Goal: Task Accomplishment & Management: Manage account settings

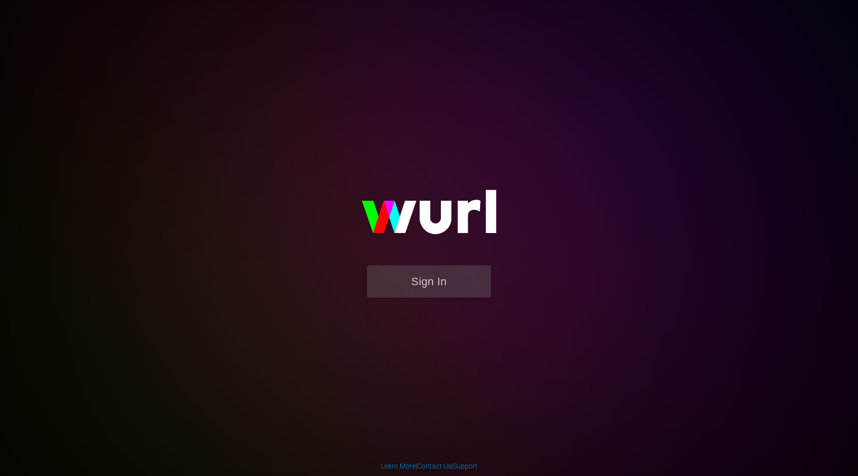
drag, startPoint x: 440, startPoint y: 324, endPoint x: 442, endPoint y: 316, distance: 8.1
click at [442, 316] on div "Sign In" at bounding box center [429, 237] width 230 height 160
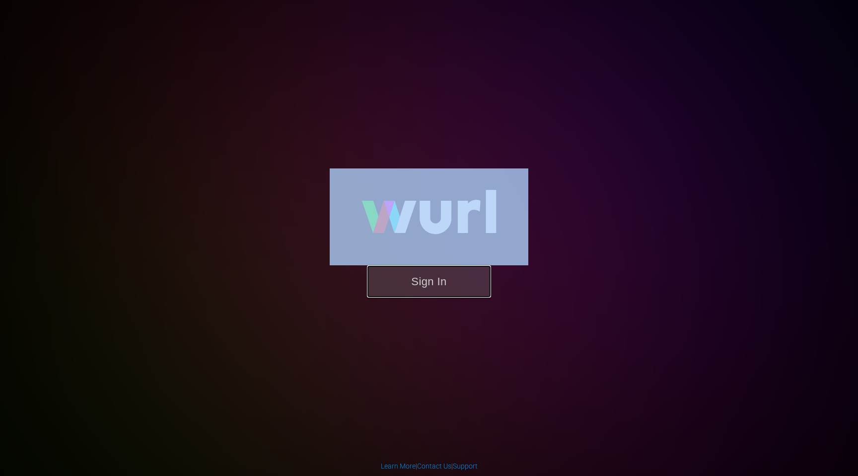
click at [439, 281] on button "Sign In" at bounding box center [429, 281] width 124 height 32
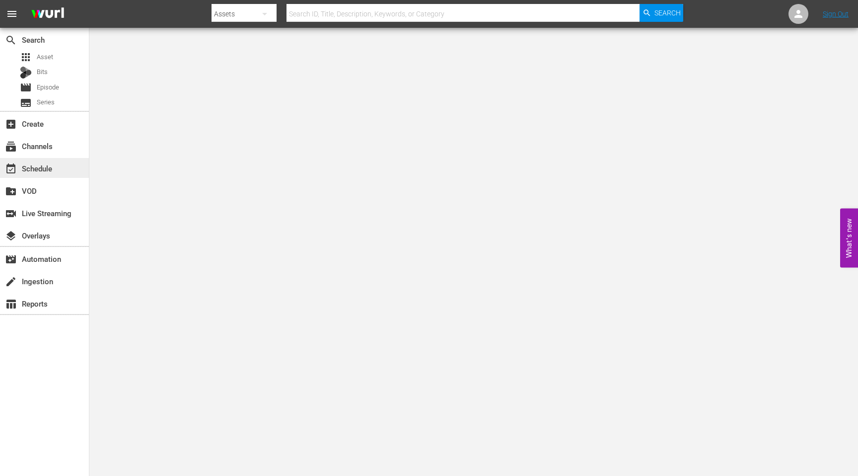
click at [43, 158] on div "event_available Schedule" at bounding box center [44, 168] width 89 height 20
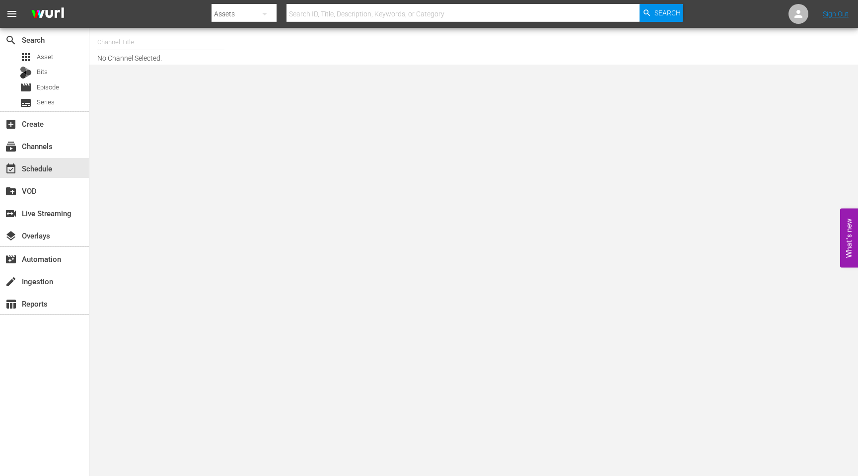
click at [141, 48] on input "text" at bounding box center [160, 42] width 127 height 24
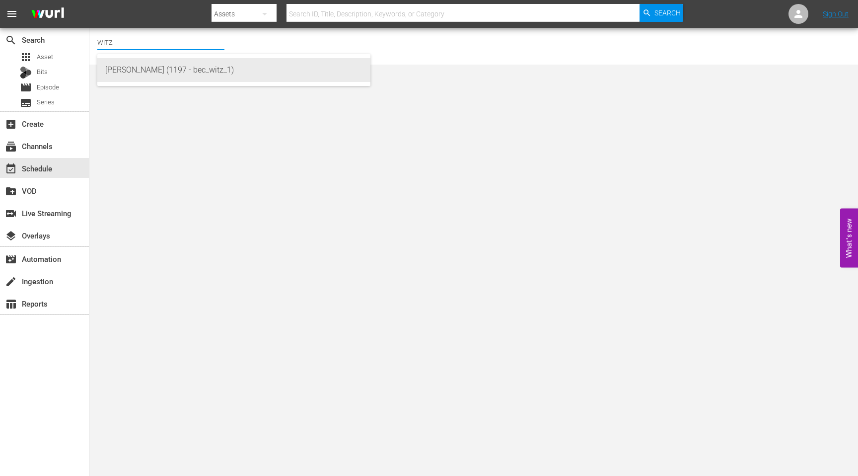
click at [163, 75] on div "[PERSON_NAME] (1197 - bec_witz_1)" at bounding box center [233, 70] width 257 height 24
type input "[PERSON_NAME] (1197 - bec_witz_1)"
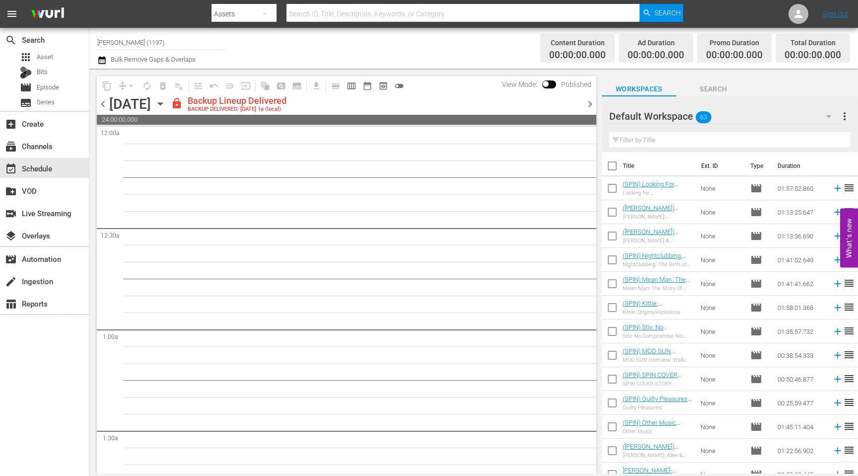
click at [103, 102] on span "chevron_left" at bounding box center [103, 104] width 12 height 12
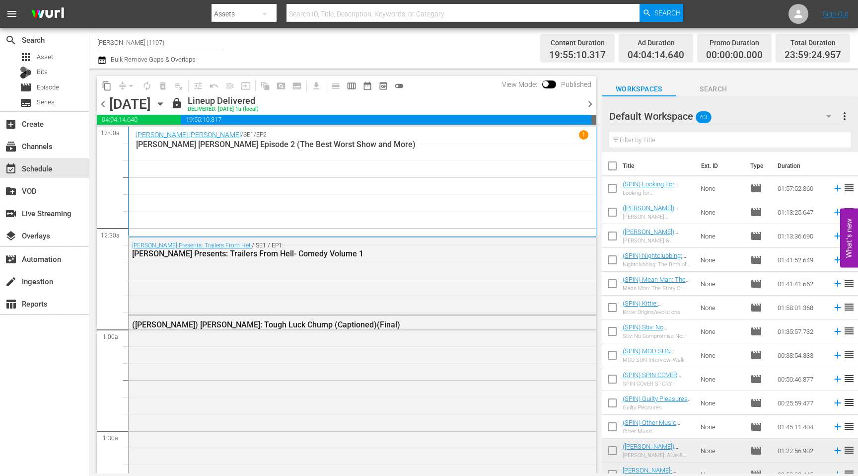
click at [593, 107] on span "chevron_right" at bounding box center [590, 104] width 12 height 12
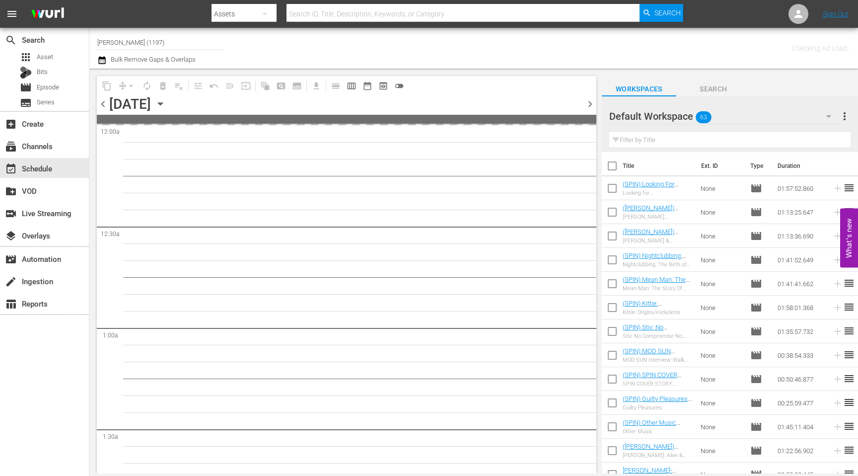
click at [593, 107] on span "chevron_right" at bounding box center [590, 104] width 12 height 12
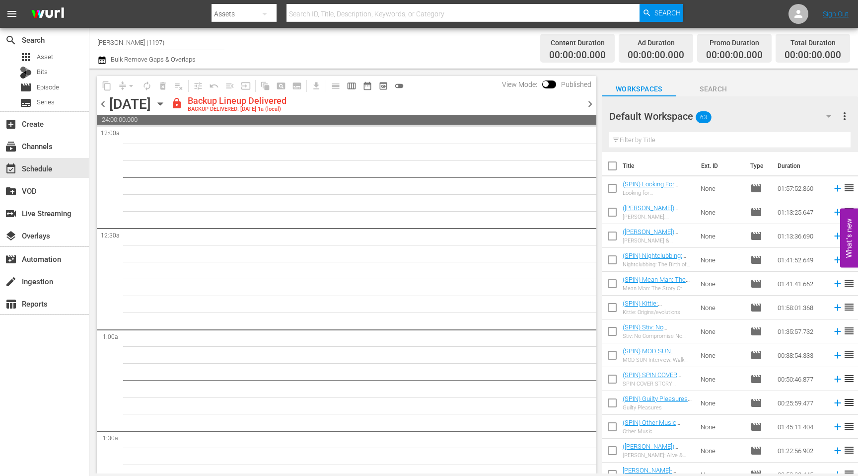
click at [593, 107] on span "chevron_right" at bounding box center [590, 104] width 12 height 12
click at [555, 104] on div "Unlock and Edit" at bounding box center [550, 104] width 49 height 18
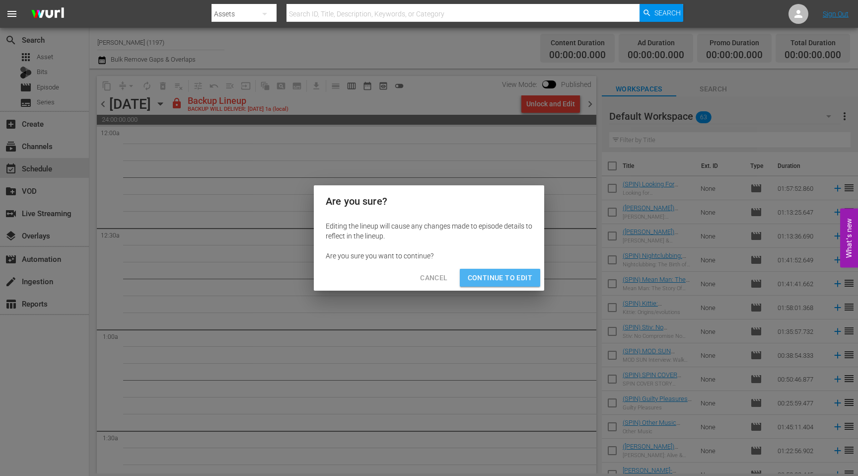
click at [508, 283] on span "Continue to Edit" at bounding box center [500, 278] width 65 height 12
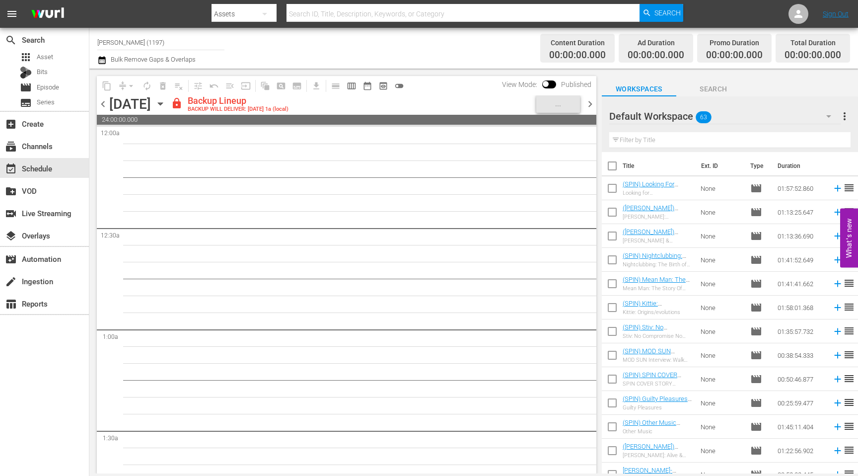
click at [585, 104] on span "chevron_right" at bounding box center [590, 104] width 12 height 12
click at [552, 105] on div "Unlock and Edit" at bounding box center [550, 104] width 49 height 18
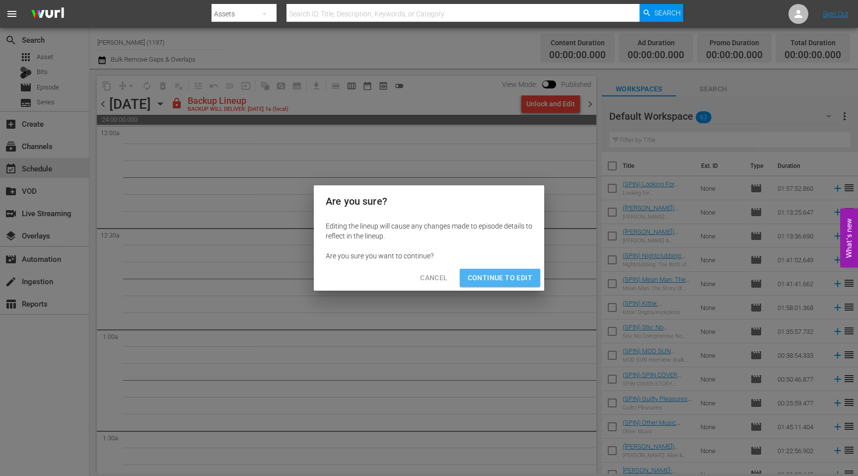
drag, startPoint x: 505, startPoint y: 279, endPoint x: 500, endPoint y: 278, distance: 5.5
click at [505, 279] on span "Continue to Edit" at bounding box center [500, 278] width 65 height 12
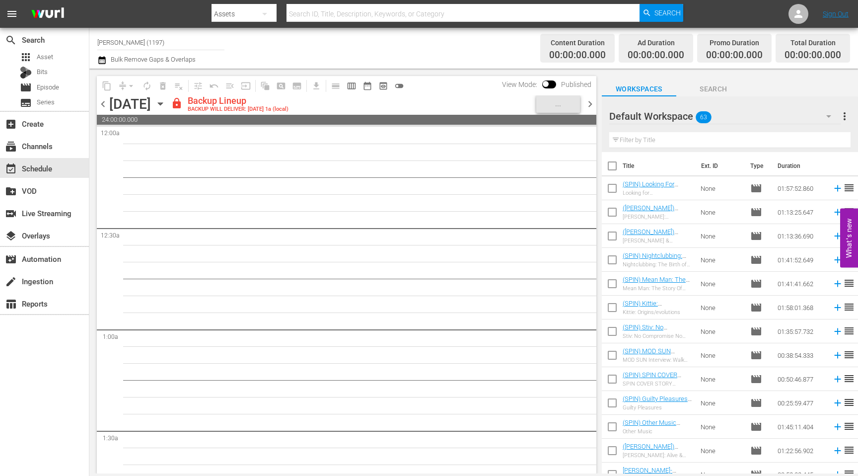
click at [582, 103] on div "..." at bounding box center [558, 103] width 52 height 17
click at [585, 103] on span "chevron_right" at bounding box center [590, 104] width 12 height 12
click at [556, 108] on div "Unlock and Edit" at bounding box center [550, 104] width 49 height 18
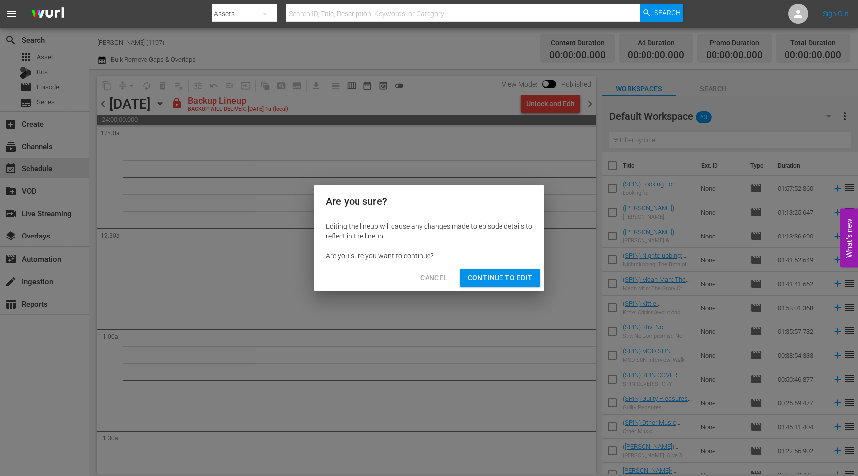
click at [510, 277] on span "Continue to Edit" at bounding box center [500, 278] width 65 height 12
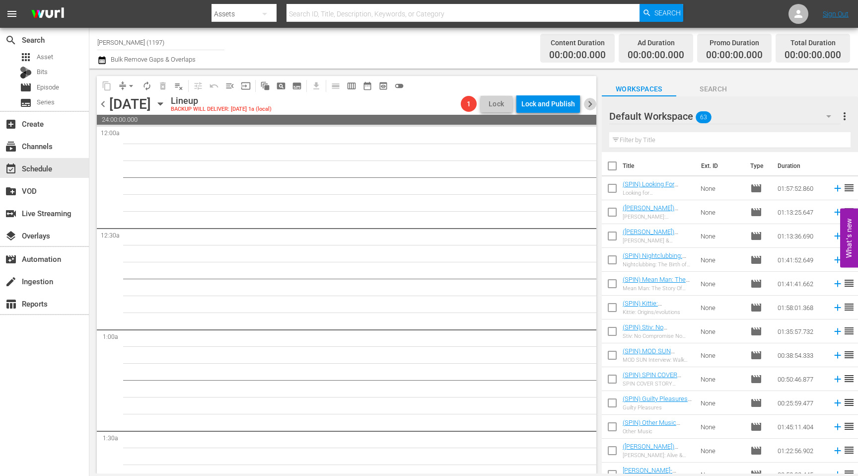
click at [587, 104] on span "chevron_right" at bounding box center [590, 104] width 12 height 12
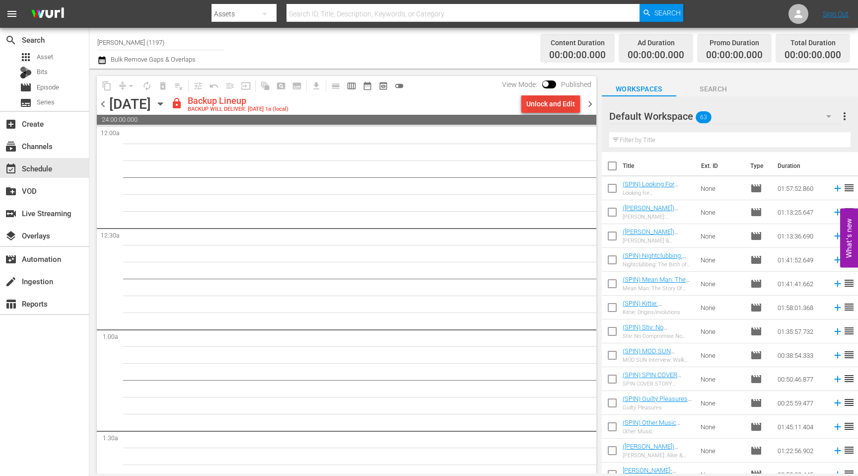
click at [560, 106] on div "Unlock and Edit" at bounding box center [550, 104] width 49 height 18
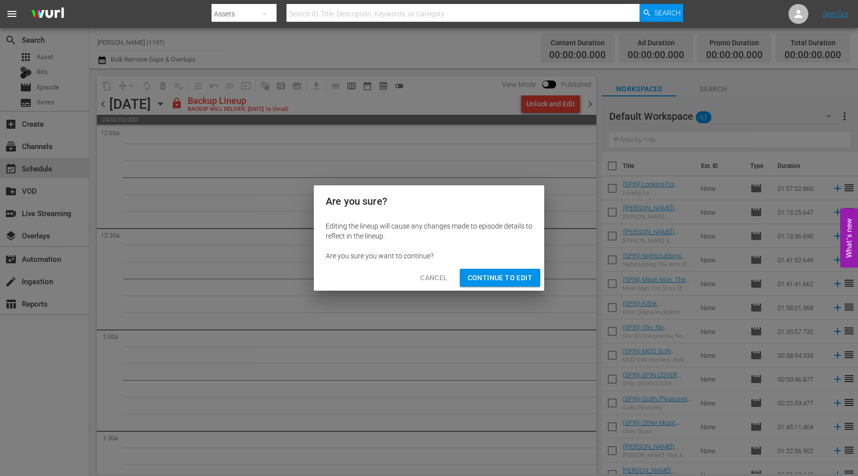
drag, startPoint x: 509, startPoint y: 279, endPoint x: 623, endPoint y: 139, distance: 180.6
click at [509, 278] on span "Continue to Edit" at bounding box center [500, 278] width 65 height 12
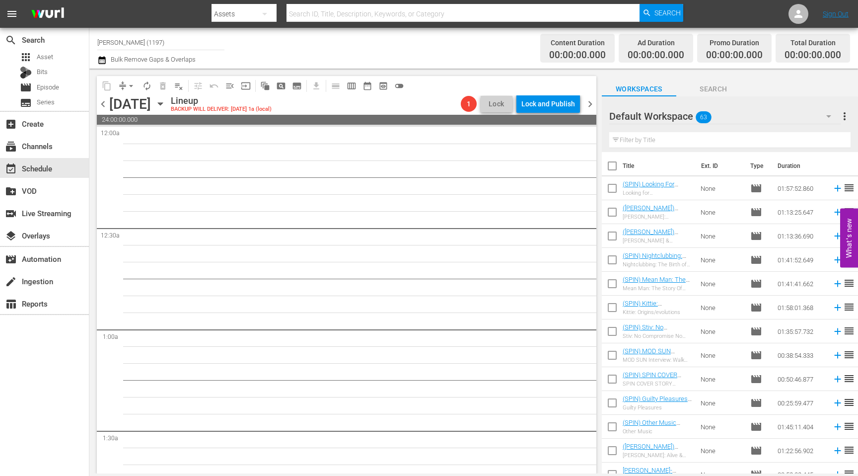
click at [591, 103] on span "chevron_right" at bounding box center [590, 104] width 12 height 12
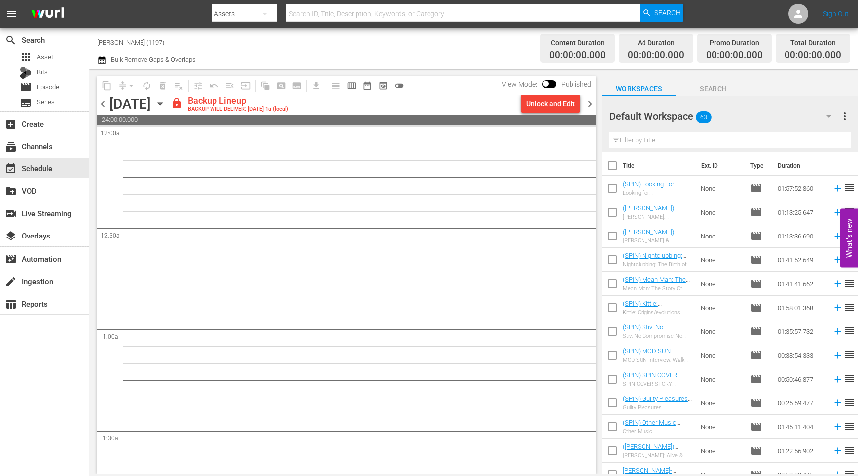
click at [555, 107] on div "Unlock and Edit" at bounding box center [550, 104] width 49 height 18
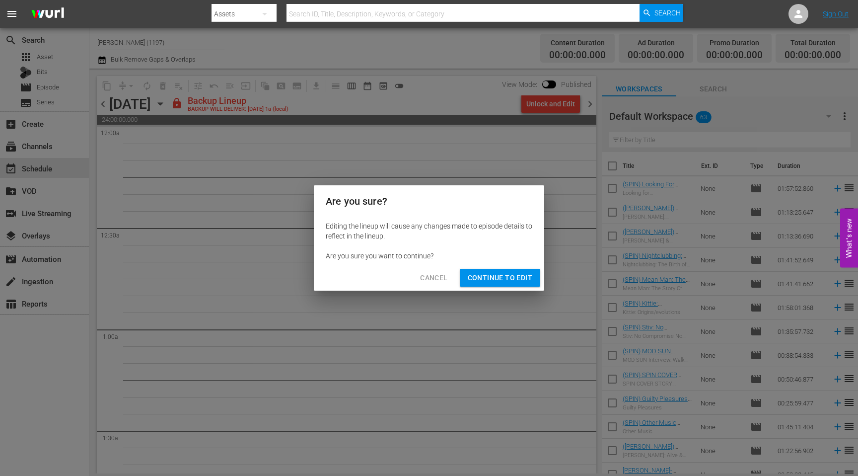
click at [500, 277] on span "Continue to Edit" at bounding box center [500, 278] width 65 height 12
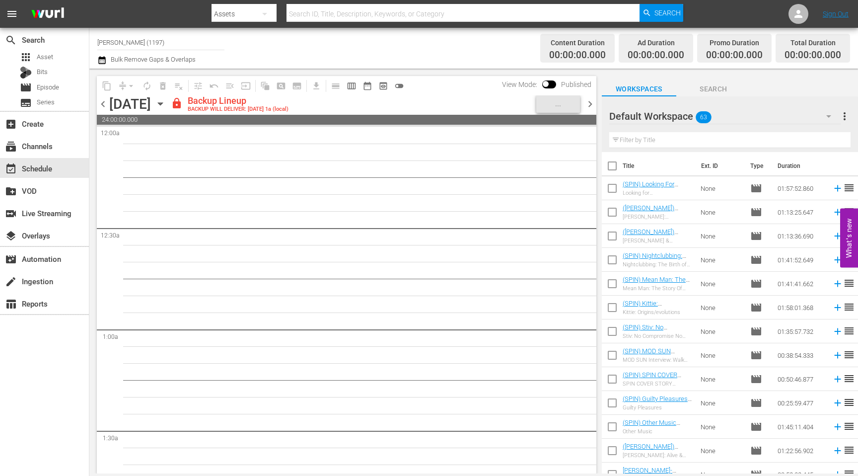
click at [586, 106] on span "chevron_right" at bounding box center [590, 104] width 12 height 12
click at [550, 105] on div "Unlock and Edit" at bounding box center [550, 104] width 49 height 18
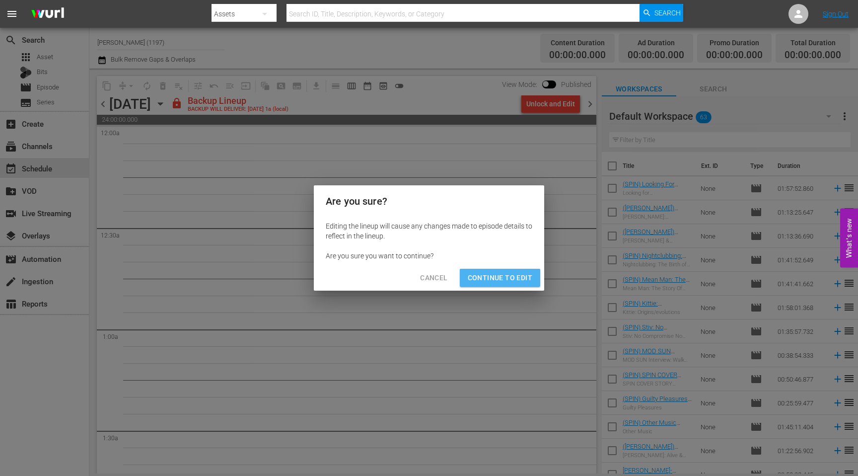
click at [523, 273] on span "Continue to Edit" at bounding box center [500, 278] width 65 height 12
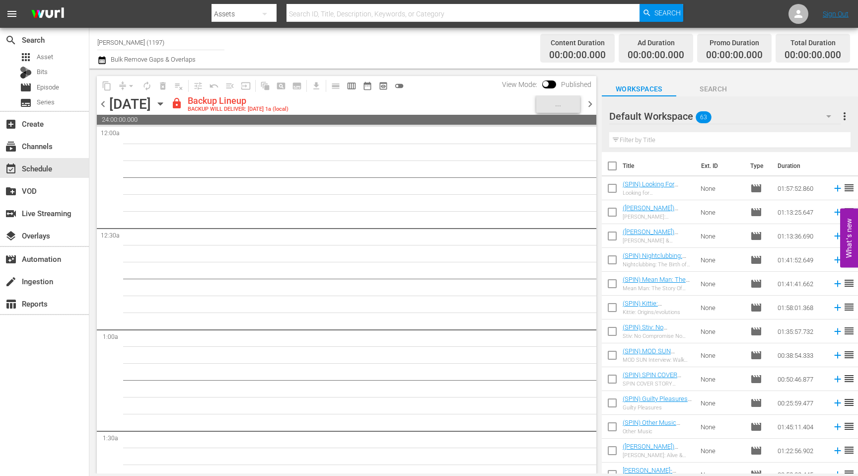
click at [591, 104] on span "chevron_right" at bounding box center [590, 104] width 12 height 12
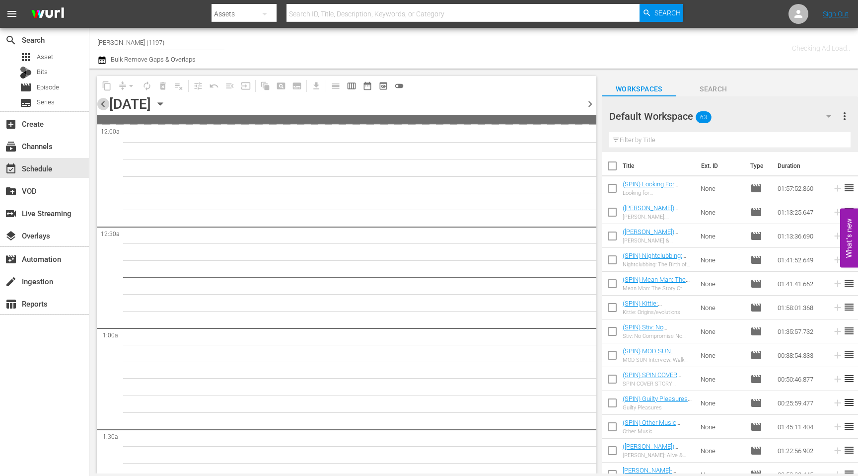
click at [106, 104] on span "chevron_left" at bounding box center [103, 104] width 12 height 12
click at [107, 105] on span "chevron_left" at bounding box center [103, 104] width 12 height 12
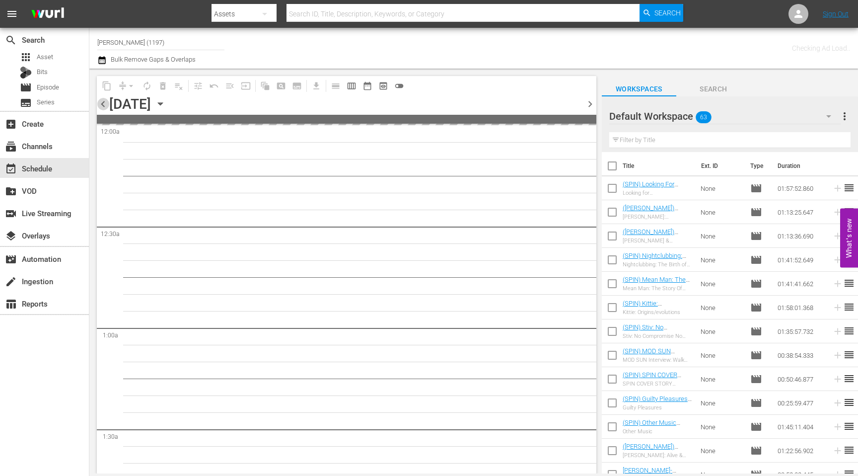
click at [109, 101] on span "chevron_left" at bounding box center [103, 104] width 12 height 12
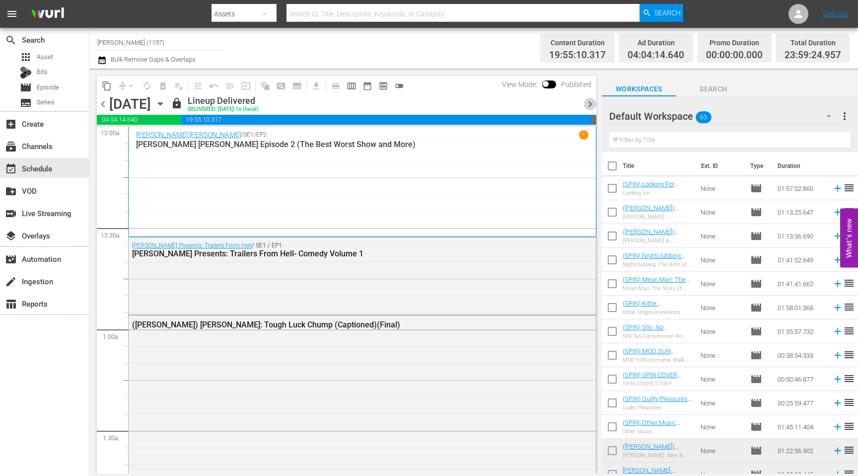
click at [593, 104] on span "chevron_right" at bounding box center [590, 104] width 12 height 12
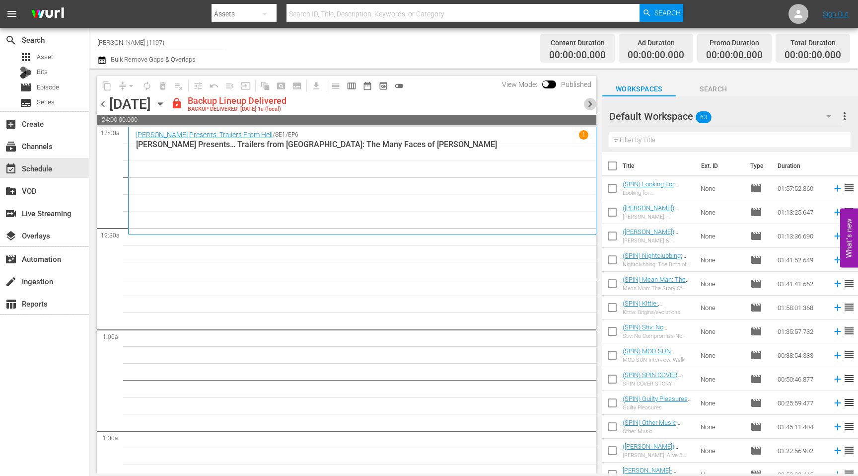
click at [593, 104] on span "chevron_right" at bounding box center [590, 104] width 12 height 12
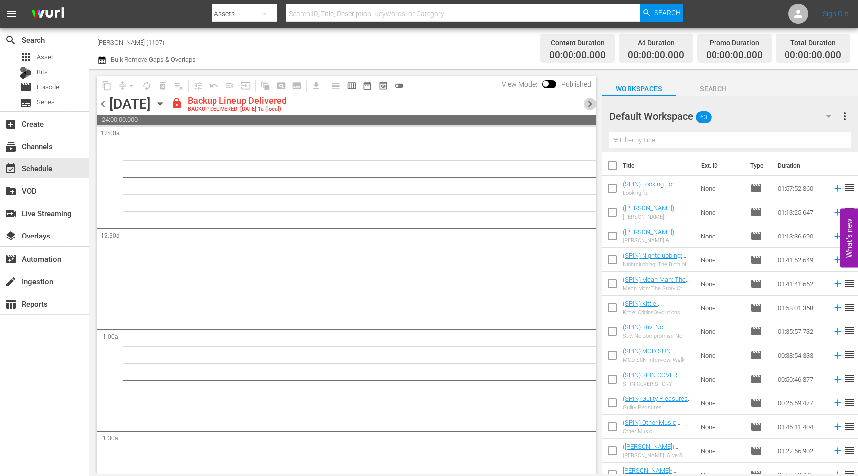
click at [591, 104] on span "chevron_right" at bounding box center [590, 104] width 12 height 12
click at [161, 45] on input "[PERSON_NAME] (1197)" at bounding box center [160, 42] width 127 height 24
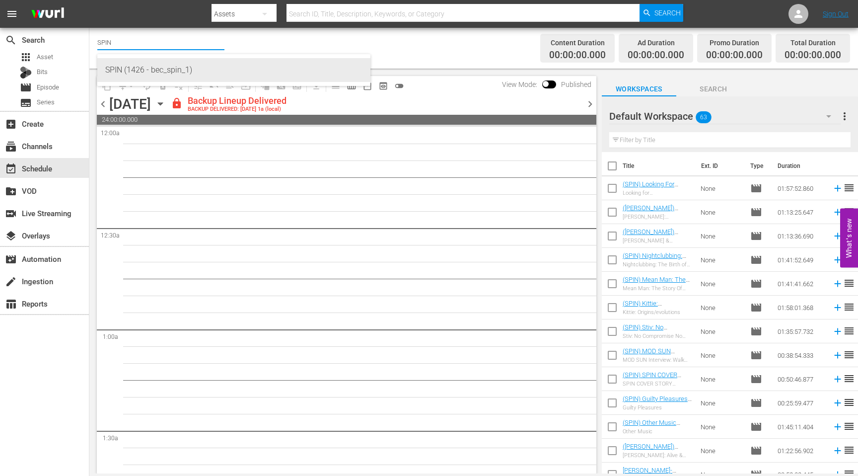
click at [186, 72] on div "SPIN (1426 - bec_spin_1)" at bounding box center [233, 70] width 257 height 24
type input "SPIN (1426 - bec_spin_1)"
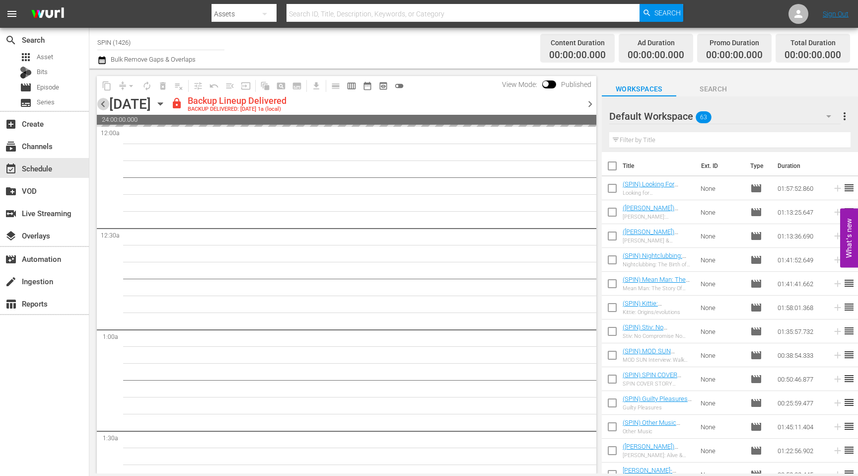
click at [105, 107] on span "chevron_left" at bounding box center [103, 104] width 12 height 12
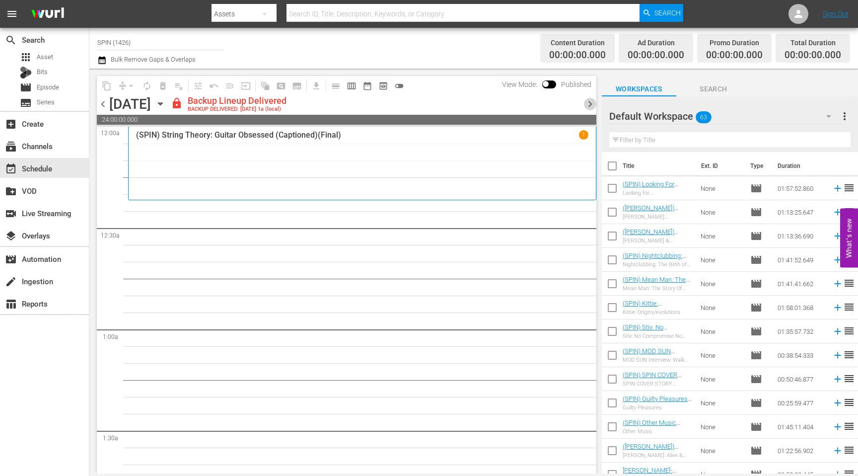
click at [590, 103] on span "chevron_right" at bounding box center [590, 104] width 12 height 12
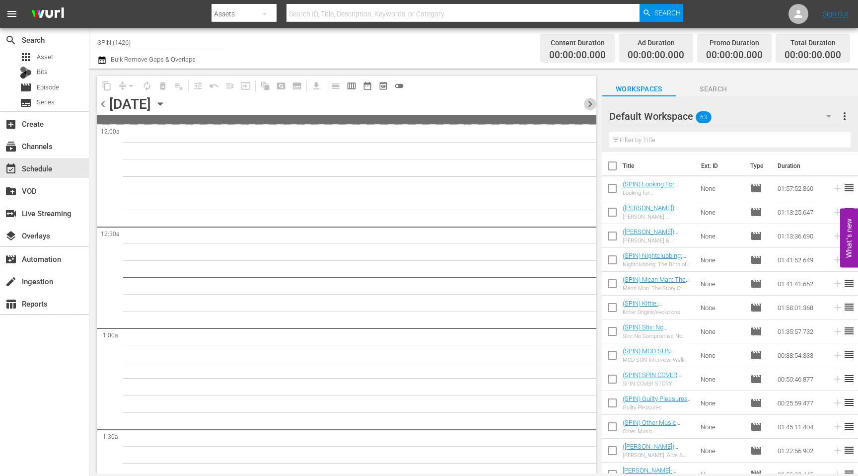
click at [590, 103] on span "chevron_right" at bounding box center [590, 104] width 12 height 12
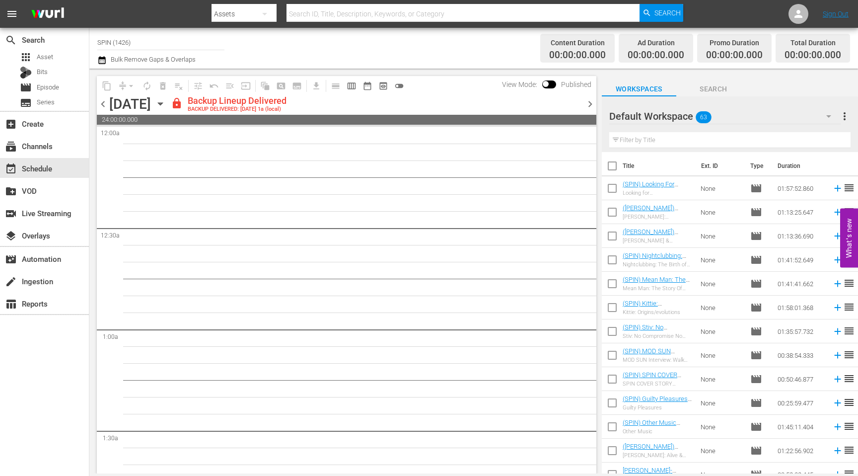
click at [590, 103] on span "chevron_right" at bounding box center [590, 104] width 12 height 12
click at [166, 105] on icon "button" at bounding box center [160, 103] width 11 height 11
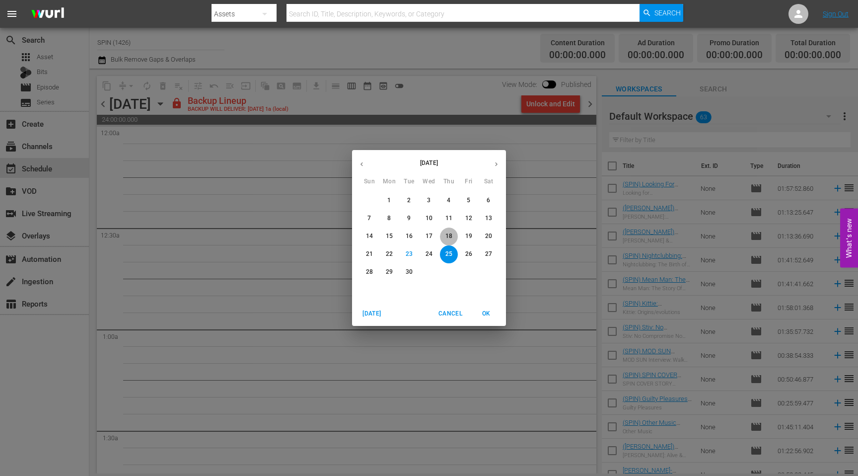
click at [450, 237] on p "18" at bounding box center [448, 236] width 7 height 8
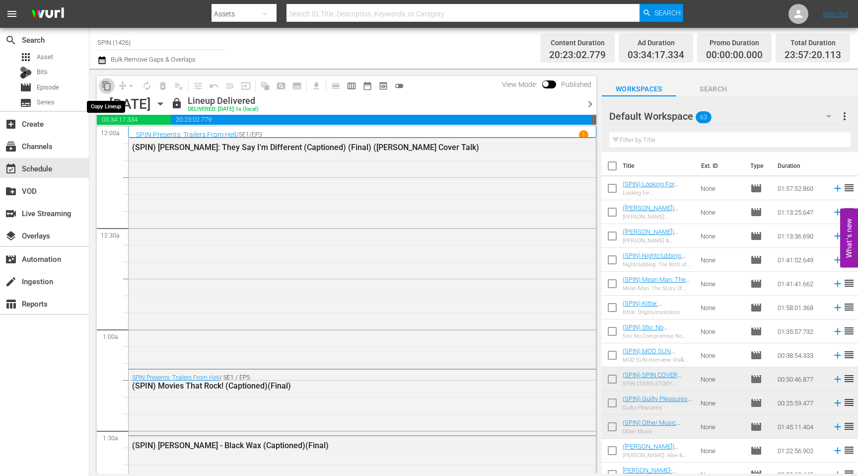
click at [107, 87] on span "content_copy" at bounding box center [107, 86] width 10 height 10
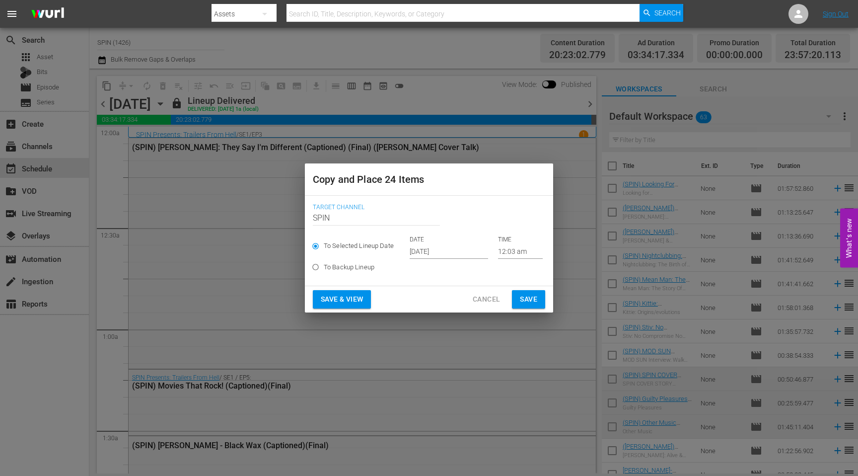
click at [435, 252] on input "[DATE]" at bounding box center [449, 251] width 78 height 15
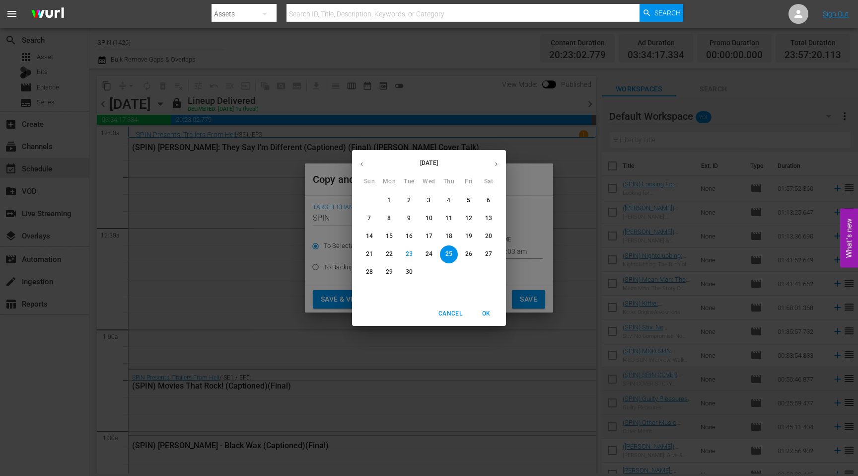
click at [485, 311] on span "OK" at bounding box center [486, 313] width 24 height 10
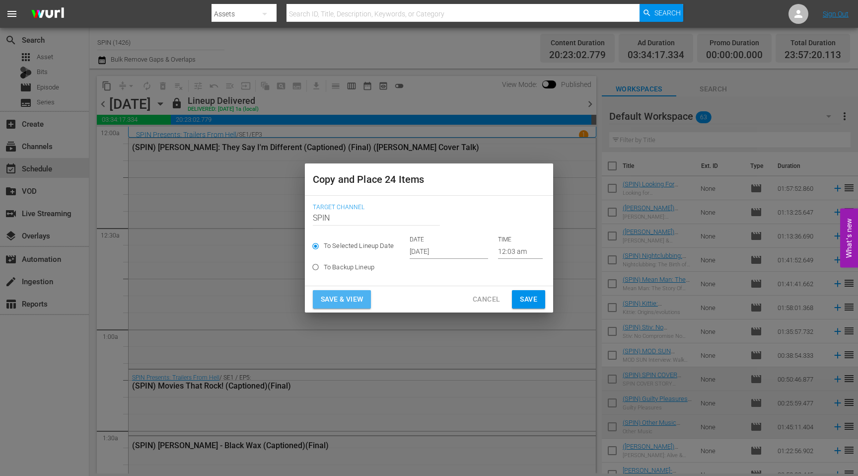
click at [331, 300] on span "Save & View" at bounding box center [342, 299] width 42 height 12
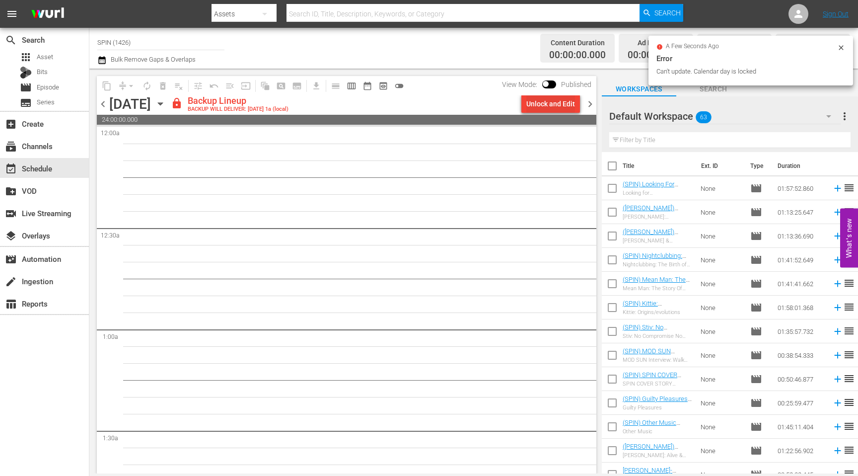
click at [541, 104] on div "Unlock and Edit" at bounding box center [550, 104] width 49 height 18
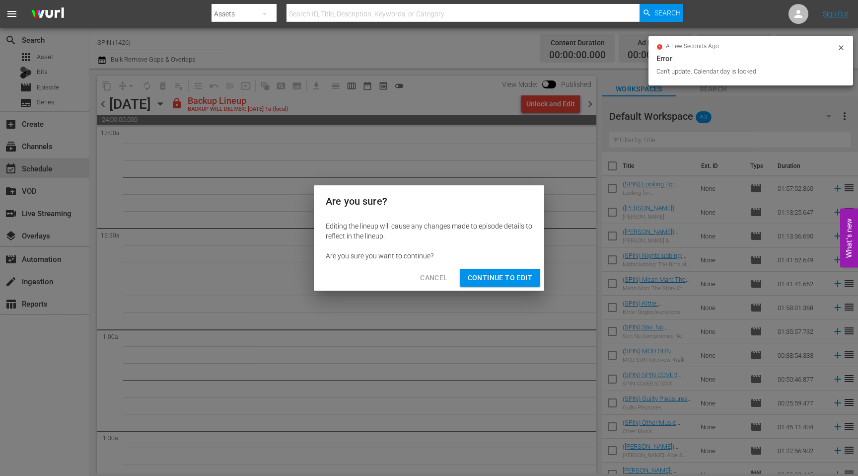
drag, startPoint x: 516, startPoint y: 282, endPoint x: 509, endPoint y: 281, distance: 7.0
click at [516, 282] on span "Continue to Edit" at bounding box center [500, 278] width 65 height 12
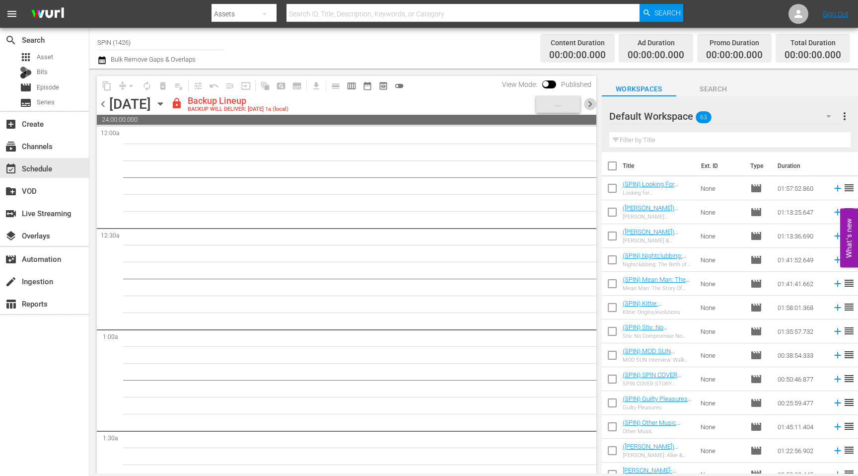
click at [587, 104] on span "chevron_right" at bounding box center [590, 104] width 12 height 12
click at [558, 107] on div "Unlock and Edit" at bounding box center [550, 104] width 49 height 18
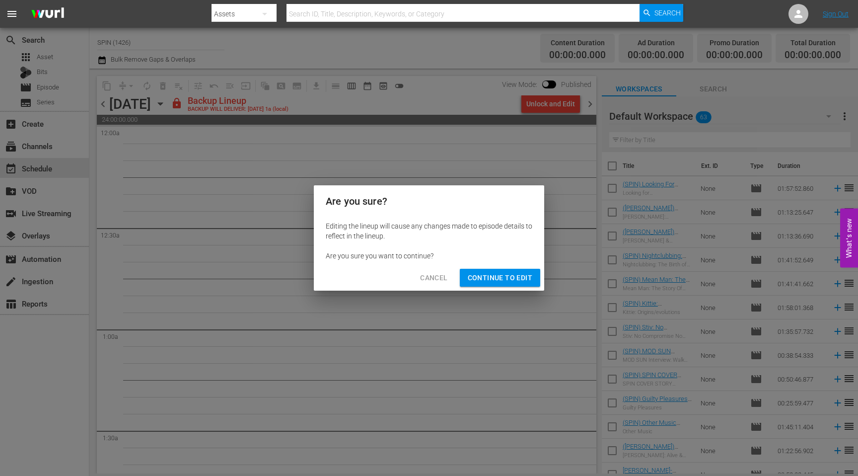
click at [499, 279] on span "Continue to Edit" at bounding box center [500, 278] width 65 height 12
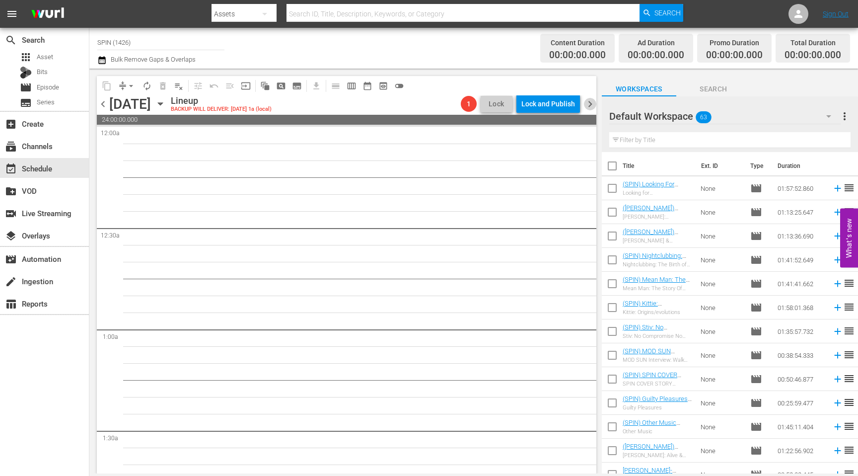
click at [587, 105] on span "chevron_right" at bounding box center [590, 104] width 12 height 12
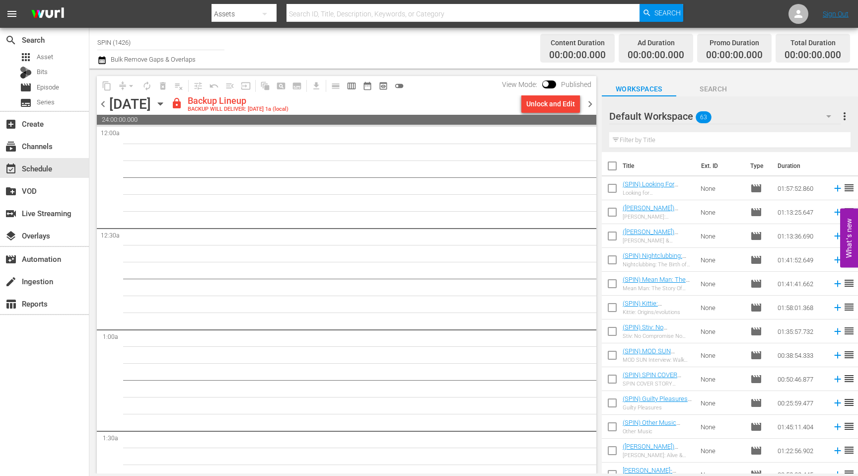
click at [555, 105] on div "Unlock and Edit" at bounding box center [550, 104] width 49 height 18
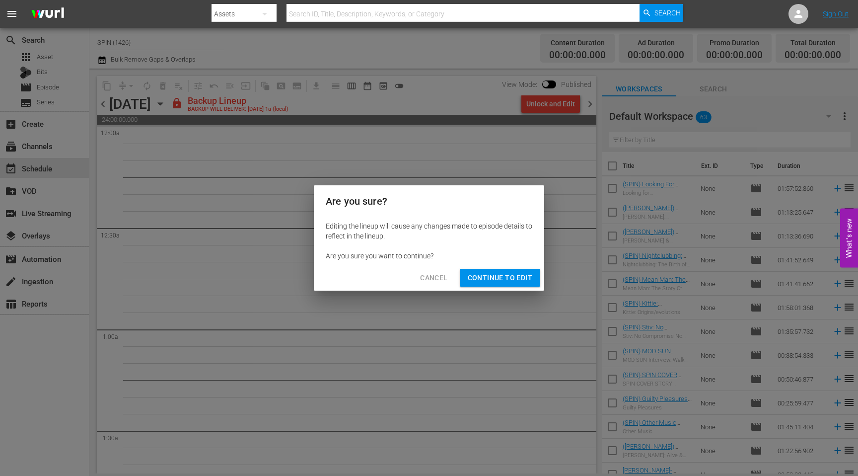
drag, startPoint x: 512, startPoint y: 278, endPoint x: 575, endPoint y: 90, distance: 198.1
click at [510, 278] on span "Continue to Edit" at bounding box center [500, 278] width 65 height 12
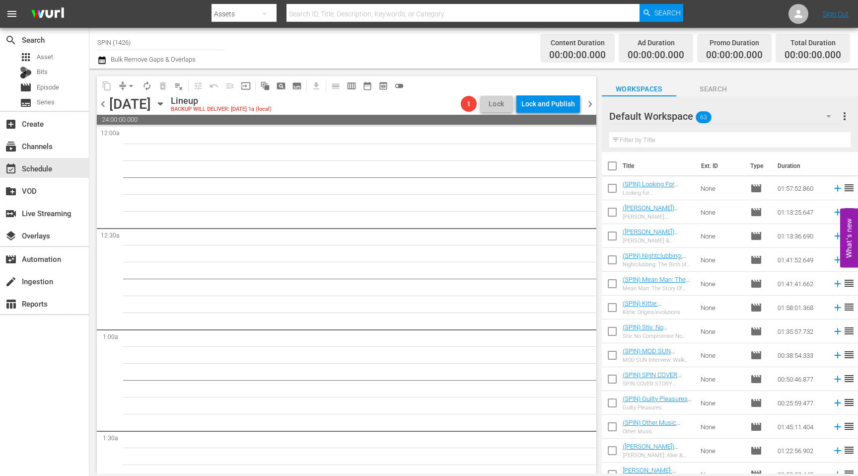
click at [592, 102] on span "chevron_right" at bounding box center [590, 104] width 12 height 12
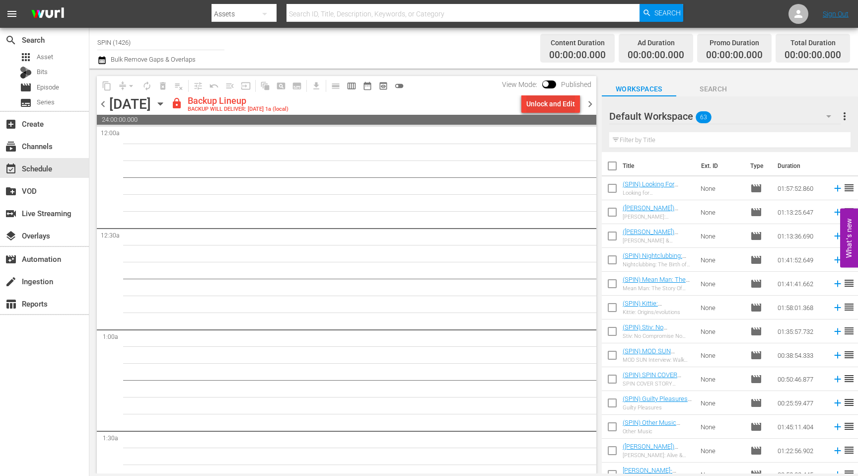
click at [567, 105] on div "Unlock and Edit" at bounding box center [550, 104] width 49 height 18
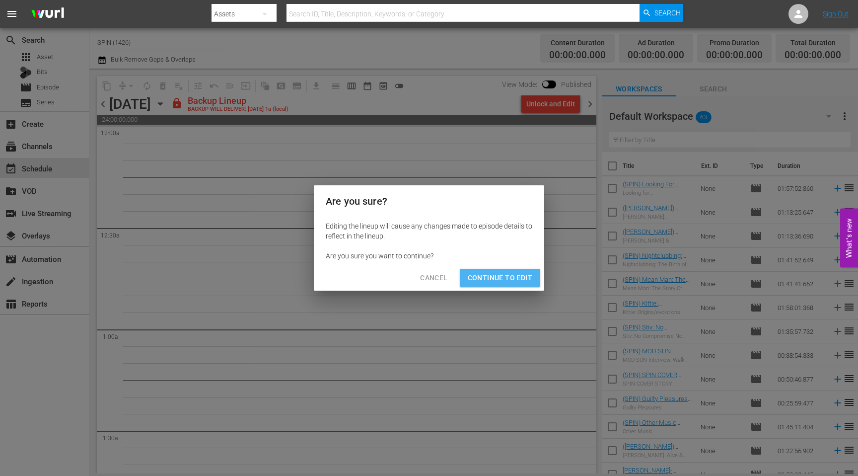
drag, startPoint x: 490, startPoint y: 281, endPoint x: 483, endPoint y: 277, distance: 7.6
click at [490, 281] on span "Continue to Edit" at bounding box center [500, 278] width 65 height 12
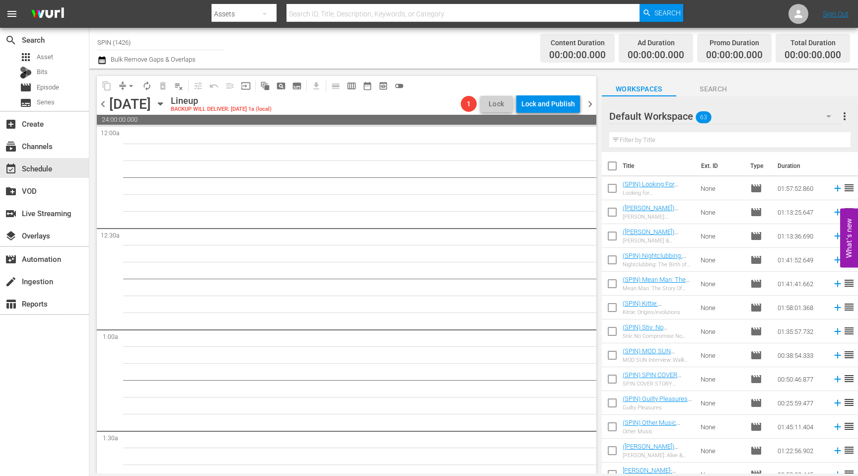
click at [590, 101] on span "chevron_right" at bounding box center [590, 104] width 12 height 12
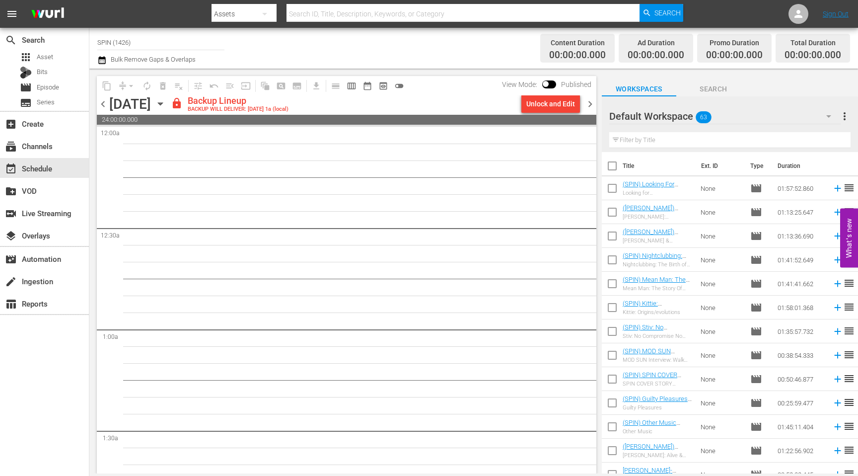
click at [544, 105] on div "Unlock and Edit" at bounding box center [550, 104] width 49 height 18
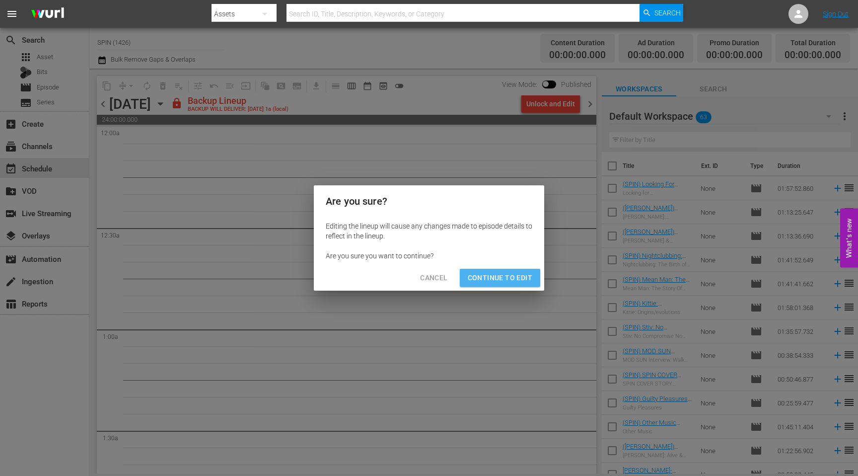
click at [523, 280] on span "Continue to Edit" at bounding box center [500, 278] width 65 height 12
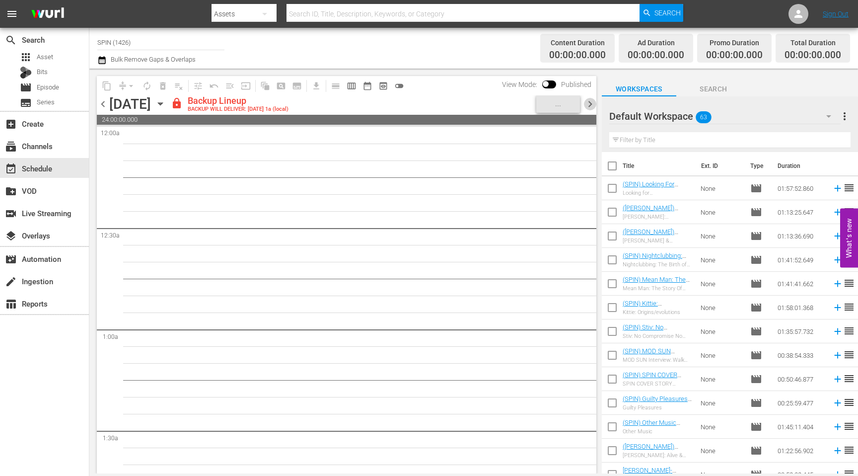
click at [590, 104] on span "chevron_right" at bounding box center [590, 104] width 12 height 12
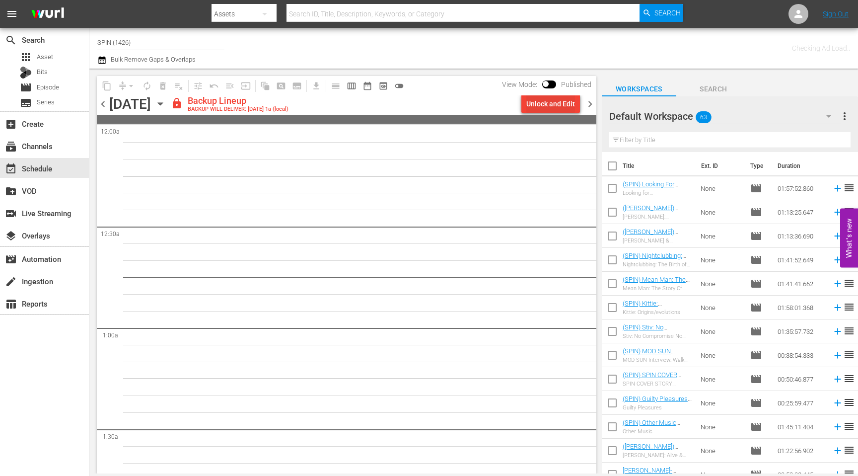
click at [557, 109] on div "Unlock and Edit" at bounding box center [550, 104] width 49 height 18
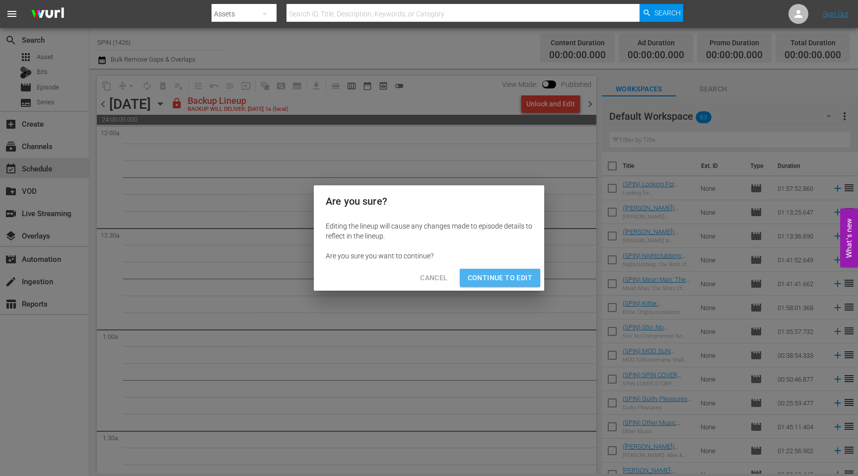
click at [496, 275] on span "Continue to Edit" at bounding box center [500, 278] width 65 height 12
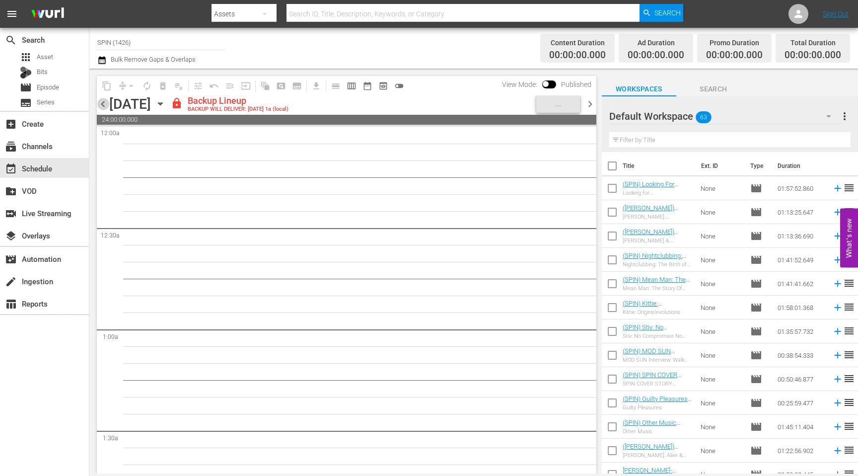
click at [102, 106] on span "chevron_left" at bounding box center [103, 104] width 12 height 12
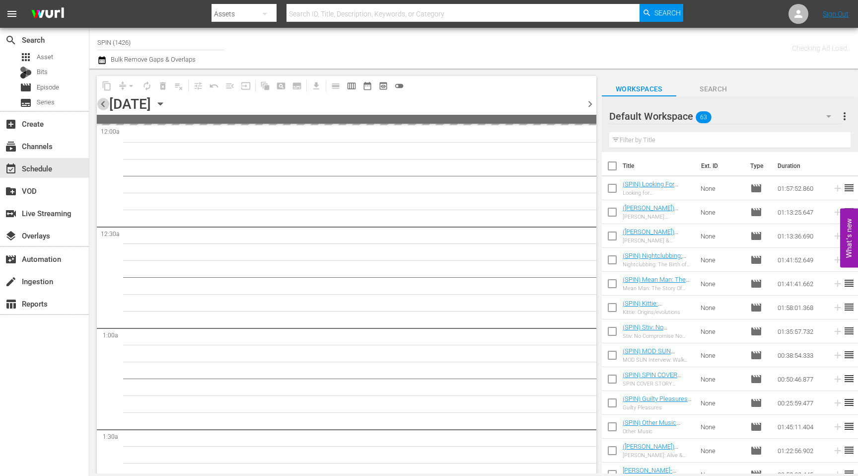
click at [102, 106] on span "chevron_left" at bounding box center [103, 104] width 12 height 12
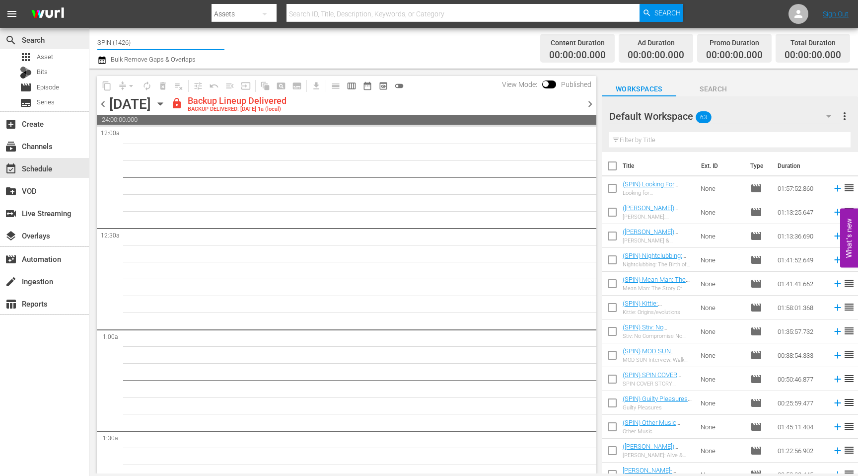
drag, startPoint x: 141, startPoint y: 41, endPoint x: 88, endPoint y: 41, distance: 53.1
click at [89, 0] on div "search Search apps Asset Bits movie Episode subtitles Series add_box Create sub…" at bounding box center [473, 0] width 768 height 0
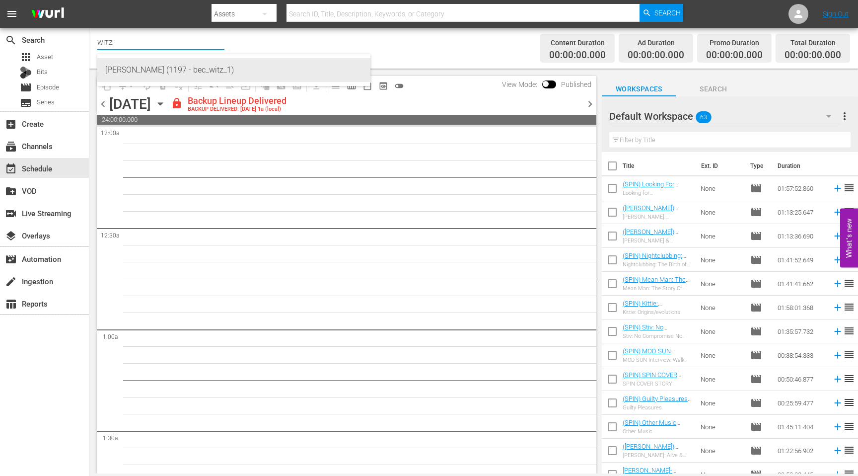
click at [156, 74] on div "WITZ (1197 - bec_witz_1)" at bounding box center [233, 70] width 257 height 24
type input "WITZ (1197 - bec_witz_1)"
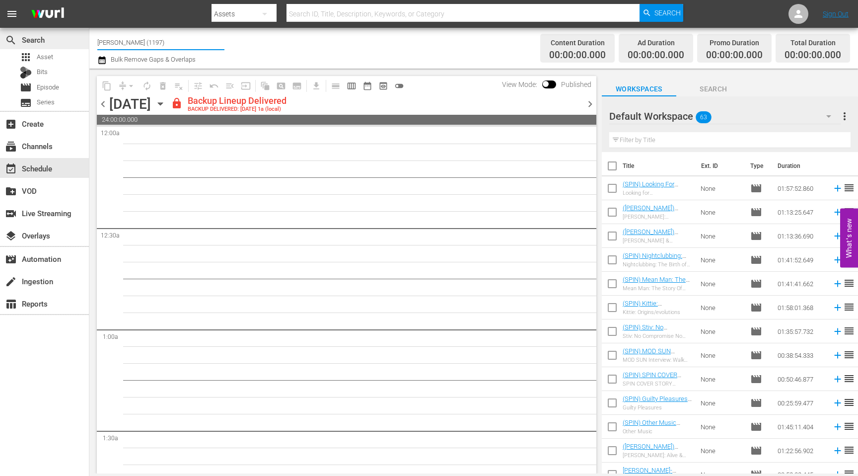
drag, startPoint x: 138, startPoint y: 42, endPoint x: 69, endPoint y: 41, distance: 69.0
click at [89, 0] on div "search Search apps Asset Bits movie Episode subtitles Series add_box Create sub…" at bounding box center [473, 0] width 768 height 0
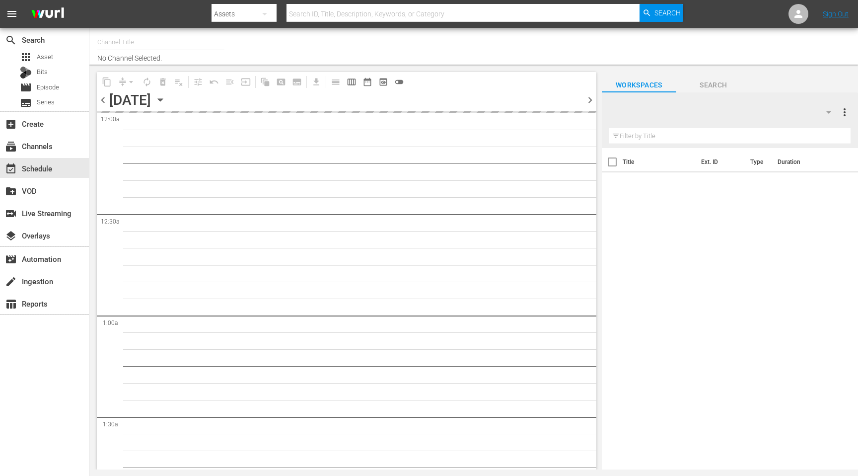
type input "[PERSON_NAME] (1197)"
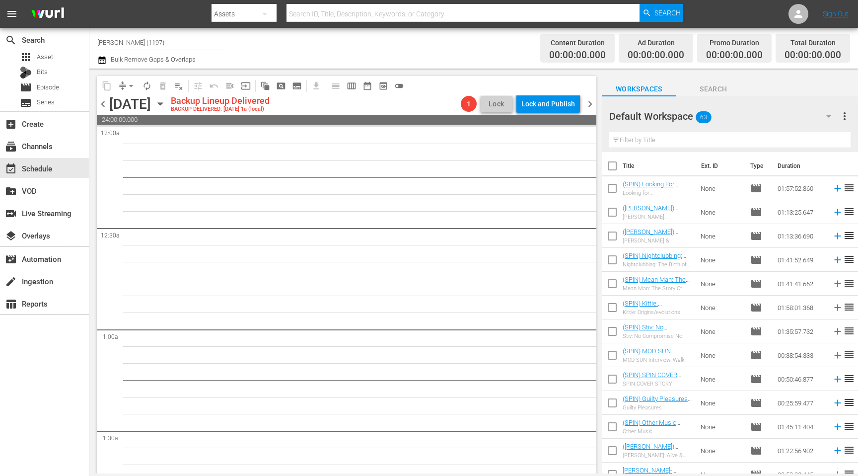
click at [102, 107] on span "chevron_left" at bounding box center [103, 104] width 12 height 12
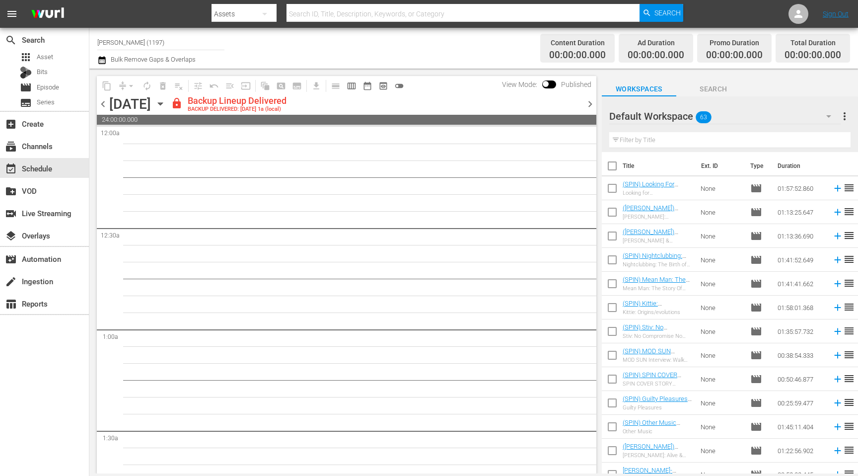
click at [592, 105] on span "chevron_right" at bounding box center [590, 104] width 12 height 12
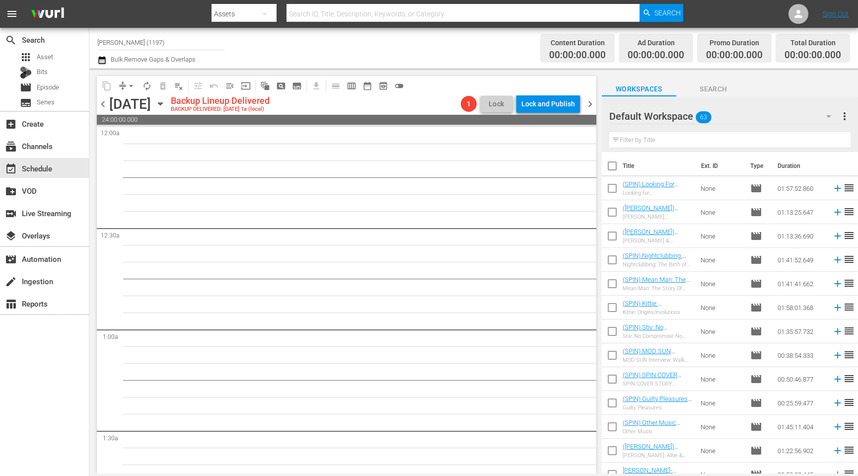
click at [166, 105] on icon "button" at bounding box center [160, 103] width 11 height 11
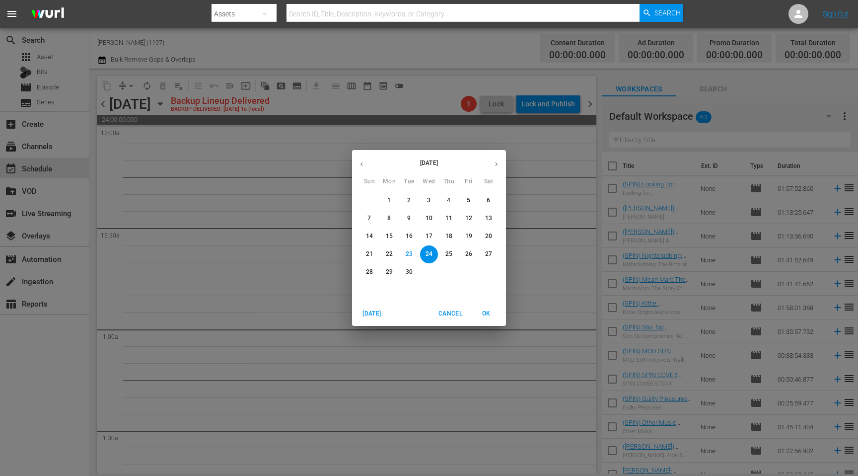
click at [428, 235] on p "17" at bounding box center [428, 236] width 7 height 8
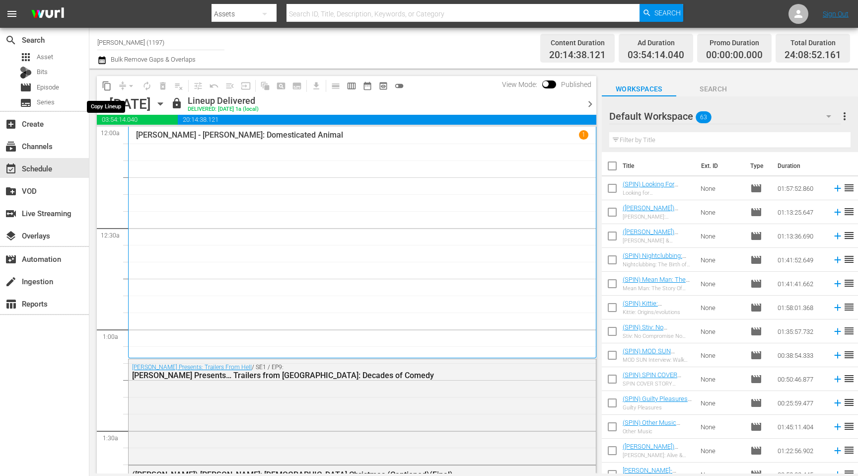
click at [110, 90] on span "content_copy" at bounding box center [107, 86] width 10 height 10
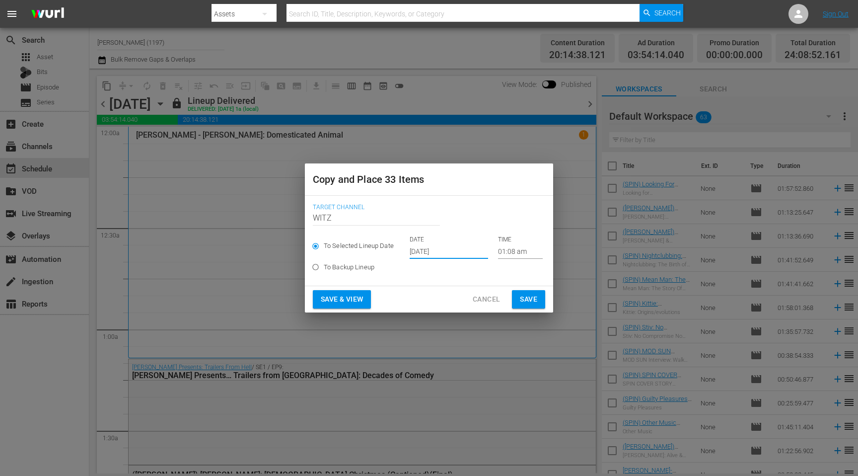
click at [421, 251] on input "[DATE]" at bounding box center [449, 251] width 78 height 15
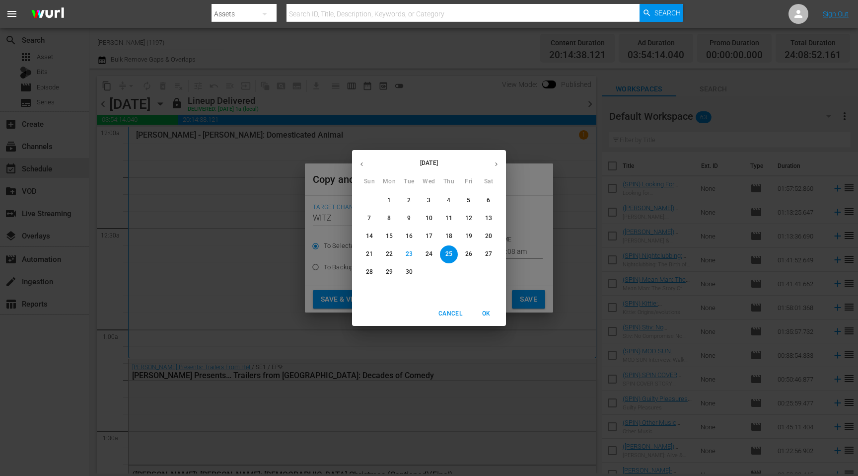
click at [429, 254] on p "24" at bounding box center [428, 254] width 7 height 8
type input "Sep 24th 2025"
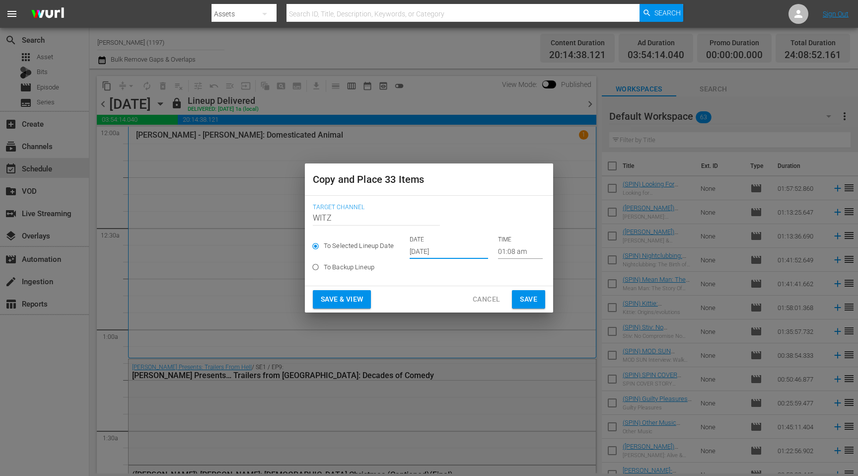
click at [346, 296] on span "Save & View" at bounding box center [342, 299] width 42 height 12
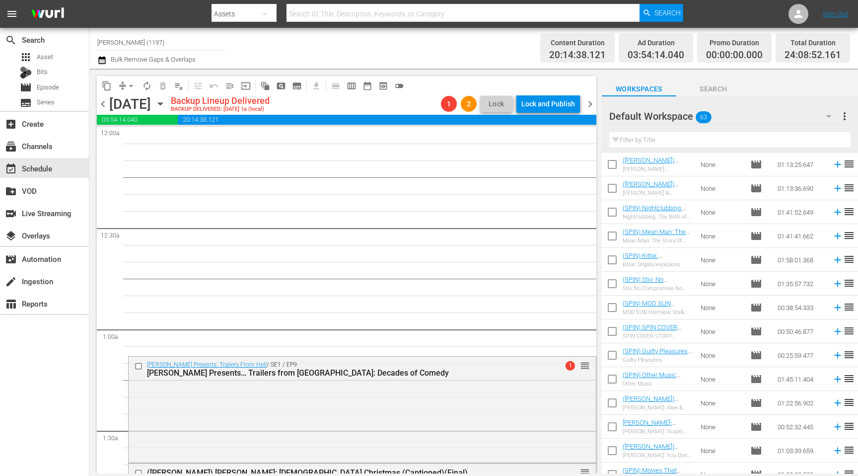
scroll to position [52, 0]
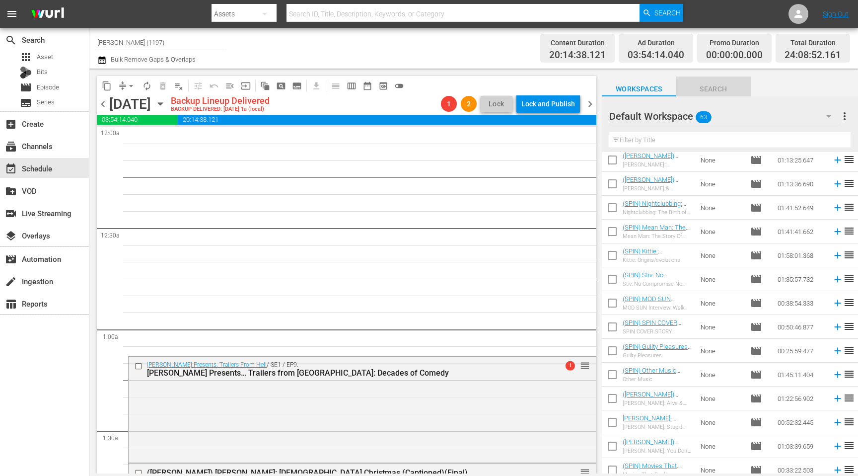
click at [717, 87] on span "Search" at bounding box center [713, 89] width 74 height 12
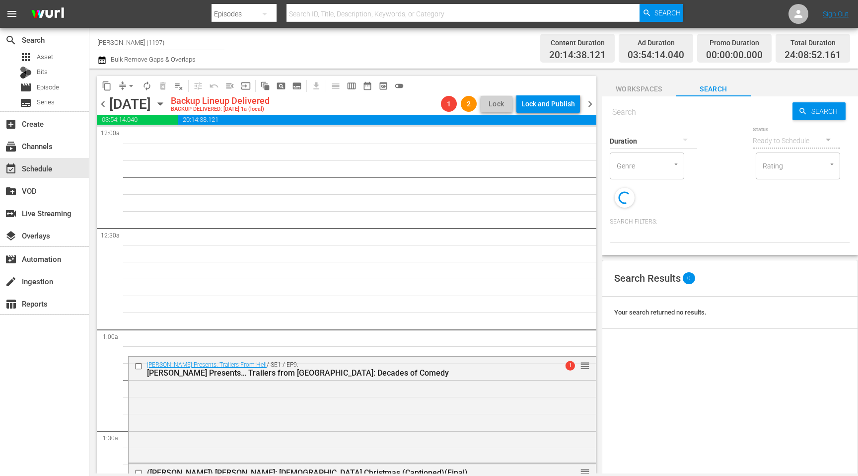
click at [657, 113] on input "text" at bounding box center [701, 112] width 183 height 24
type input "WITZ"
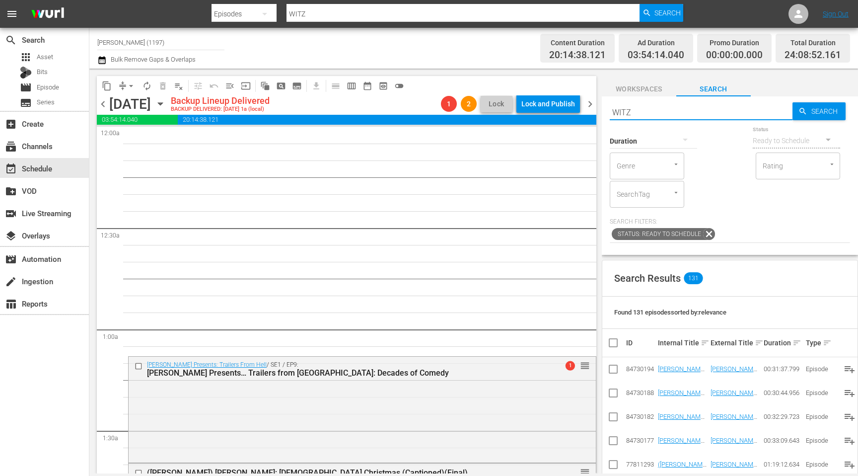
type input "WITZ"
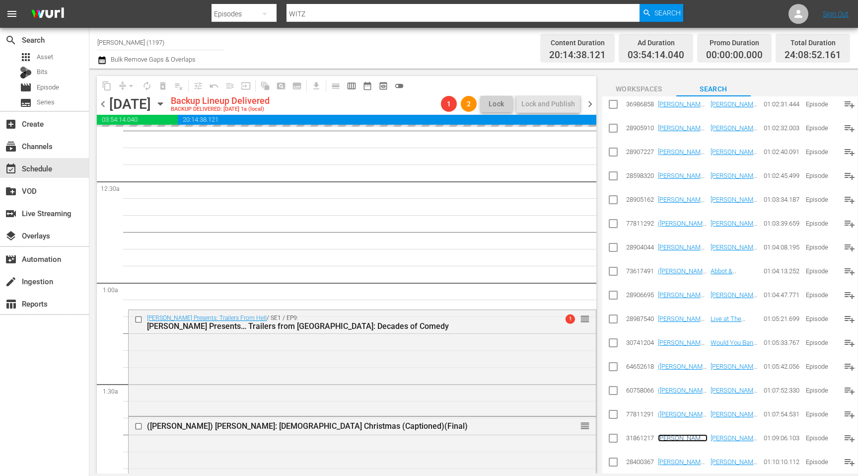
scroll to position [0, 0]
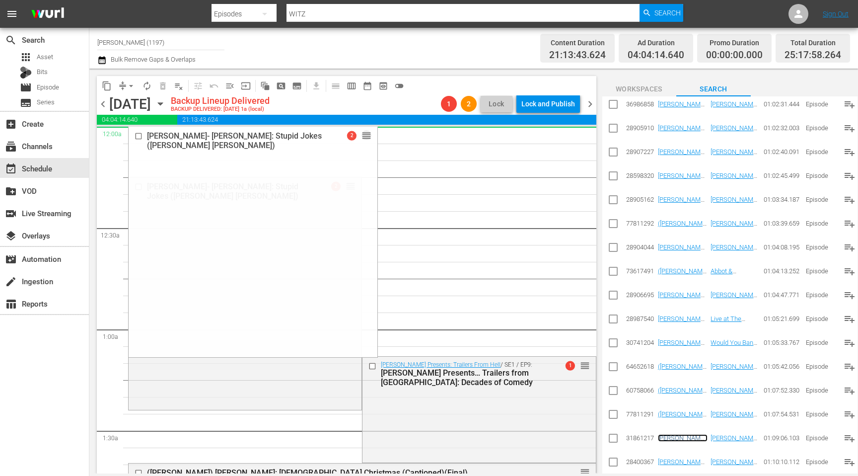
drag, startPoint x: 353, startPoint y: 186, endPoint x: 354, endPoint y: 133, distance: 53.1
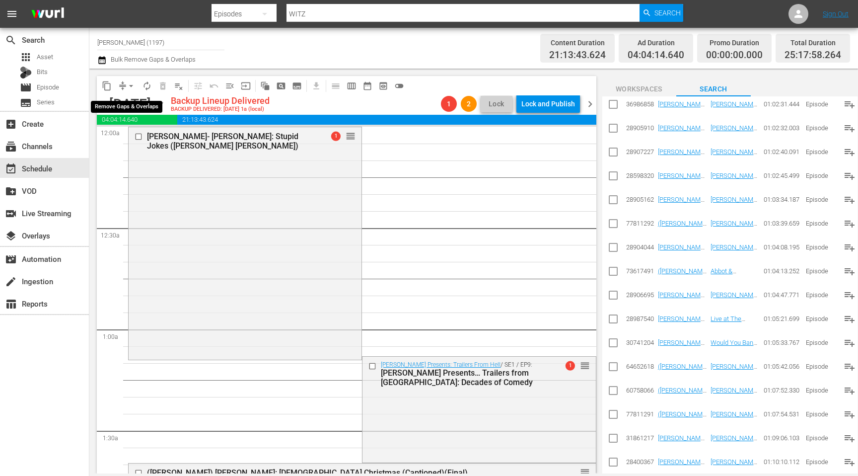
click at [126, 86] on span "arrow_drop_down" at bounding box center [131, 86] width 10 height 10
click at [139, 123] on li "Align to First Episode" at bounding box center [131, 122] width 82 height 16
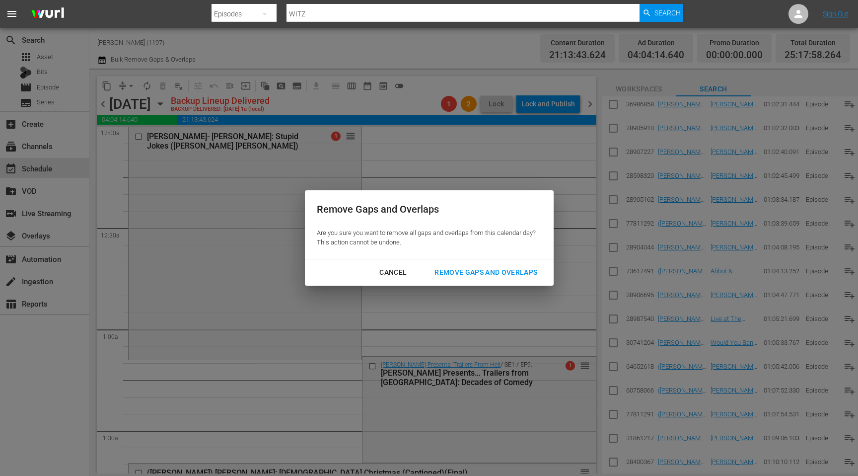
click at [493, 274] on div "Remove Gaps and Overlaps" at bounding box center [485, 272] width 119 height 12
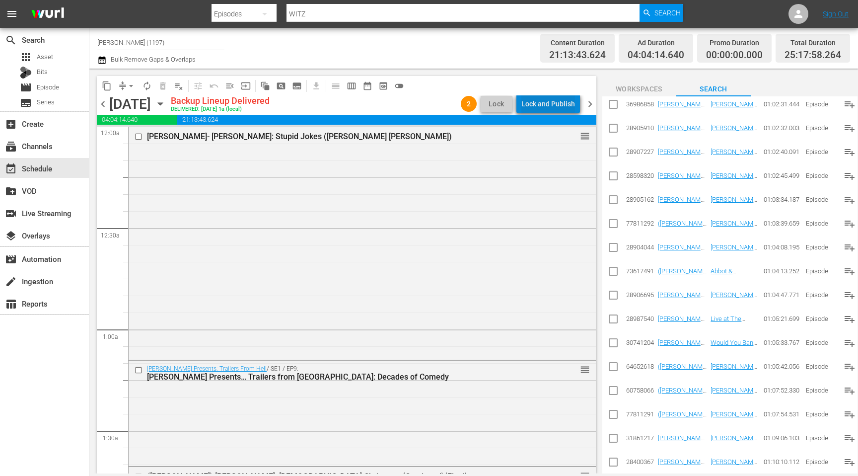
click at [569, 107] on div "Lock and Publish" at bounding box center [548, 104] width 54 height 18
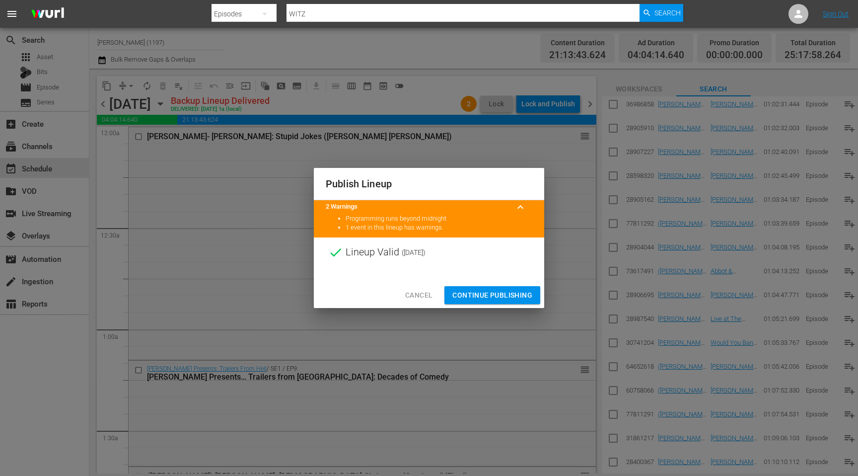
click at [488, 298] on span "Continue Publishing" at bounding box center [492, 295] width 80 height 12
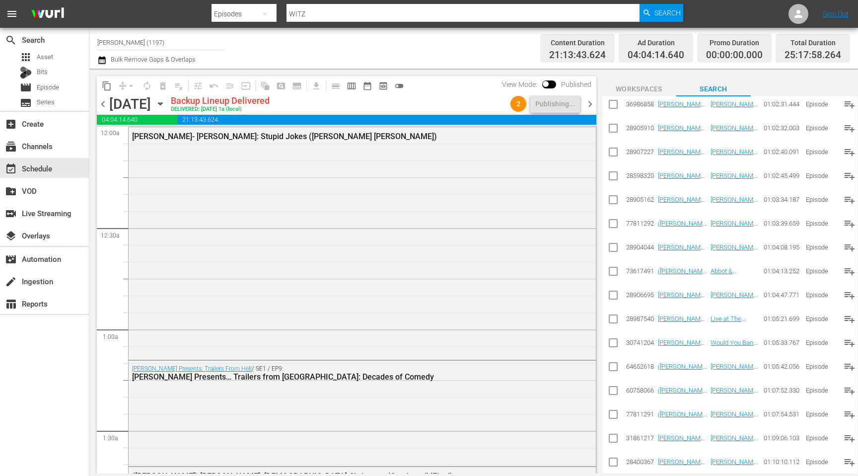
click at [167, 40] on input "[PERSON_NAME] (1197)" at bounding box center [160, 42] width 127 height 24
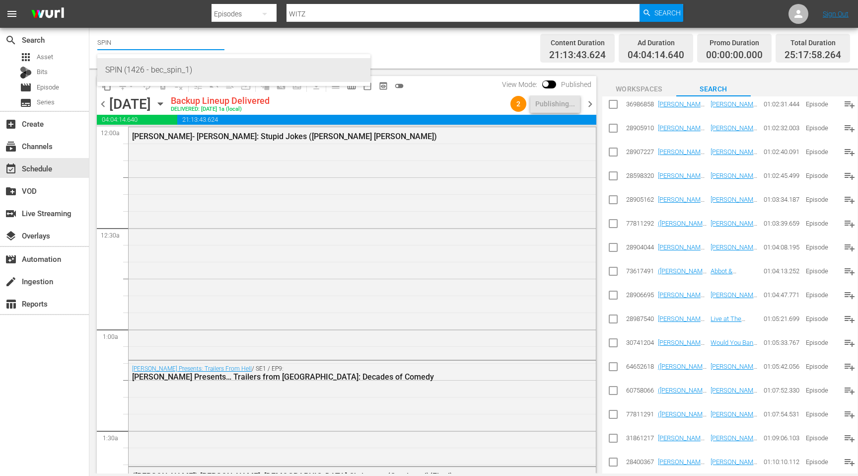
click at [162, 67] on div "SPIN (1426 - bec_spin_1)" at bounding box center [233, 70] width 257 height 24
type input "SPIN (1426 - bec_spin_1)"
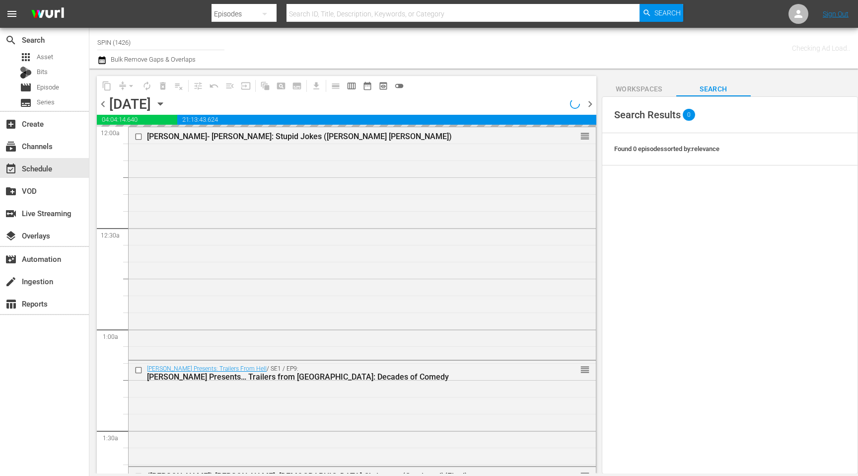
scroll to position [163, 0]
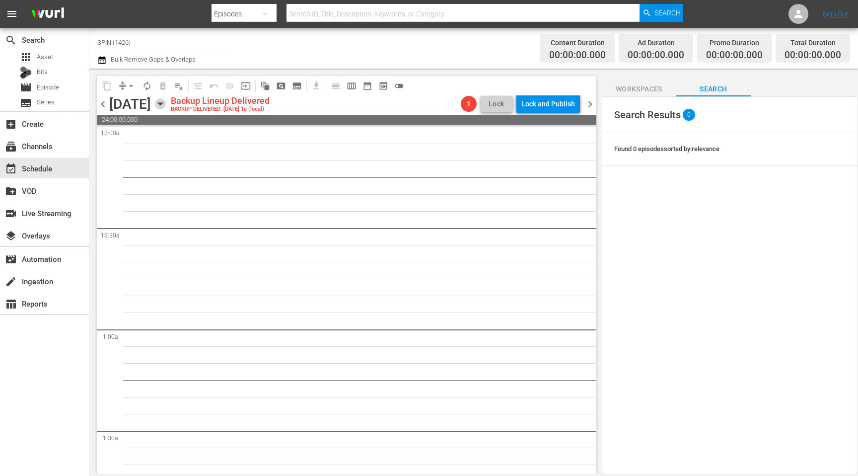
click at [166, 107] on icon "button" at bounding box center [160, 103] width 11 height 11
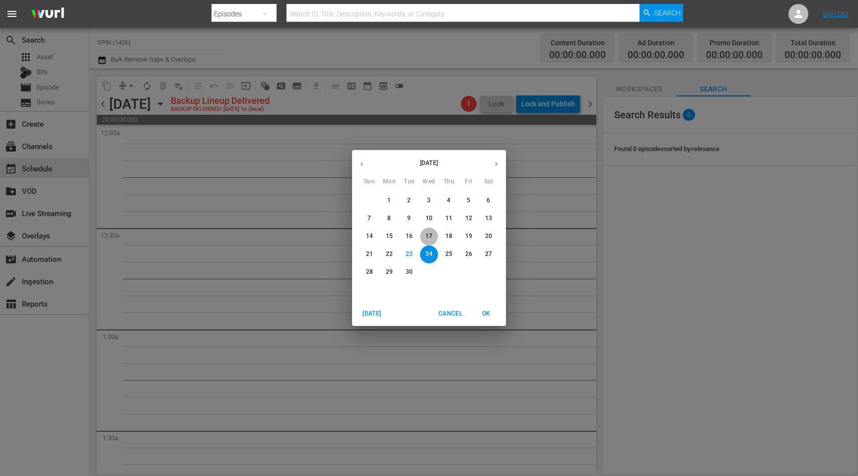
click at [428, 237] on p "17" at bounding box center [428, 236] width 7 height 8
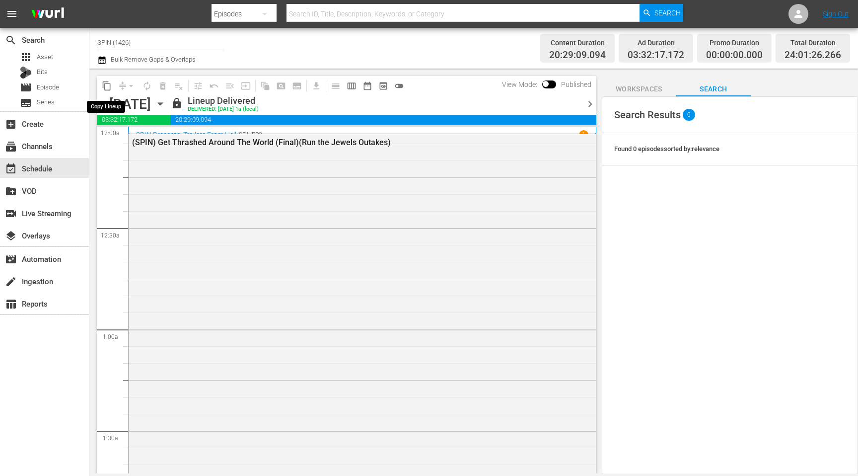
click at [107, 83] on span "content_copy" at bounding box center [107, 86] width 10 height 10
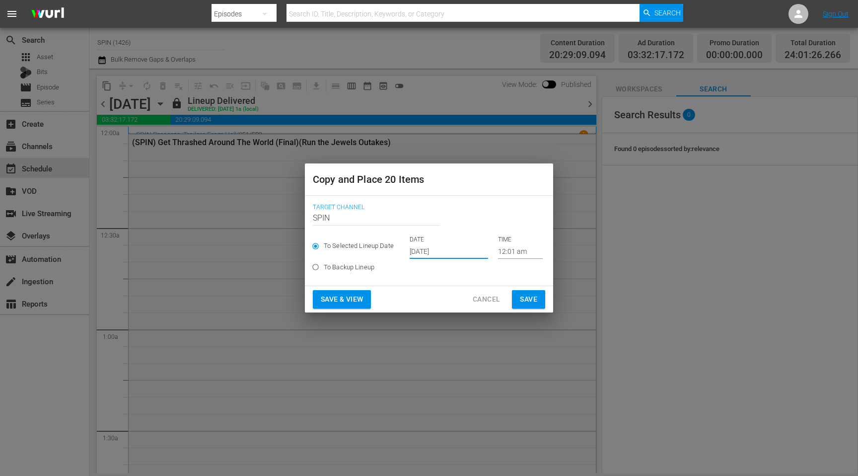
click at [414, 247] on input "[DATE]" at bounding box center [449, 251] width 78 height 15
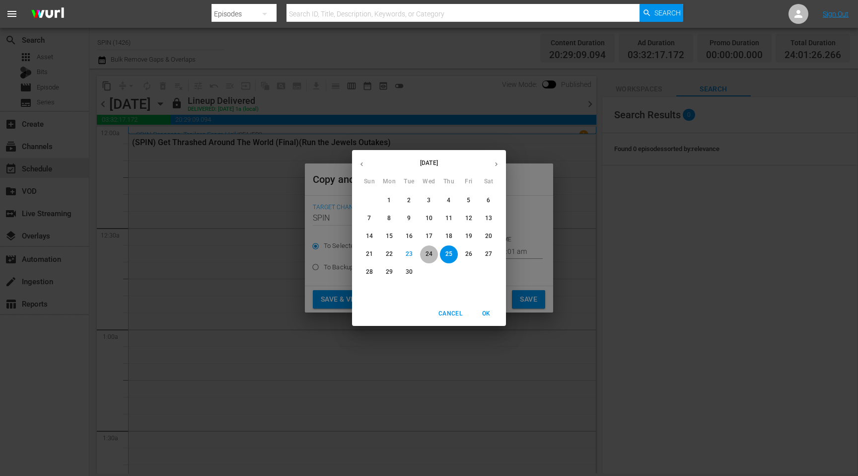
click at [428, 254] on p "24" at bounding box center [428, 254] width 7 height 8
type input "Sep 24th 2025"
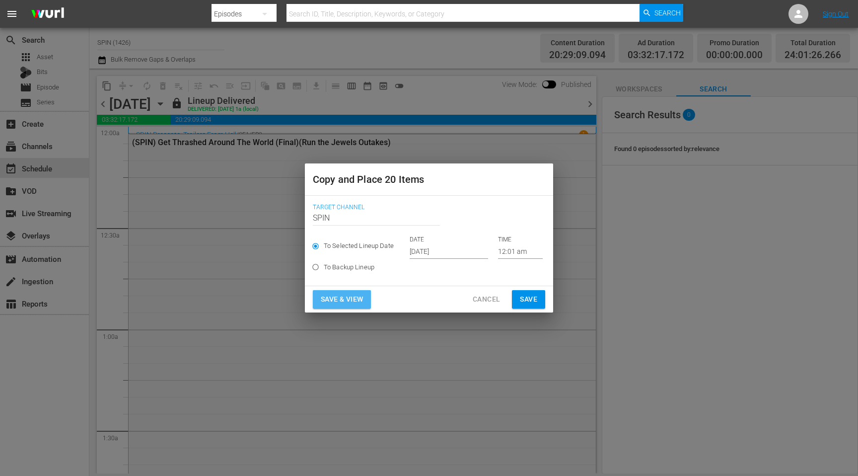
click at [352, 297] on span "Save & View" at bounding box center [342, 299] width 42 height 12
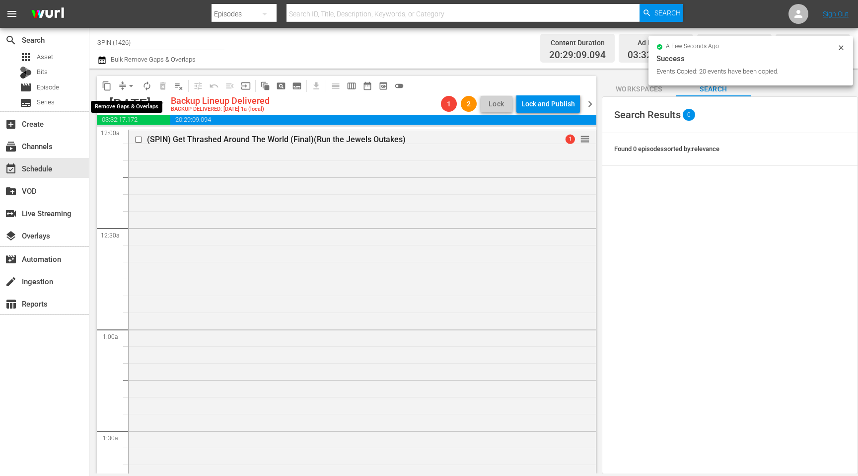
click at [130, 89] on span "arrow_drop_down" at bounding box center [131, 86] width 10 height 10
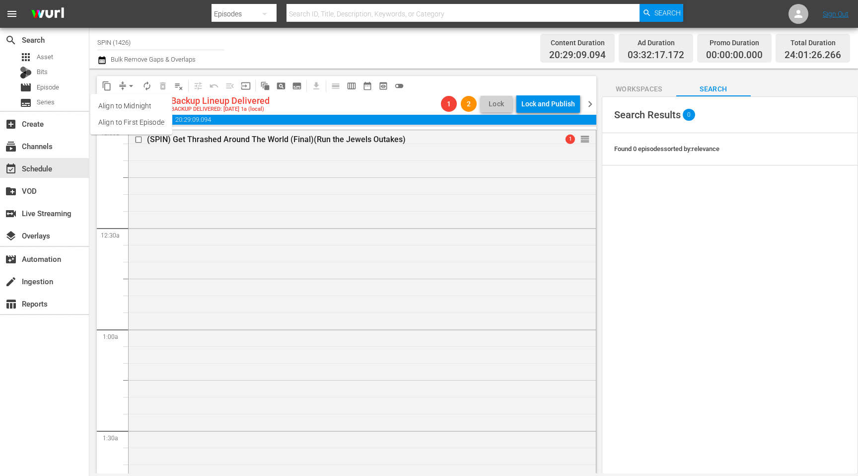
click at [141, 101] on li "Align to Midnight" at bounding box center [131, 106] width 82 height 16
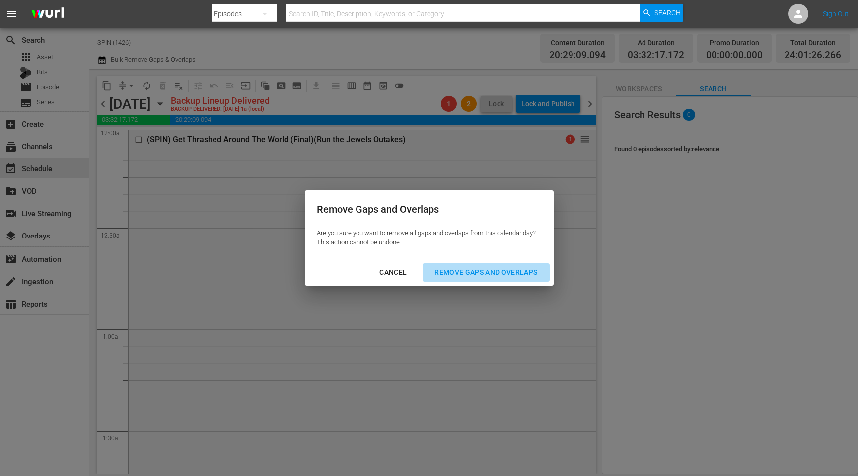
click at [491, 273] on div "Remove Gaps and Overlaps" at bounding box center [485, 272] width 119 height 12
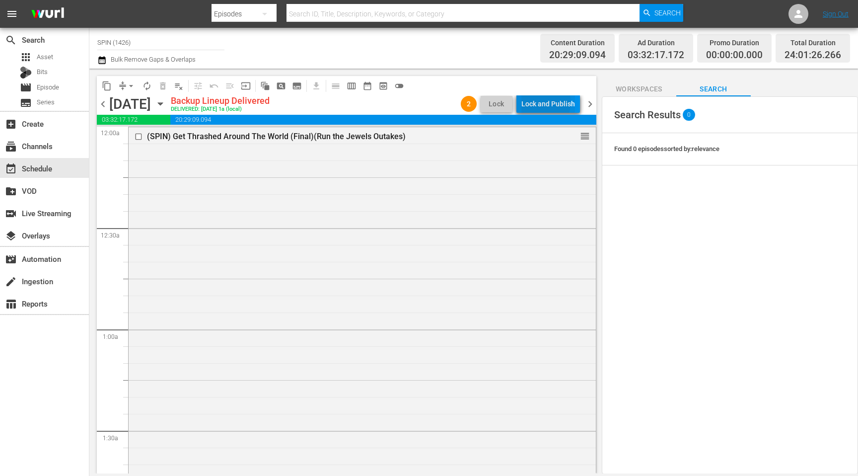
click at [534, 103] on div "Lock and Publish" at bounding box center [548, 104] width 54 height 18
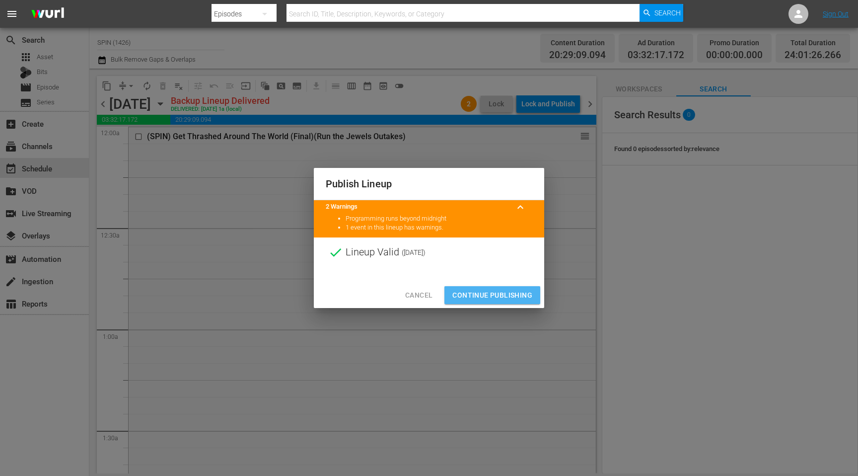
click at [471, 299] on span "Continue Publishing" at bounding box center [492, 295] width 80 height 12
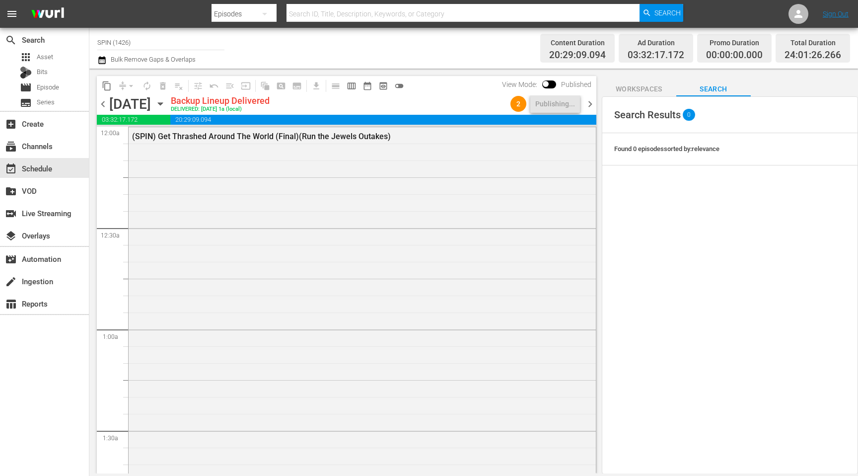
click at [161, 53] on input "SPIN (1426)" at bounding box center [160, 42] width 127 height 24
click at [168, 46] on input "SPIN (1426)" at bounding box center [160, 42] width 127 height 24
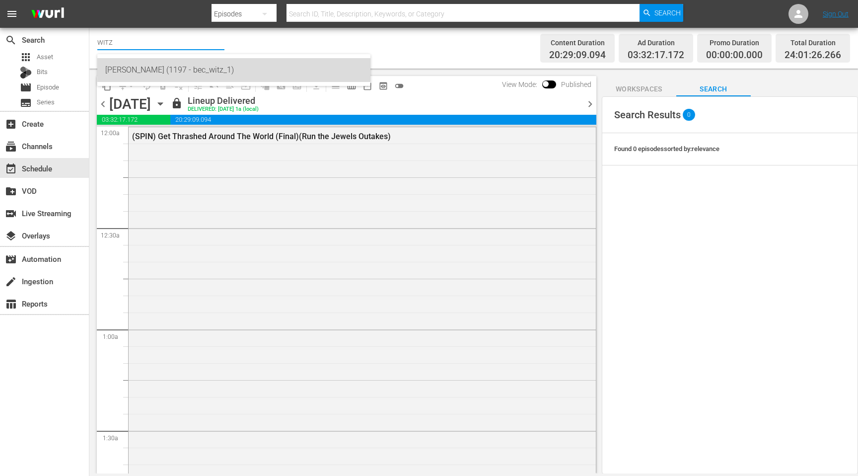
click at [191, 68] on div "WITZ (1197 - bec_witz_1)" at bounding box center [233, 70] width 257 height 24
type input "WITZ (1197 - bec_witz_1)"
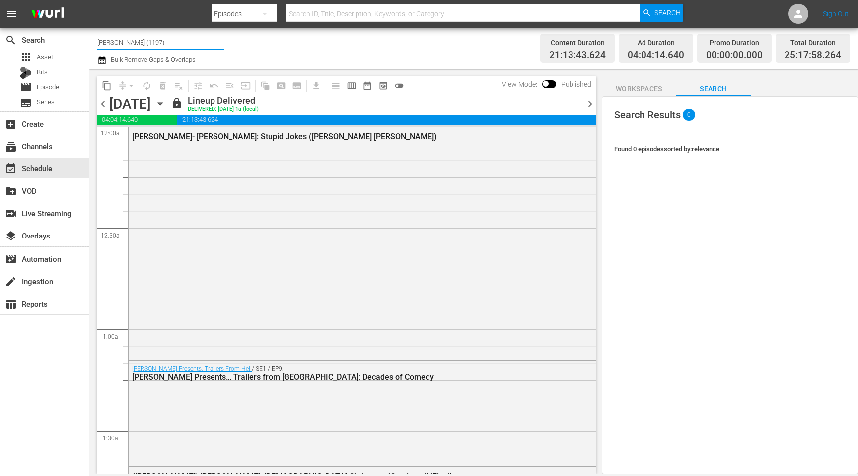
click at [149, 41] on input "[PERSON_NAME] (1197)" at bounding box center [160, 42] width 127 height 24
click at [139, 68] on div "SPIN (1426 - bec_spin_1)" at bounding box center [233, 70] width 257 height 24
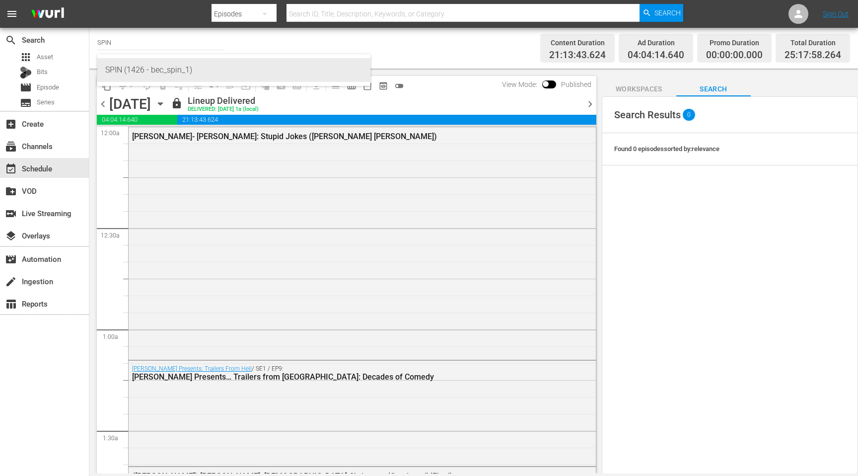
type input "SPIN (1426 - bec_spin_1)"
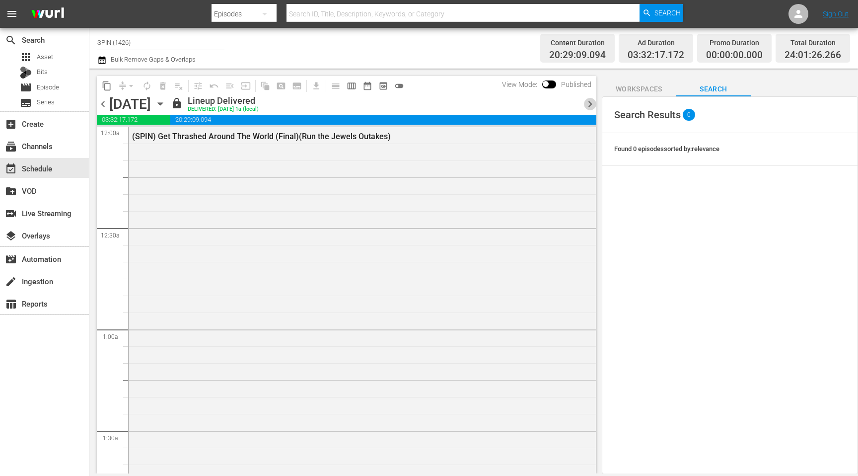
click at [584, 104] on span "chevron_right" at bounding box center [590, 104] width 12 height 12
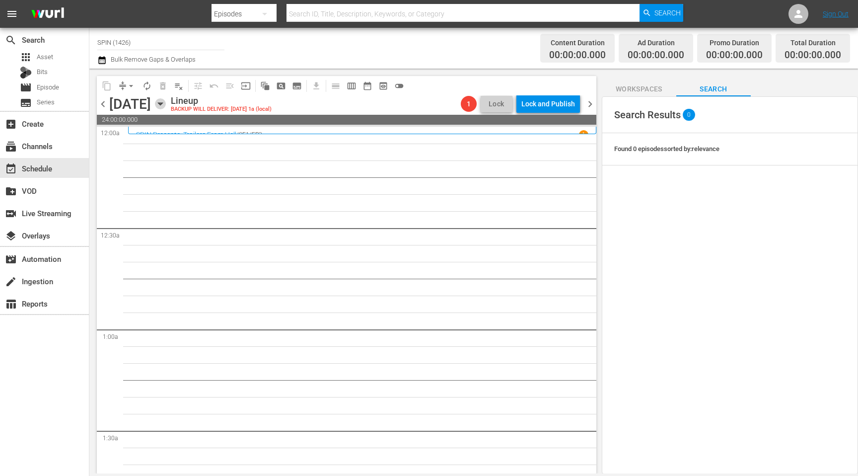
click at [166, 105] on icon "button" at bounding box center [160, 103] width 11 height 11
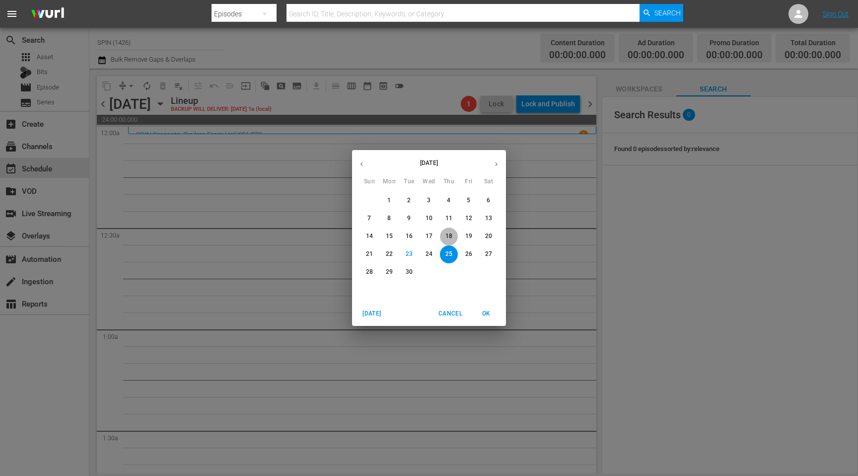
click at [447, 238] on p "18" at bounding box center [448, 236] width 7 height 8
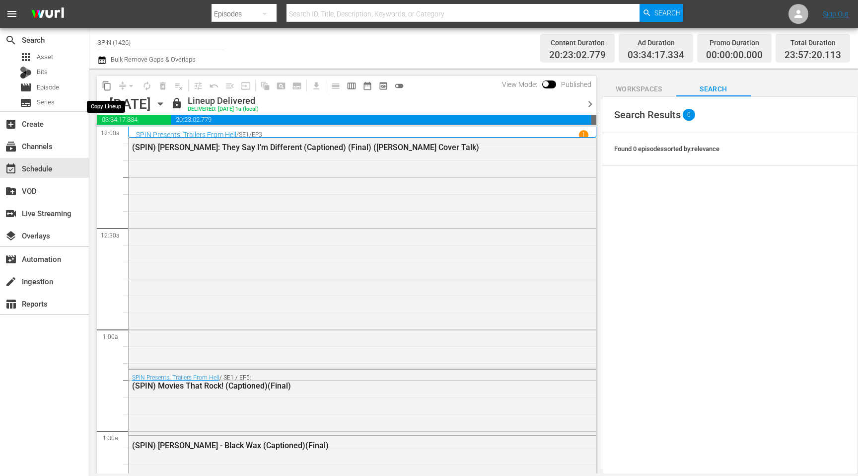
click at [107, 84] on span "content_copy" at bounding box center [107, 86] width 10 height 10
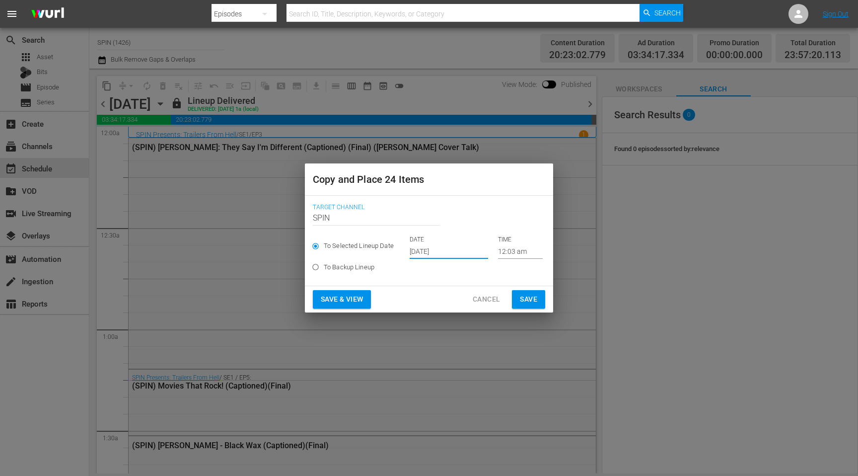
click at [422, 247] on input "[DATE]" at bounding box center [449, 251] width 78 height 15
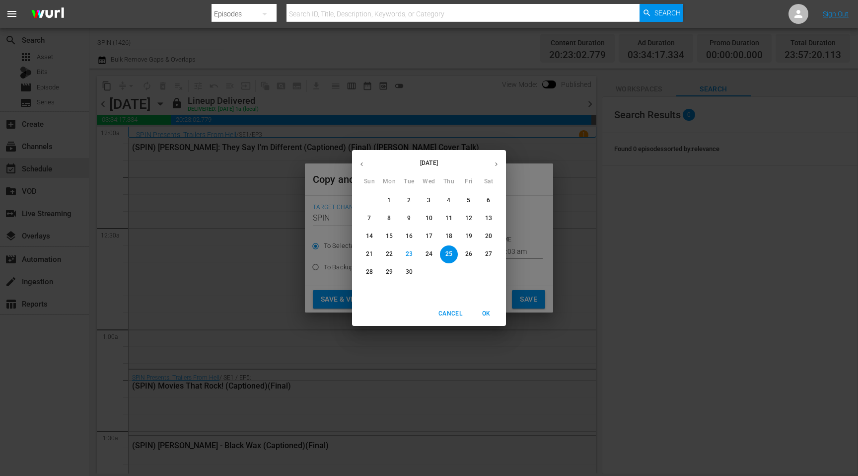
click at [482, 313] on span "OK" at bounding box center [486, 313] width 24 height 10
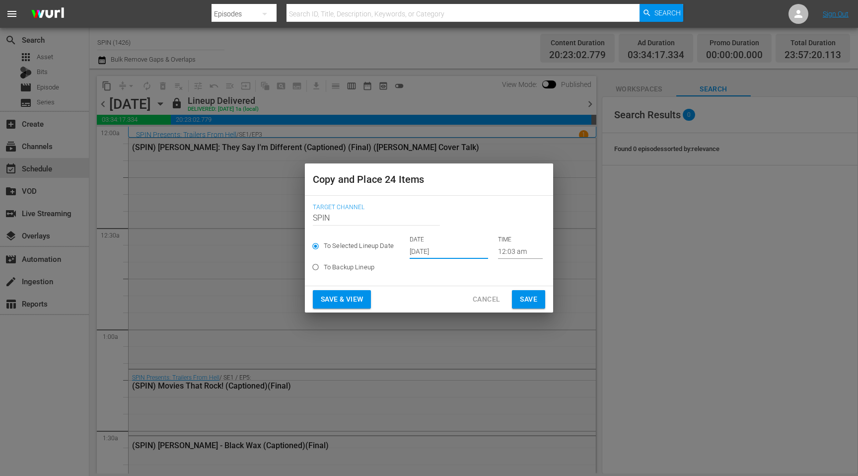
click at [342, 298] on span "Save & View" at bounding box center [342, 299] width 42 height 12
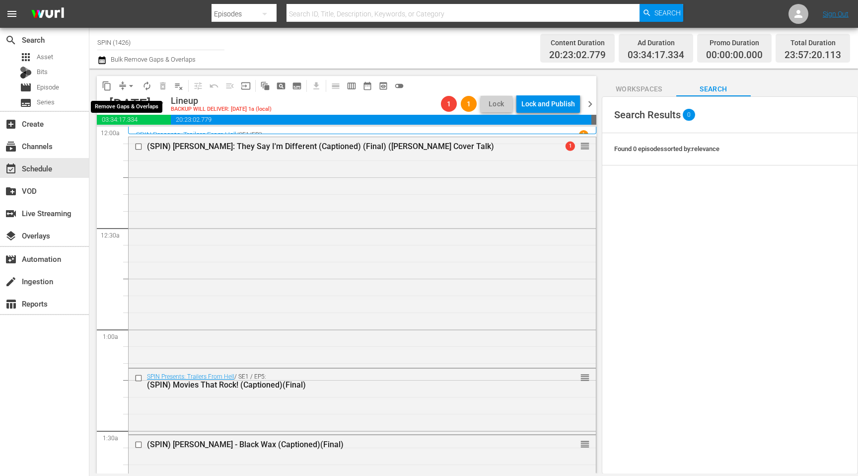
click at [124, 89] on button "arrow_drop_down" at bounding box center [131, 86] width 16 height 16
click at [156, 134] on li "Align to End of Previous Day" at bounding box center [131, 139] width 104 height 16
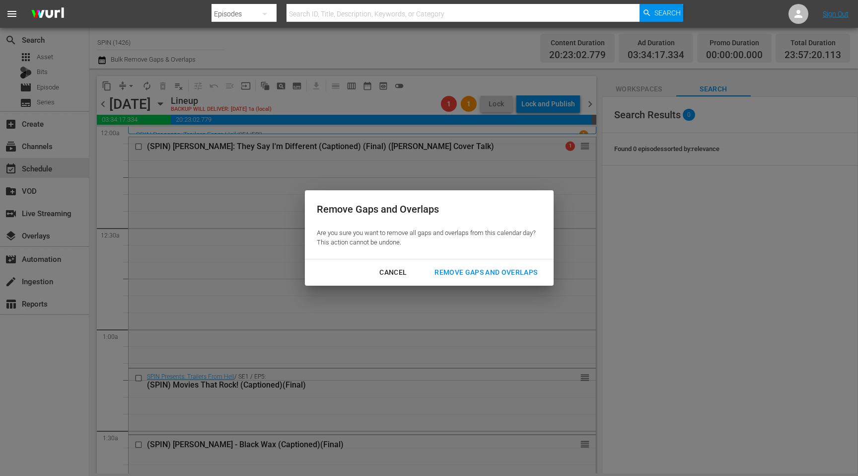
click at [469, 273] on div "Remove Gaps and Overlaps" at bounding box center [485, 272] width 119 height 12
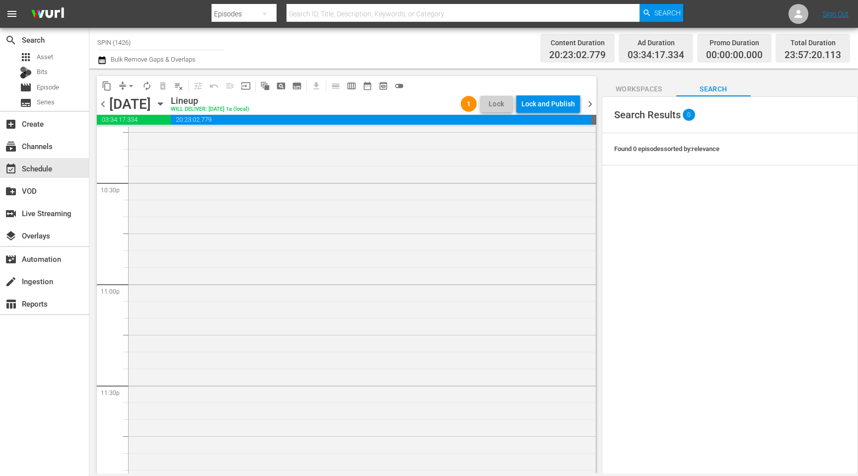
scroll to position [4514, 0]
click at [531, 103] on div "Lock and Publish" at bounding box center [548, 104] width 54 height 18
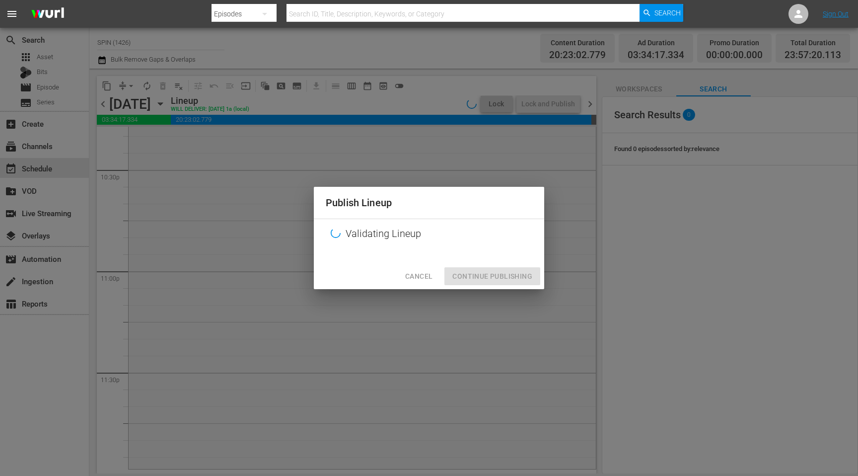
click at [406, 279] on button "Cancel" at bounding box center [418, 276] width 43 height 18
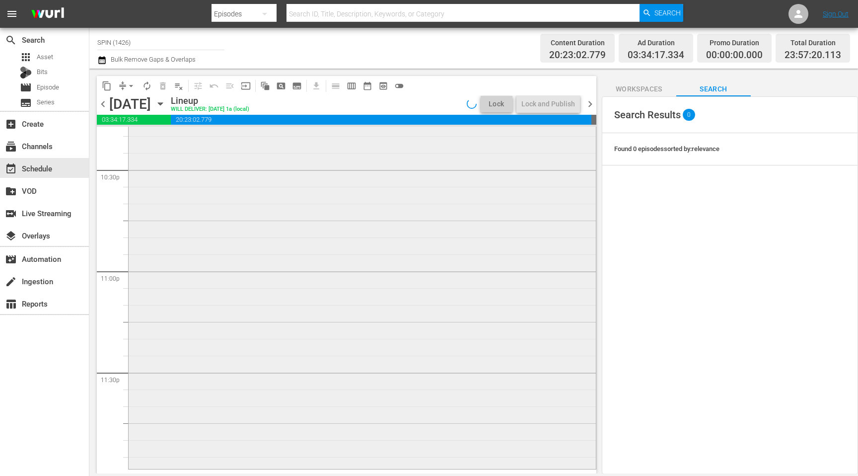
scroll to position [4512, 0]
click at [592, 103] on span "chevron_right" at bounding box center [590, 104] width 12 height 12
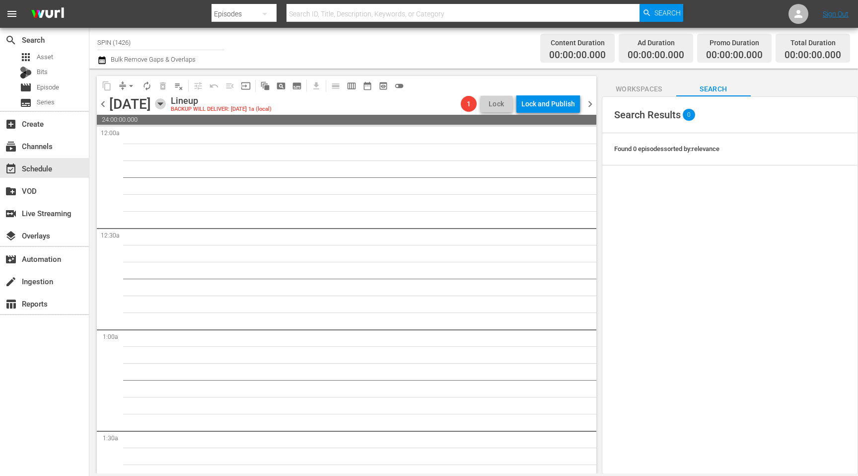
click at [166, 105] on icon "button" at bounding box center [160, 103] width 11 height 11
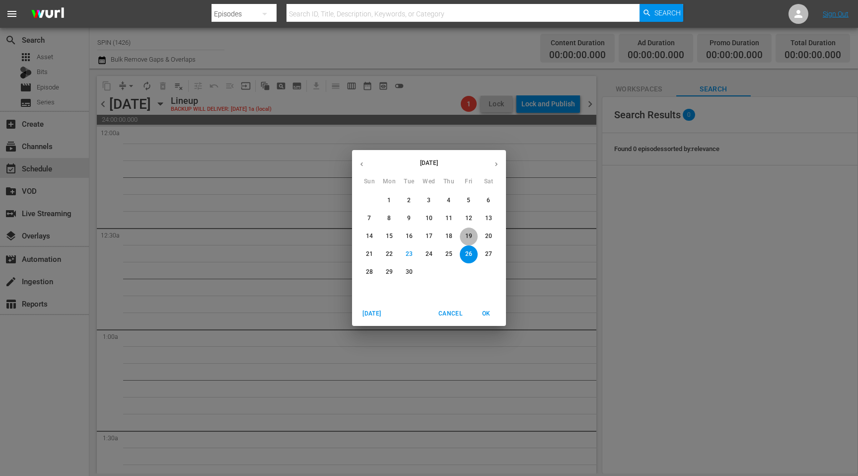
click at [466, 237] on p "19" at bounding box center [468, 236] width 7 height 8
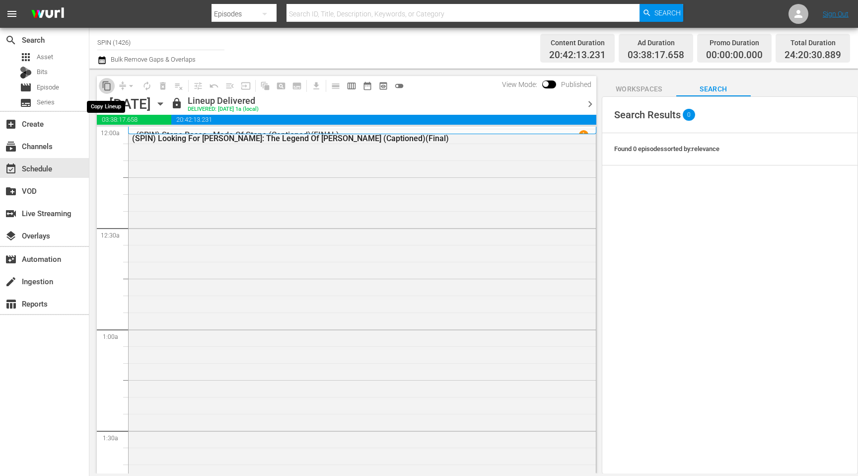
click at [106, 87] on span "content_copy" at bounding box center [107, 86] width 10 height 10
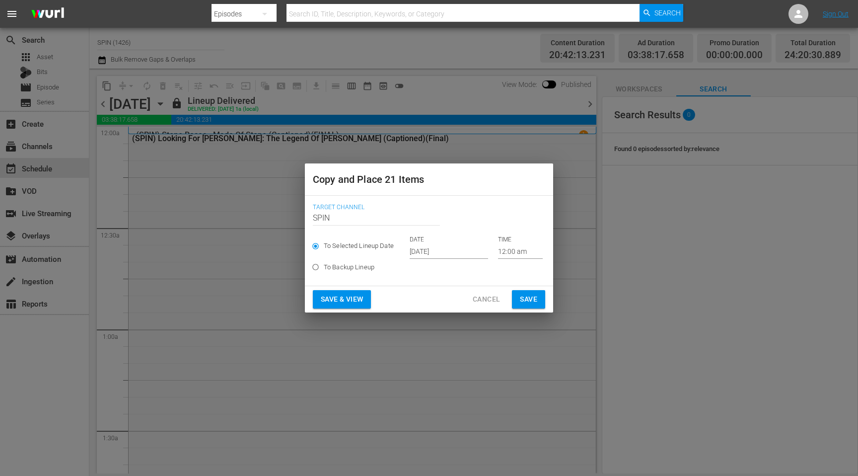
click at [419, 253] on input "[DATE]" at bounding box center [449, 251] width 78 height 15
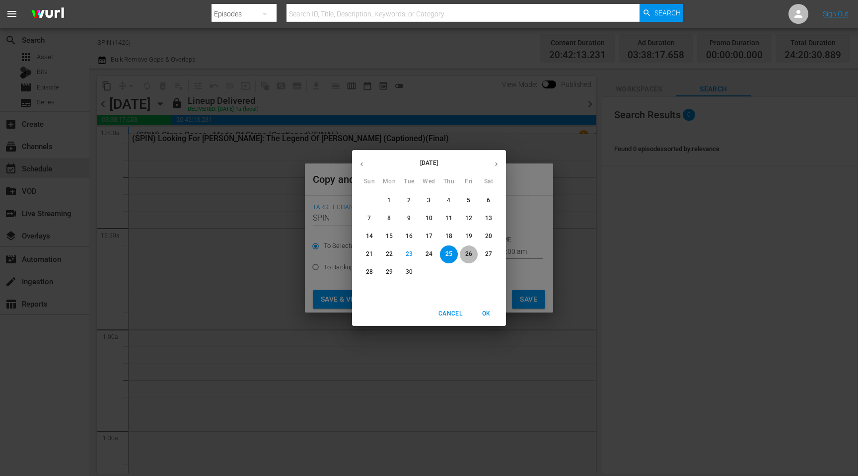
click at [468, 254] on p "26" at bounding box center [468, 254] width 7 height 8
type input "[DATE]"
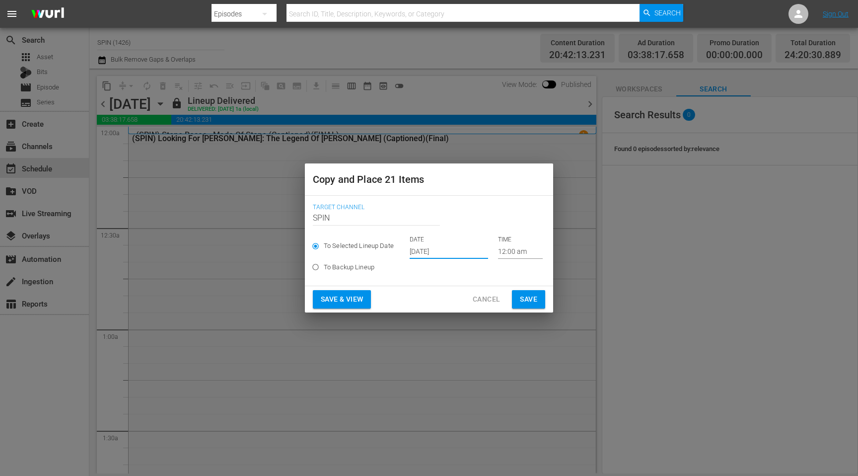
click at [338, 304] on span "Save & View" at bounding box center [342, 299] width 42 height 12
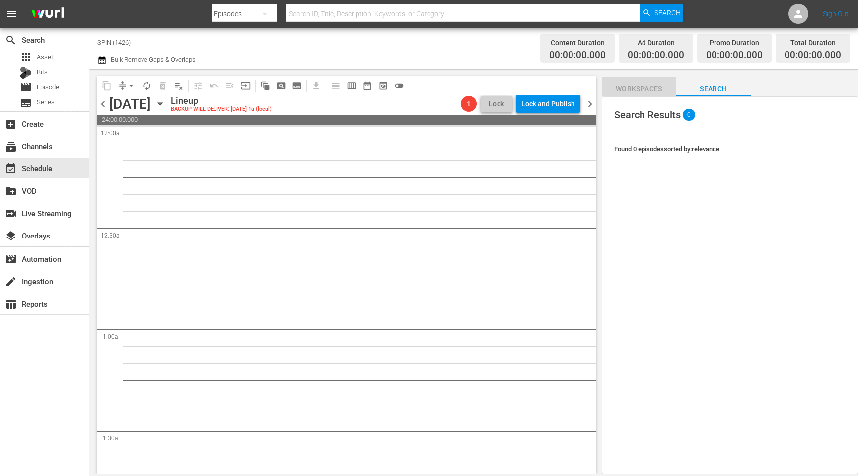
click at [639, 87] on span "Workspaces" at bounding box center [639, 89] width 74 height 12
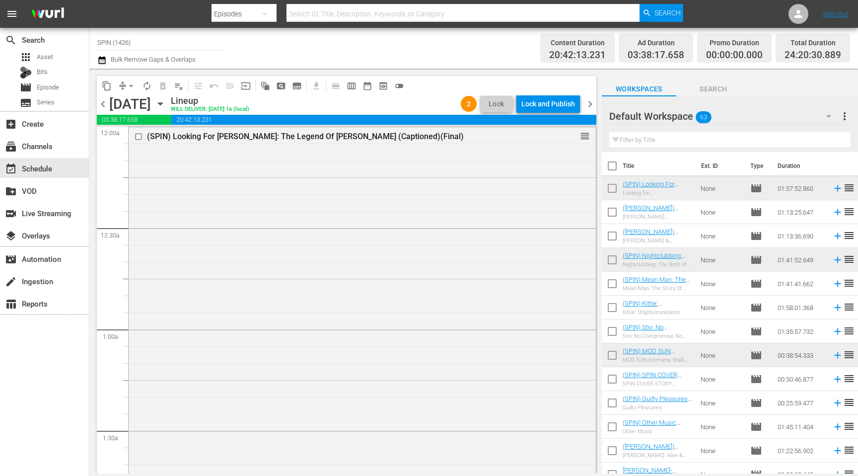
click at [104, 105] on span "chevron_left" at bounding box center [103, 104] width 12 height 12
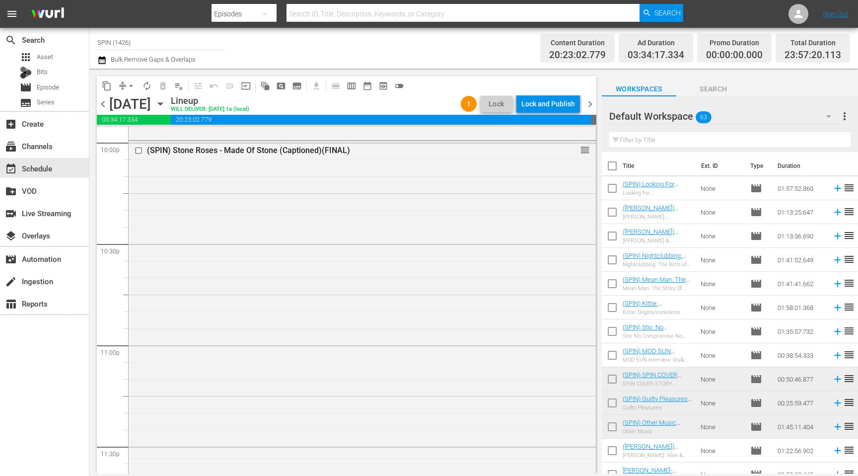
scroll to position [4514, 0]
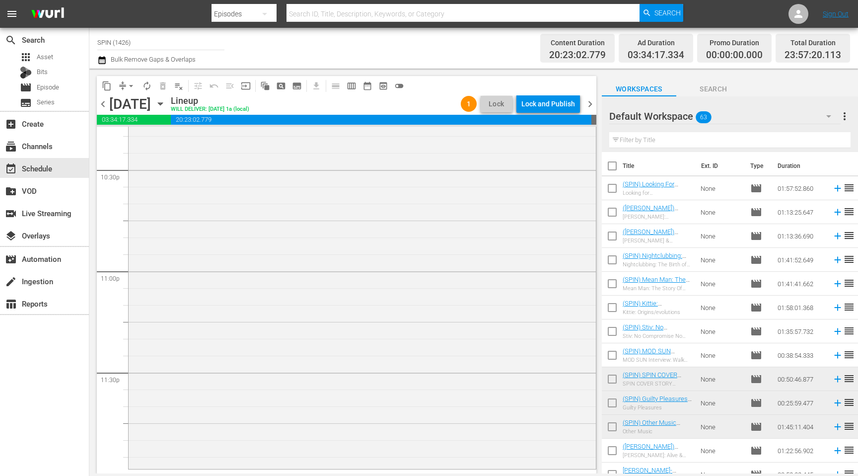
click at [730, 139] on input "text" at bounding box center [729, 140] width 241 height 16
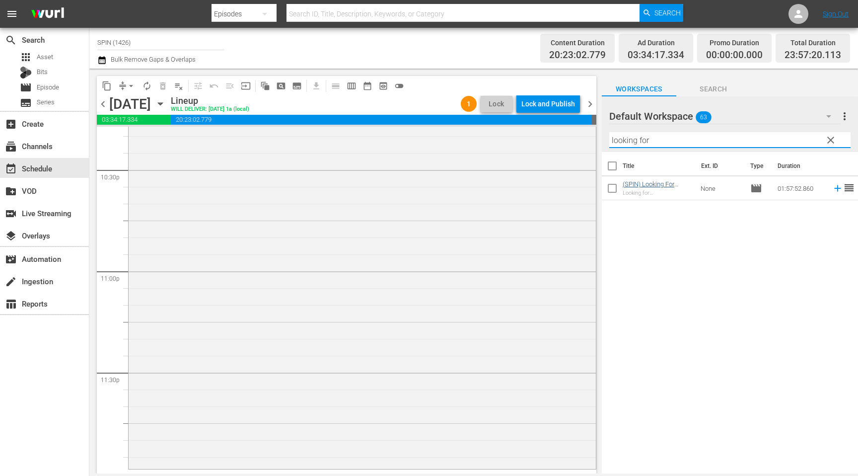
type input "looking for"
click at [835, 187] on icon at bounding box center [837, 188] width 11 height 11
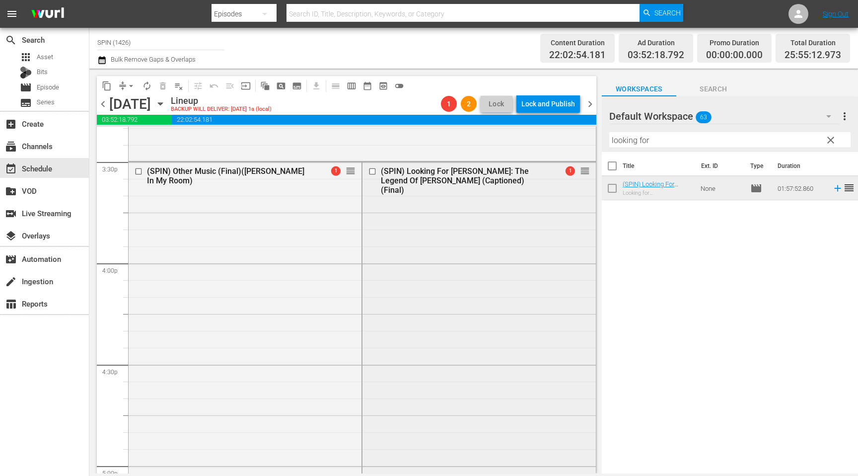
scroll to position [3014, 0]
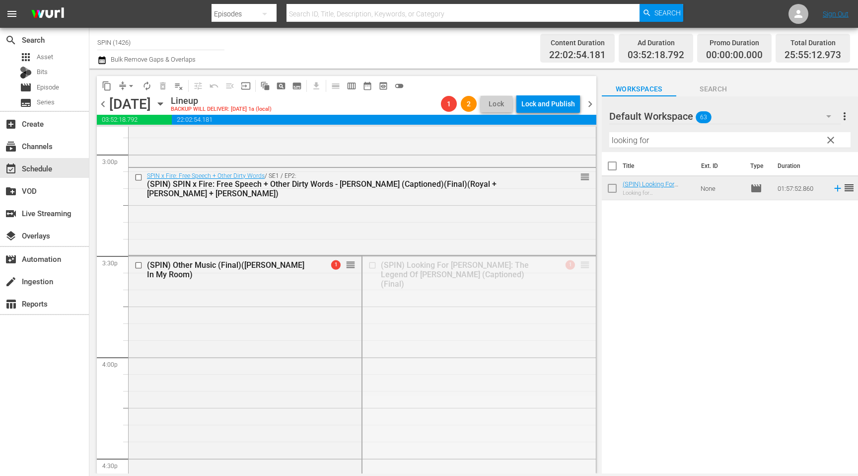
drag, startPoint x: 583, startPoint y: 259, endPoint x: 552, endPoint y: 423, distance: 167.1
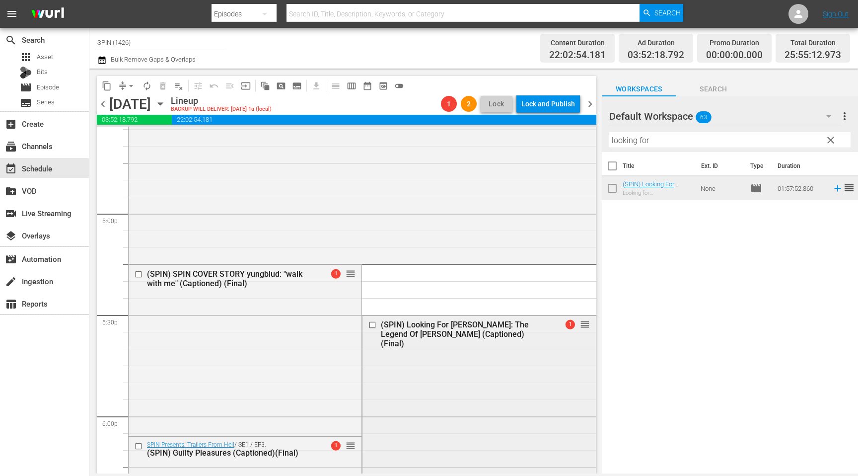
scroll to position [3354, 0]
click at [374, 327] on input "checkbox" at bounding box center [373, 327] width 10 height 8
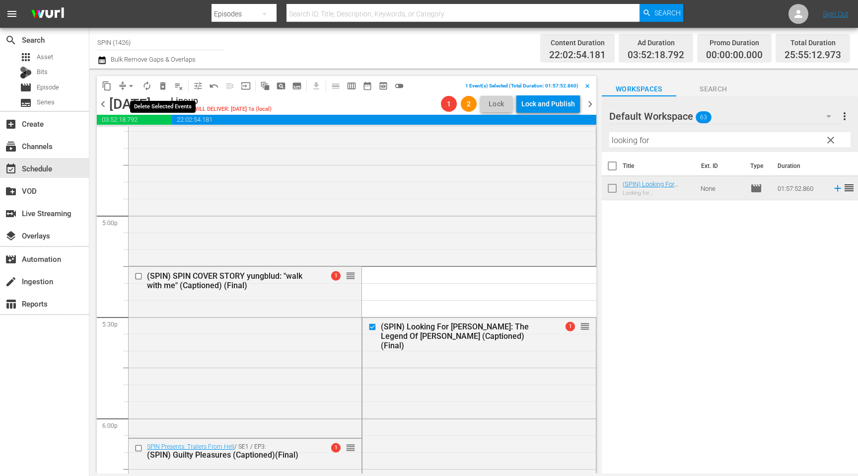
click at [167, 86] on span "delete_forever_outlined" at bounding box center [163, 86] width 10 height 10
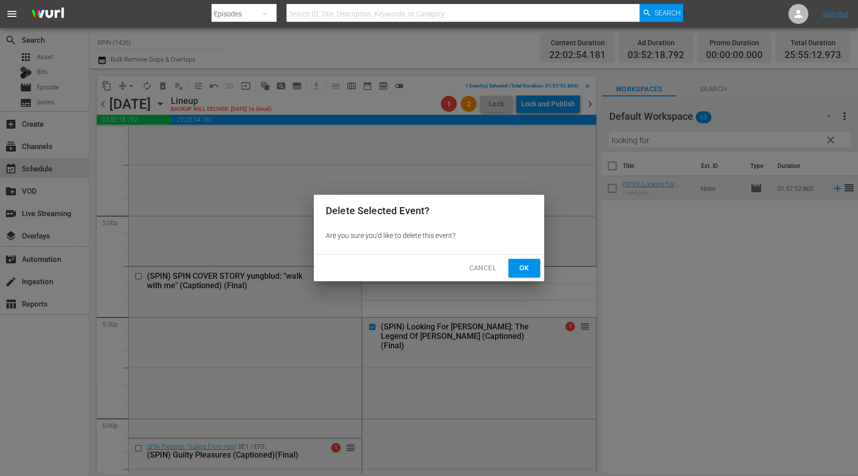
click at [523, 272] on span "Ok" at bounding box center [524, 268] width 16 height 12
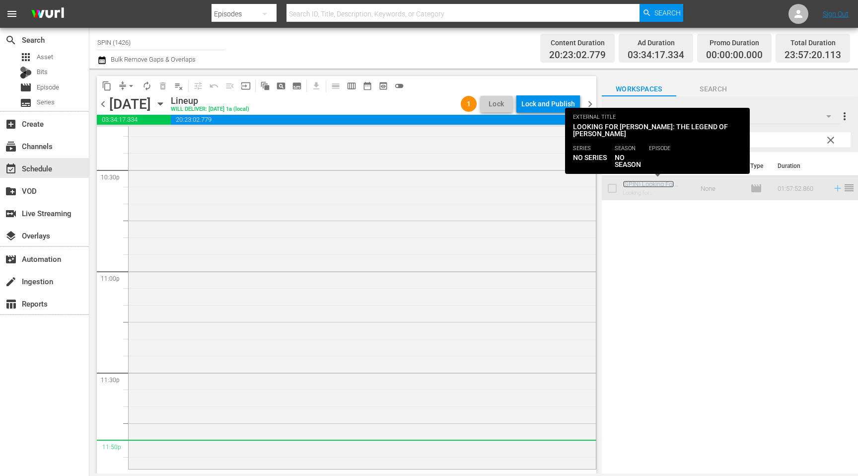
scroll to position [4513, 0]
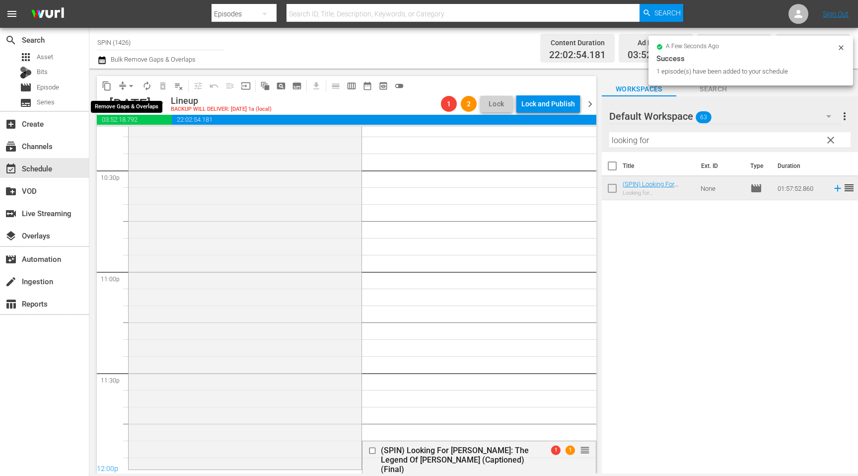
click at [131, 88] on span "arrow_drop_down" at bounding box center [131, 86] width 10 height 10
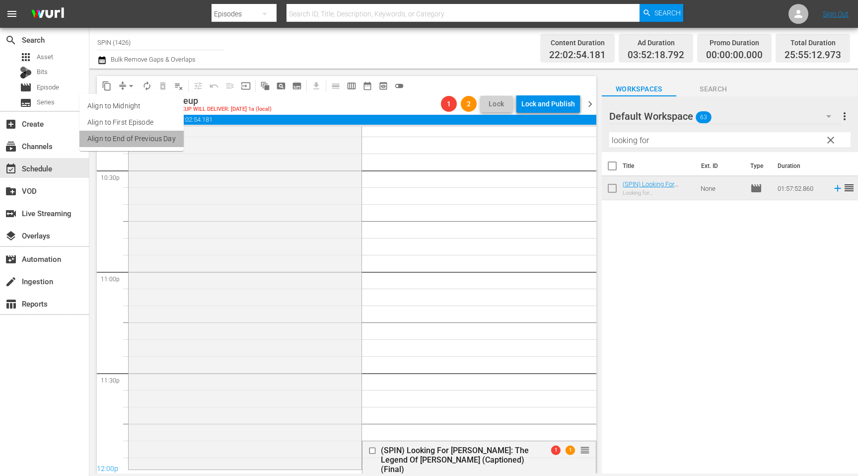
click at [134, 141] on li "Align to End of Previous Day" at bounding box center [131, 139] width 104 height 16
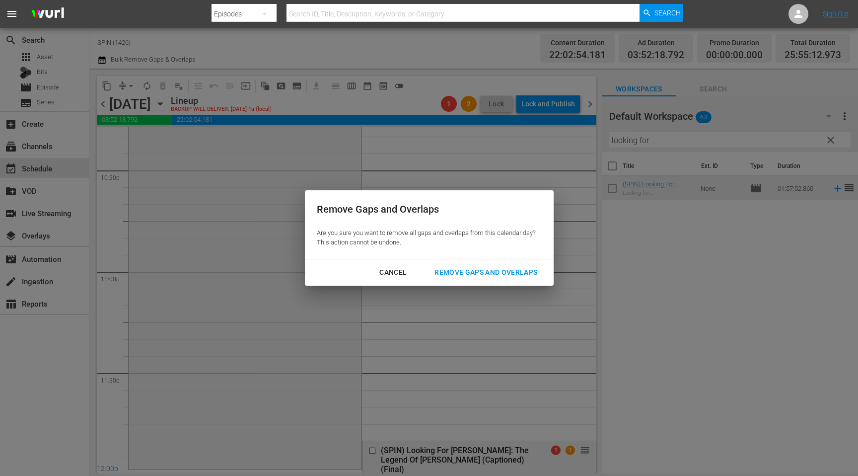
click at [482, 272] on div "Remove Gaps and Overlaps" at bounding box center [485, 272] width 119 height 12
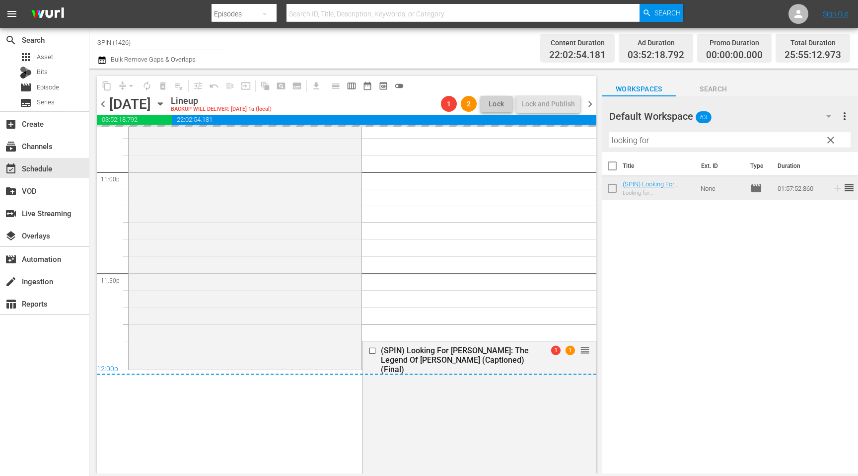
scroll to position [4616, 0]
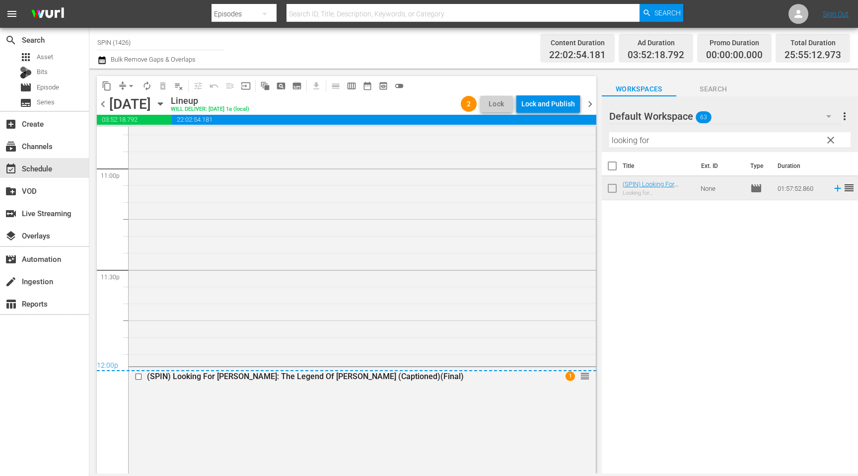
click at [539, 107] on div "Lock and Publish" at bounding box center [548, 104] width 54 height 18
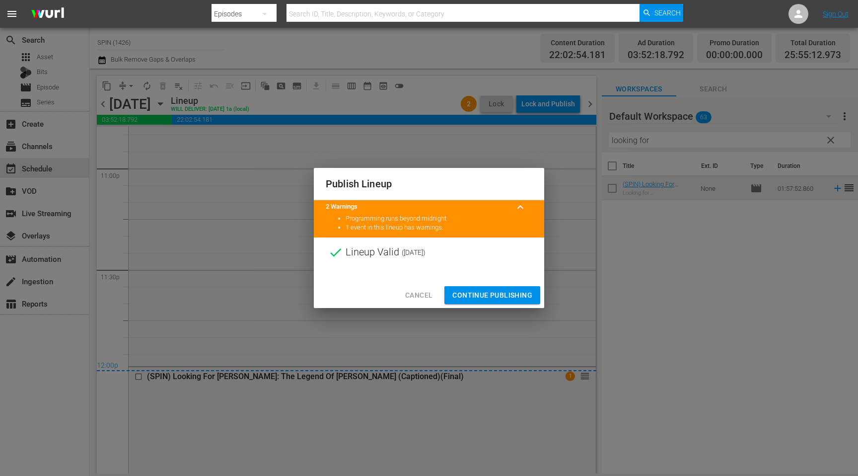
click at [460, 295] on span "Continue Publishing" at bounding box center [492, 295] width 80 height 12
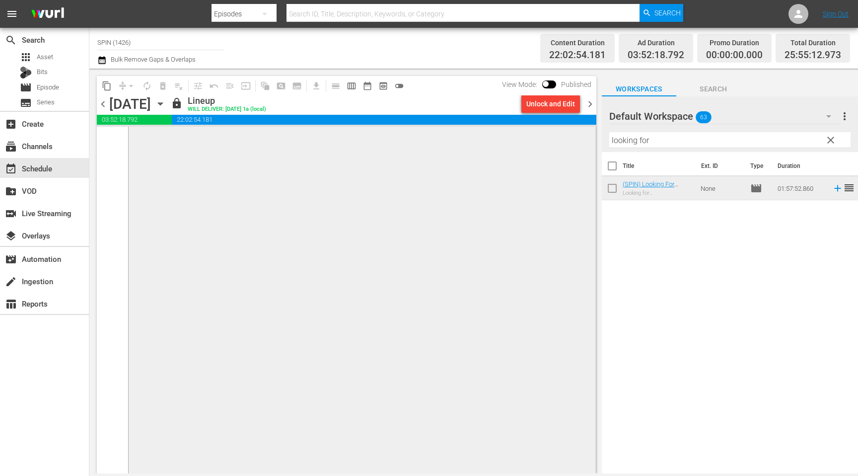
scroll to position [4877, 0]
click at [587, 106] on span "chevron_right" at bounding box center [590, 104] width 12 height 12
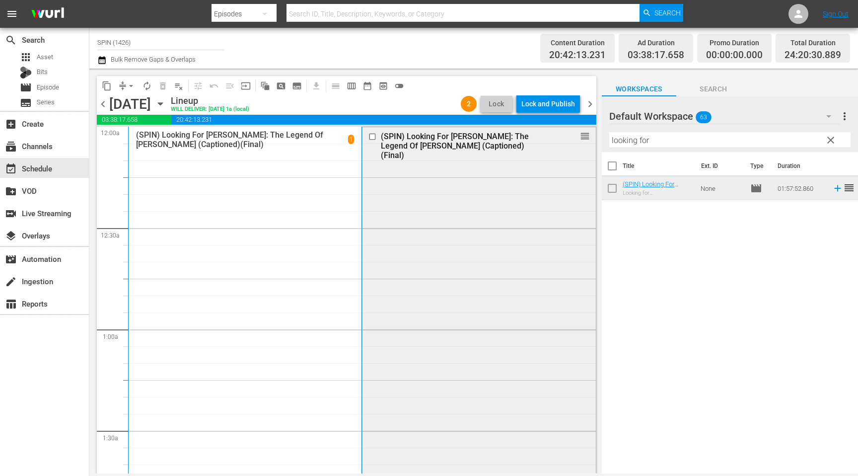
click at [374, 136] on input "checkbox" at bounding box center [373, 136] width 10 height 8
click at [161, 87] on span "delete_forever_outlined" at bounding box center [163, 86] width 10 height 10
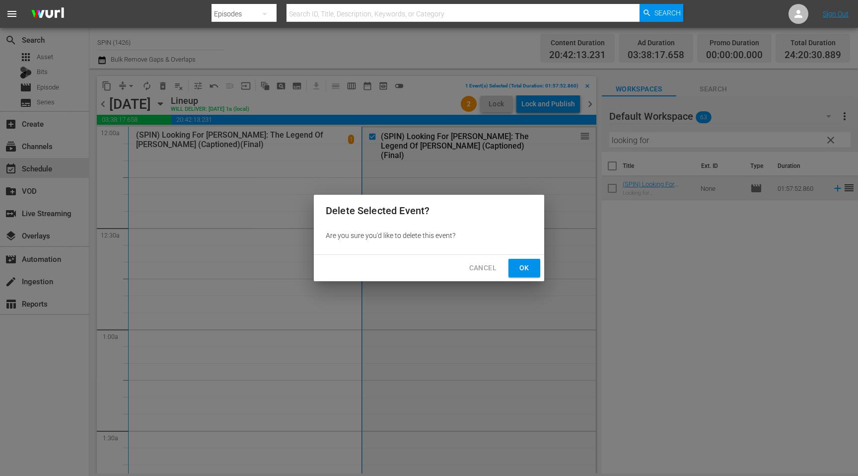
drag, startPoint x: 522, startPoint y: 271, endPoint x: 530, endPoint y: 270, distance: 7.5
click at [530, 270] on span "Ok" at bounding box center [524, 268] width 16 height 12
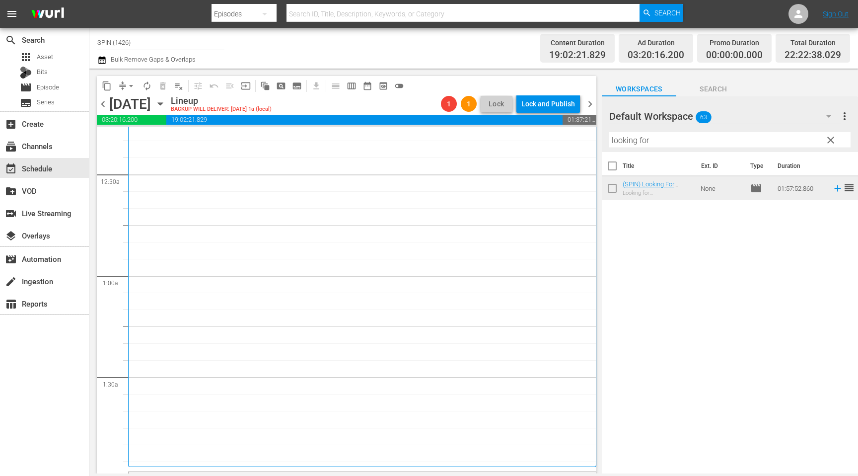
scroll to position [76, 0]
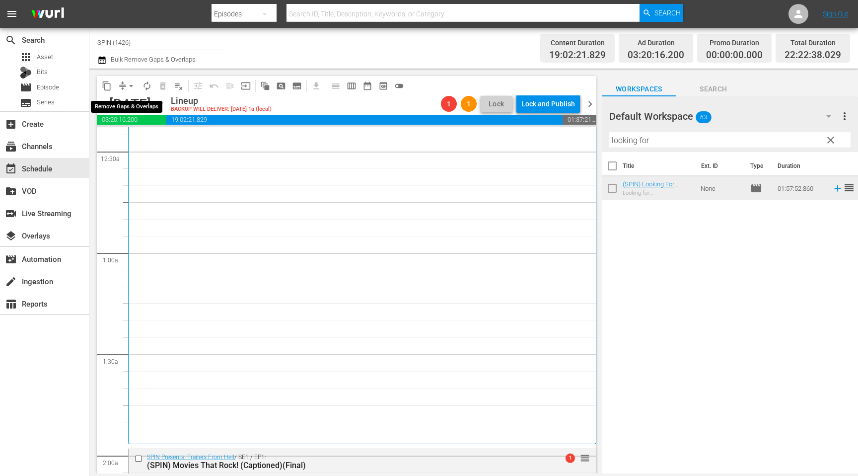
click at [127, 85] on span "arrow_drop_down" at bounding box center [131, 86] width 10 height 10
click at [145, 135] on li "Align to End of Previous Day" at bounding box center [131, 139] width 104 height 16
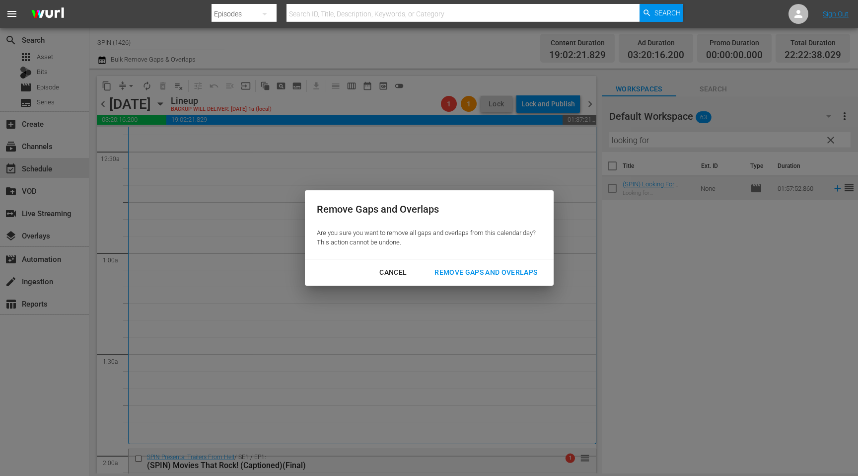
click at [483, 275] on div "Remove Gaps and Overlaps" at bounding box center [485, 272] width 119 height 12
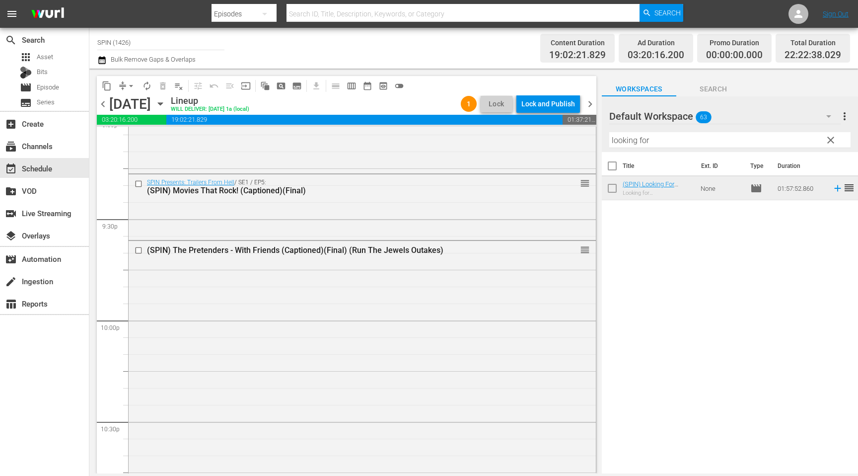
scroll to position [4223, 0]
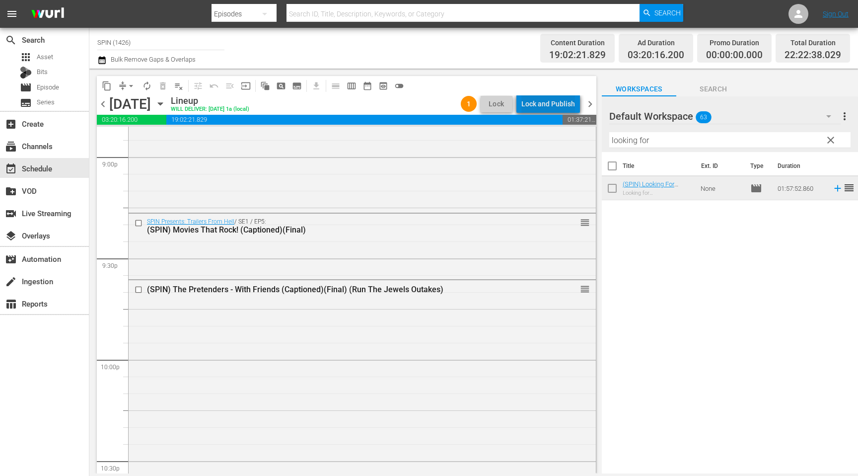
click at [558, 105] on div "Lock and Publish" at bounding box center [548, 104] width 54 height 18
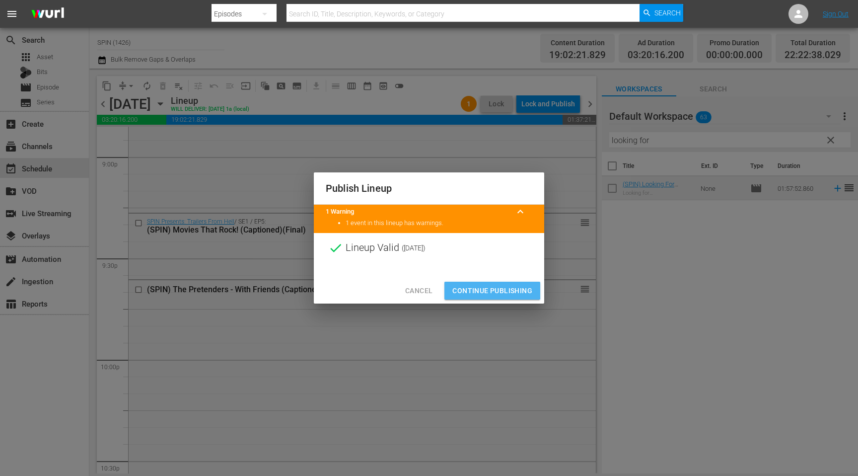
click at [467, 289] on span "Continue Publishing" at bounding box center [492, 290] width 80 height 12
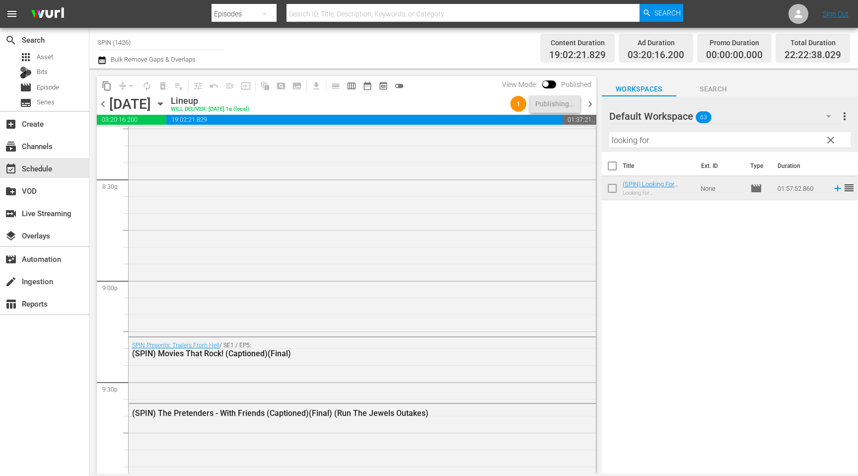
scroll to position [4579, 0]
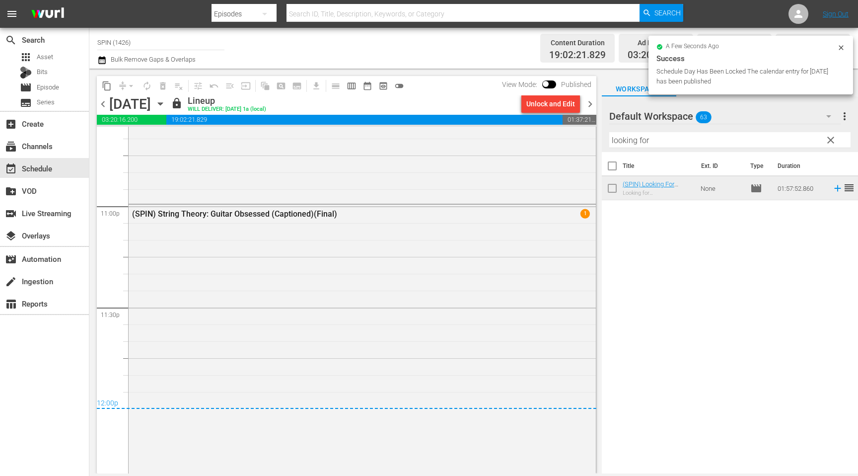
click at [589, 104] on span "chevron_right" at bounding box center [590, 104] width 12 height 12
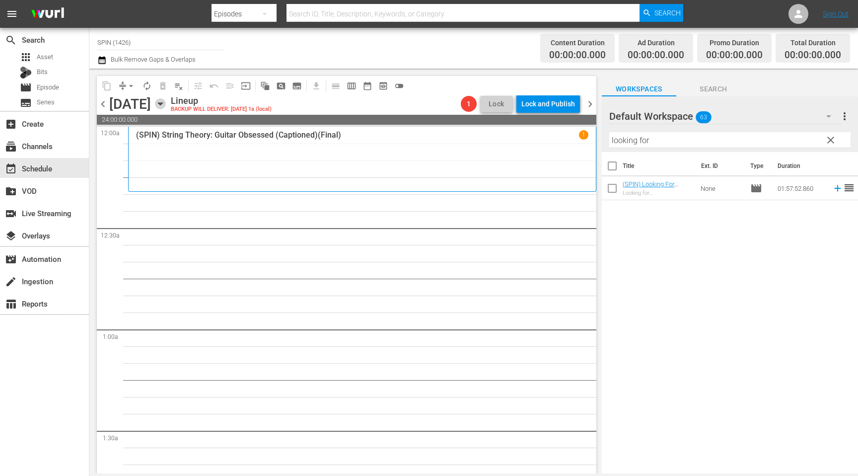
click at [162, 103] on icon "button" at bounding box center [160, 104] width 4 height 2
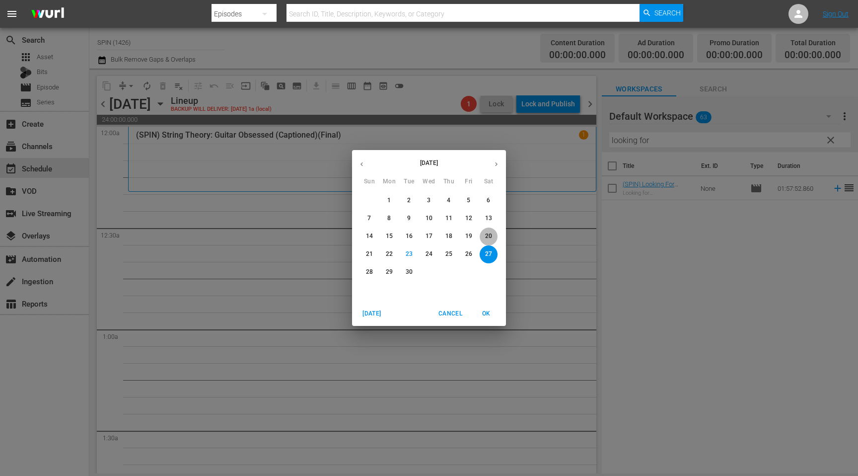
click at [489, 238] on p "20" at bounding box center [488, 236] width 7 height 8
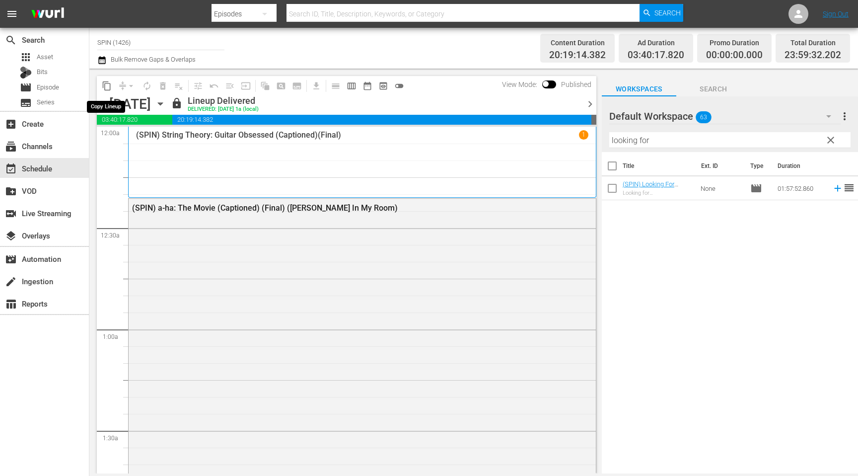
click at [106, 87] on span "content_copy" at bounding box center [107, 86] width 10 height 10
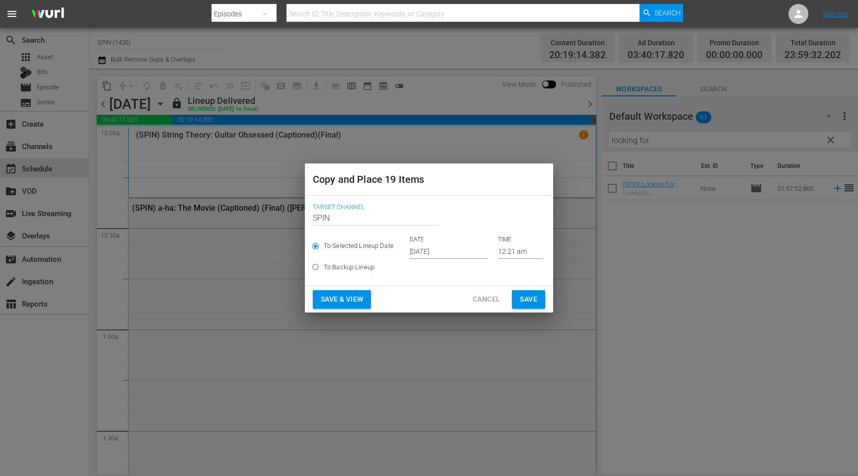
click at [429, 249] on input "[DATE]" at bounding box center [449, 251] width 78 height 15
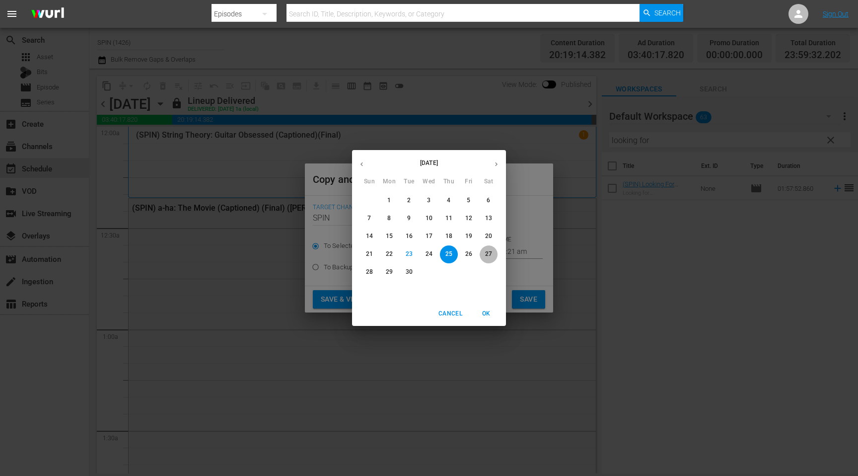
click at [487, 253] on p "27" at bounding box center [488, 254] width 7 height 8
type input "[DATE]"
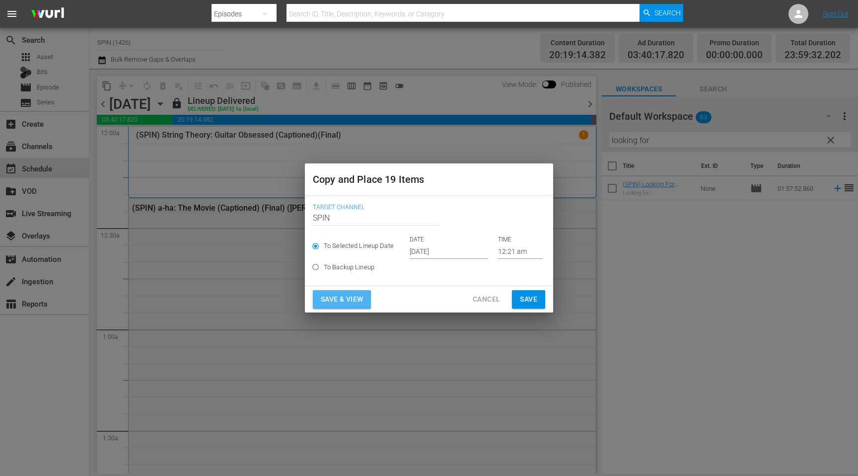
click at [355, 301] on span "Save & View" at bounding box center [342, 299] width 42 height 12
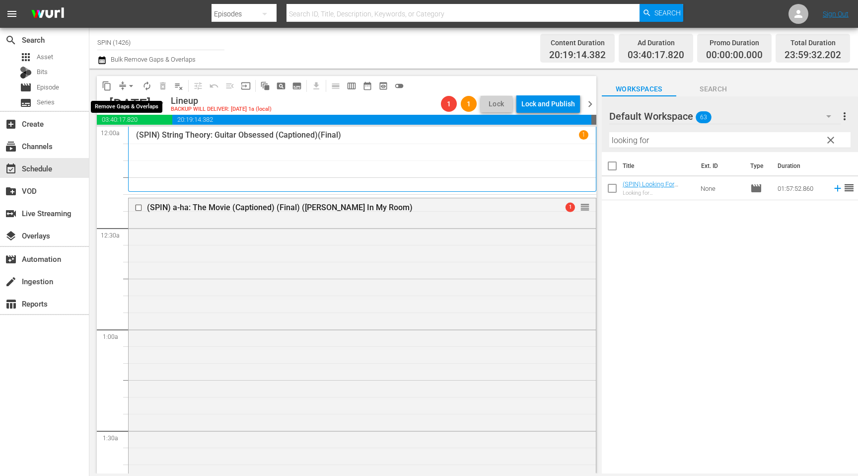
click at [129, 87] on span "arrow_drop_down" at bounding box center [131, 86] width 10 height 10
click at [144, 137] on li "Align to End of Previous Day" at bounding box center [131, 139] width 104 height 16
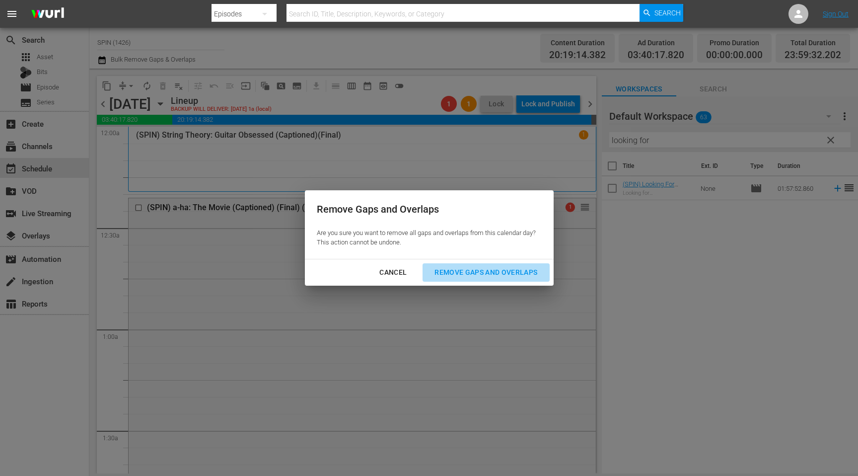
drag, startPoint x: 522, startPoint y: 279, endPoint x: 516, endPoint y: 277, distance: 6.3
click at [522, 279] on button "Remove Gaps and Overlaps" at bounding box center [485, 272] width 127 height 18
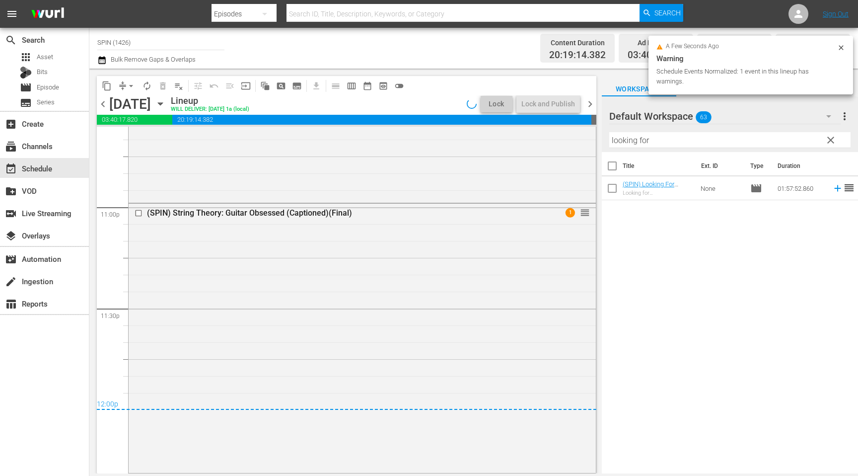
scroll to position [4578, 0]
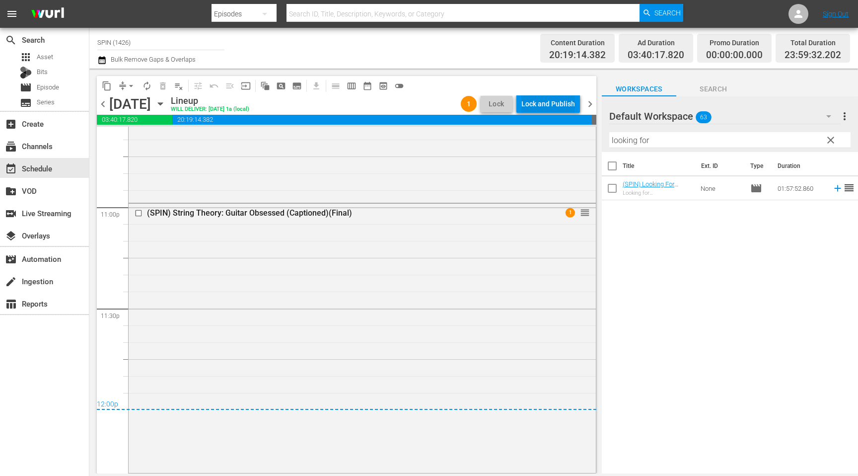
click at [536, 106] on div "Lock and Publish" at bounding box center [548, 104] width 54 height 18
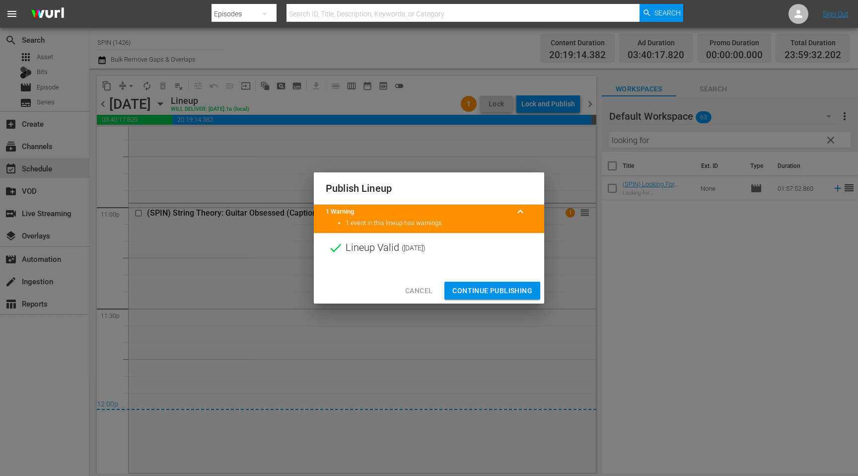
drag, startPoint x: 496, startPoint y: 287, endPoint x: 490, endPoint y: 291, distance: 6.8
click at [496, 287] on span "Continue Publishing" at bounding box center [492, 290] width 80 height 12
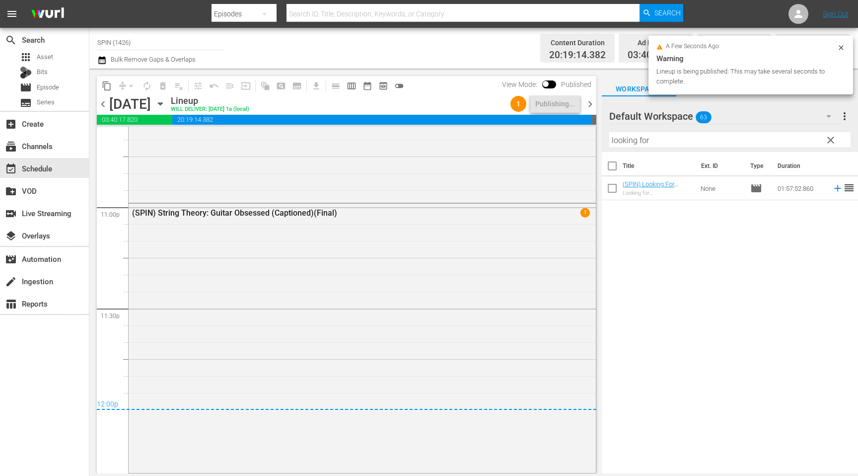
click at [98, 102] on span "chevron_left" at bounding box center [103, 104] width 12 height 12
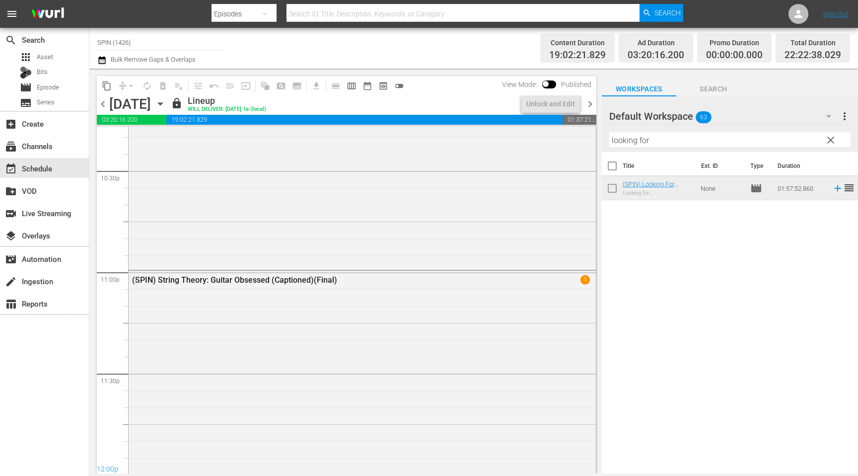
scroll to position [4516, 0]
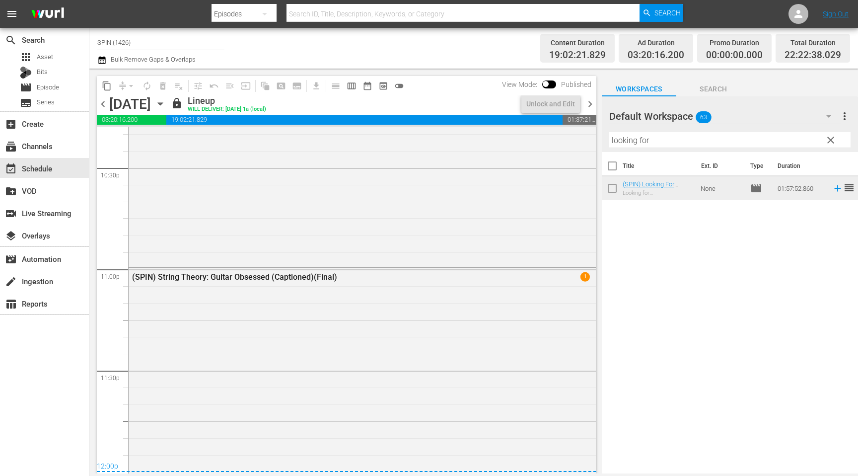
click at [590, 101] on span "chevron_right" at bounding box center [590, 104] width 12 height 12
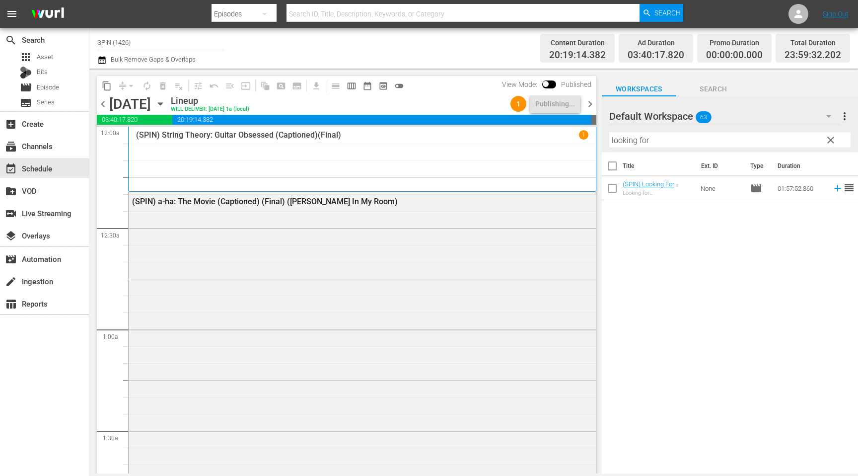
click at [592, 105] on span "chevron_right" at bounding box center [590, 104] width 12 height 12
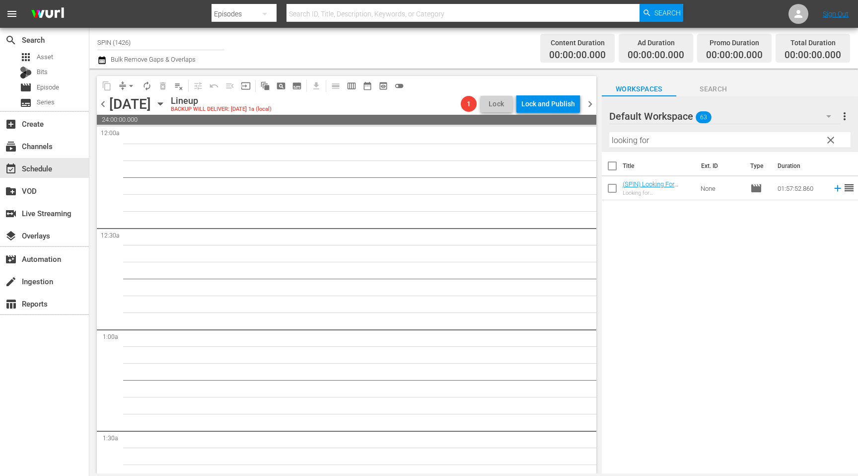
click at [166, 106] on icon "button" at bounding box center [160, 103] width 11 height 11
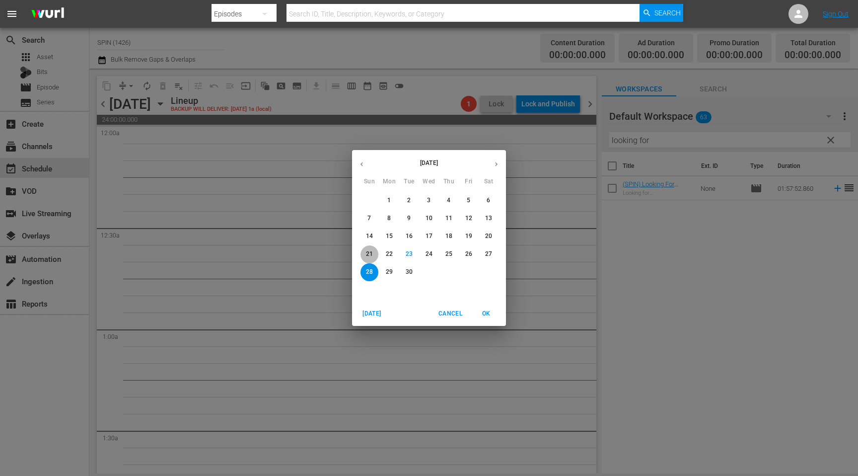
click at [369, 253] on p "21" at bounding box center [369, 254] width 7 height 8
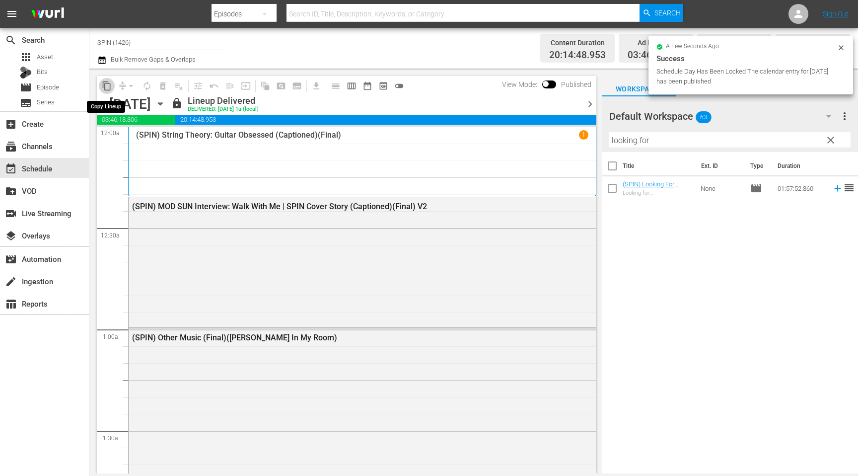
click at [107, 87] on span "content_copy" at bounding box center [107, 86] width 10 height 10
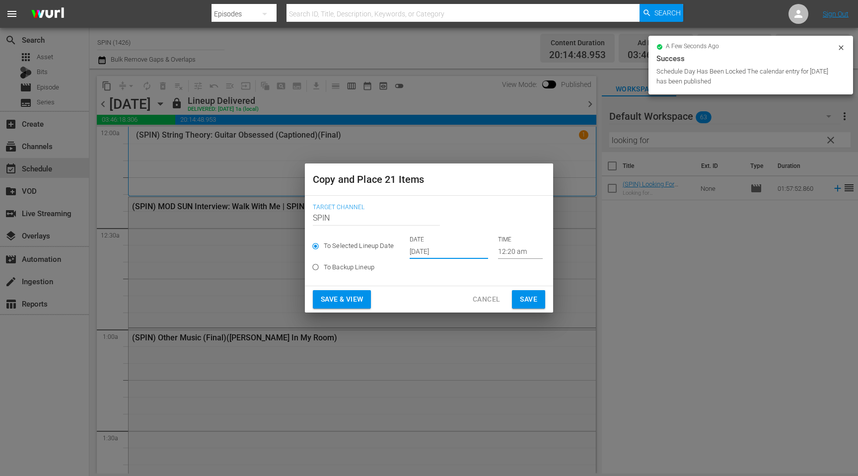
click at [423, 249] on input "[DATE]" at bounding box center [449, 251] width 78 height 15
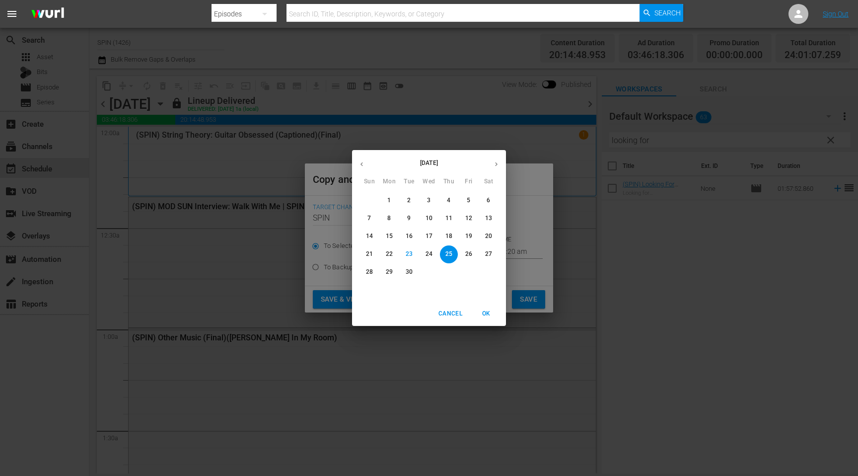
click at [370, 272] on p "28" at bounding box center [369, 272] width 7 height 8
type input "[DATE]"
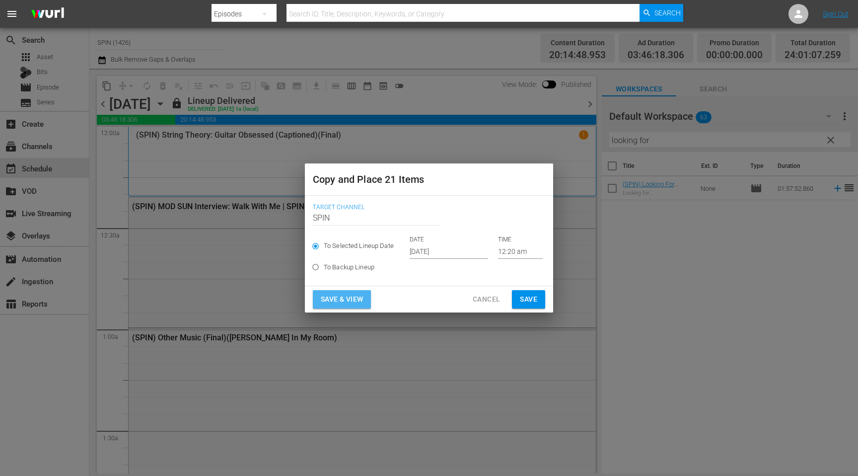
click at [346, 302] on span "Save & View" at bounding box center [342, 299] width 42 height 12
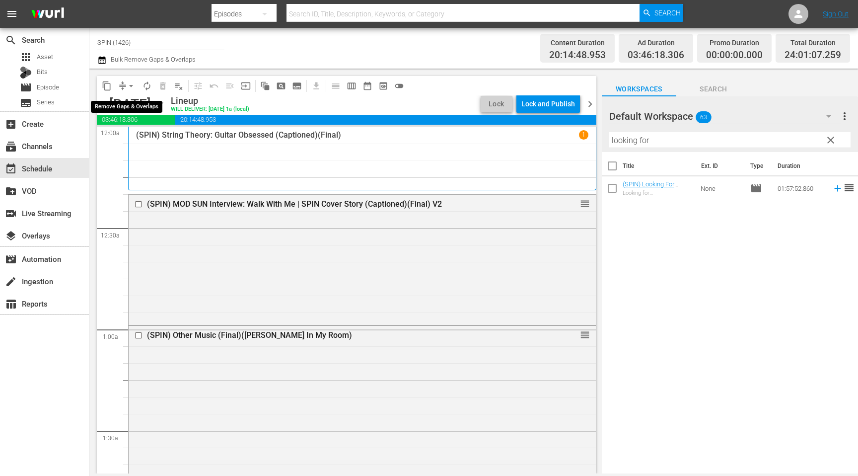
click at [127, 91] on button "arrow_drop_down" at bounding box center [131, 86] width 16 height 16
click at [136, 138] on li "Align to End of Previous Day" at bounding box center [131, 139] width 104 height 16
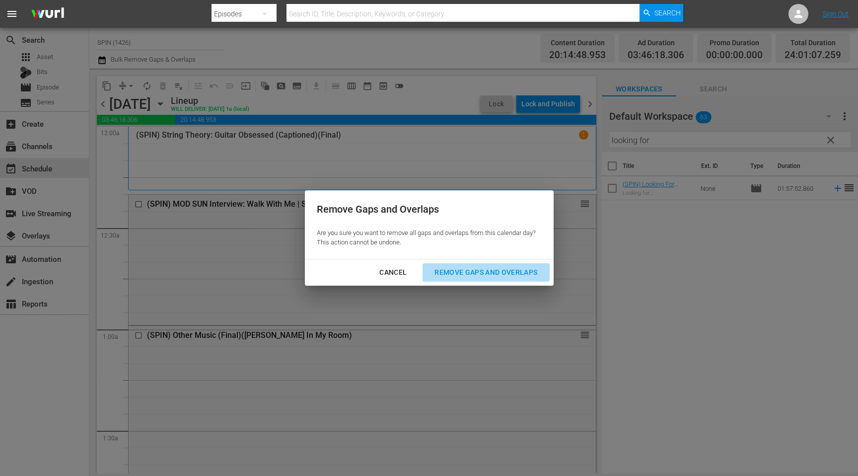
click at [489, 269] on div "Remove Gaps and Overlaps" at bounding box center [485, 272] width 119 height 12
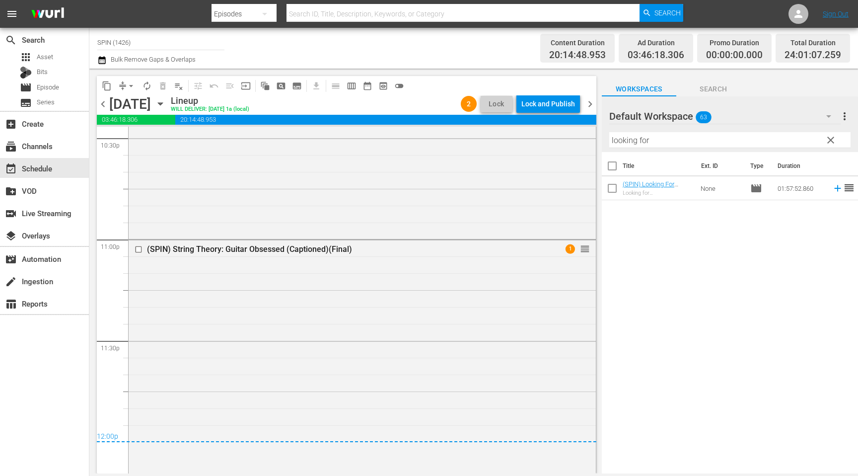
scroll to position [4581, 0]
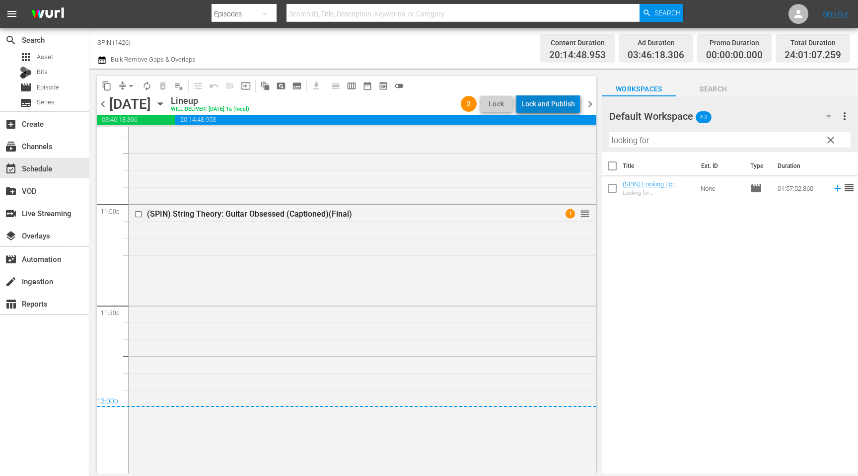
click at [551, 109] on div "Lock and Publish" at bounding box center [548, 104] width 54 height 18
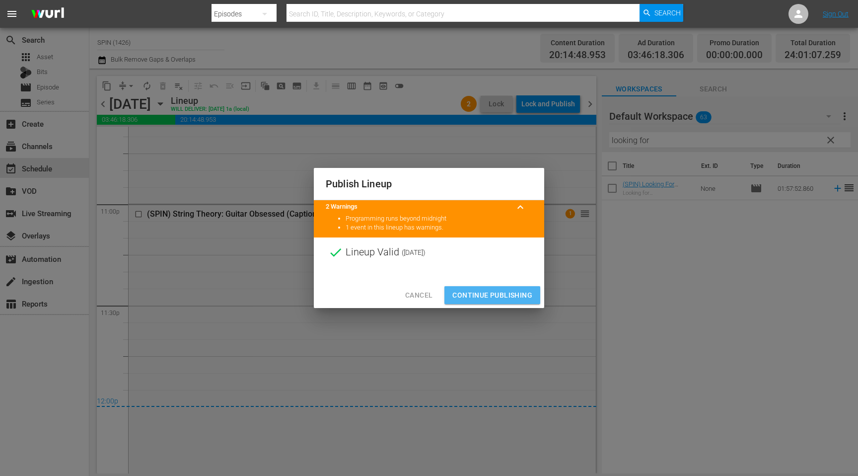
drag, startPoint x: 477, startPoint y: 292, endPoint x: 468, endPoint y: 290, distance: 9.8
click at [477, 292] on span "Continue Publishing" at bounding box center [492, 295] width 80 height 12
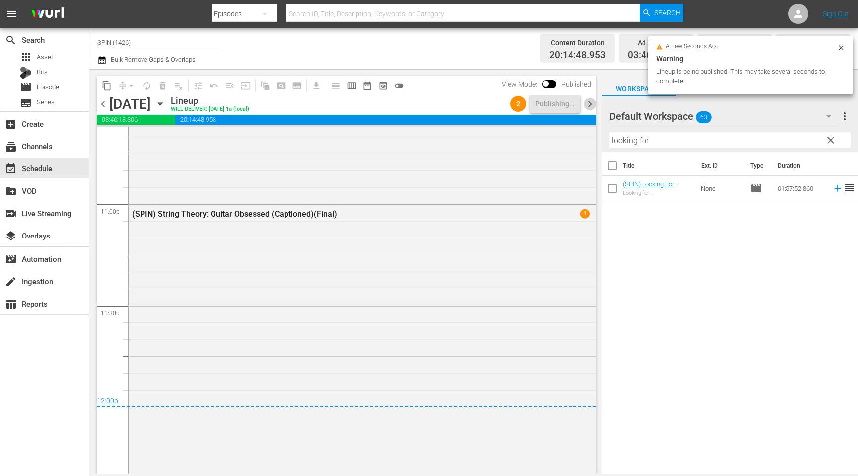
click at [587, 106] on span "chevron_right" at bounding box center [590, 104] width 12 height 12
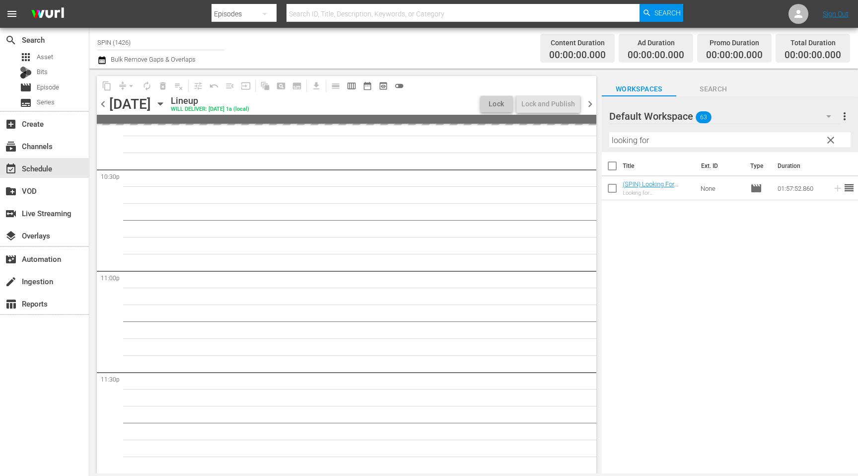
scroll to position [4514, 0]
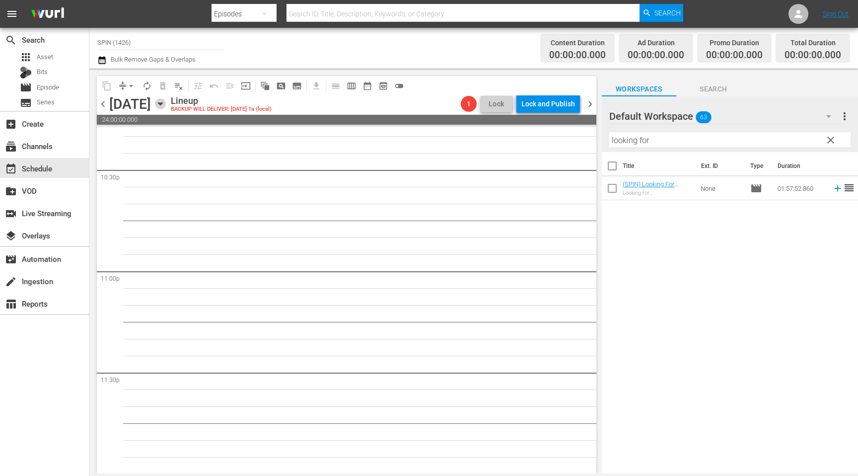
click at [166, 106] on icon "button" at bounding box center [160, 103] width 11 height 11
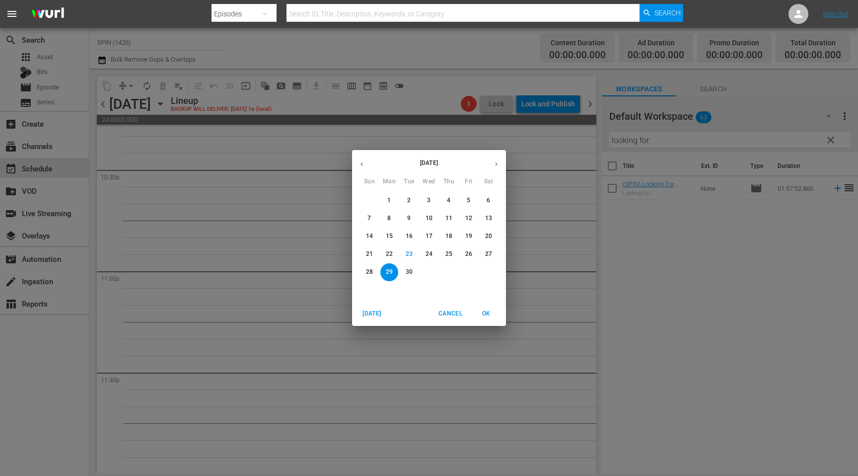
click at [388, 253] on p "22" at bounding box center [389, 254] width 7 height 8
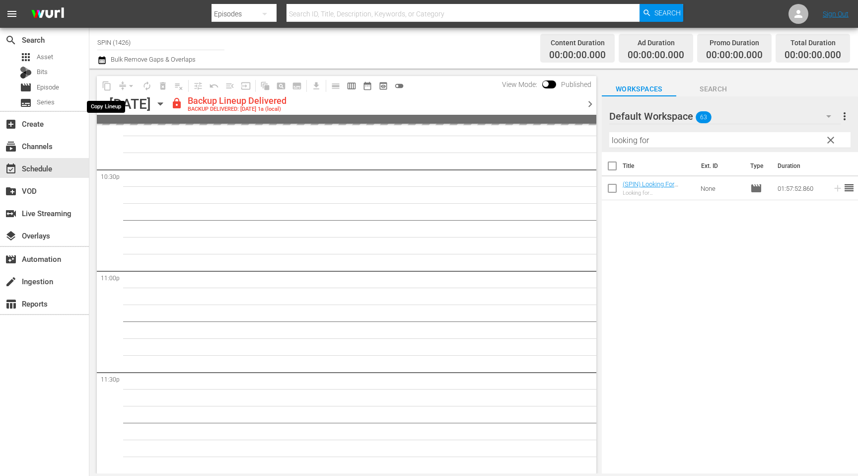
scroll to position [4514, 0]
click at [166, 106] on icon "button" at bounding box center [160, 103] width 11 height 11
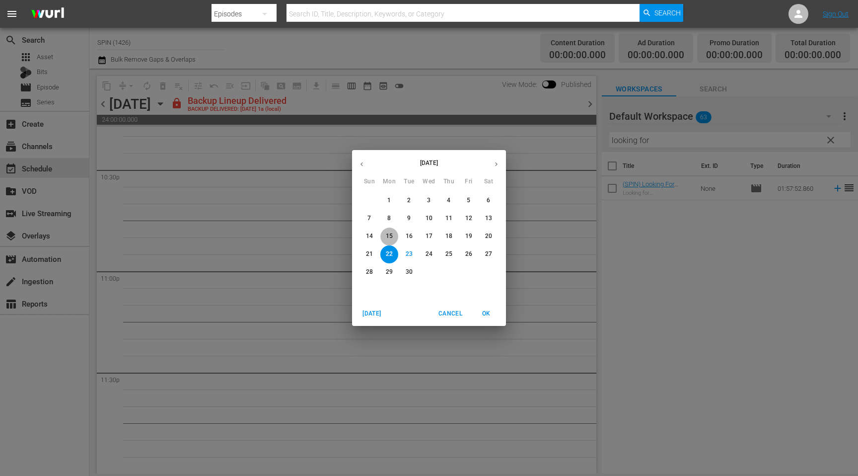
click at [389, 238] on p "15" at bounding box center [389, 236] width 7 height 8
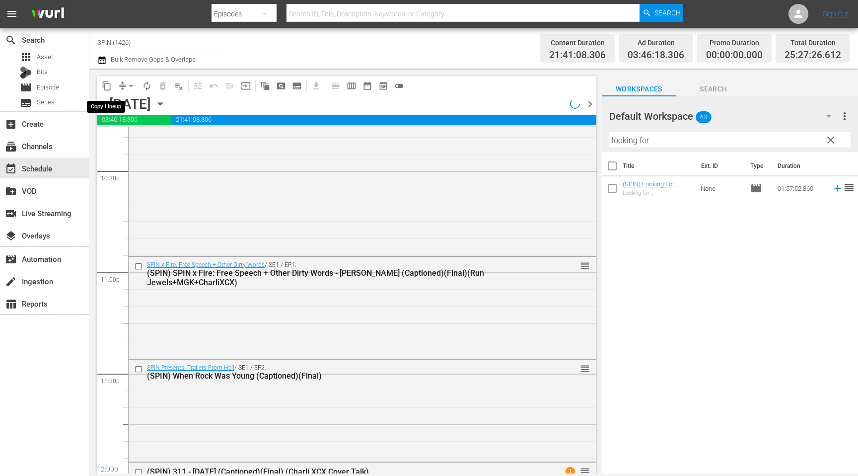
scroll to position [4581, 0]
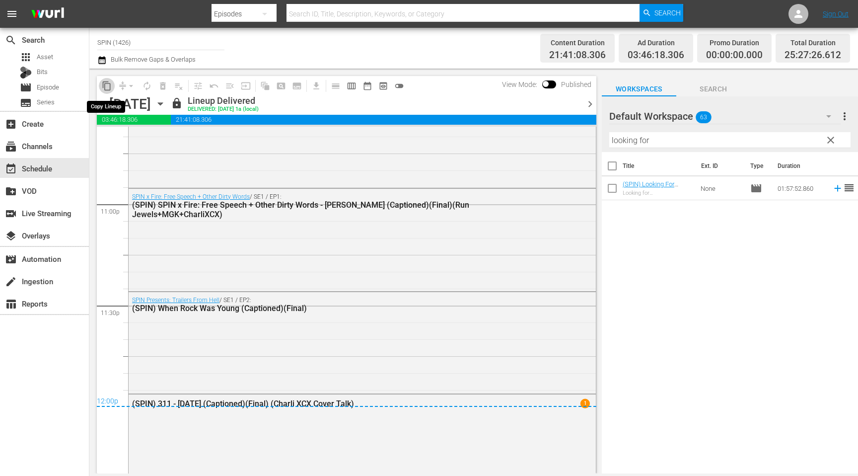
click at [106, 87] on span "content_copy" at bounding box center [107, 86] width 10 height 10
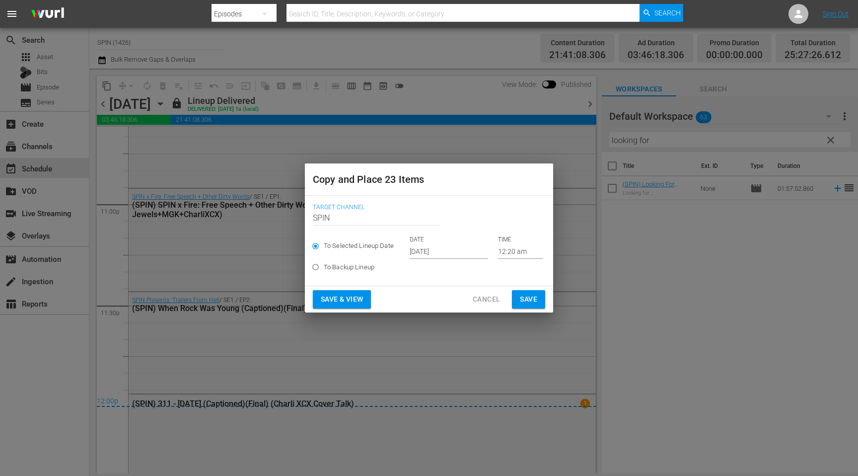
click at [423, 252] on input "[DATE]" at bounding box center [449, 251] width 78 height 15
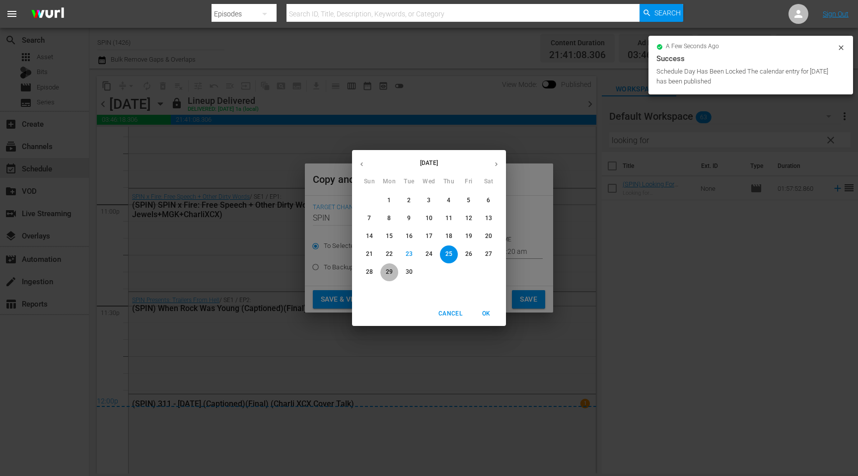
click at [388, 271] on p "29" at bounding box center [389, 272] width 7 height 8
type input "[DATE]"
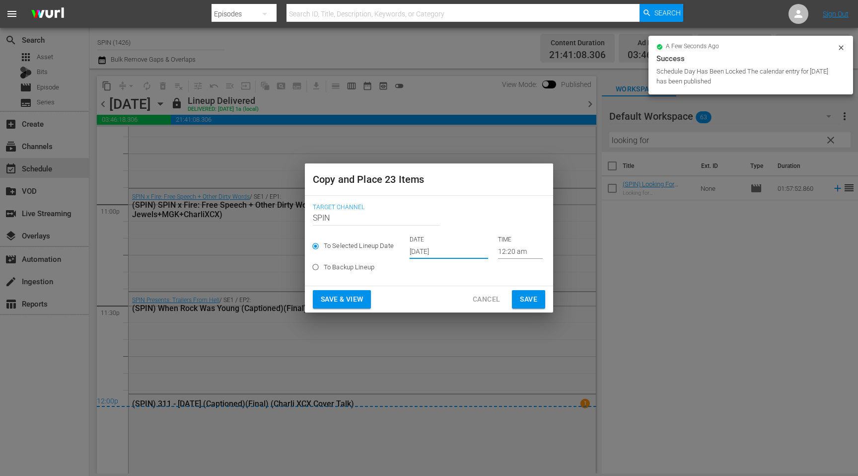
click at [355, 298] on span "Save & View" at bounding box center [342, 299] width 42 height 12
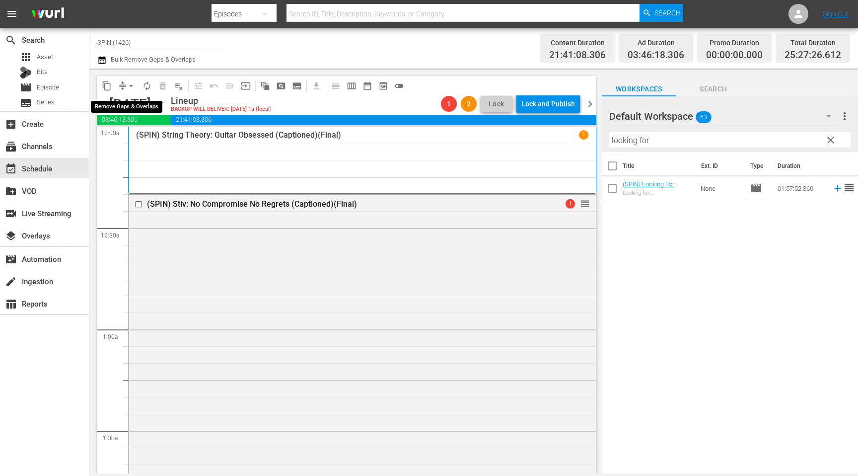
click at [133, 87] on span "arrow_drop_down" at bounding box center [131, 86] width 10 height 10
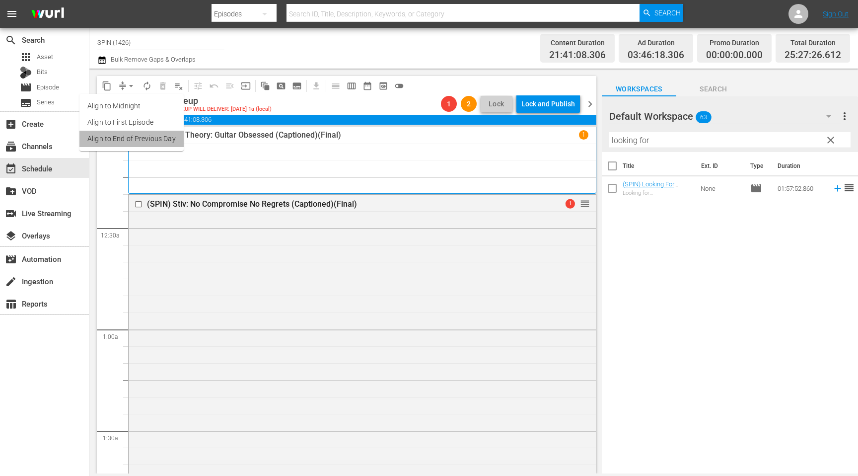
click at [142, 139] on li "Align to End of Previous Day" at bounding box center [131, 139] width 104 height 16
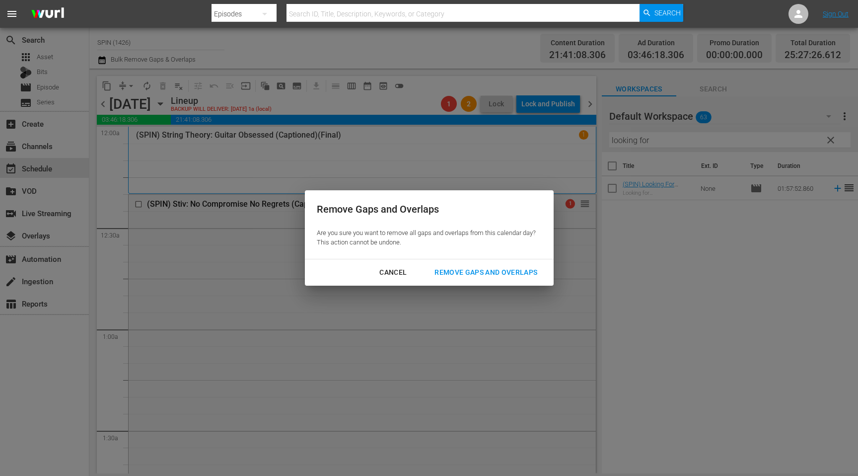
click at [461, 267] on div "Remove Gaps and Overlaps" at bounding box center [485, 272] width 119 height 12
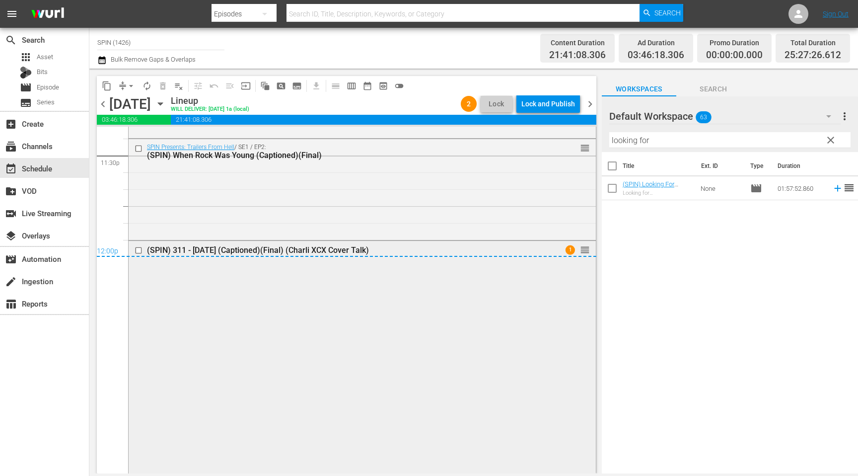
scroll to position [4730, 0]
click at [561, 107] on div "Lock and Publish" at bounding box center [548, 104] width 54 height 18
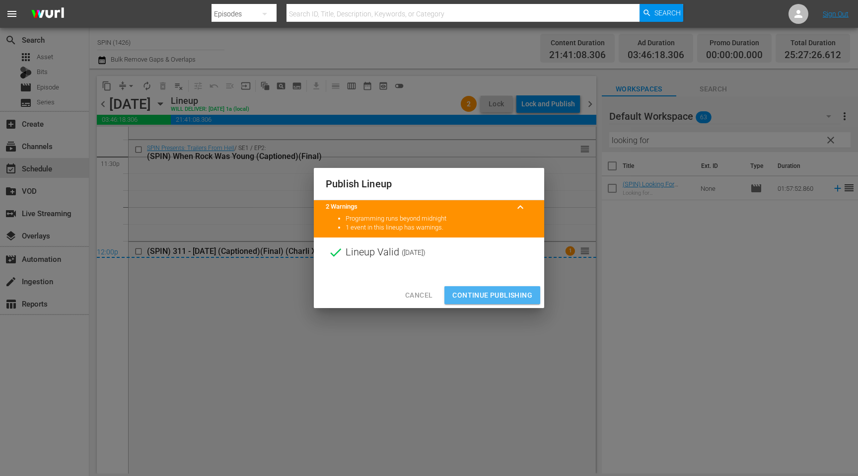
click at [503, 296] on span "Continue Publishing" at bounding box center [492, 295] width 80 height 12
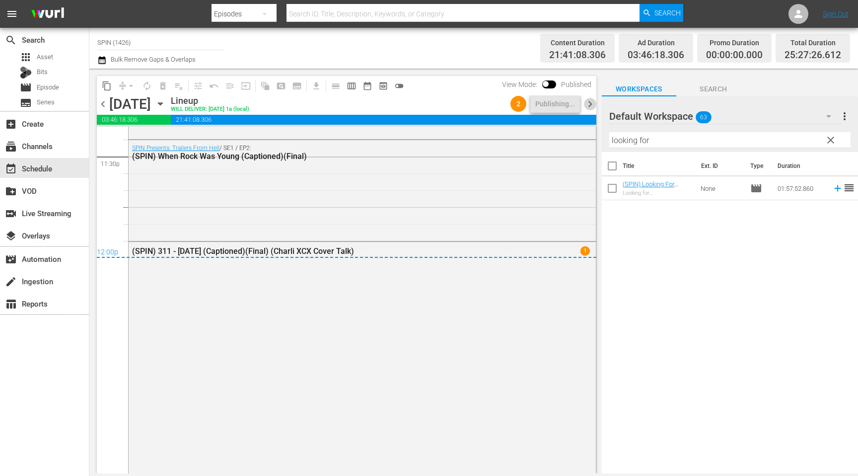
click at [589, 102] on span "chevron_right" at bounding box center [590, 104] width 12 height 12
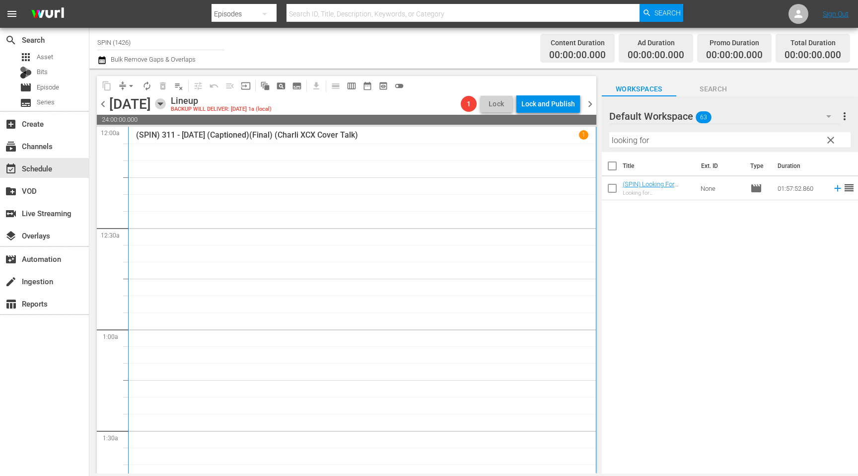
click at [166, 105] on icon "button" at bounding box center [160, 103] width 11 height 11
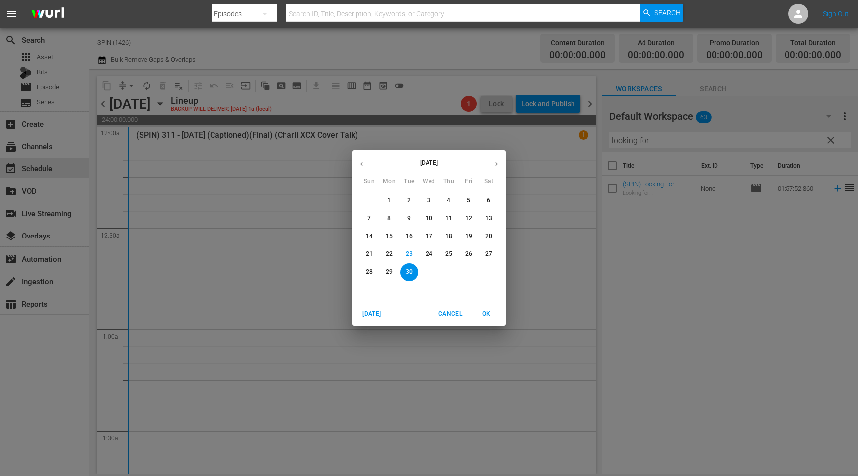
click at [412, 237] on p "16" at bounding box center [409, 236] width 7 height 8
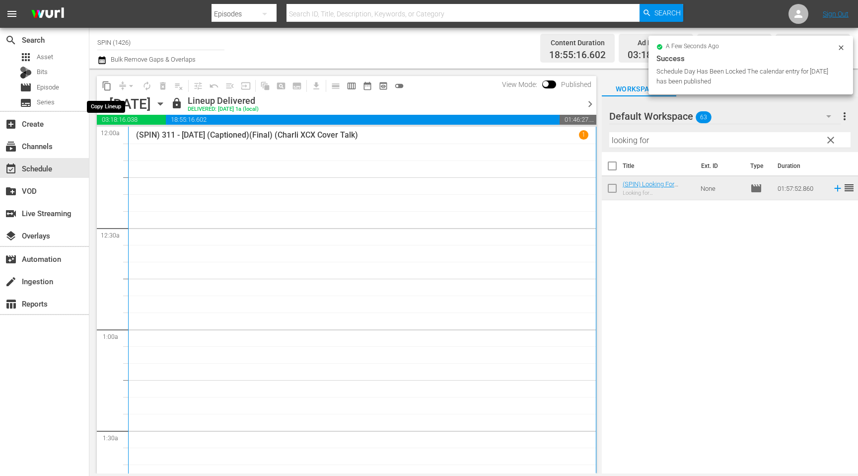
click at [107, 88] on span "content_copy" at bounding box center [107, 86] width 10 height 10
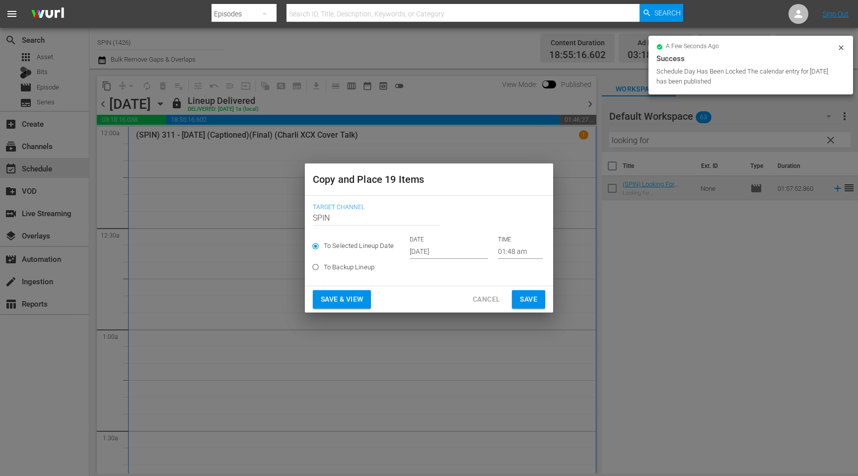
click at [424, 256] on input "[DATE]" at bounding box center [449, 251] width 78 height 15
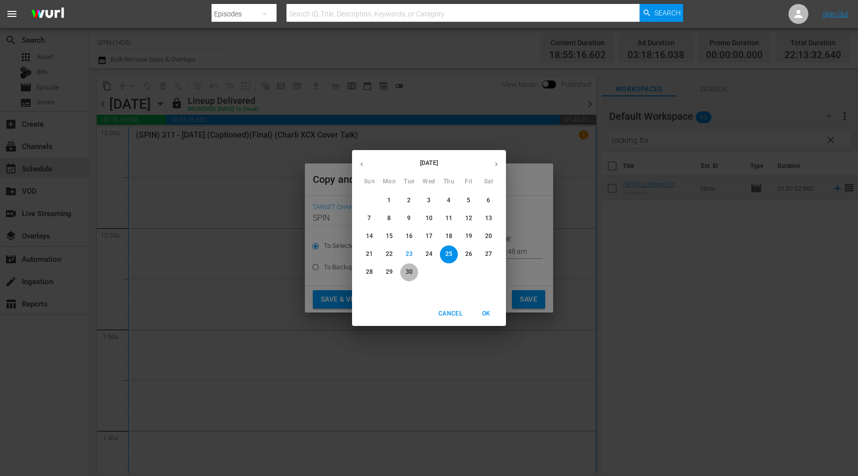
click at [410, 270] on p "30" at bounding box center [409, 272] width 7 height 8
type input "[DATE]"
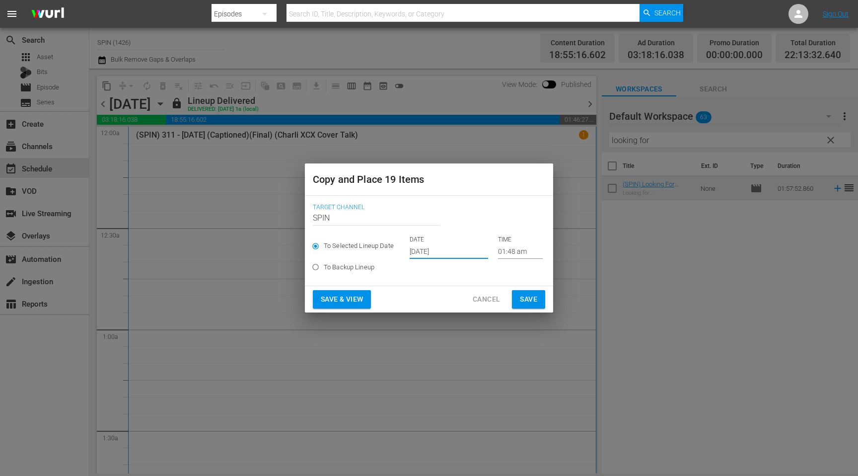
click at [357, 304] on span "Save & View" at bounding box center [342, 299] width 42 height 12
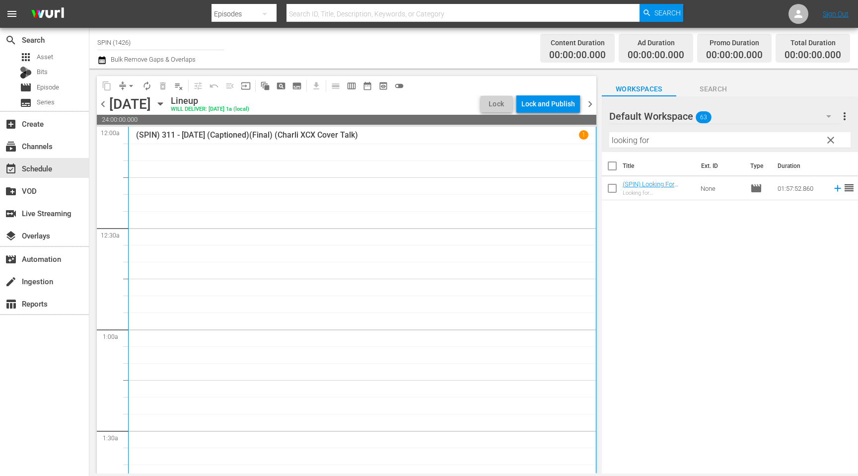
click at [833, 143] on span "clear" at bounding box center [830, 140] width 12 height 12
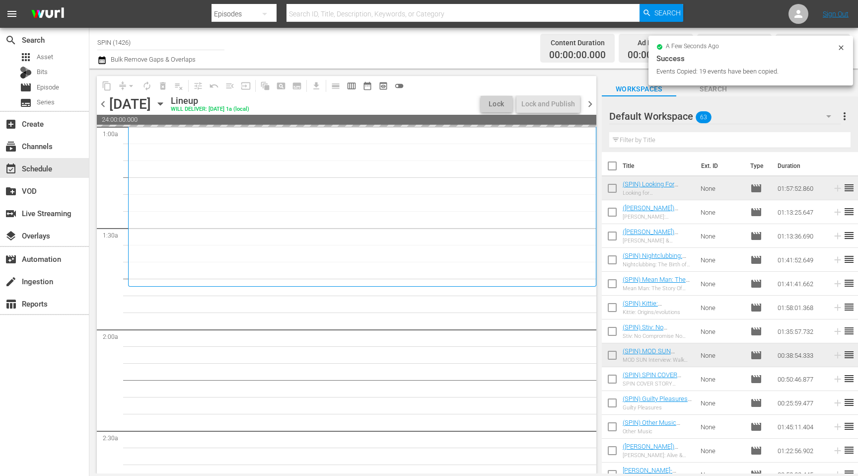
scroll to position [152, 0]
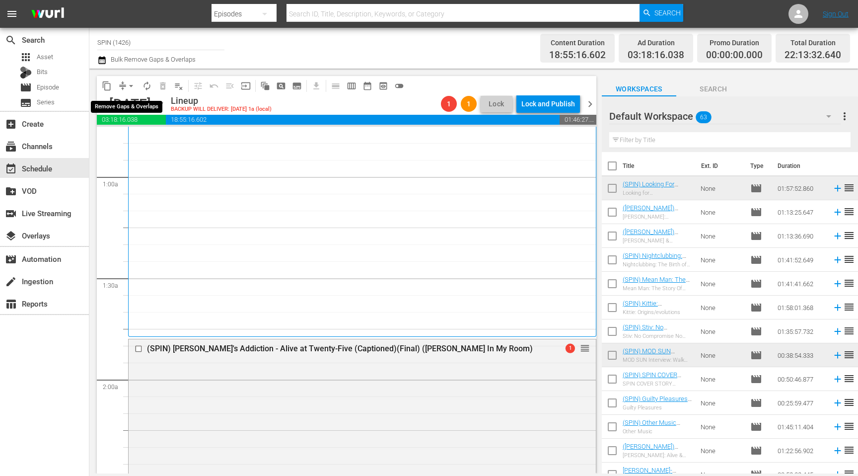
click at [128, 86] on span "arrow_drop_down" at bounding box center [131, 86] width 10 height 10
click at [148, 139] on li "Align to End of Previous Day" at bounding box center [131, 139] width 104 height 16
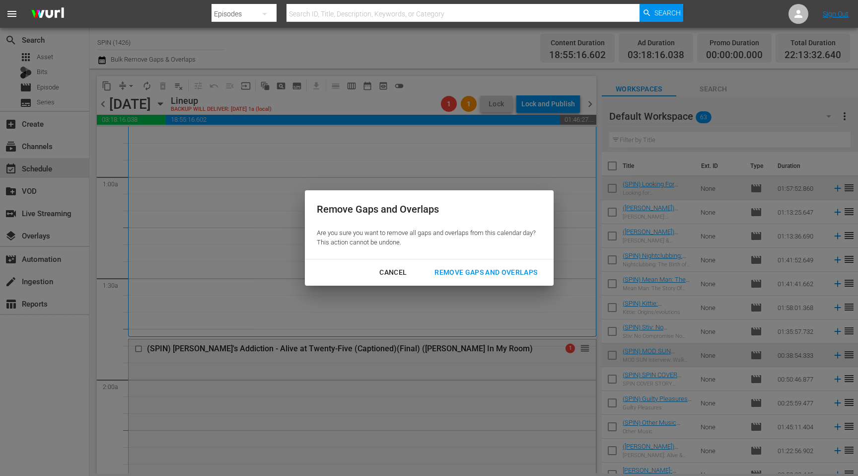
click at [494, 270] on div "Remove Gaps and Overlaps" at bounding box center [485, 272] width 119 height 12
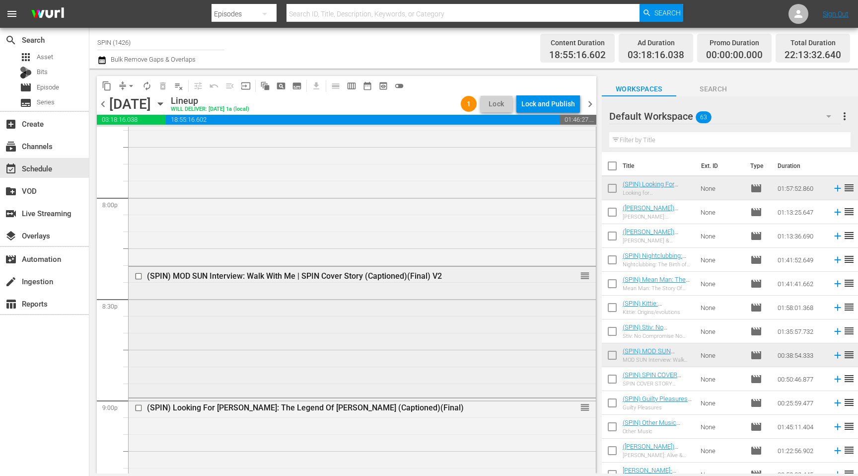
scroll to position [4517, 0]
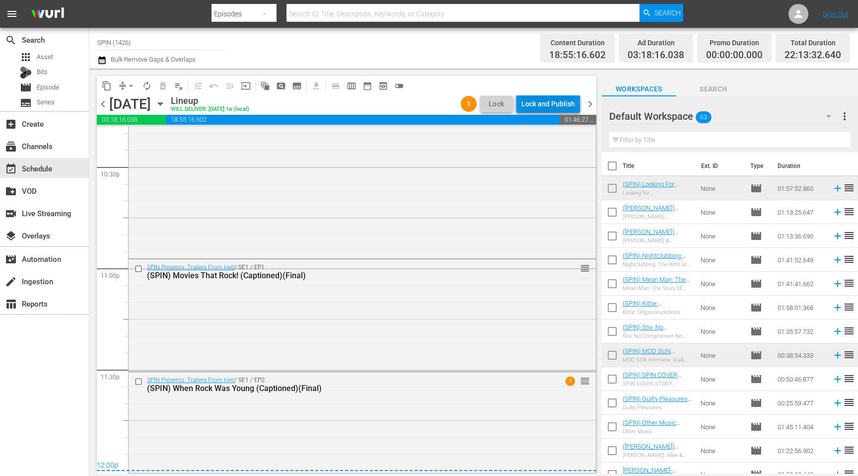
click at [549, 100] on div "Lock and Publish" at bounding box center [548, 104] width 54 height 18
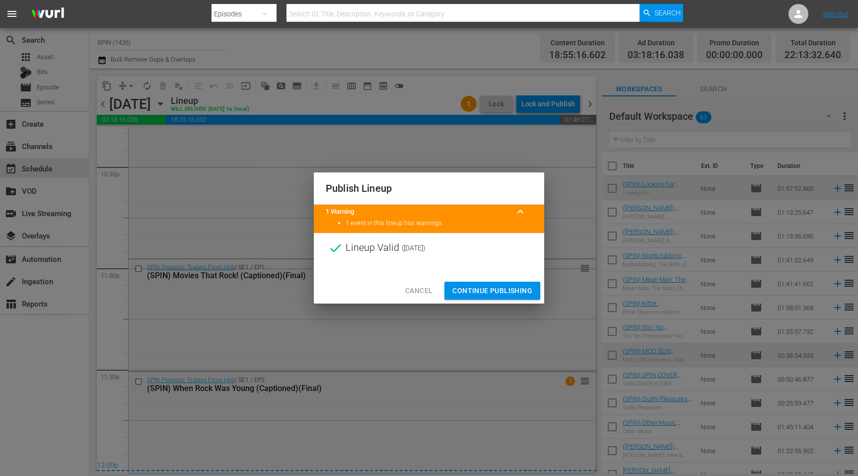
click at [455, 287] on span "Continue Publishing" at bounding box center [492, 290] width 80 height 12
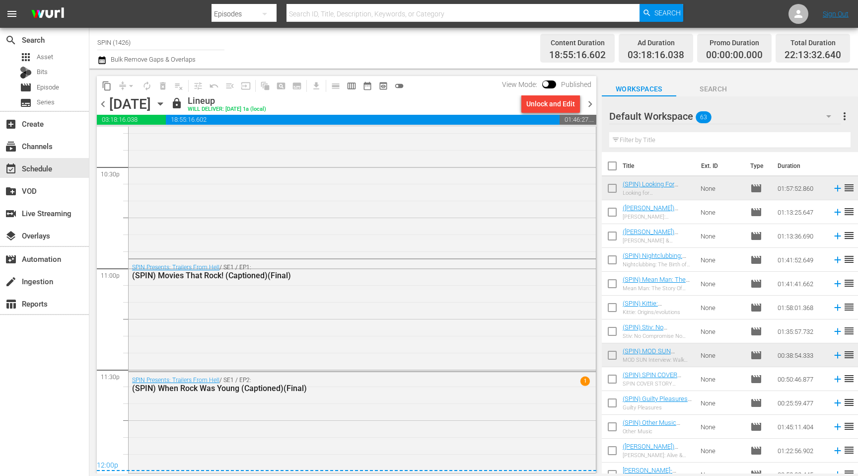
click at [587, 103] on span "chevron_right" at bounding box center [590, 104] width 12 height 12
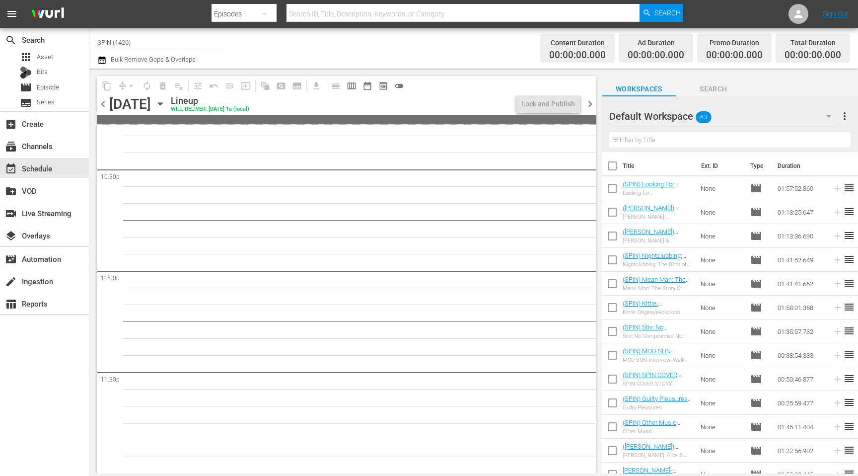
scroll to position [4514, 0]
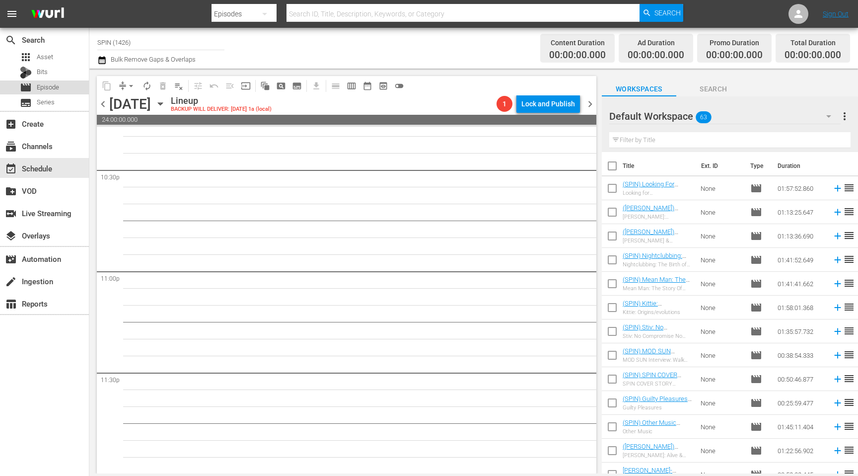
click at [53, 87] on span "Episode" at bounding box center [48, 87] width 22 height 10
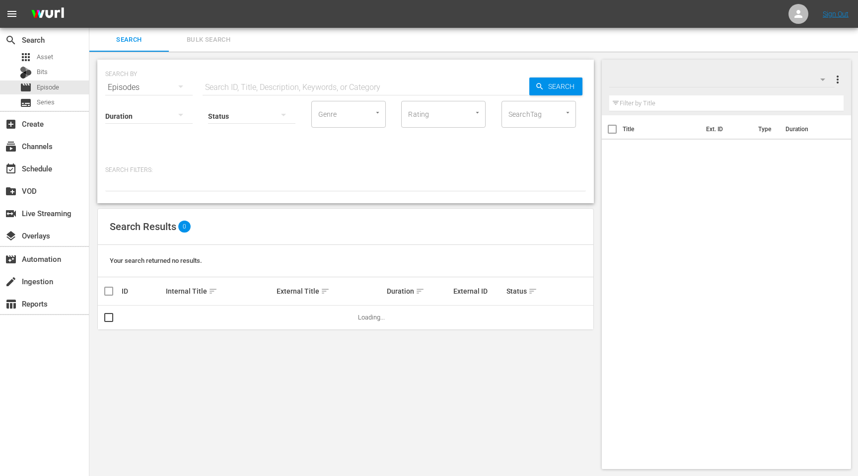
click at [326, 85] on input "text" at bounding box center [366, 87] width 327 height 24
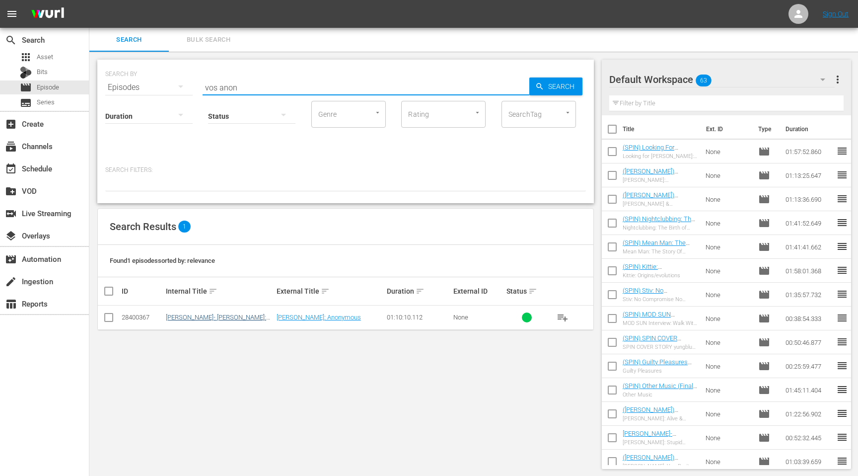
type input "vos anon"
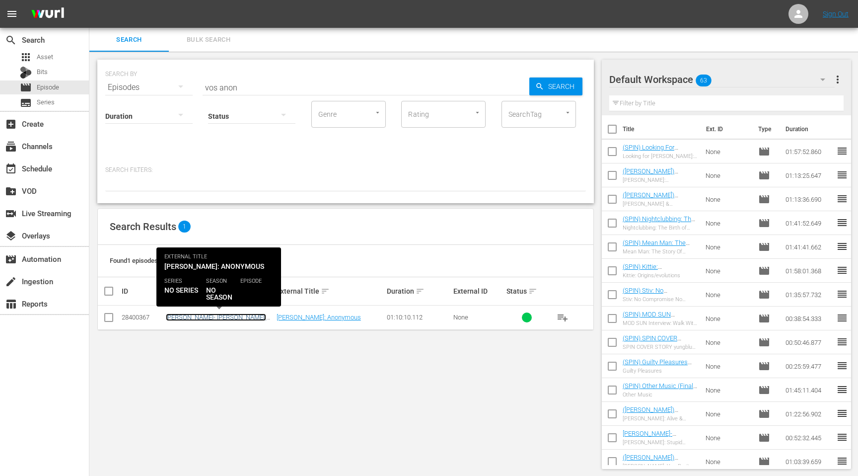
click at [221, 316] on link "[PERSON_NAME]- [PERSON_NAME]: Anonymous" at bounding box center [216, 320] width 100 height 15
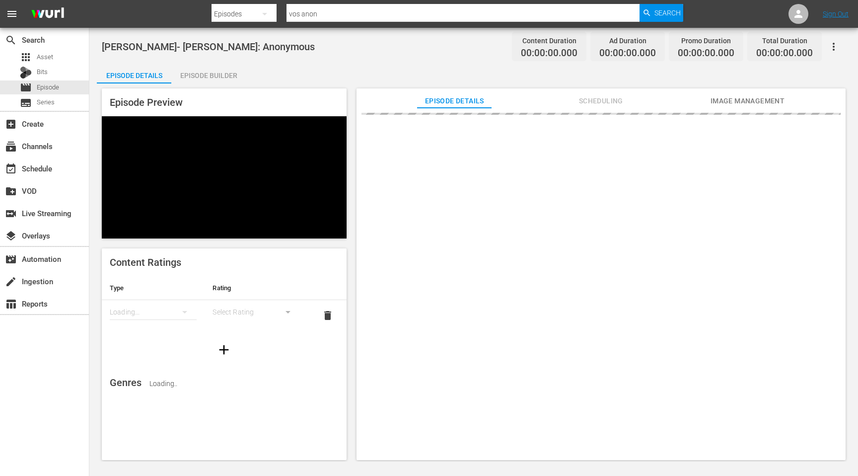
drag, startPoint x: 603, startPoint y: 111, endPoint x: 603, endPoint y: 105, distance: 6.0
click at [603, 111] on div at bounding box center [600, 288] width 489 height 361
click at [603, 103] on span "Scheduling" at bounding box center [600, 101] width 74 height 12
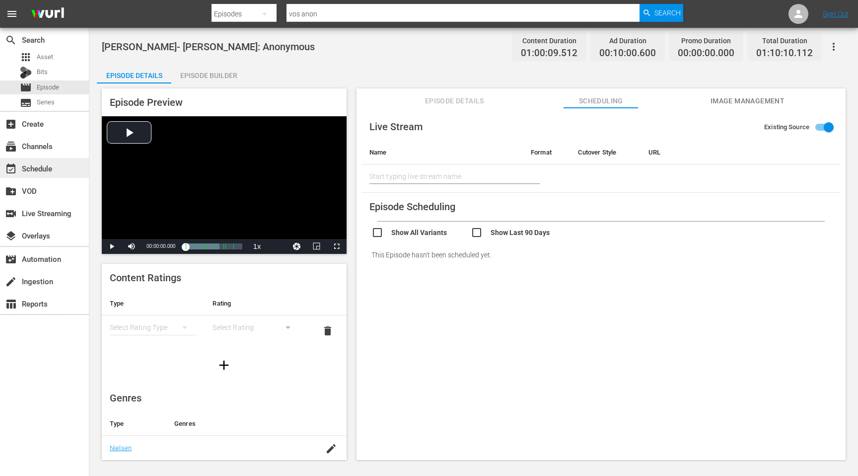
click at [47, 170] on div "event_available Schedule" at bounding box center [28, 166] width 56 height 9
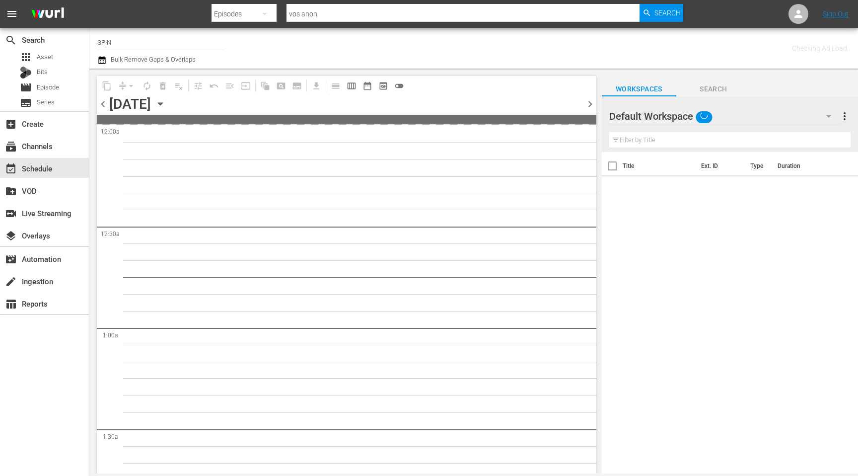
click at [151, 46] on input "SPIN" at bounding box center [160, 42] width 127 height 24
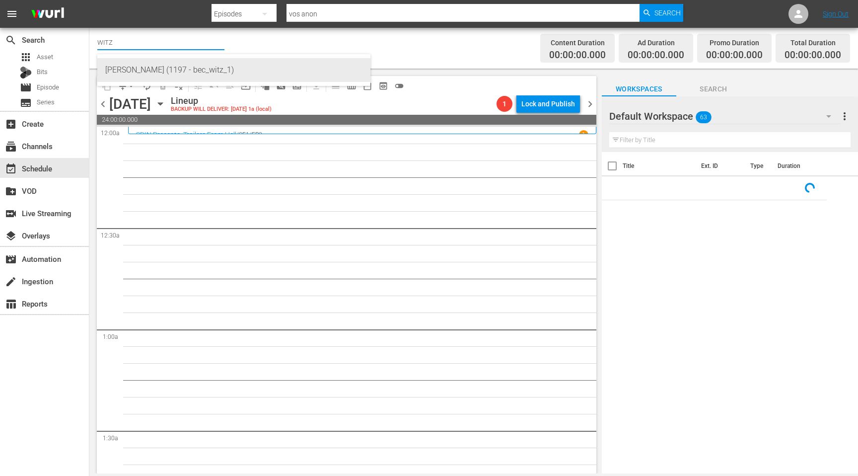
click at [146, 64] on div "WITZ (1197 - bec_witz_1)" at bounding box center [233, 70] width 257 height 24
type input "WITZ (1197 - bec_witz_1)"
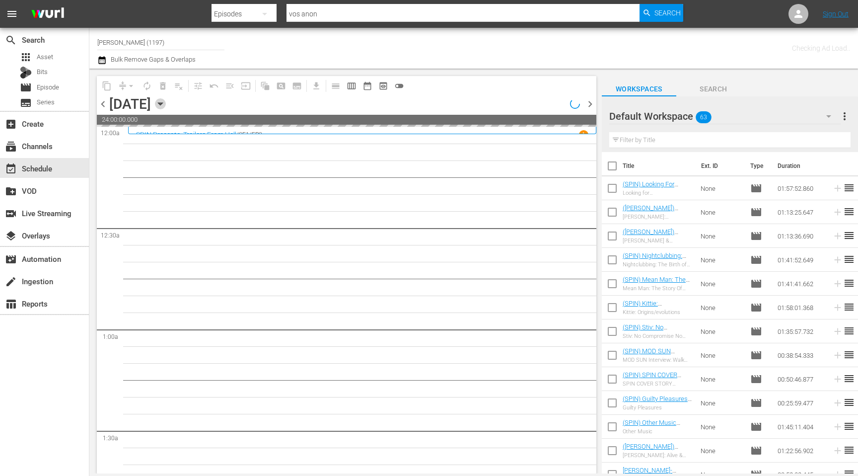
click at [162, 104] on icon "button" at bounding box center [160, 104] width 4 height 2
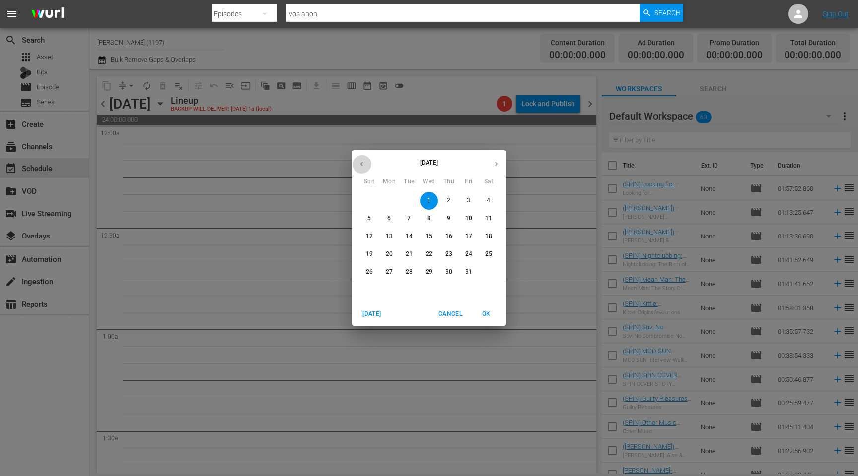
click at [357, 164] on button "button" at bounding box center [361, 163] width 19 height 19
click at [468, 240] on p "19" at bounding box center [468, 236] width 7 height 8
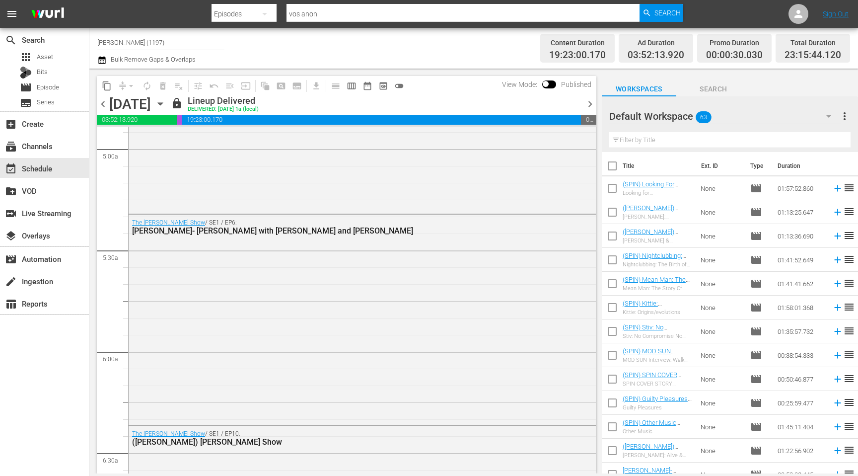
scroll to position [1029, 0]
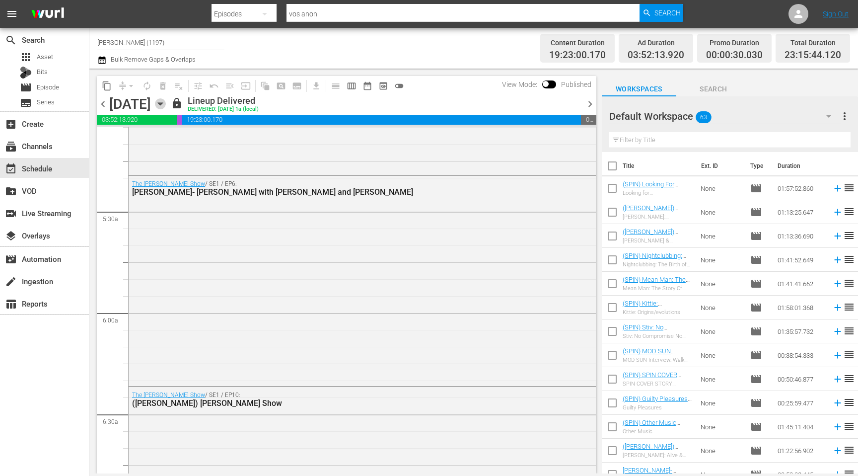
click at [166, 105] on icon "button" at bounding box center [160, 103] width 11 height 11
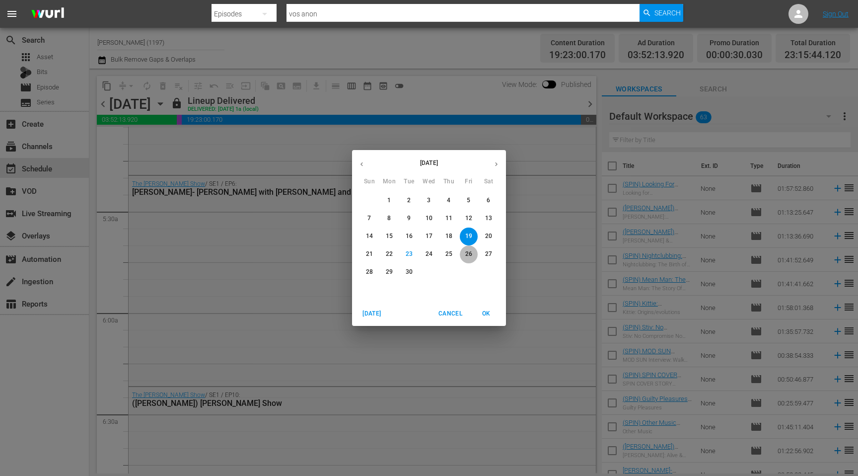
click at [463, 252] on span "26" at bounding box center [469, 254] width 18 height 8
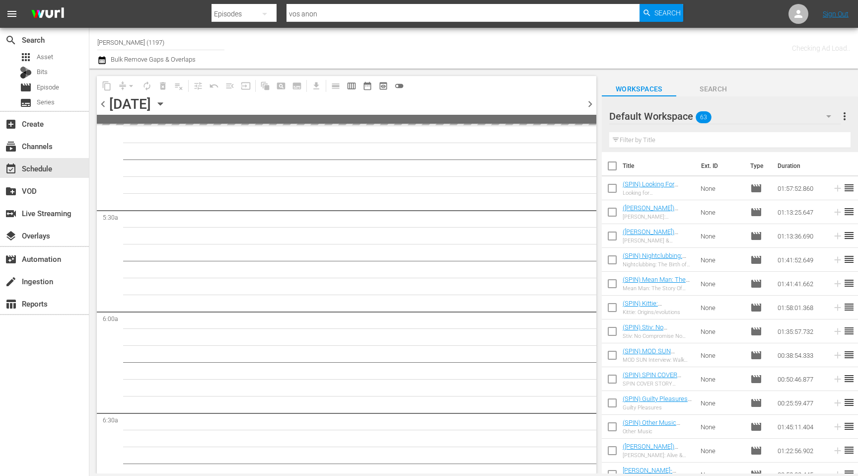
scroll to position [1046, 0]
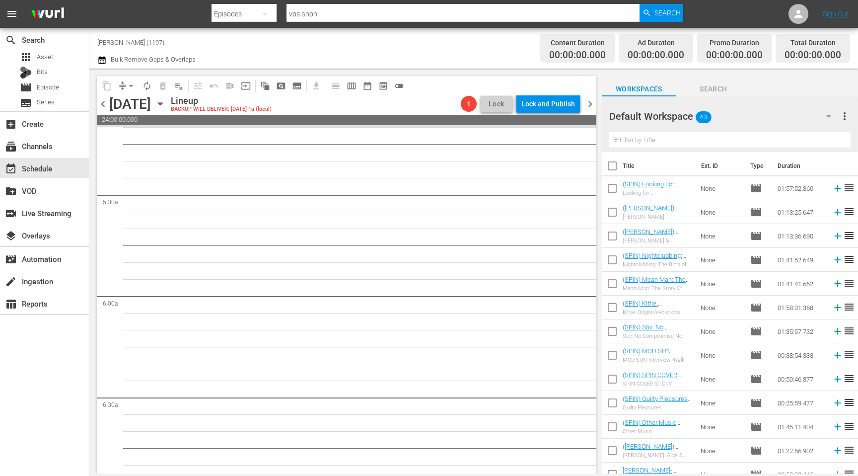
click at [166, 102] on icon "button" at bounding box center [160, 103] width 11 height 11
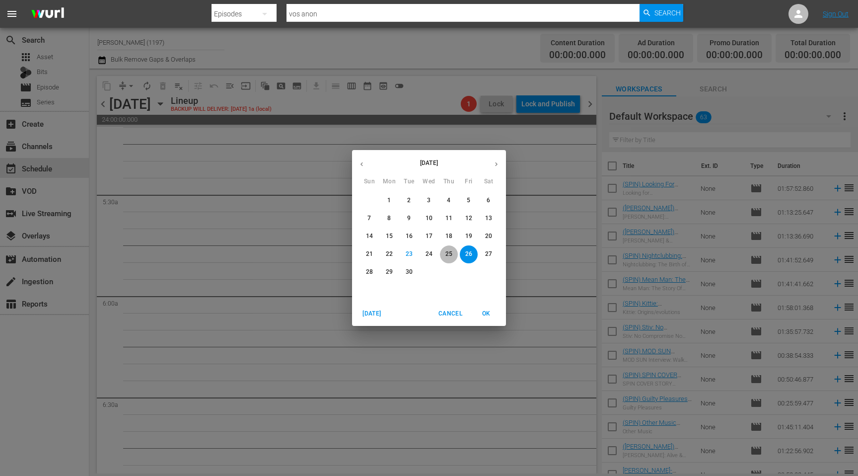
click at [448, 256] on p "25" at bounding box center [448, 254] width 7 height 8
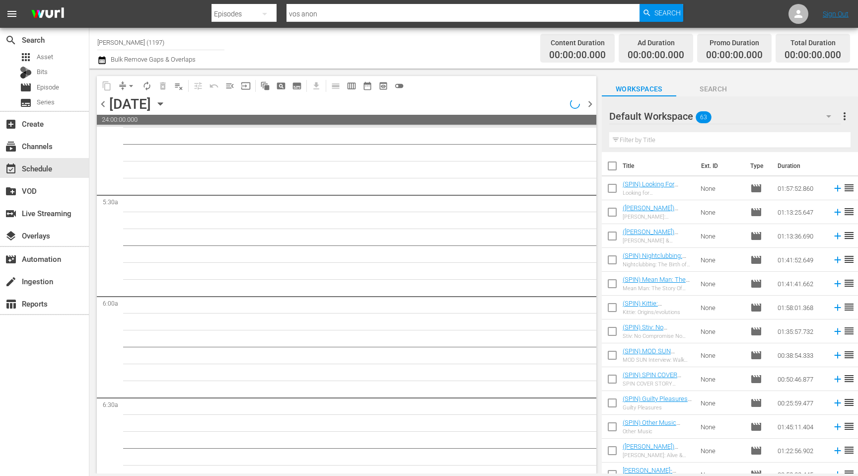
scroll to position [1029, 0]
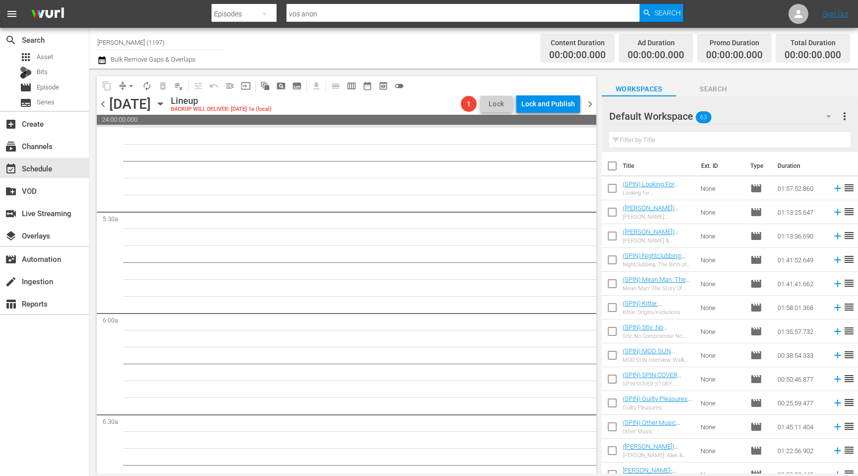
click at [103, 107] on span "chevron_left" at bounding box center [103, 104] width 12 height 12
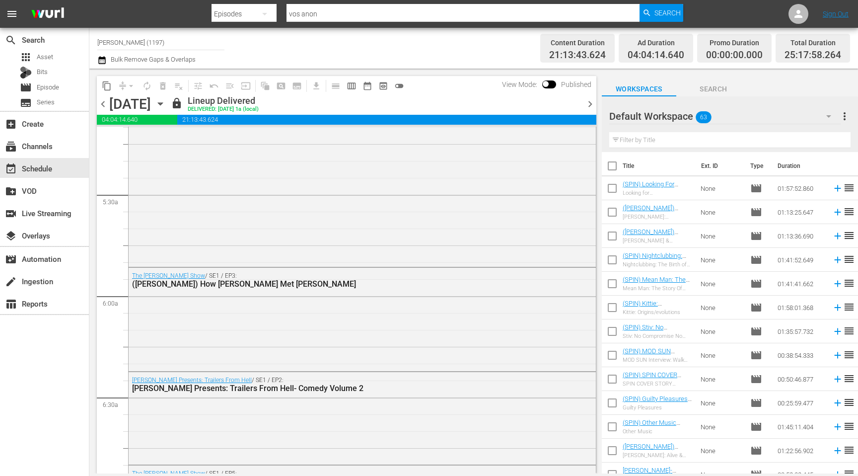
scroll to position [995, 0]
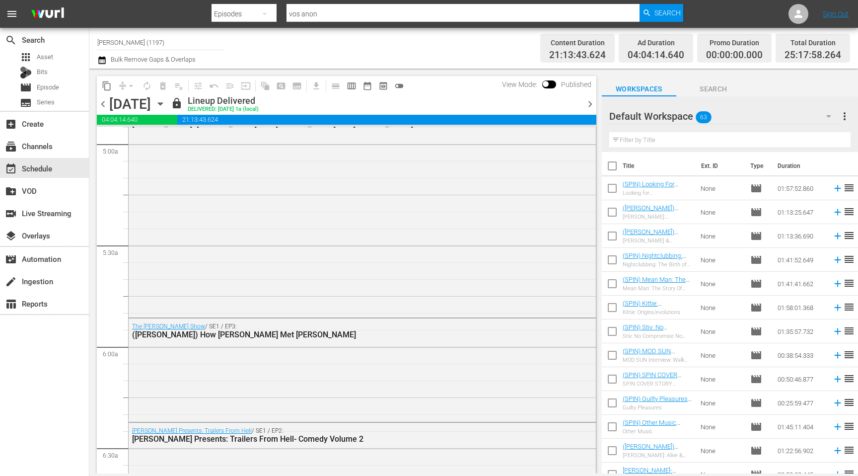
click at [587, 105] on span "chevron_right" at bounding box center [590, 104] width 12 height 12
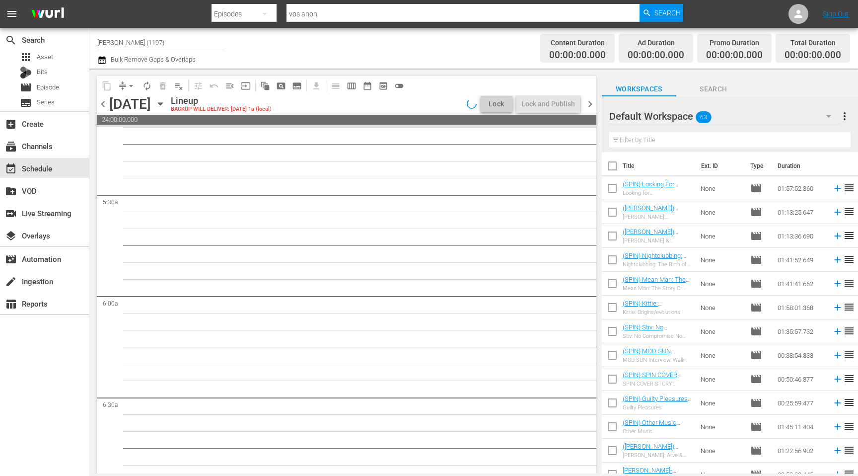
scroll to position [1029, 0]
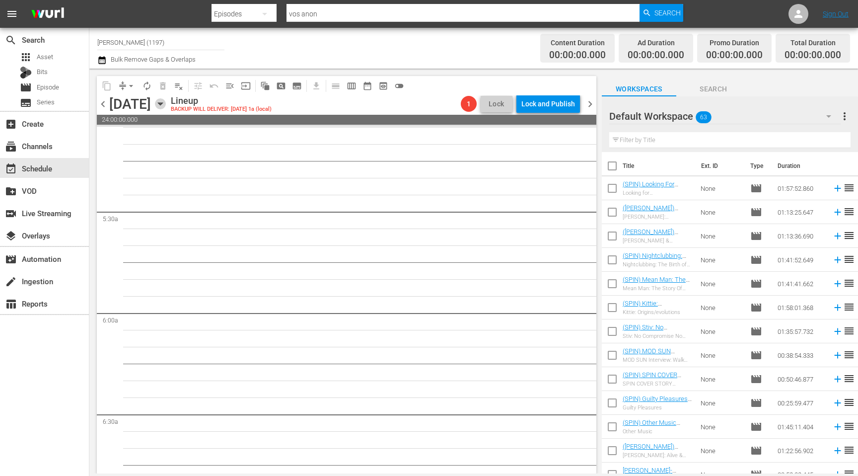
click at [166, 105] on icon "button" at bounding box center [160, 103] width 11 height 11
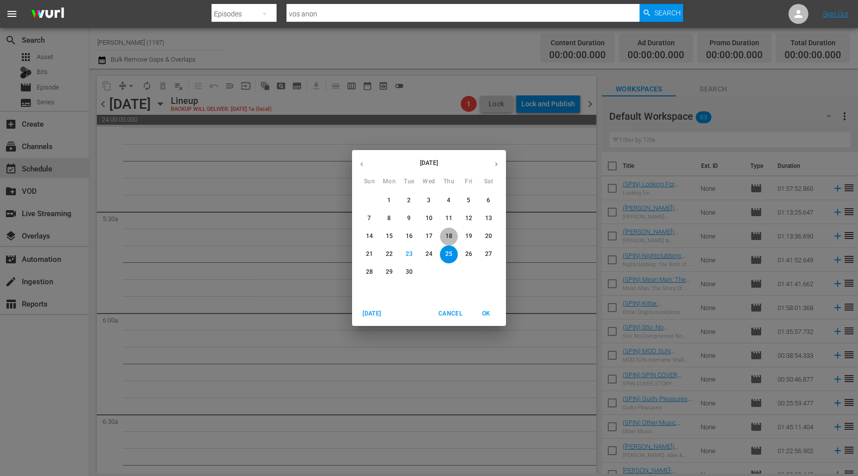
click at [447, 240] on p "18" at bounding box center [448, 236] width 7 height 8
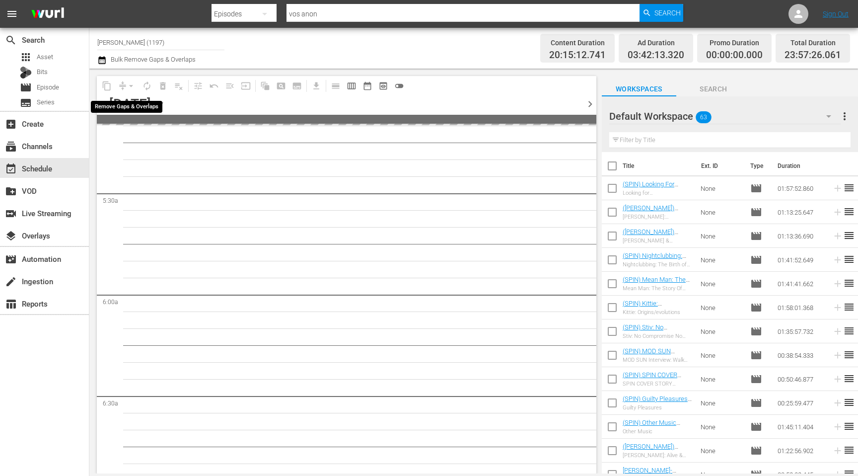
scroll to position [995, 0]
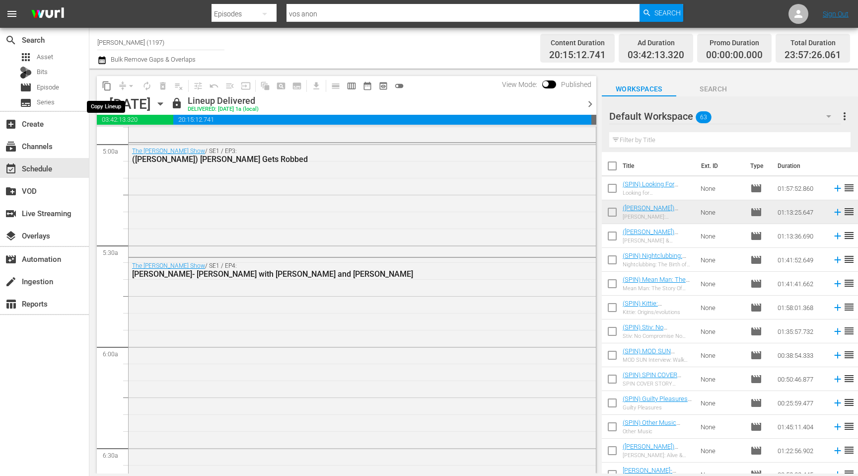
click at [107, 86] on span "content_copy" at bounding box center [107, 86] width 10 height 10
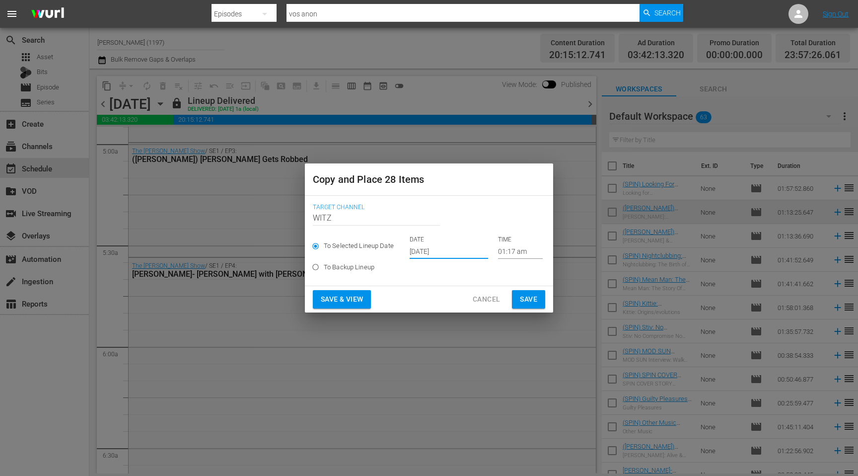
click at [413, 252] on input "[DATE]" at bounding box center [449, 251] width 78 height 15
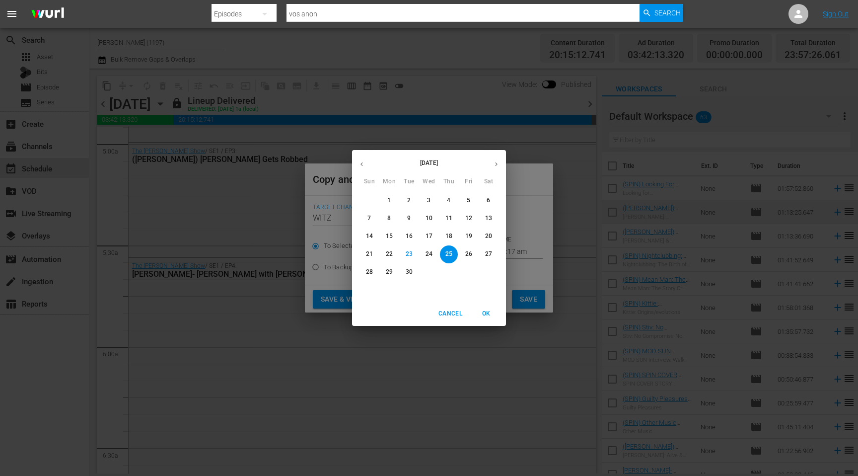
click at [452, 259] on button "25" at bounding box center [449, 254] width 18 height 18
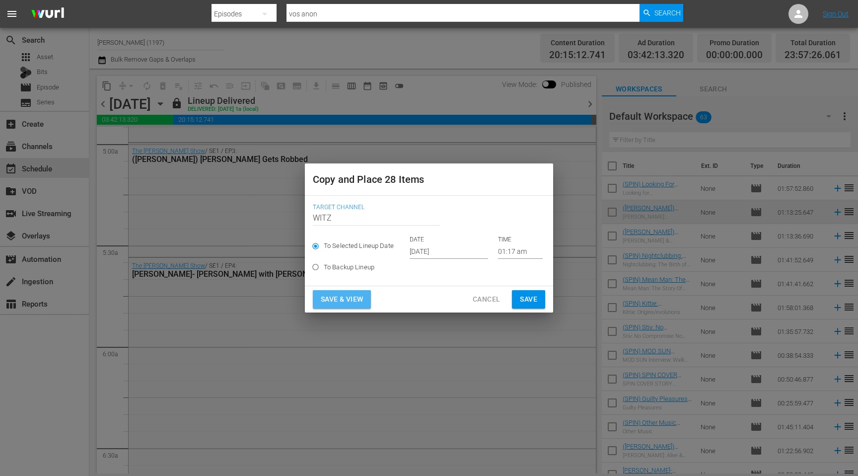
click at [349, 296] on span "Save & View" at bounding box center [342, 299] width 42 height 12
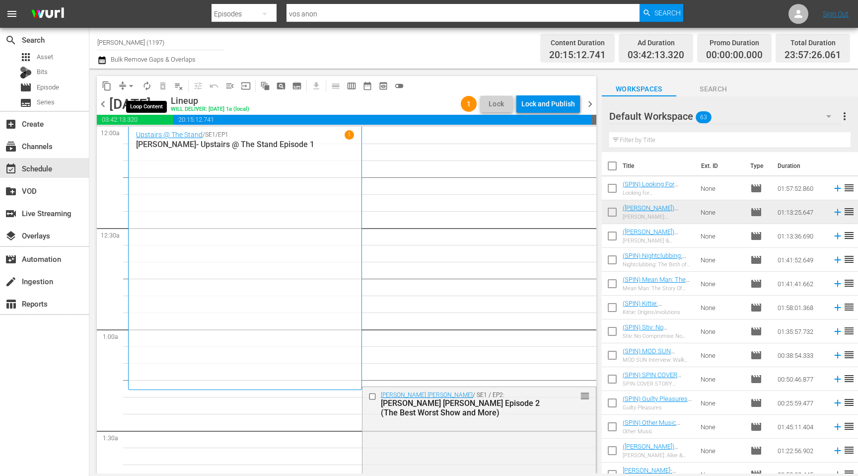
click at [142, 85] on span "autorenew_outlined" at bounding box center [147, 86] width 10 height 10
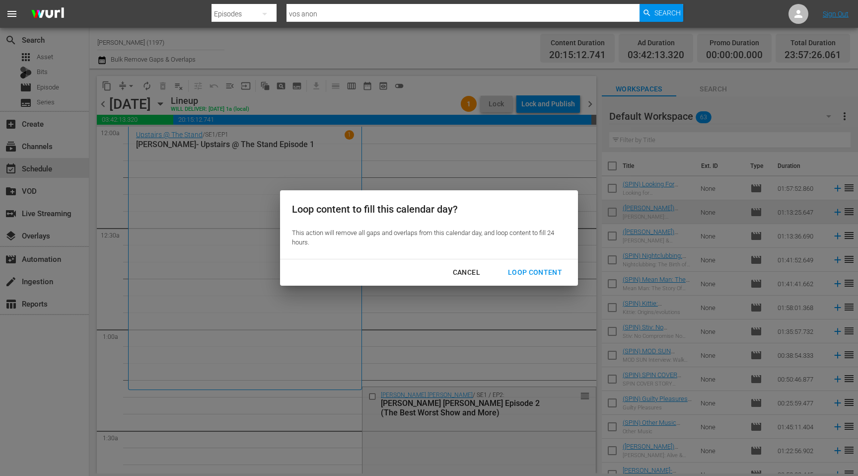
drag, startPoint x: 544, startPoint y: 273, endPoint x: 543, endPoint y: 172, distance: 100.8
click at [543, 172] on div "Loop content to fill this calendar day? This action will remove all gaps and ov…" at bounding box center [429, 238] width 858 height 476
drag, startPoint x: 456, startPoint y: 280, endPoint x: 465, endPoint y: 276, distance: 9.6
click at [461, 277] on button "Cancel" at bounding box center [466, 272] width 51 height 18
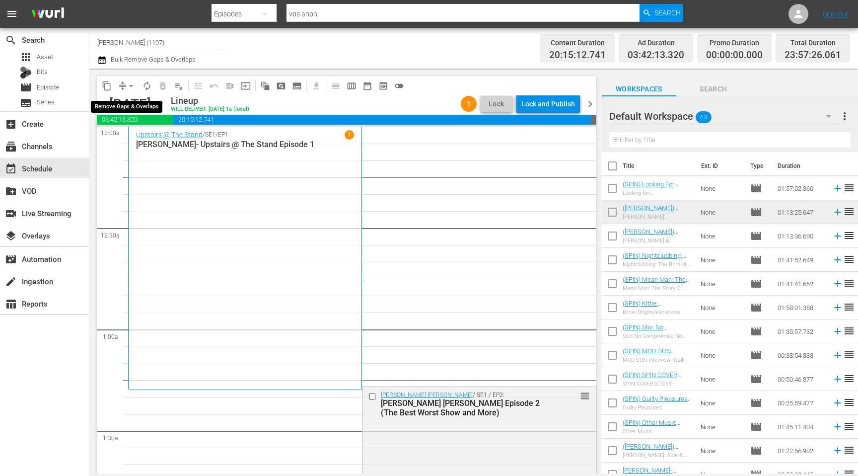
click at [121, 86] on span "compress" at bounding box center [123, 86] width 10 height 10
click at [121, 87] on span "compress" at bounding box center [123, 86] width 10 height 10
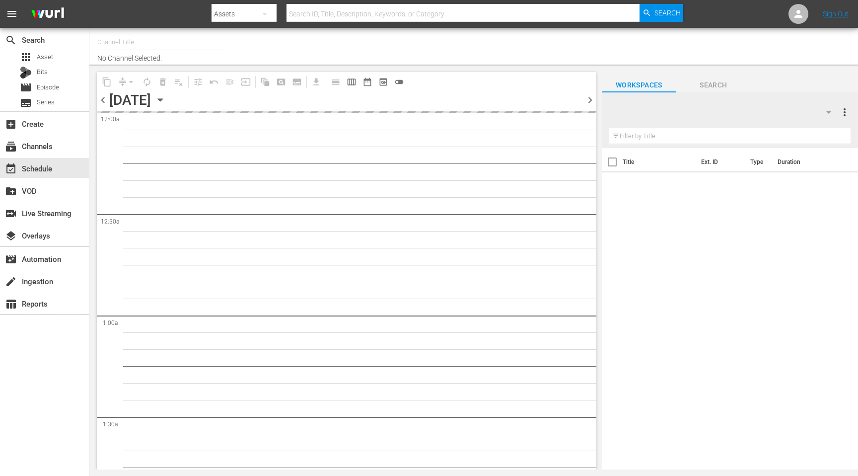
type input "[PERSON_NAME] (1197)"
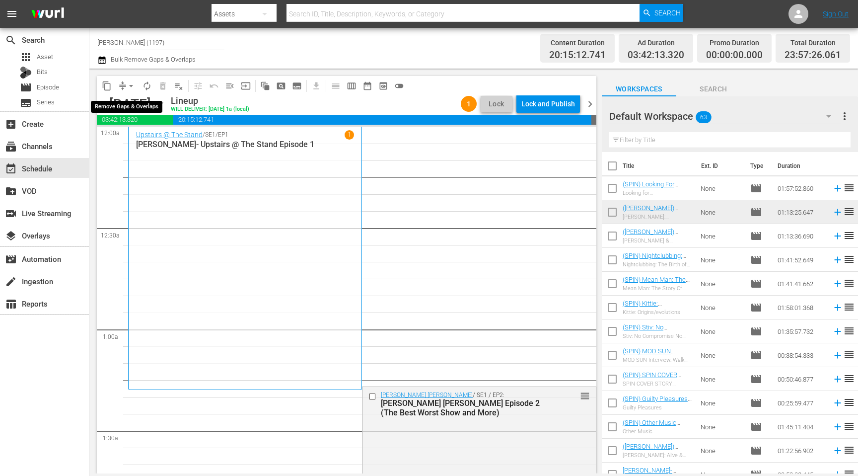
click at [128, 86] on span "arrow_drop_down" at bounding box center [131, 86] width 10 height 10
click at [153, 136] on li "Align to End of Previous Day" at bounding box center [131, 139] width 104 height 16
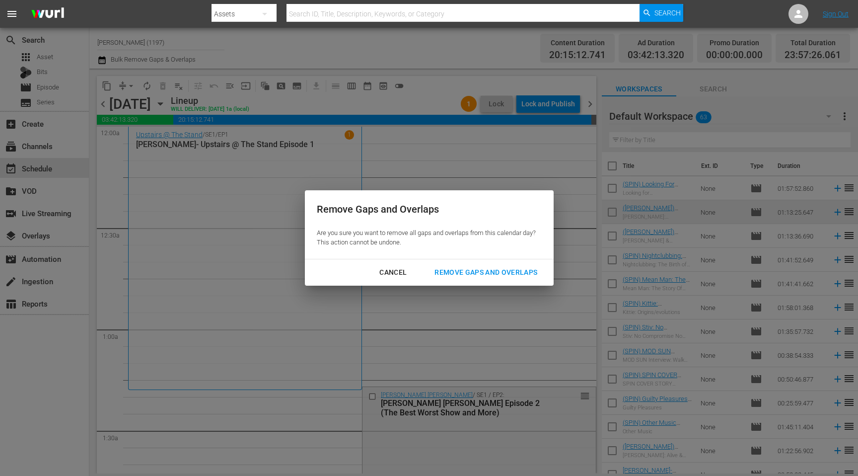
click at [481, 275] on div "Remove Gaps and Overlaps" at bounding box center [485, 272] width 119 height 12
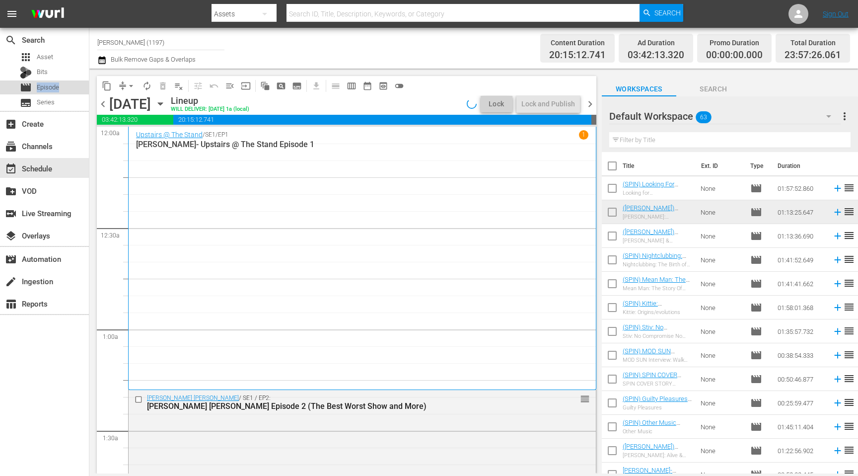
click at [44, 88] on span "Episode" at bounding box center [48, 87] width 22 height 10
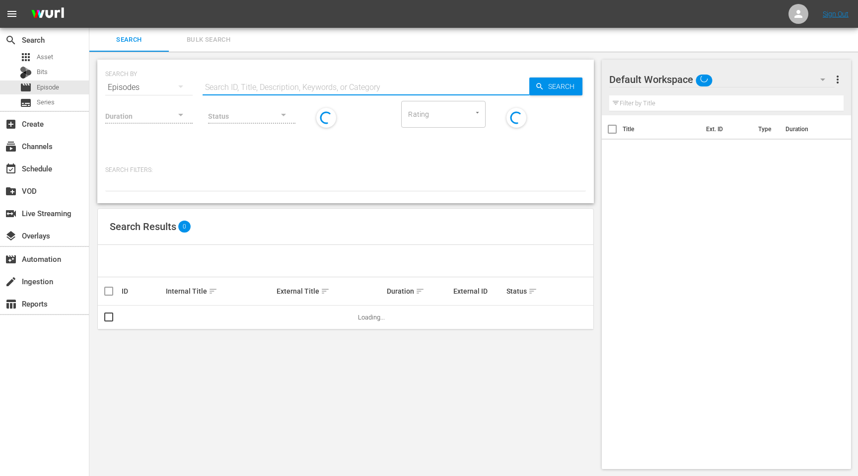
click at [288, 87] on input "text" at bounding box center [366, 87] width 327 height 24
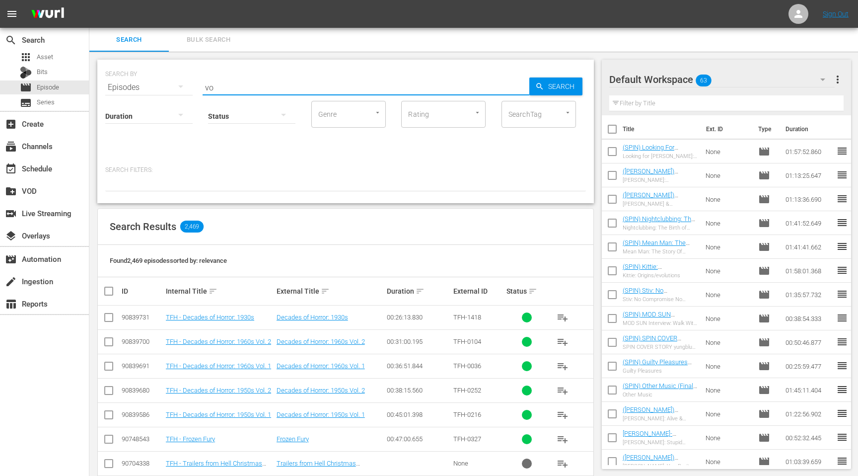
type input "v"
type input "the roast of"
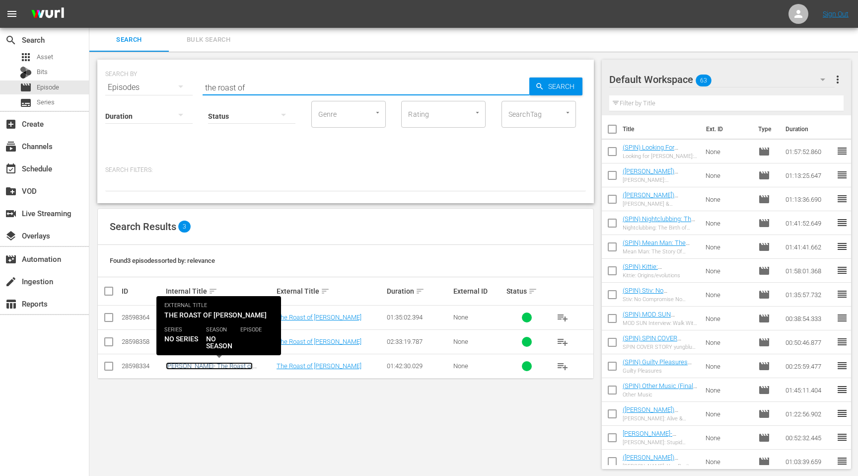
click at [215, 366] on link "[PERSON_NAME]- The Roast of [PERSON_NAME]" at bounding box center [209, 369] width 87 height 15
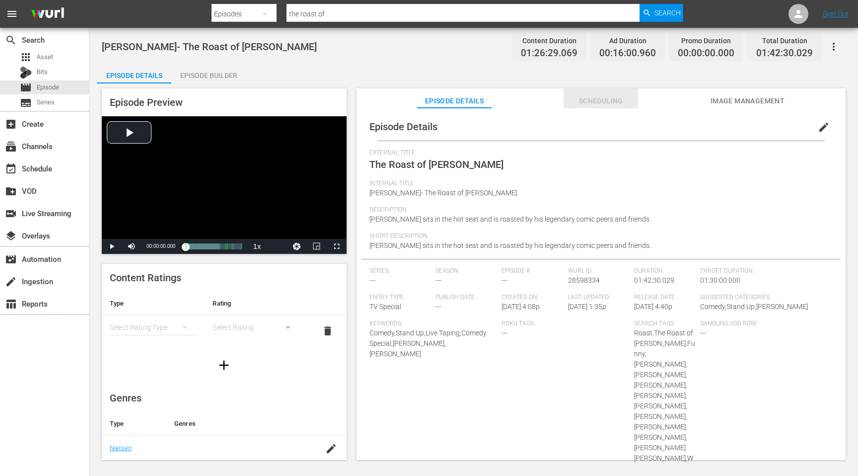
click at [609, 99] on span "Scheduling" at bounding box center [600, 101] width 74 height 12
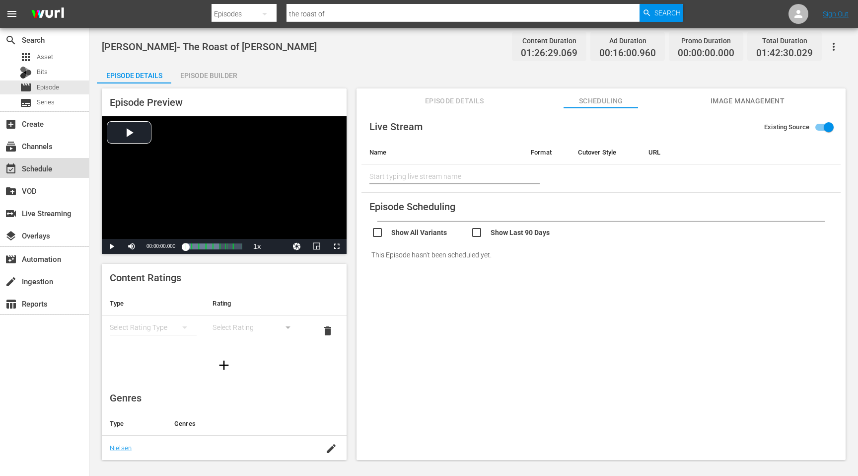
click at [51, 165] on div "event_available Schedule" at bounding box center [28, 166] width 56 height 9
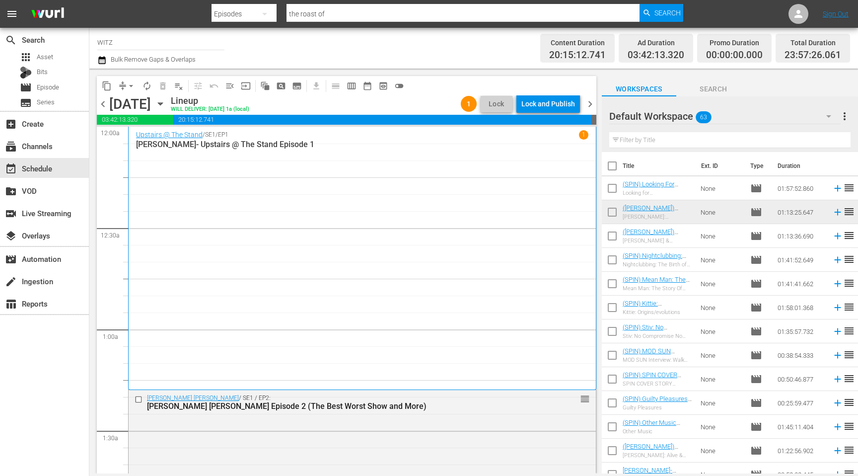
click at [166, 104] on icon "button" at bounding box center [160, 103] width 11 height 11
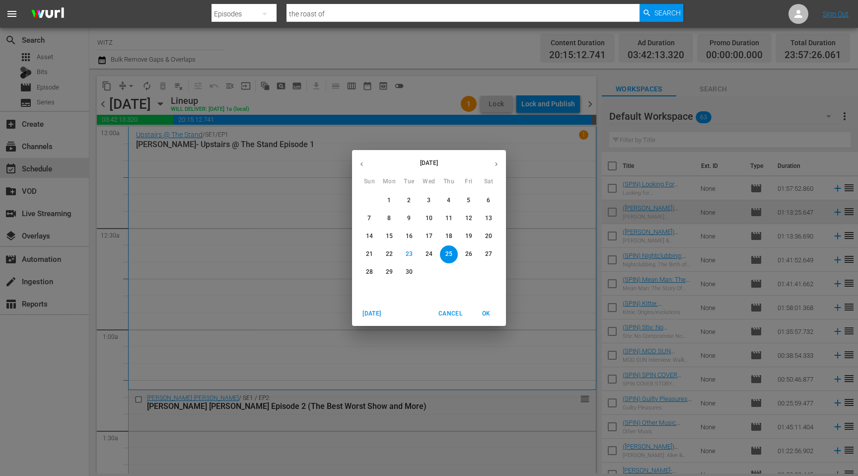
click at [427, 253] on p "24" at bounding box center [428, 254] width 7 height 8
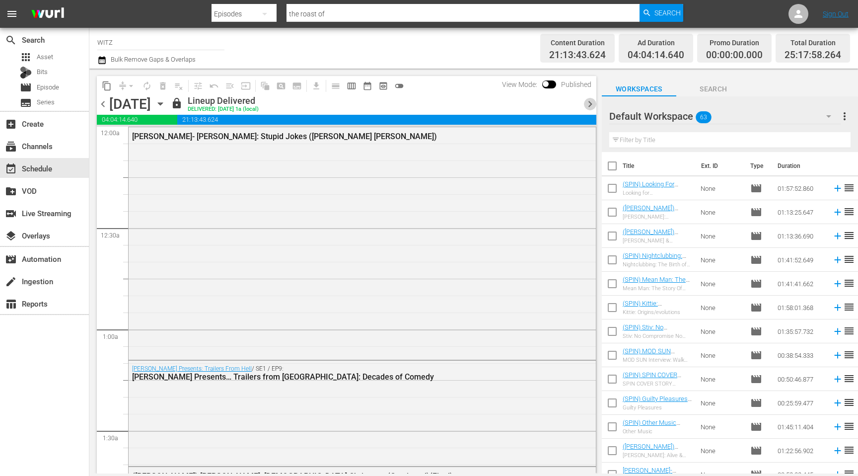
click at [592, 109] on span "chevron_right" at bounding box center [590, 104] width 12 height 12
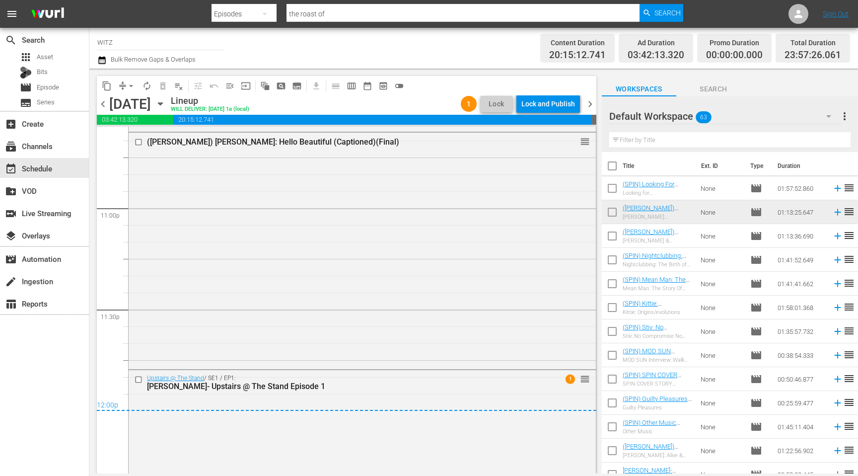
scroll to position [4768, 0]
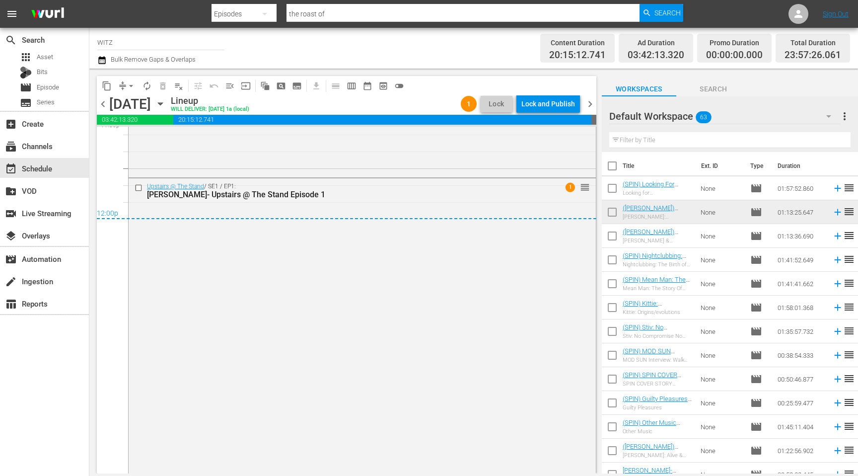
click at [590, 102] on span "chevron_right" at bounding box center [590, 104] width 12 height 12
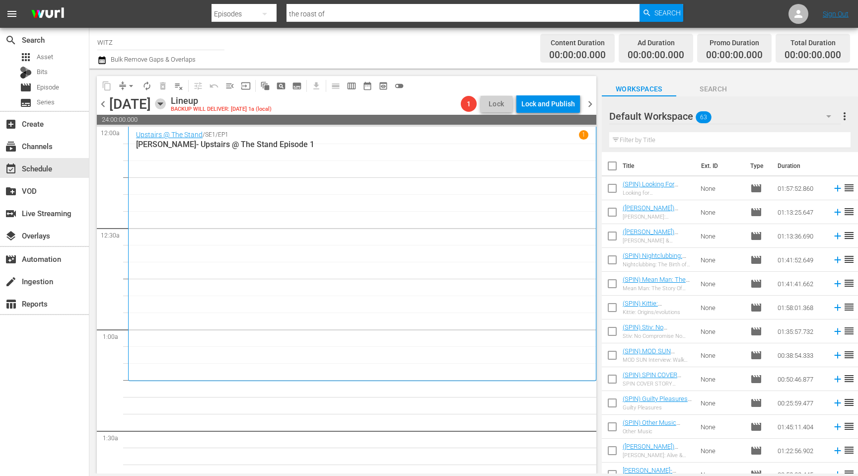
click at [166, 101] on icon "button" at bounding box center [160, 103] width 11 height 11
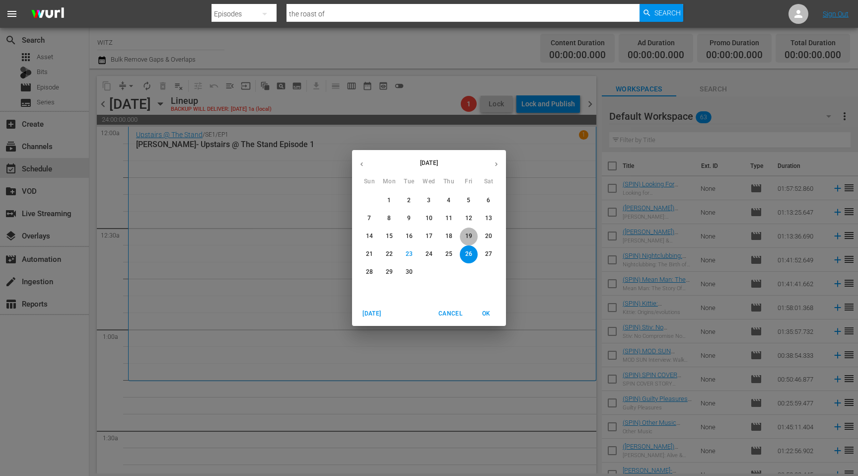
click at [467, 239] on p "19" at bounding box center [468, 236] width 7 height 8
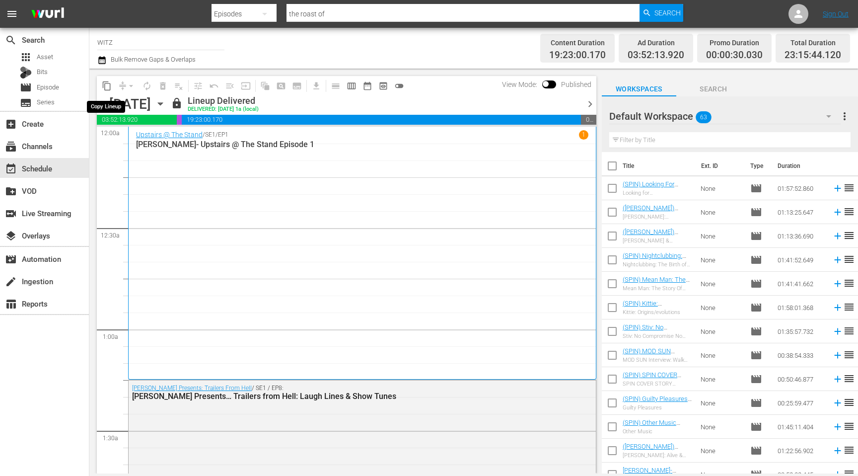
click at [104, 85] on span "content_copy" at bounding box center [107, 86] width 10 height 10
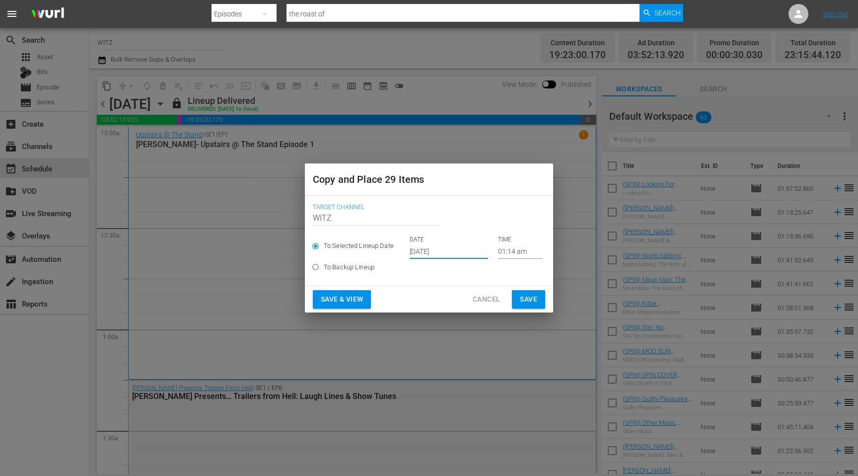
click at [415, 250] on input "[DATE]" at bounding box center [449, 251] width 78 height 15
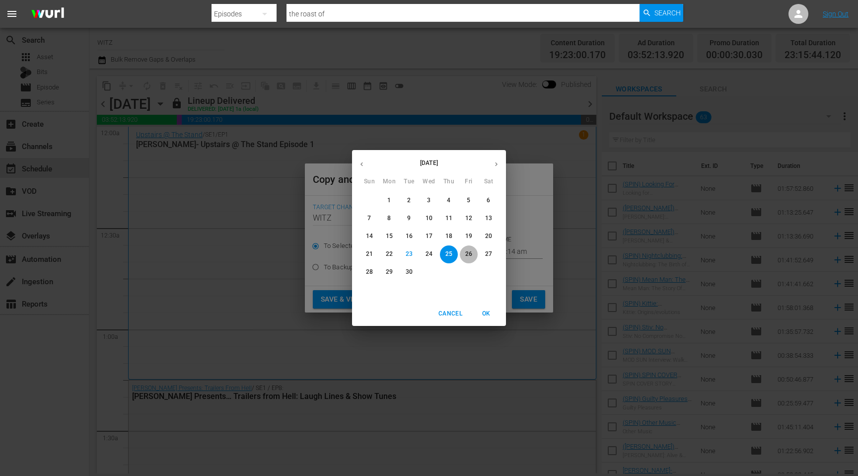
click at [470, 251] on p "26" at bounding box center [468, 254] width 7 height 8
type input "[DATE]"
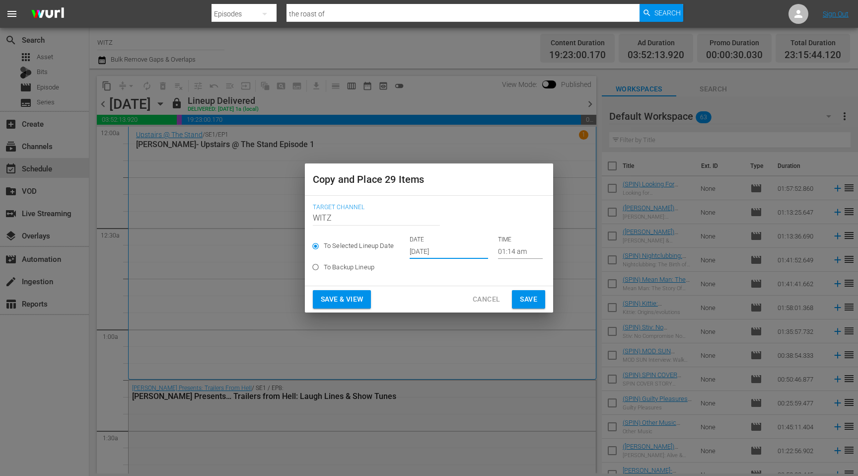
click at [347, 296] on span "Save & View" at bounding box center [342, 299] width 42 height 12
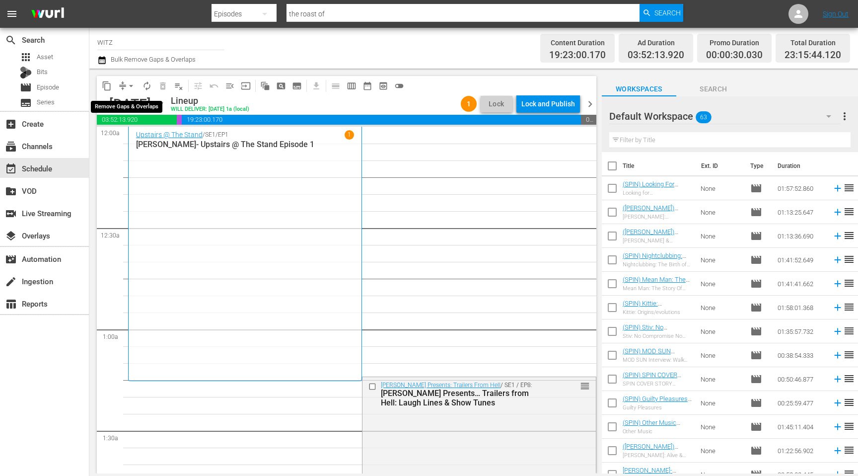
click at [128, 86] on span "arrow_drop_down" at bounding box center [131, 86] width 10 height 10
click at [150, 136] on li "Align to End of Previous Day" at bounding box center [131, 139] width 104 height 16
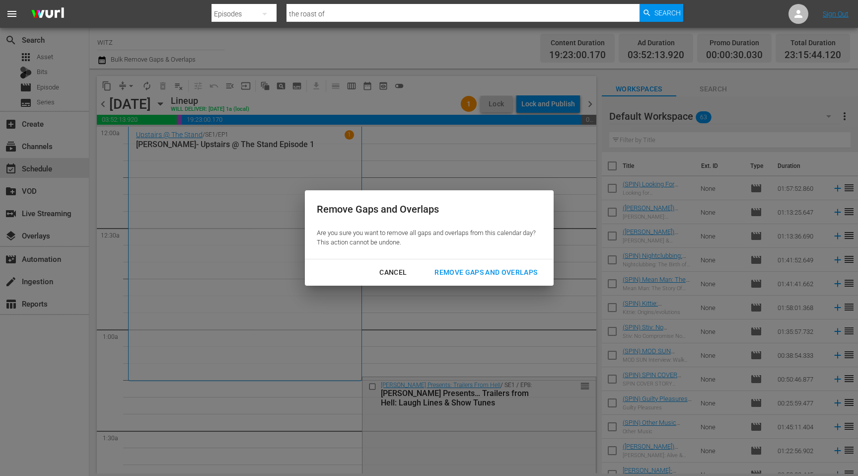
click at [486, 273] on div "Remove Gaps and Overlaps" at bounding box center [485, 272] width 119 height 12
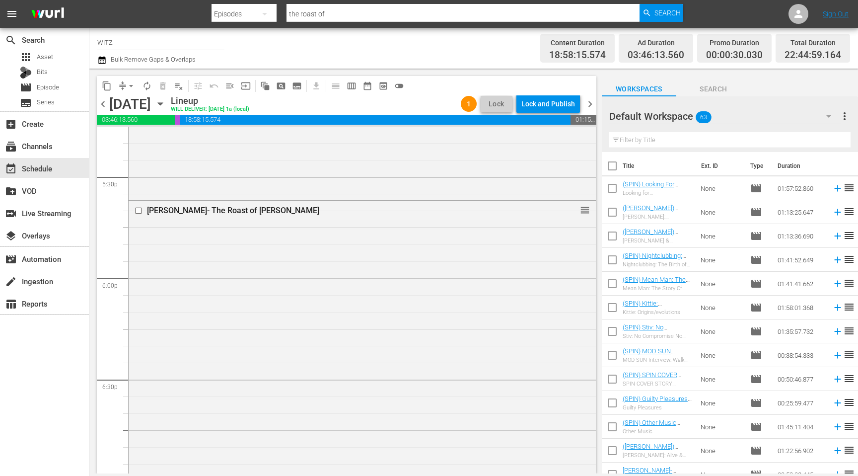
scroll to position [3517, 0]
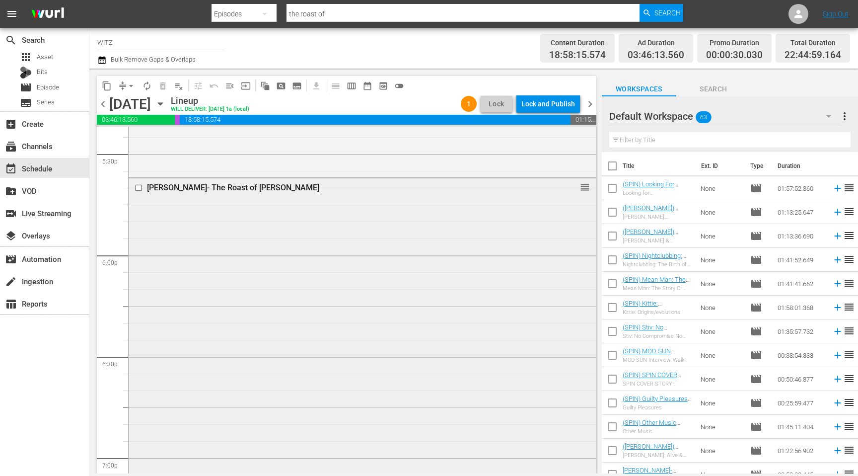
click at [139, 189] on input "checkbox" at bounding box center [140, 188] width 10 height 8
click at [163, 89] on span "delete_forever_outlined" at bounding box center [163, 86] width 10 height 10
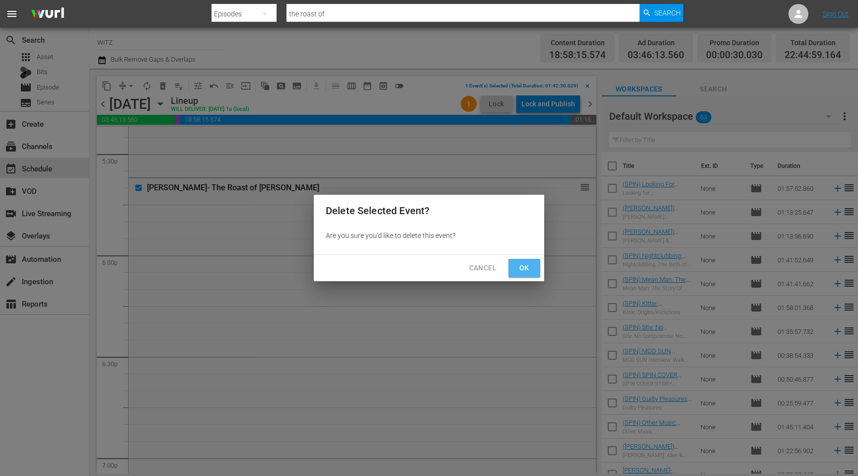
click at [516, 260] on button "Ok" at bounding box center [524, 268] width 32 height 18
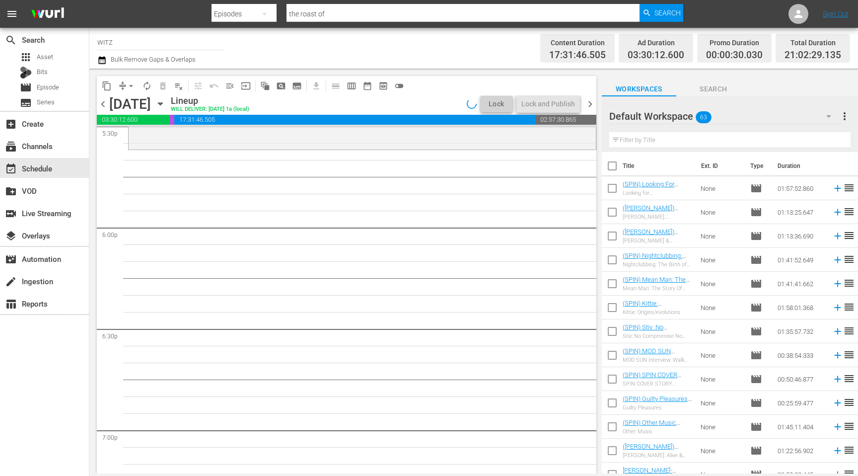
scroll to position [3530, 0]
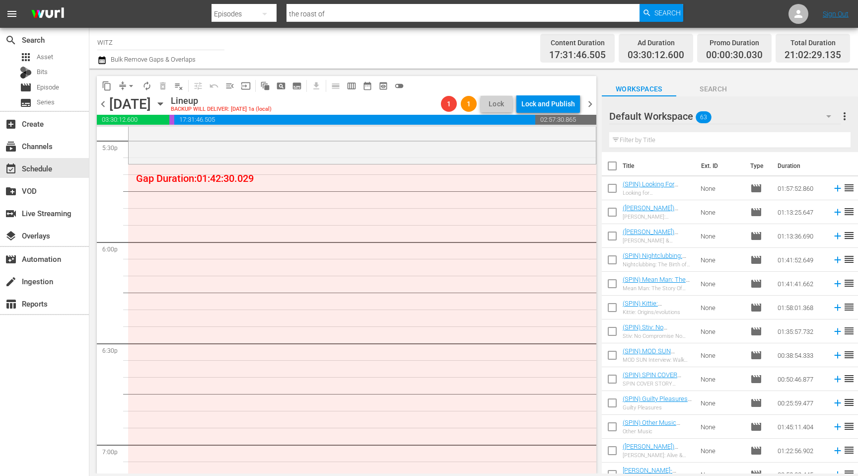
click at [706, 88] on span "Search" at bounding box center [713, 89] width 74 height 12
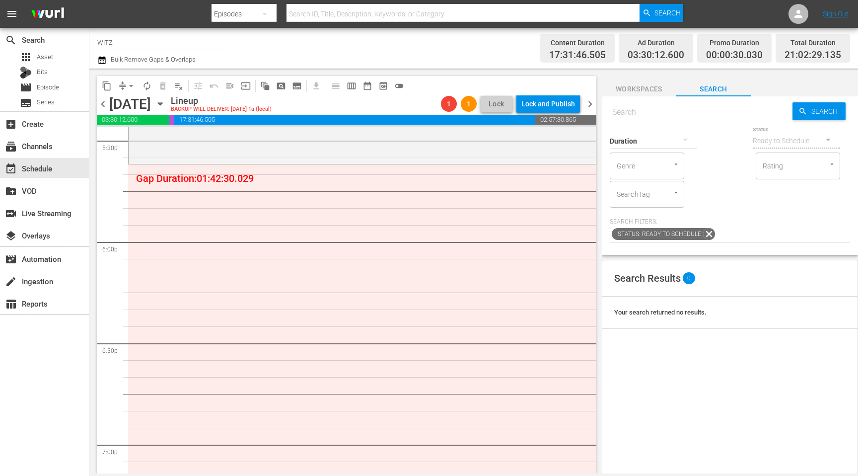
click at [676, 110] on input "text" at bounding box center [701, 112] width 183 height 24
type input "WITZ"
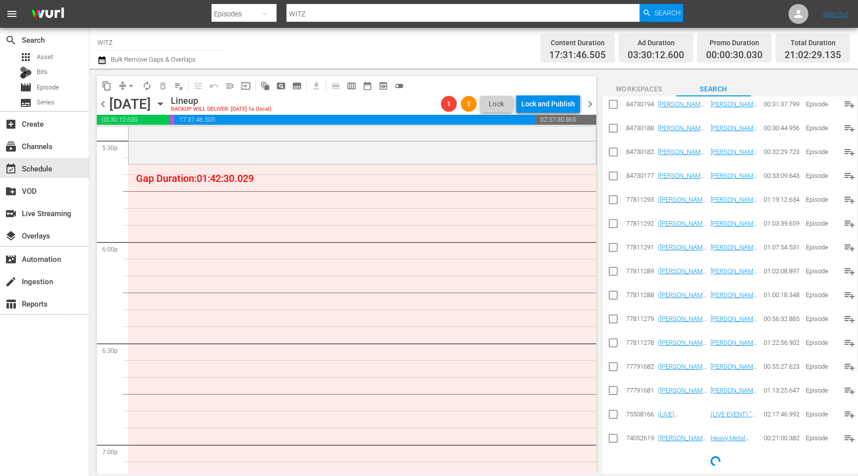
scroll to position [0, 0]
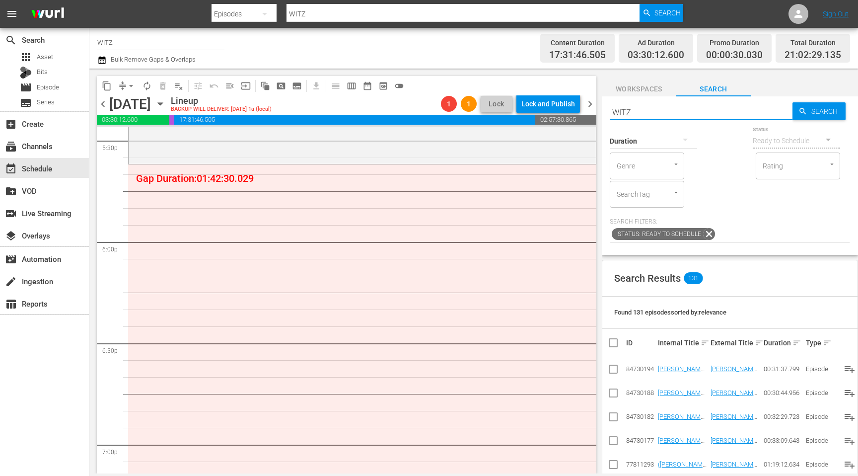
type input "WITZ"
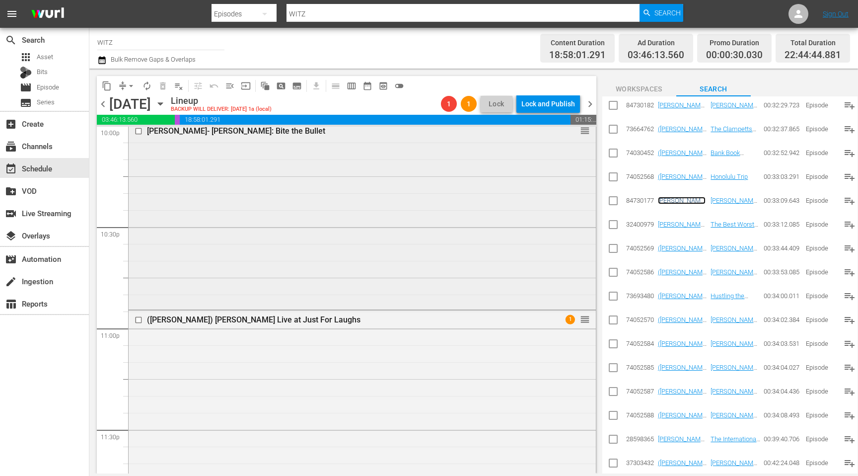
scroll to position [4515, 0]
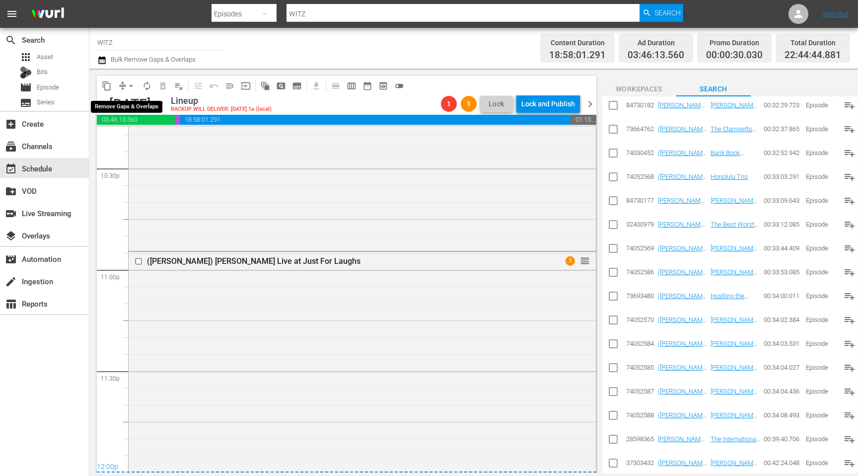
click at [123, 89] on span "compress" at bounding box center [123, 86] width 10 height 10
click at [122, 81] on span "compress" at bounding box center [123, 86] width 10 height 10
click at [128, 89] on span "arrow_drop_down" at bounding box center [131, 86] width 10 height 10
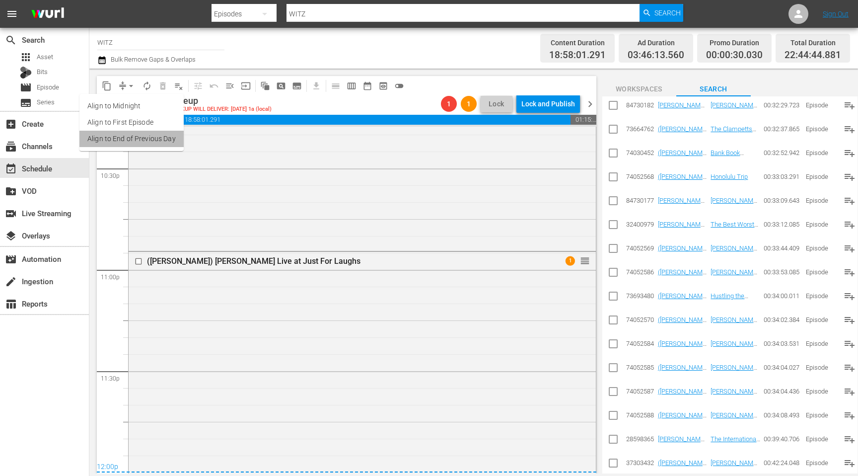
click at [136, 138] on li "Align to End of Previous Day" at bounding box center [131, 139] width 104 height 16
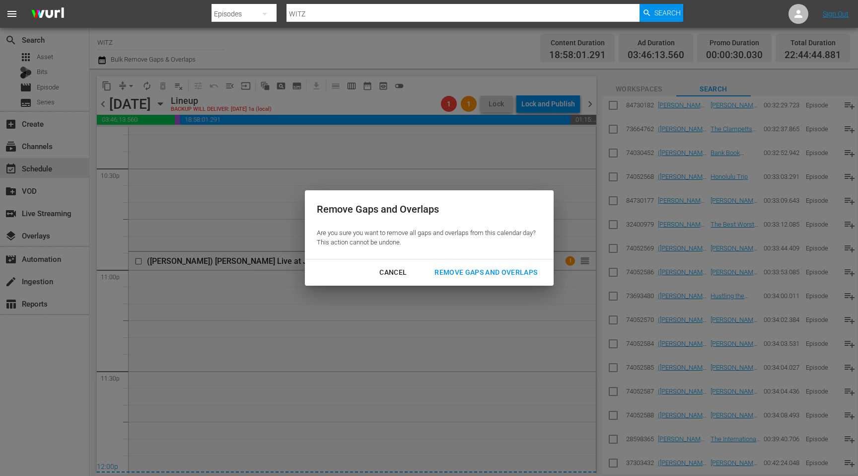
click at [497, 274] on div "Remove Gaps and Overlaps" at bounding box center [485, 272] width 119 height 12
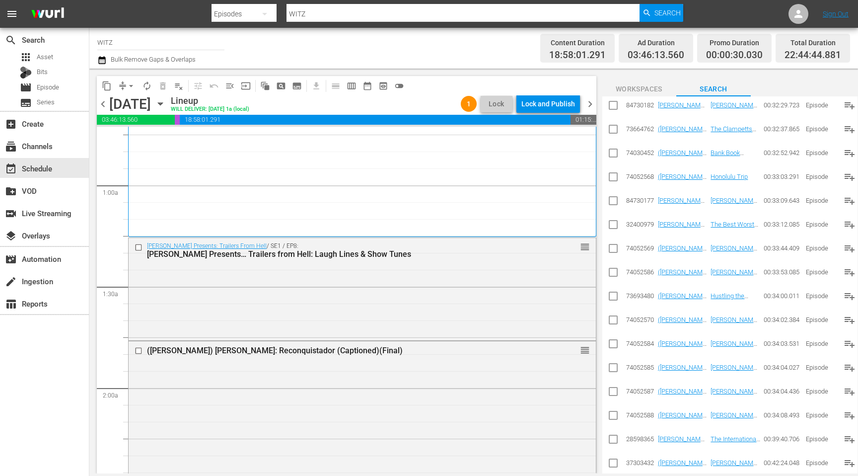
scroll to position [0, 0]
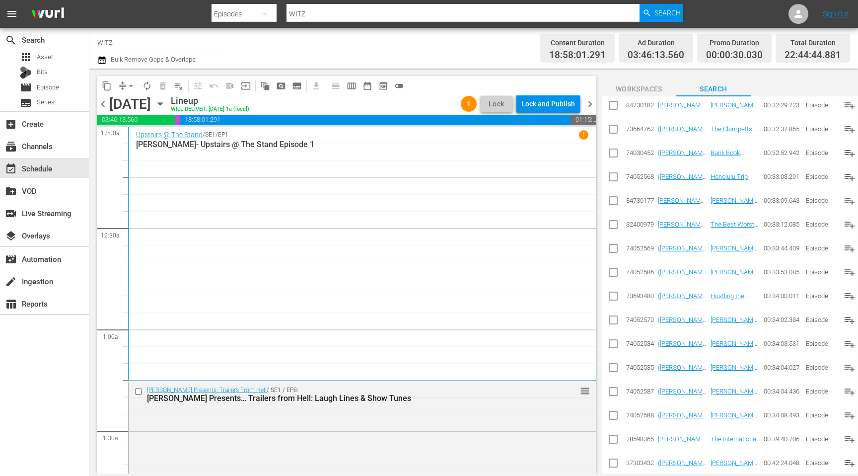
click at [106, 109] on span "chevron_left" at bounding box center [103, 104] width 12 height 12
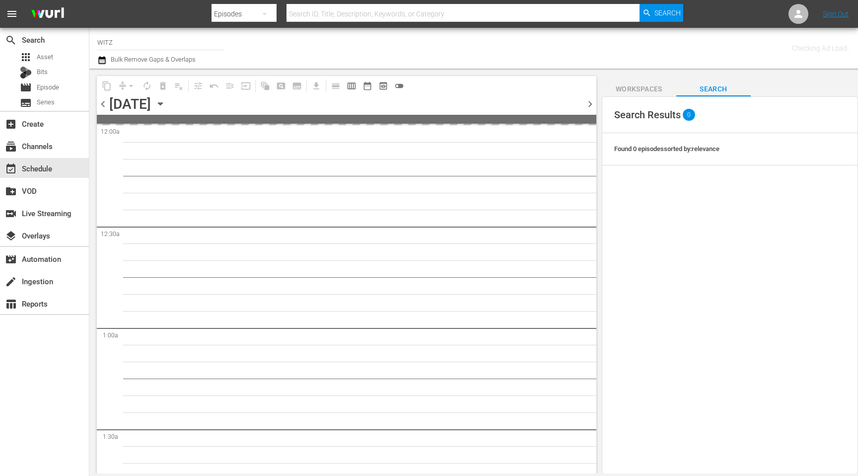
scroll to position [163, 0]
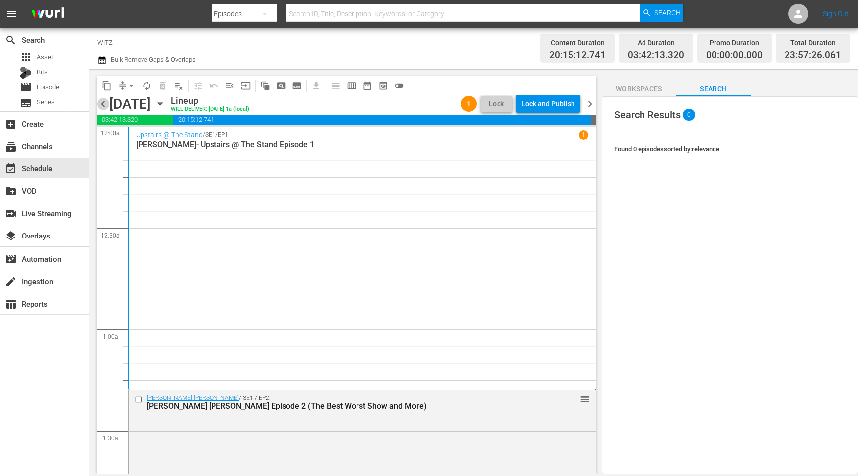
click at [104, 102] on span "chevron_left" at bounding box center [103, 104] width 12 height 12
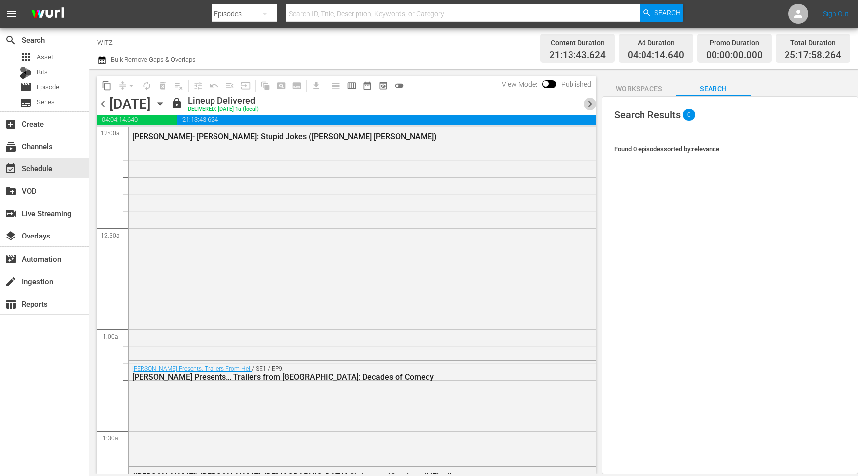
click at [586, 102] on span "chevron_right" at bounding box center [590, 104] width 12 height 12
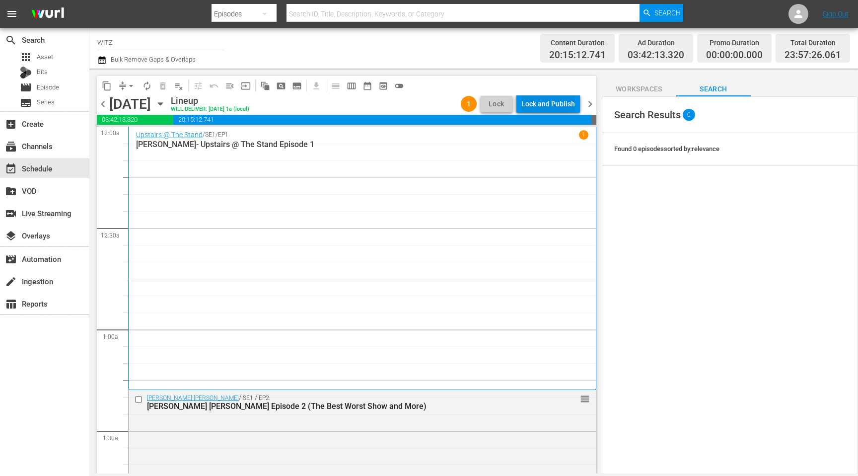
click at [549, 103] on div "Lock and Publish" at bounding box center [548, 104] width 54 height 18
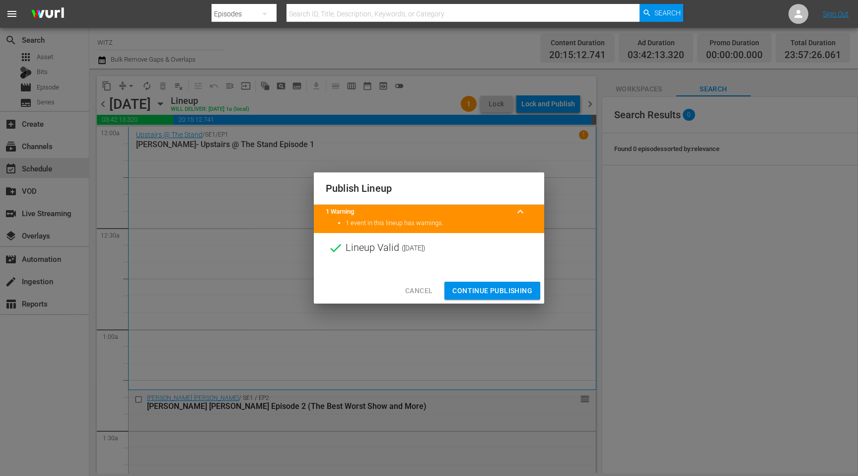
click at [495, 286] on span "Continue Publishing" at bounding box center [492, 290] width 80 height 12
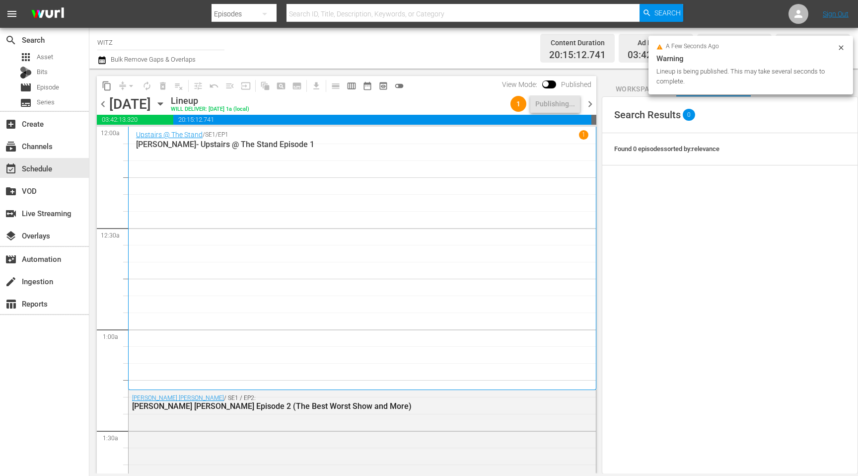
click at [590, 101] on span "chevron_right" at bounding box center [590, 104] width 12 height 12
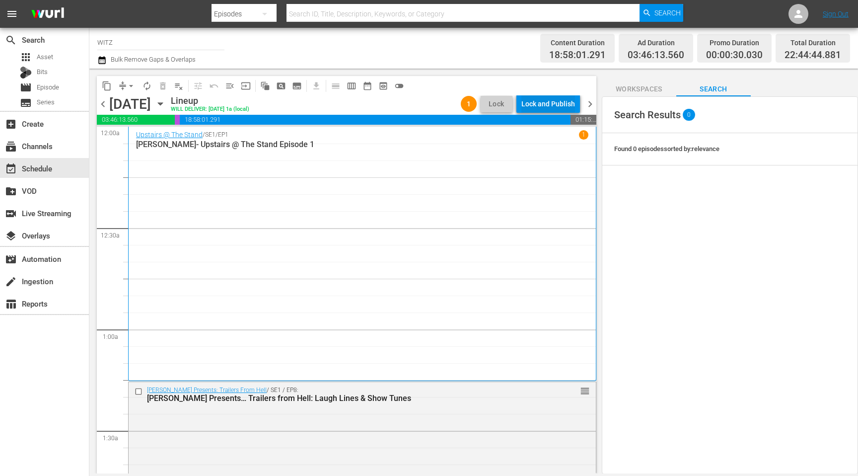
click at [567, 103] on div "Lock and Publish" at bounding box center [548, 104] width 54 height 18
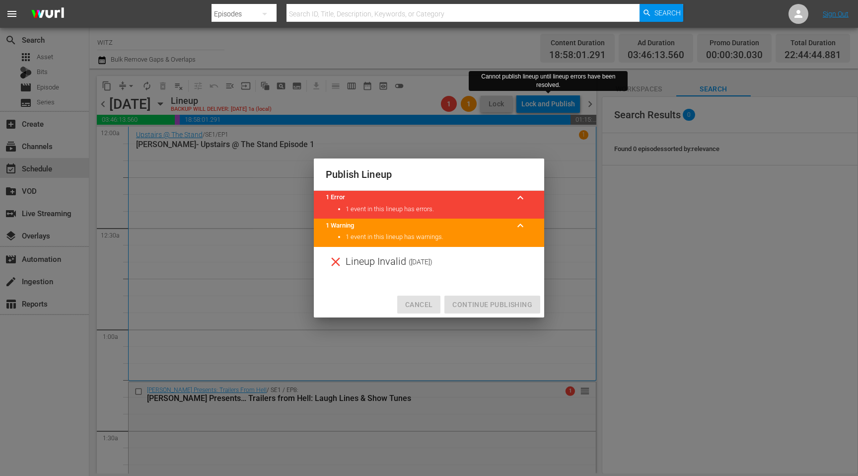
drag, startPoint x: 415, startPoint y: 301, endPoint x: 321, endPoint y: 237, distance: 113.6
click at [414, 300] on span "Cancel" at bounding box center [418, 304] width 27 height 12
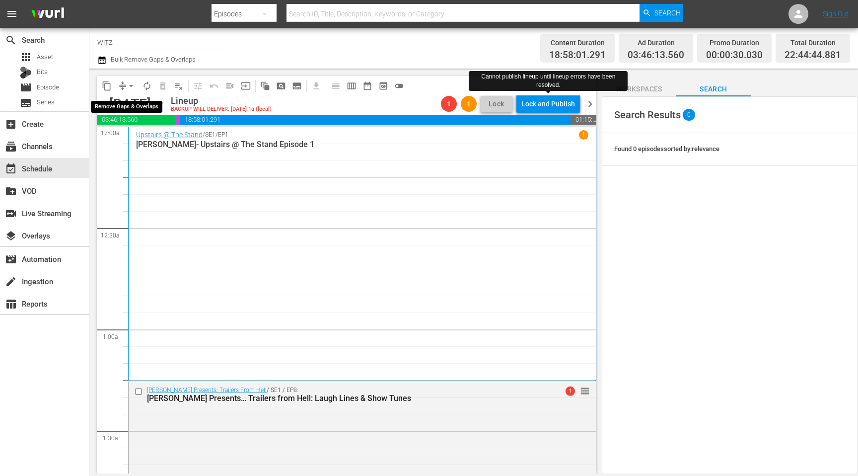
click at [126, 85] on span "arrow_drop_down" at bounding box center [131, 86] width 10 height 10
click at [151, 136] on li "Align to End of Previous Day" at bounding box center [131, 139] width 104 height 16
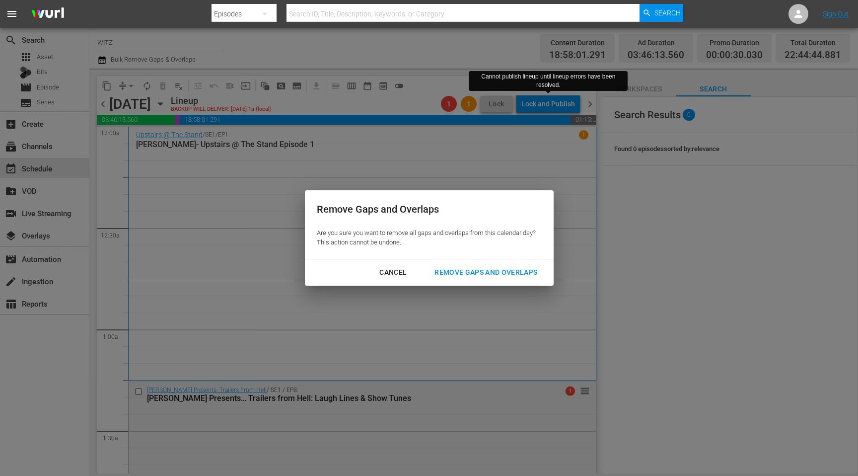
click at [521, 274] on div "Remove Gaps and Overlaps" at bounding box center [485, 272] width 119 height 12
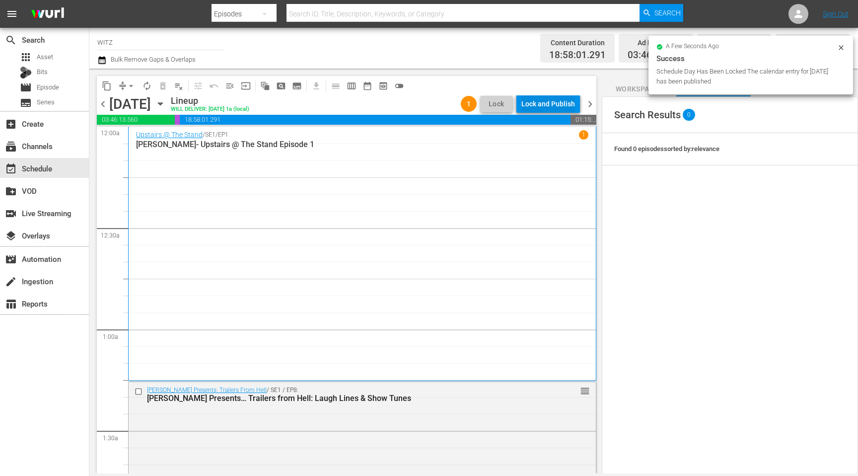
click at [540, 96] on div "Lock and Publish" at bounding box center [548, 104] width 54 height 18
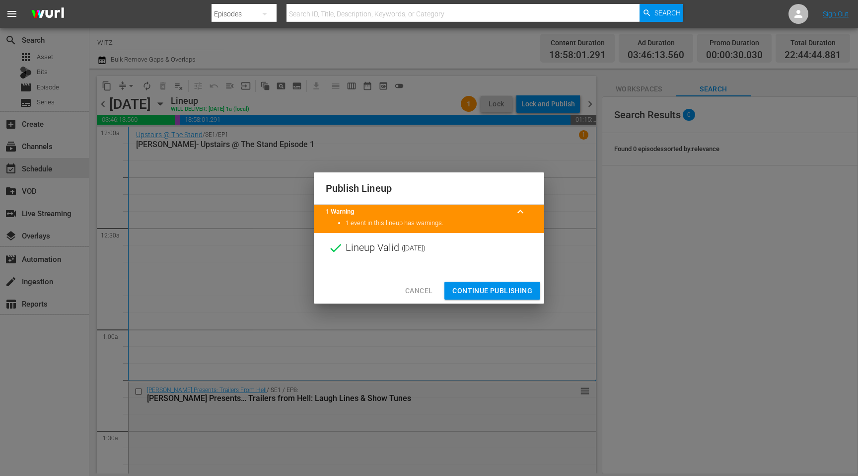
click at [475, 288] on span "Continue Publishing" at bounding box center [492, 290] width 80 height 12
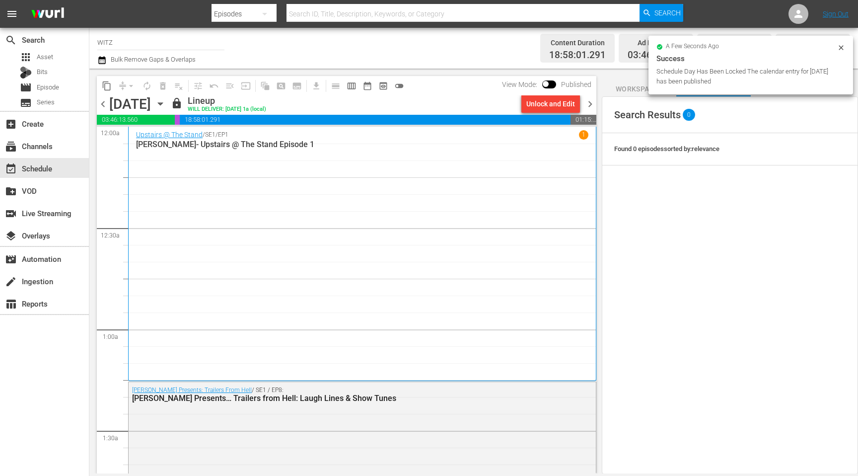
click at [589, 103] on span "chevron_right" at bounding box center [590, 104] width 12 height 12
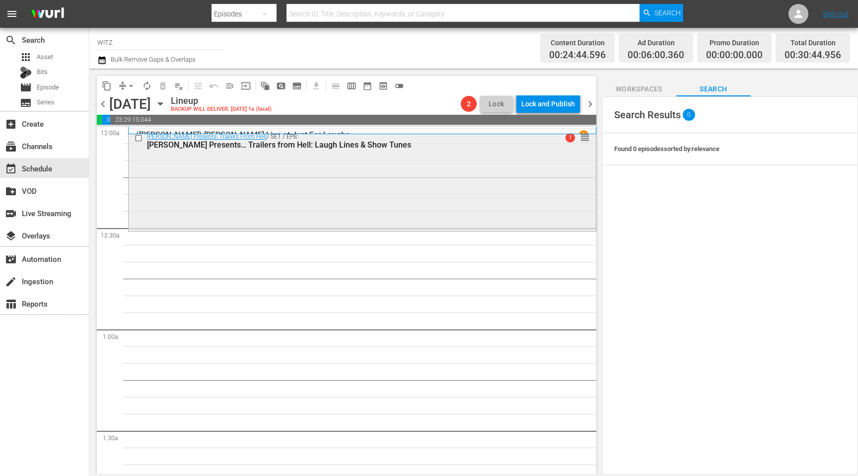
click at [282, 163] on div "[PERSON_NAME] Presents: Trailers From Hell / SE1 / EP8: [PERSON_NAME] Presents……" at bounding box center [362, 179] width 467 height 101
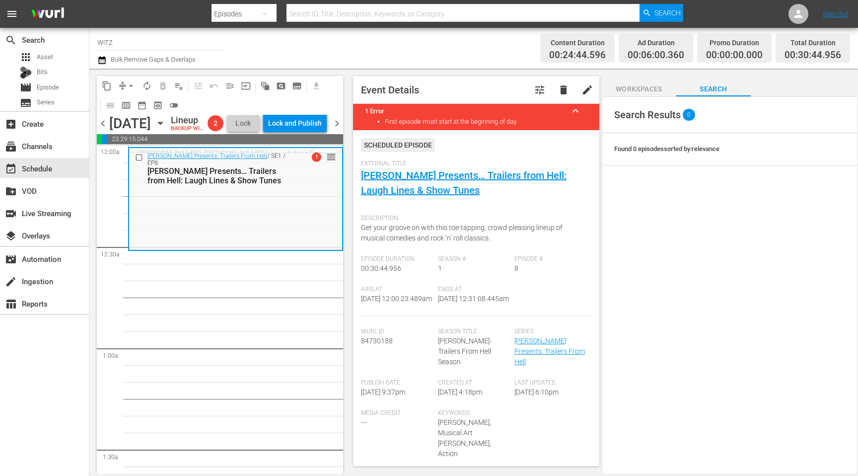
click at [275, 39] on div "Channel Title [PERSON_NAME] Bulk Remove Gaps & Overlaps" at bounding box center [302, 48] width 411 height 36
click at [118, 89] on span "compress" at bounding box center [123, 86] width 10 height 10
click at [162, 125] on icon "button" at bounding box center [160, 123] width 4 height 2
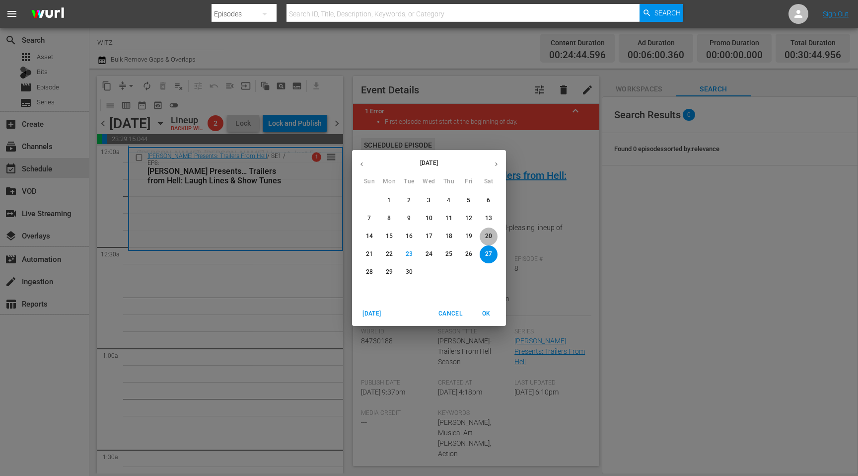
click at [487, 238] on p "20" at bounding box center [488, 236] width 7 height 8
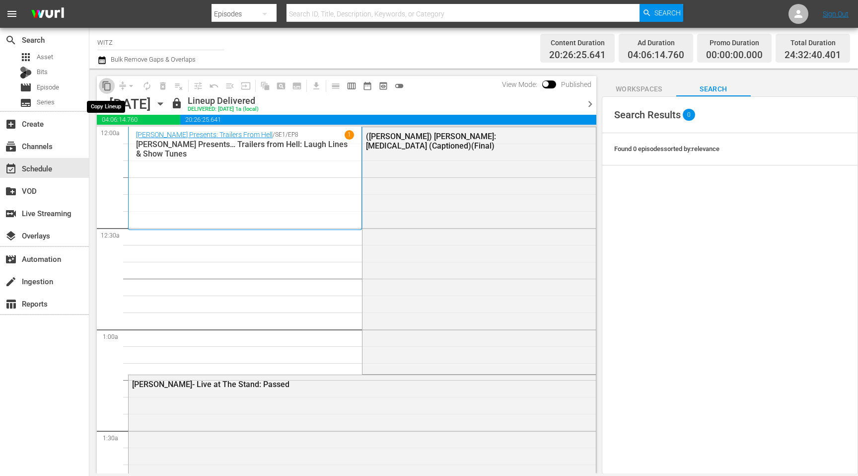
click at [110, 85] on span "content_copy" at bounding box center [107, 86] width 10 height 10
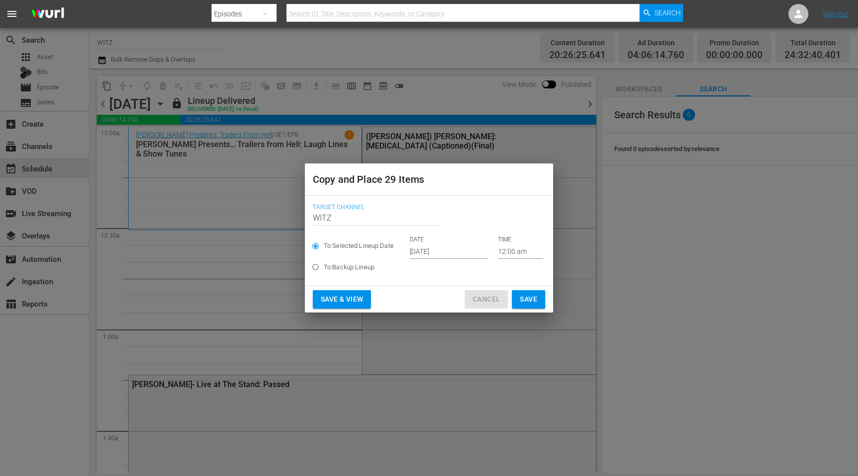
click at [491, 299] on span "Cancel" at bounding box center [486, 299] width 27 height 12
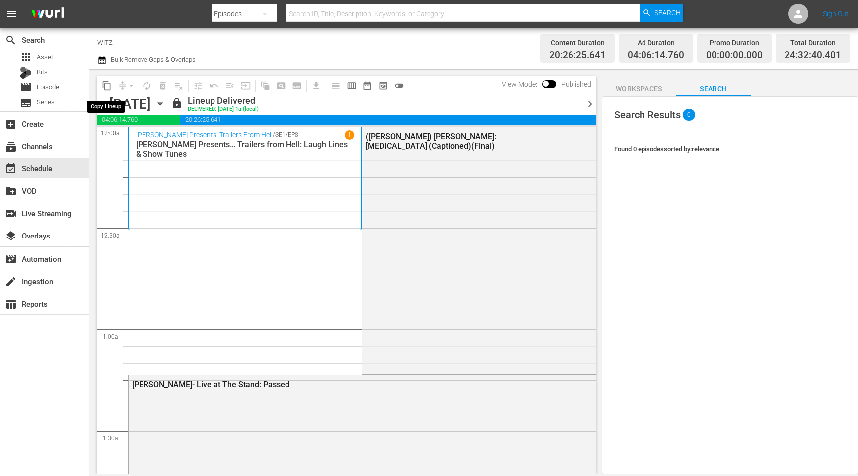
click at [107, 86] on span "content_copy" at bounding box center [107, 86] width 10 height 10
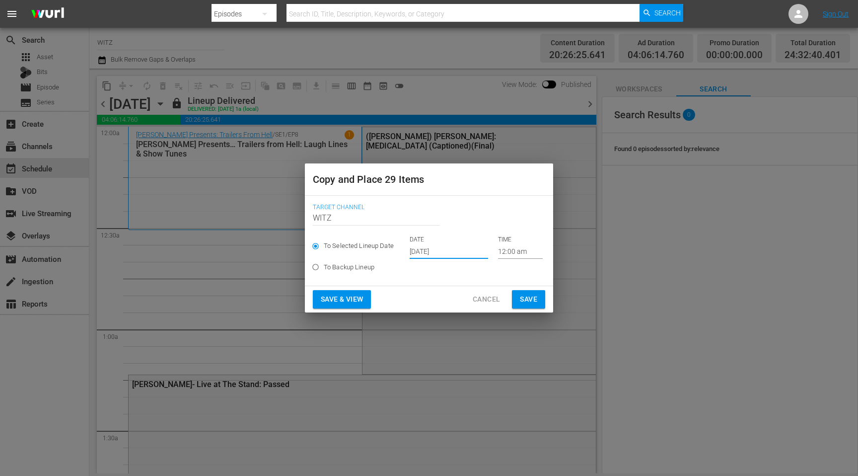
click at [425, 251] on input "[DATE]" at bounding box center [449, 251] width 78 height 15
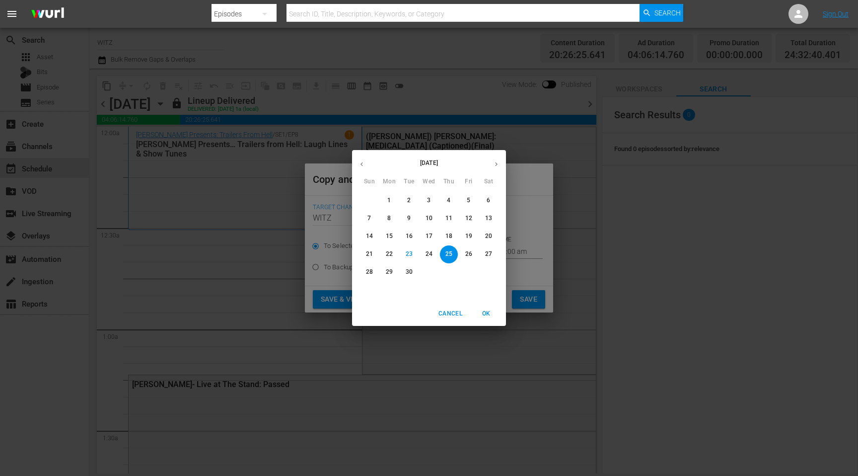
click at [492, 255] on span "27" at bounding box center [489, 254] width 18 height 8
type input "[DATE]"
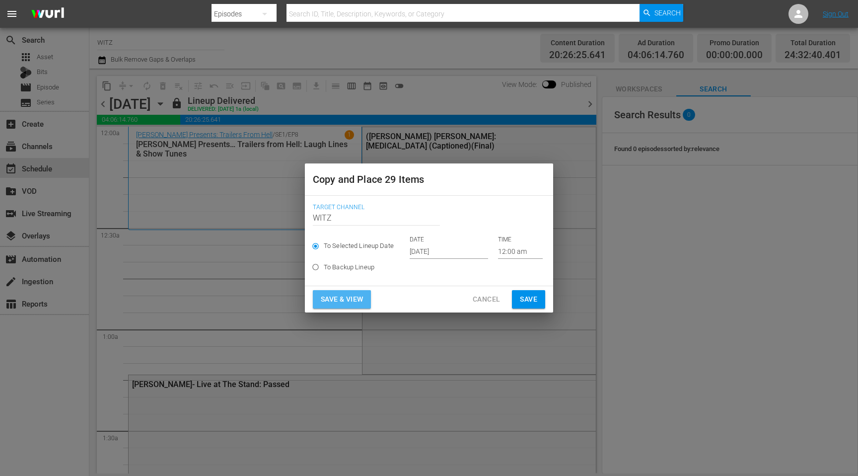
click at [355, 298] on span "Save & View" at bounding box center [342, 299] width 42 height 12
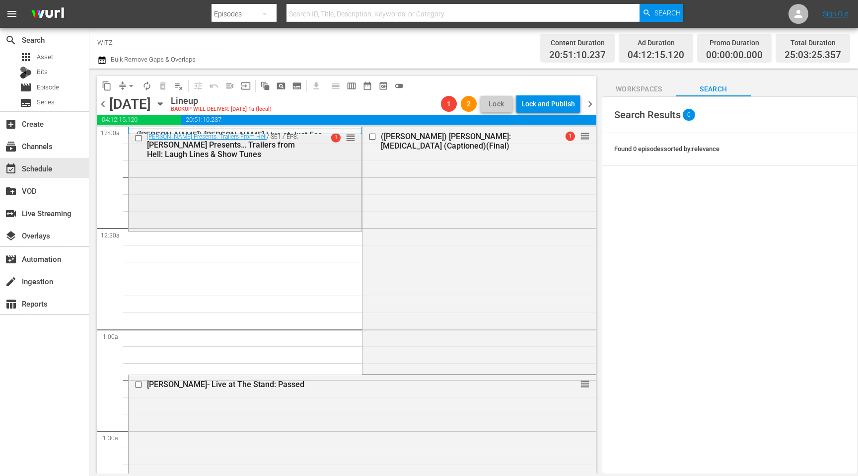
click at [187, 189] on div "[PERSON_NAME] Presents: Trailers From Hell / SE1 / EP8: [PERSON_NAME] Presents……" at bounding box center [245, 179] width 233 height 101
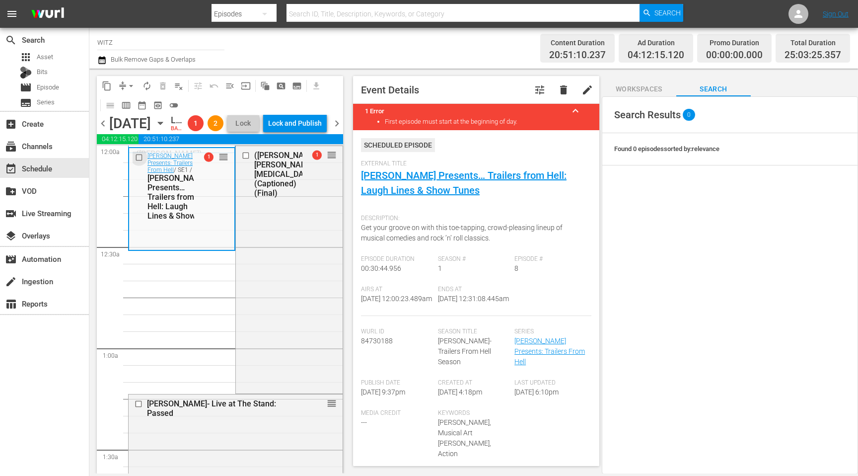
click at [137, 162] on input "checkbox" at bounding box center [140, 157] width 10 height 8
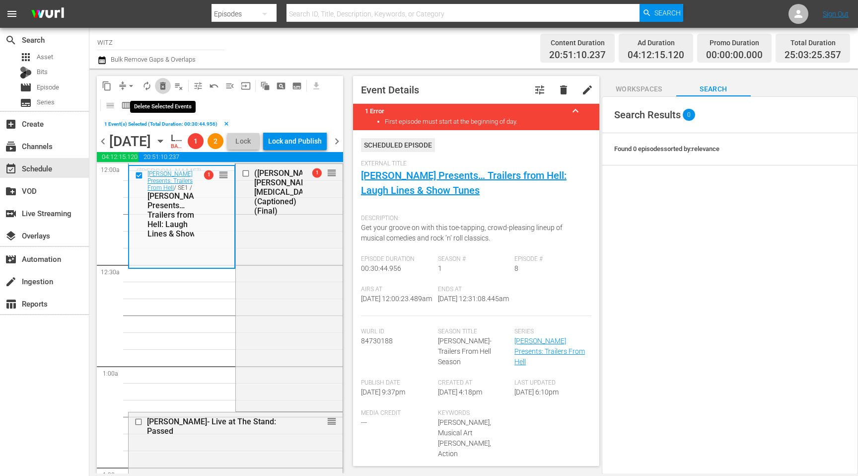
click at [158, 83] on span "delete_forever_outlined" at bounding box center [163, 86] width 10 height 10
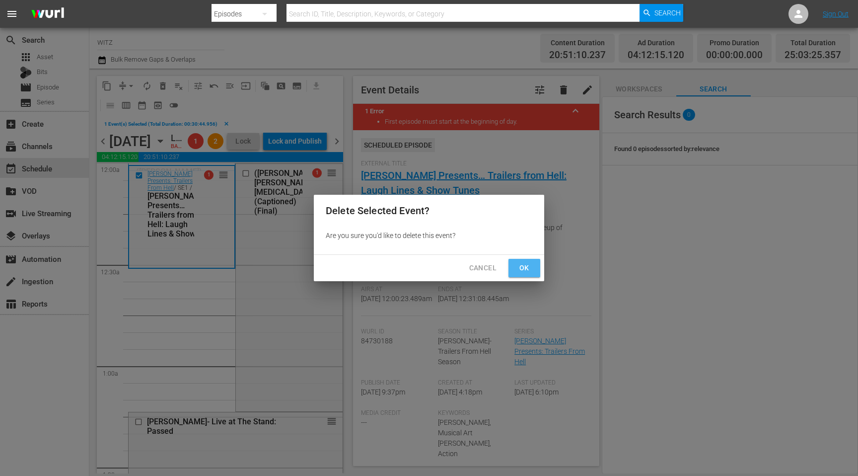
click at [523, 265] on span "Ok" at bounding box center [524, 268] width 16 height 12
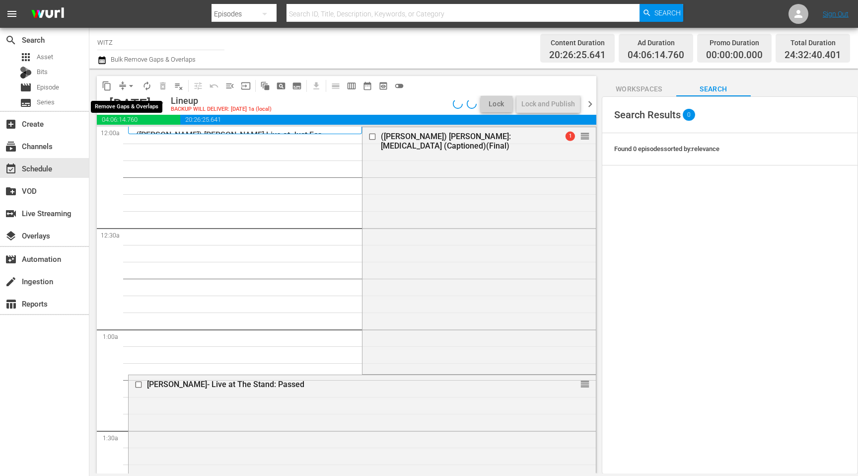
click at [117, 83] on button "compress" at bounding box center [123, 86] width 16 height 16
click at [122, 88] on span "compress" at bounding box center [123, 86] width 10 height 10
click at [133, 88] on span "arrow_drop_down" at bounding box center [131, 86] width 10 height 10
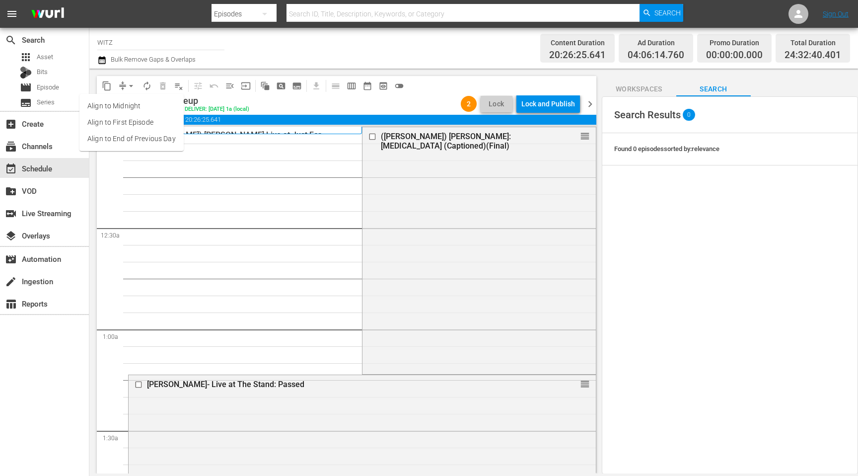
click at [143, 139] on li "Align to End of Previous Day" at bounding box center [131, 139] width 104 height 16
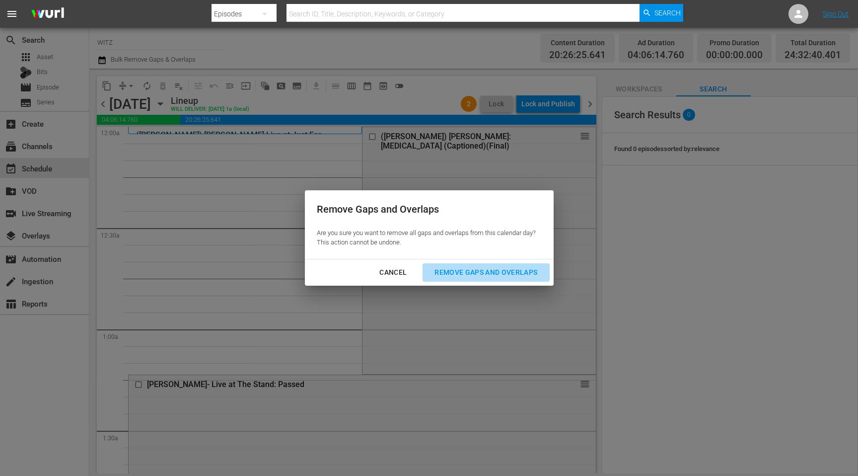
click at [518, 269] on div "Remove Gaps and Overlaps" at bounding box center [485, 272] width 119 height 12
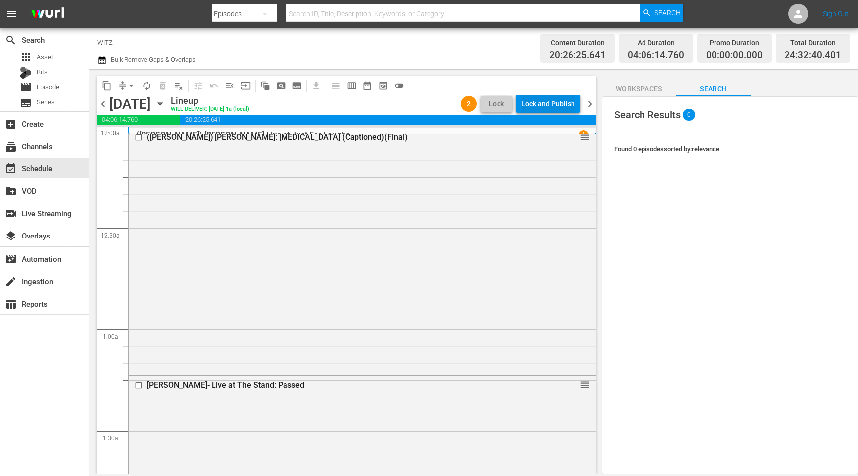
click at [540, 103] on div "Lock and Publish" at bounding box center [548, 104] width 54 height 18
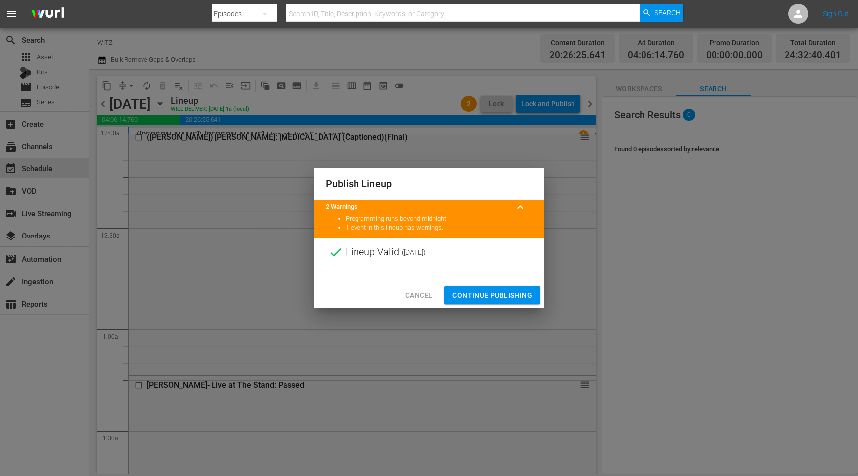
click at [481, 297] on span "Continue Publishing" at bounding box center [492, 295] width 80 height 12
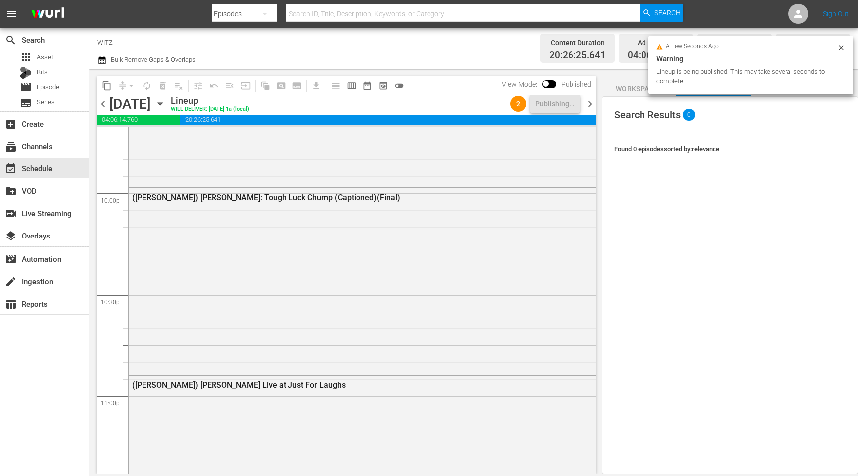
scroll to position [4625, 0]
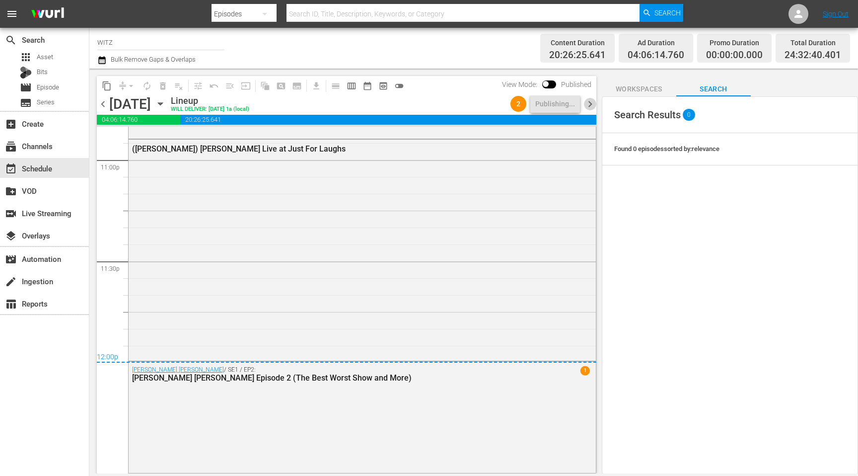
click at [589, 107] on span "chevron_right" at bounding box center [590, 104] width 12 height 12
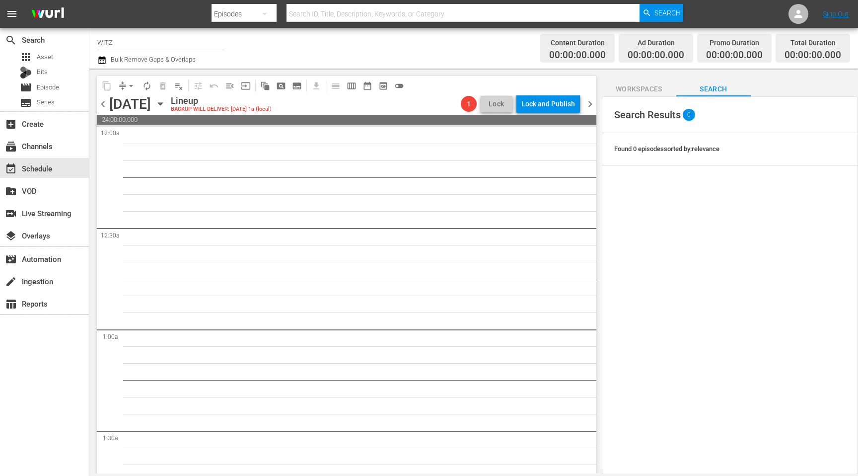
click at [99, 105] on span "chevron_left" at bounding box center [103, 104] width 12 height 12
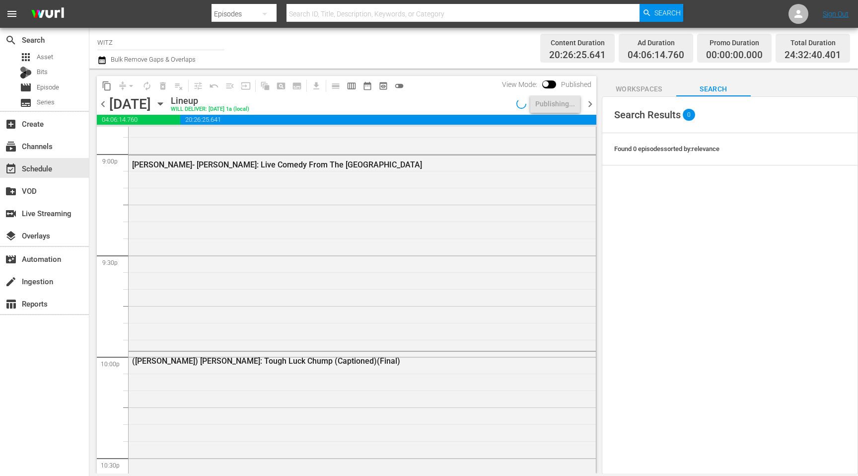
scroll to position [4625, 0]
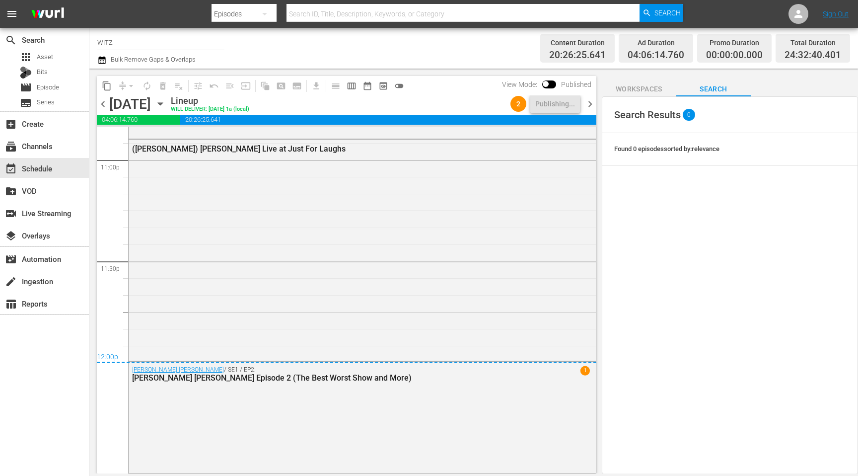
click at [587, 104] on span "chevron_right" at bounding box center [590, 104] width 12 height 12
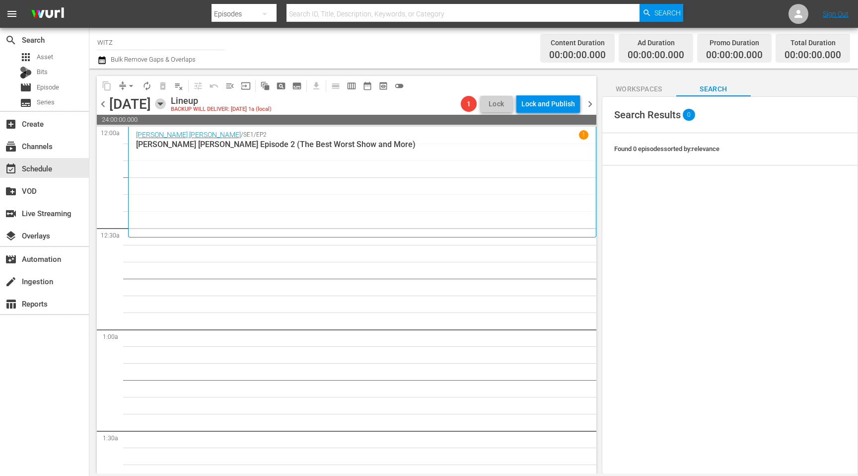
click at [166, 104] on icon "button" at bounding box center [160, 103] width 11 height 11
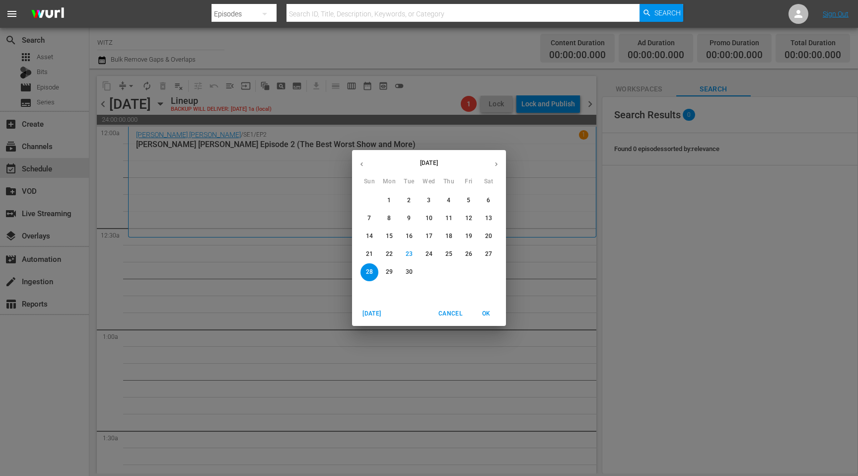
click at [368, 256] on p "21" at bounding box center [369, 254] width 7 height 8
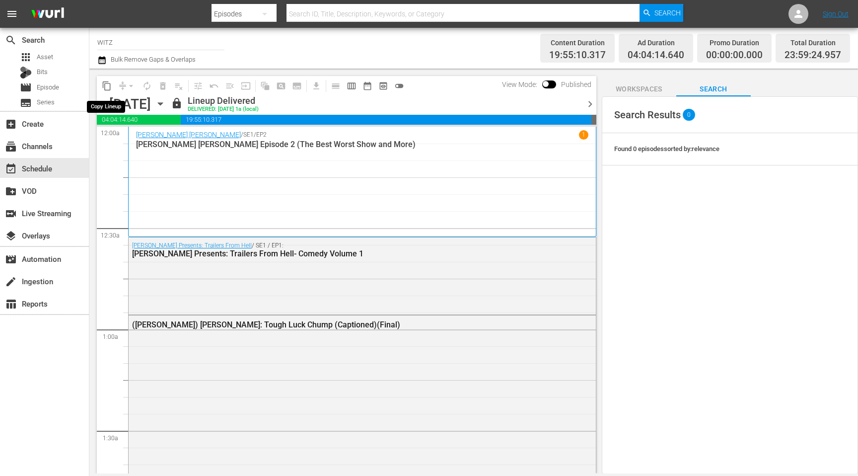
click at [107, 86] on span "content_copy" at bounding box center [107, 86] width 10 height 10
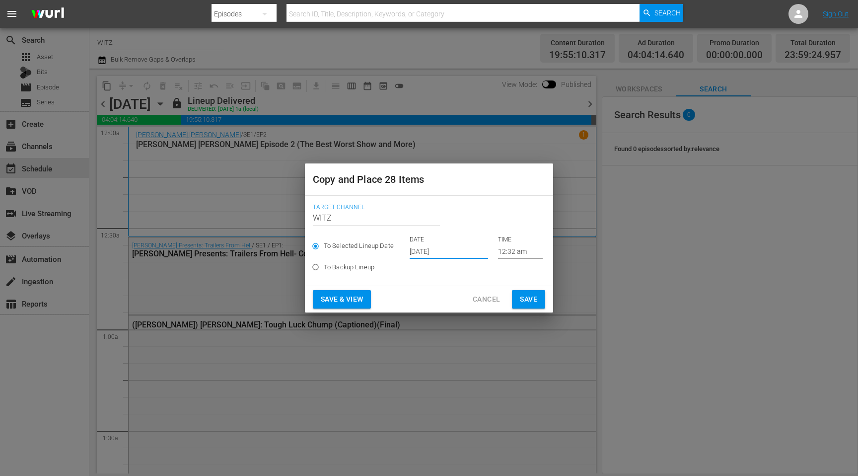
click at [431, 252] on input "[DATE]" at bounding box center [449, 251] width 78 height 15
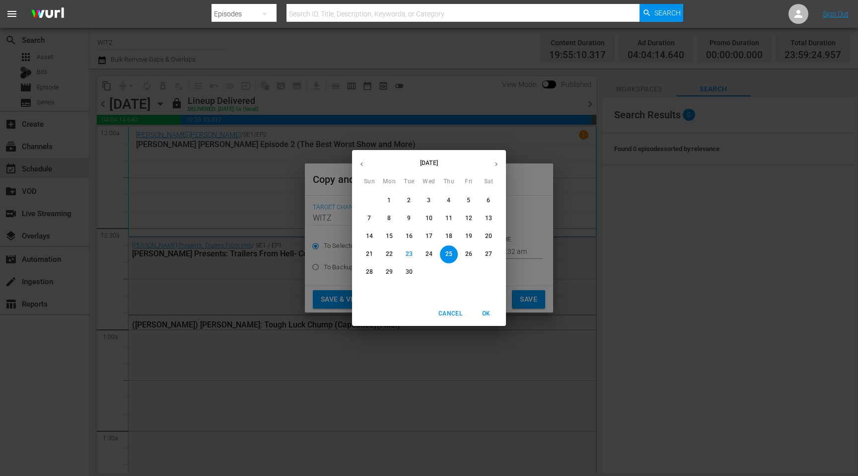
click at [368, 271] on p "28" at bounding box center [369, 272] width 7 height 8
type input "[DATE]"
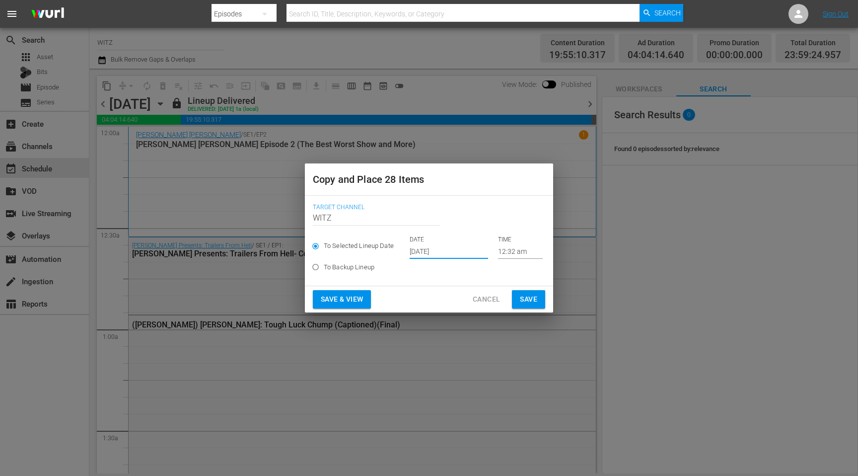
click at [350, 300] on span "Save & View" at bounding box center [342, 299] width 42 height 12
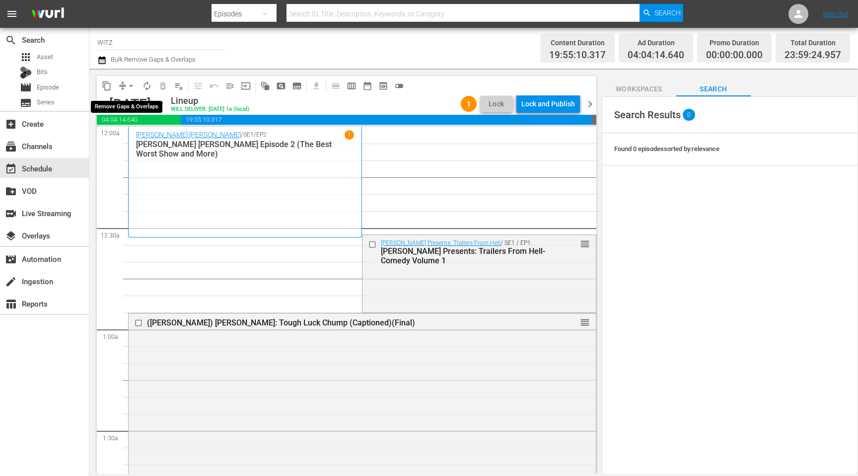
click at [130, 85] on span "arrow_drop_down" at bounding box center [131, 86] width 10 height 10
click at [156, 137] on li "Align to End of Previous Day" at bounding box center [131, 139] width 104 height 16
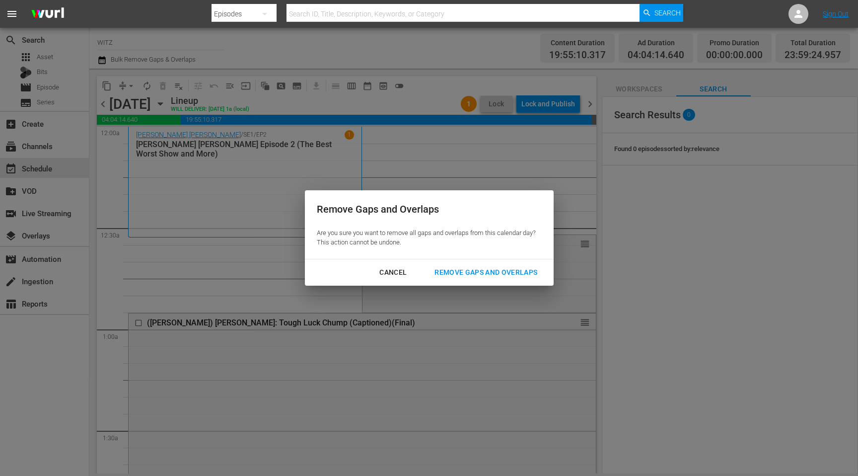
click at [508, 264] on button "Remove Gaps and Overlaps" at bounding box center [485, 272] width 127 height 18
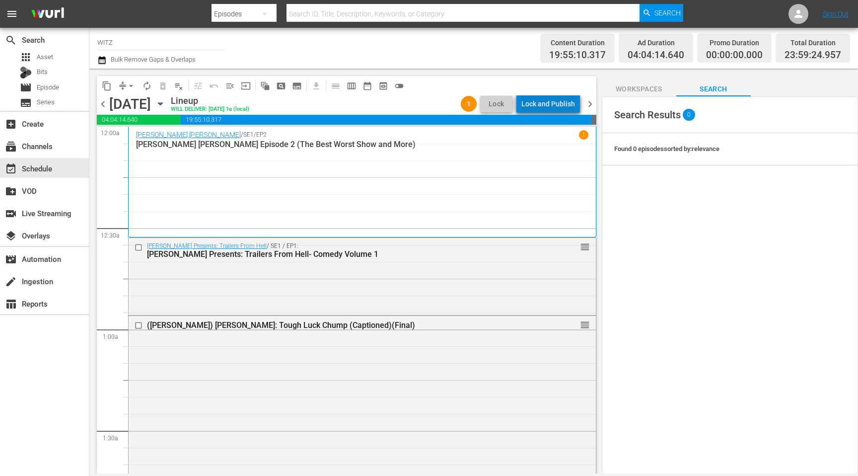
click at [566, 103] on div "Lock and Publish" at bounding box center [548, 104] width 54 height 18
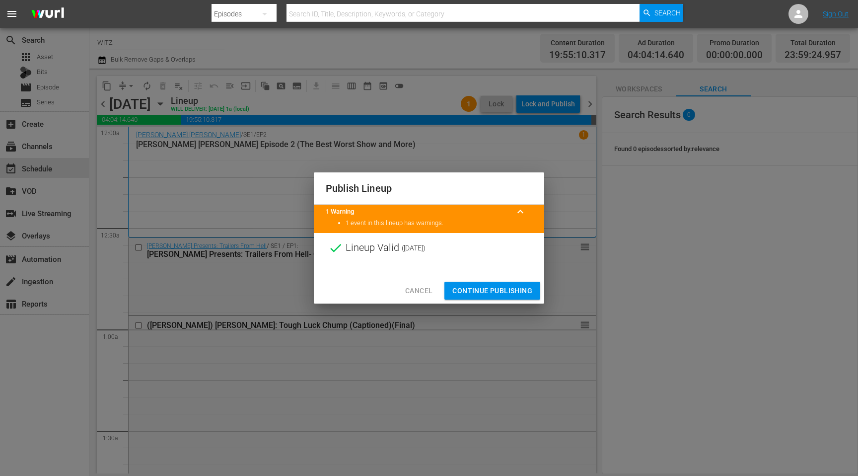
click at [496, 286] on span "Continue Publishing" at bounding box center [492, 290] width 80 height 12
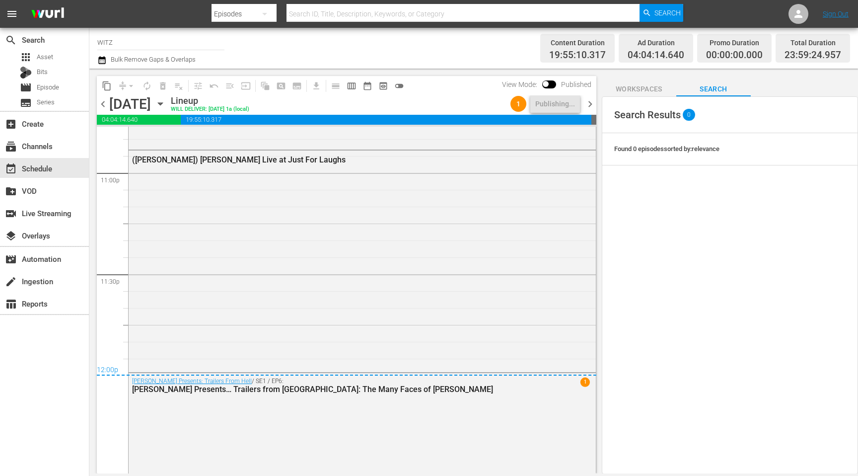
scroll to position [4623, 0]
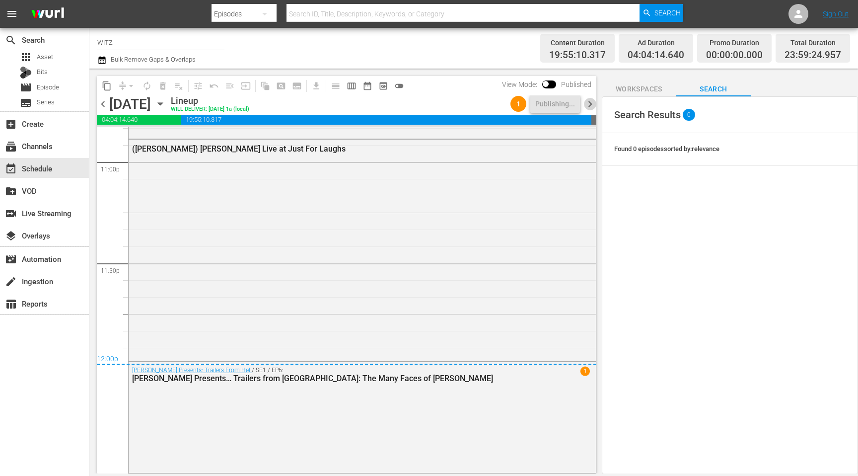
click at [589, 104] on span "chevron_right" at bounding box center [590, 104] width 12 height 12
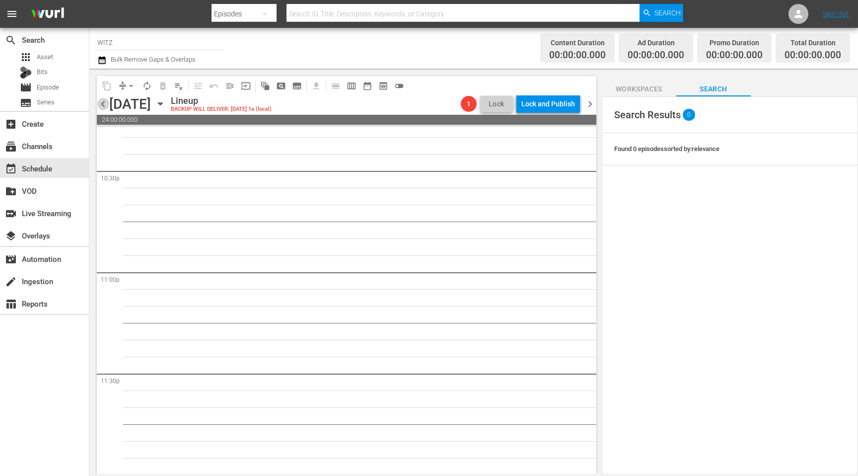
click at [97, 103] on span "chevron_left" at bounding box center [103, 104] width 12 height 12
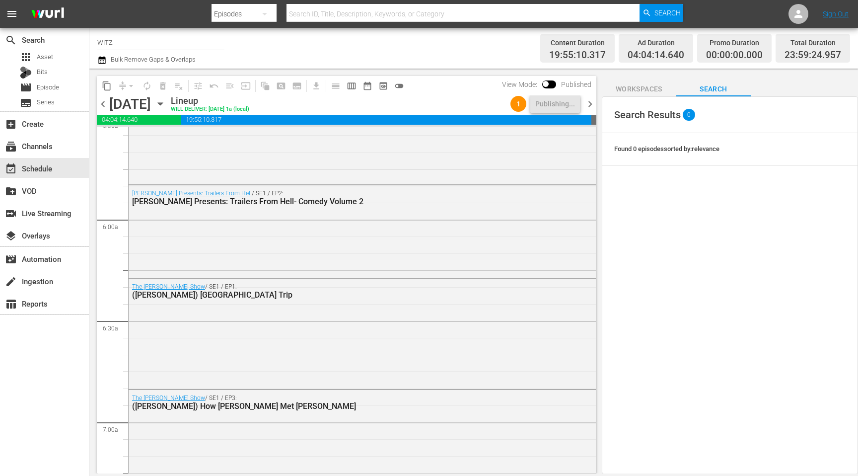
scroll to position [1122, 0]
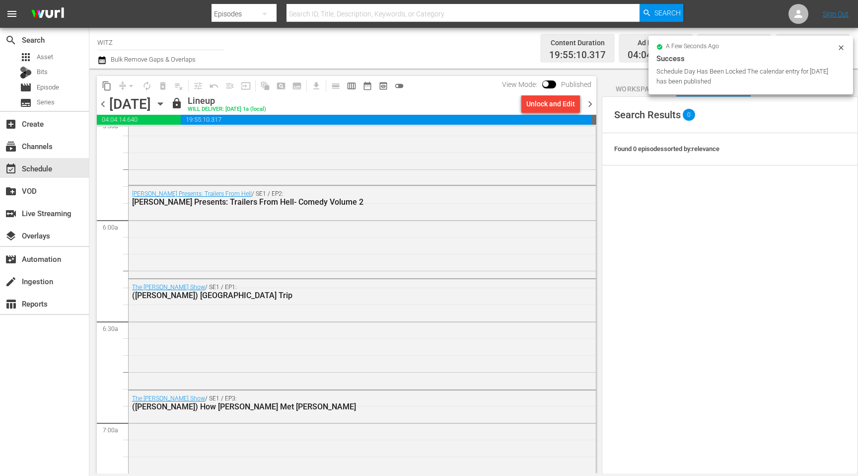
drag, startPoint x: 589, startPoint y: 102, endPoint x: 580, endPoint y: 105, distance: 8.9
click at [589, 102] on span "chevron_right" at bounding box center [590, 104] width 12 height 12
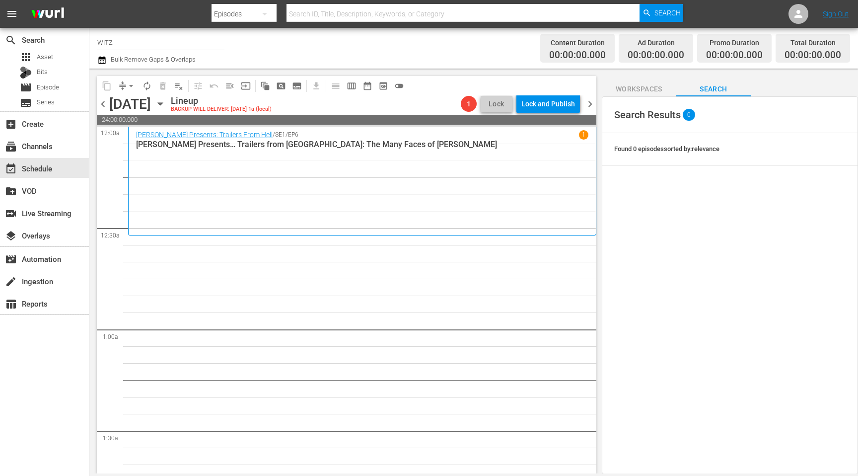
click at [166, 107] on icon "button" at bounding box center [160, 103] width 11 height 11
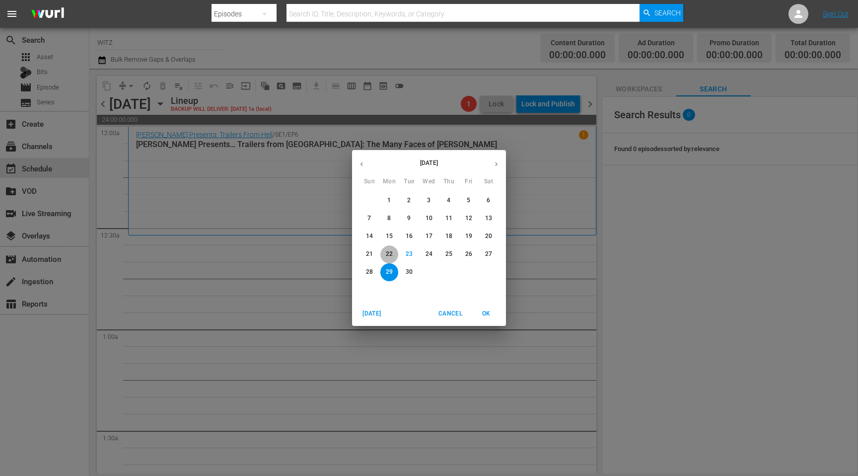
drag, startPoint x: 391, startPoint y: 254, endPoint x: 387, endPoint y: 250, distance: 6.0
click at [391, 254] on p "22" at bounding box center [389, 254] width 7 height 8
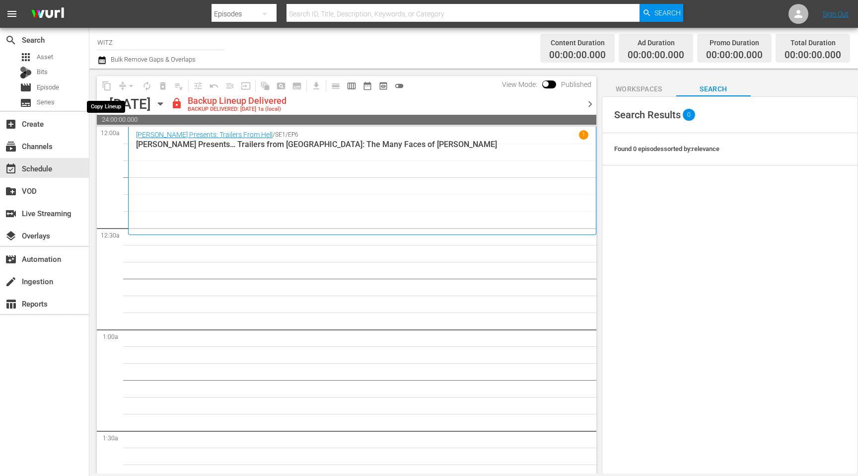
click at [106, 86] on span "content_copy" at bounding box center [107, 86] width 16 height 16
click at [166, 106] on icon "button" at bounding box center [160, 103] width 11 height 11
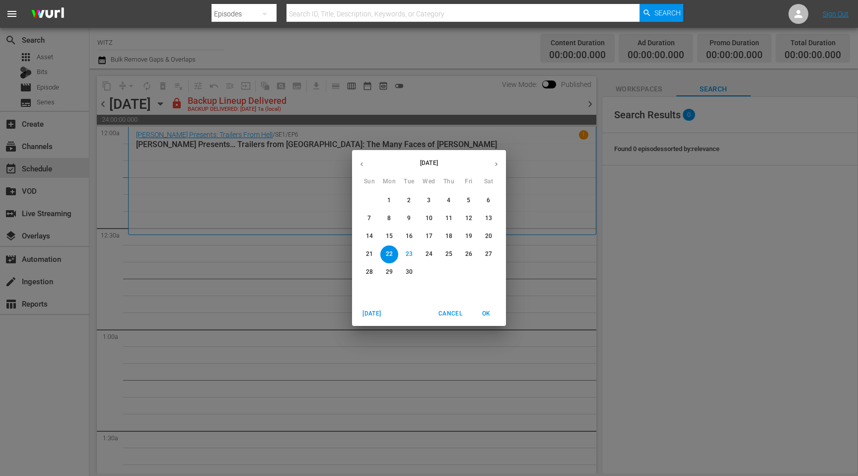
click at [392, 238] on p "15" at bounding box center [389, 236] width 7 height 8
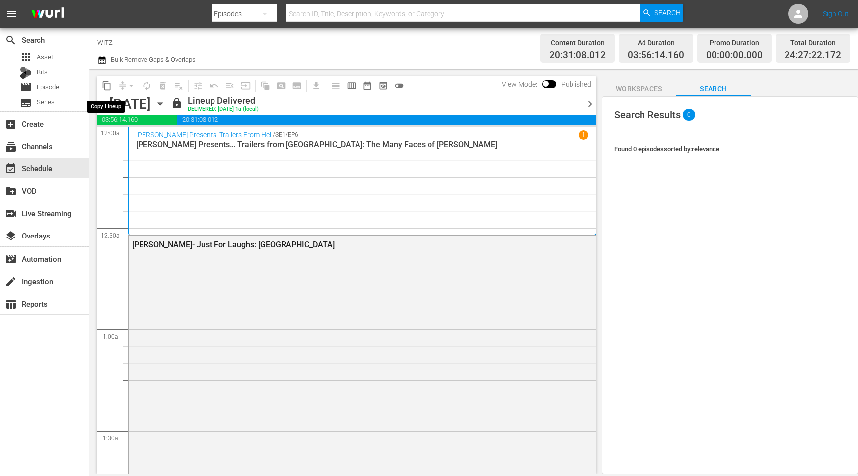
click at [108, 85] on span "content_copy" at bounding box center [107, 86] width 10 height 10
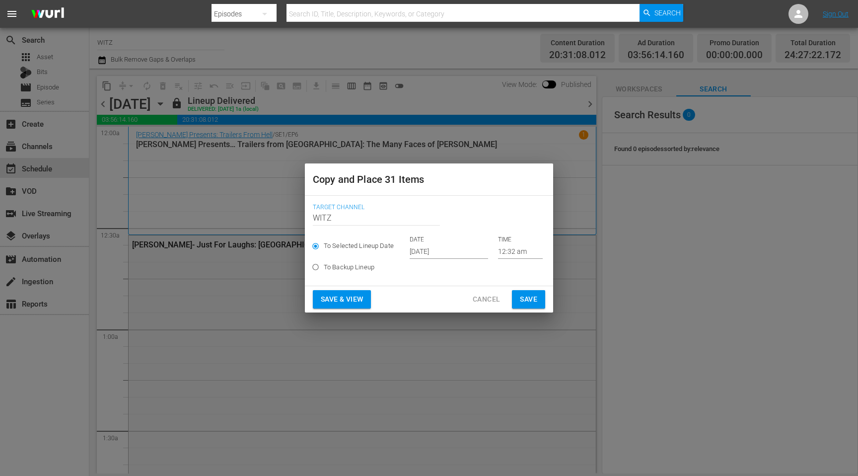
click at [429, 252] on input "[DATE]" at bounding box center [449, 251] width 78 height 15
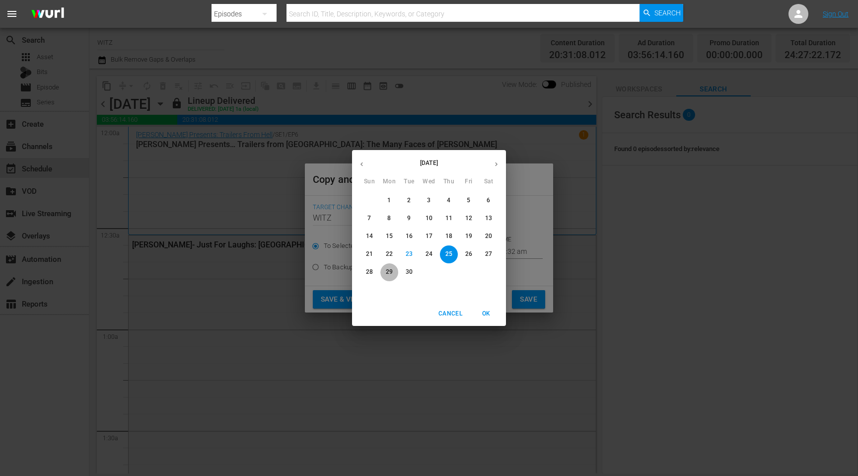
click at [389, 270] on p "29" at bounding box center [389, 272] width 7 height 8
type input "[DATE]"
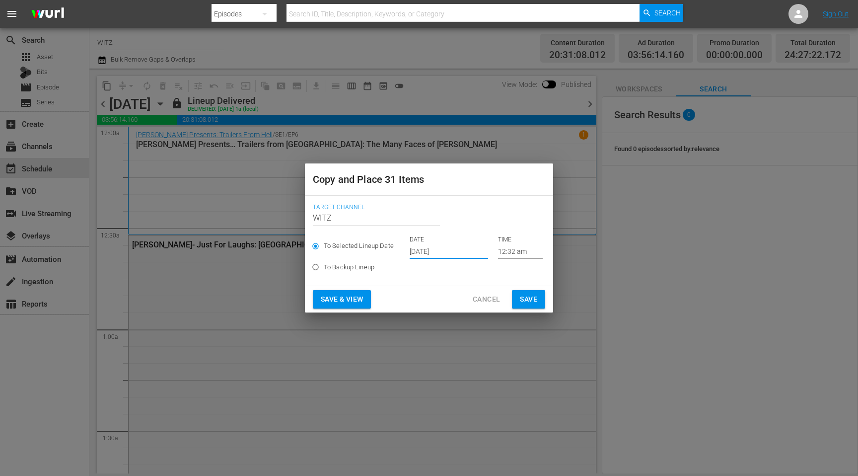
click at [334, 302] on span "Save & View" at bounding box center [342, 299] width 42 height 12
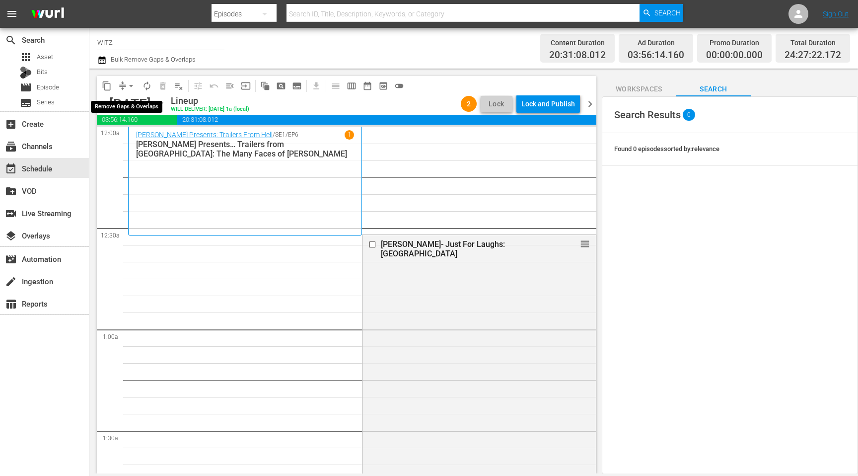
click at [128, 86] on span "arrow_drop_down" at bounding box center [131, 86] width 10 height 10
click at [160, 135] on li "Align to End of Previous Day" at bounding box center [131, 139] width 104 height 16
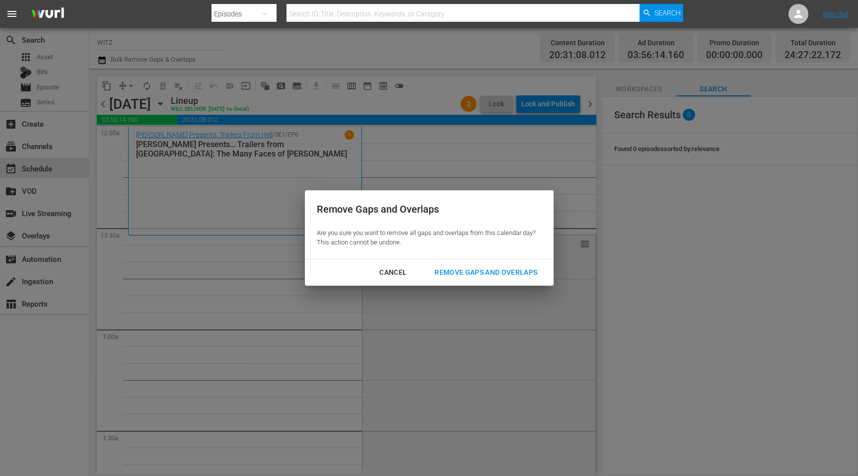
click at [458, 275] on div "Remove Gaps and Overlaps" at bounding box center [485, 272] width 119 height 12
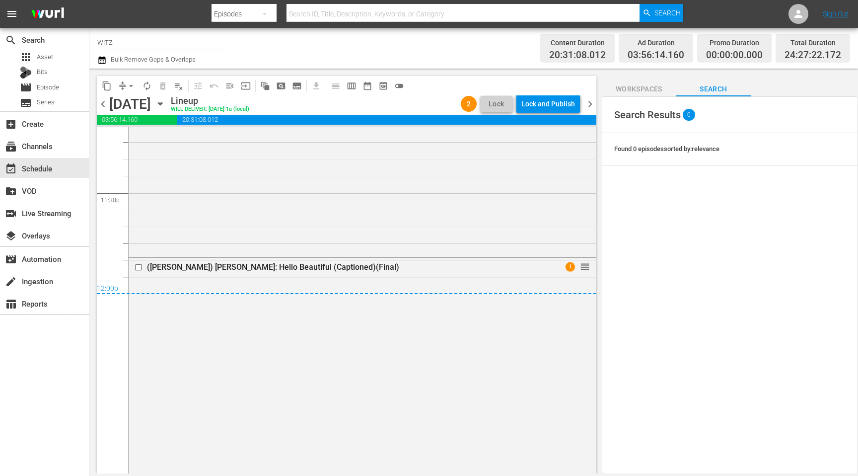
scroll to position [4715, 0]
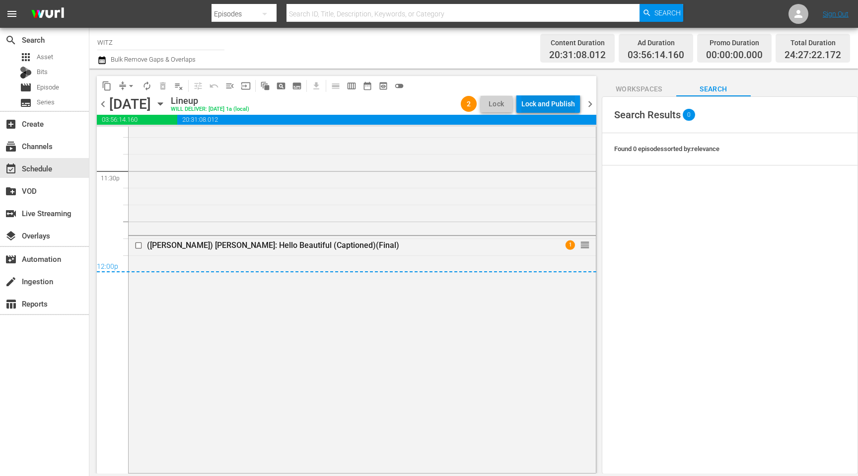
click at [568, 96] on div "Lock and Publish" at bounding box center [548, 104] width 54 height 18
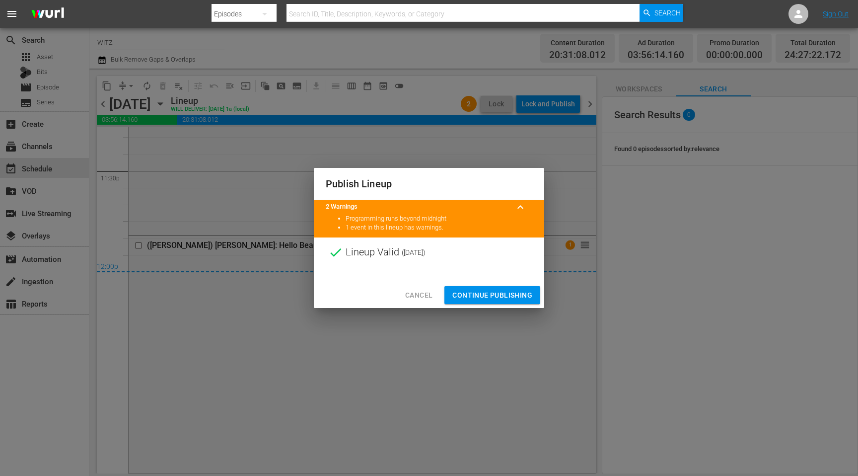
click at [481, 292] on span "Continue Publishing" at bounding box center [492, 295] width 80 height 12
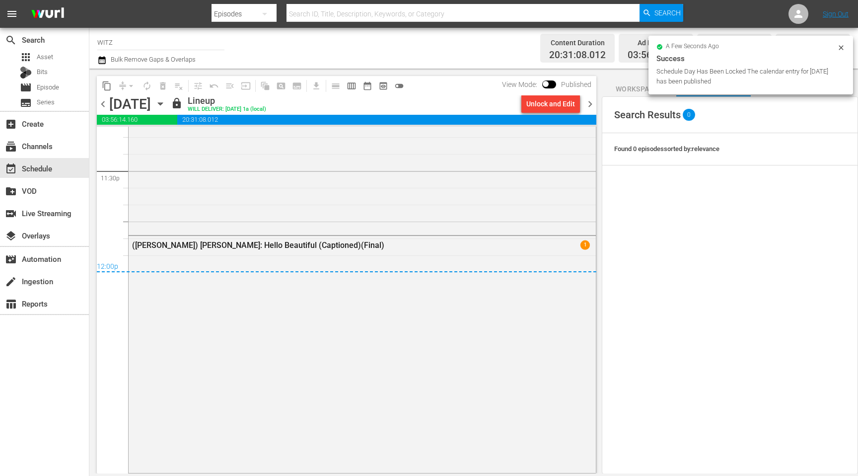
click at [586, 105] on span "chevron_right" at bounding box center [590, 104] width 12 height 12
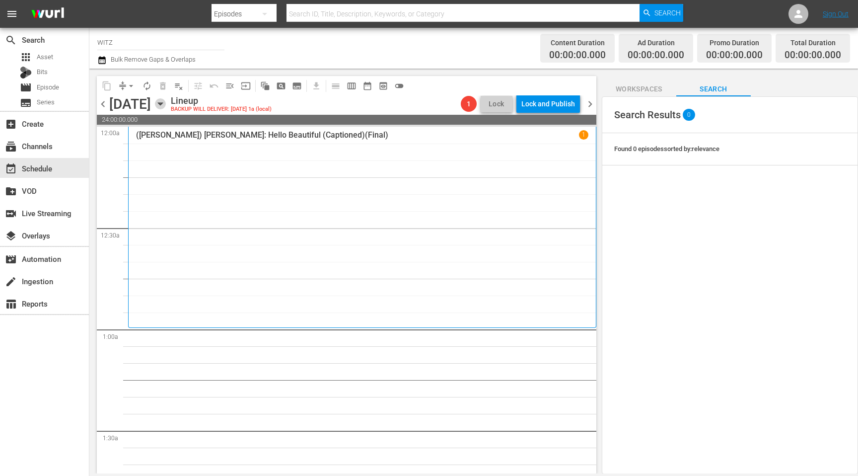
click at [166, 105] on icon "button" at bounding box center [160, 103] width 11 height 11
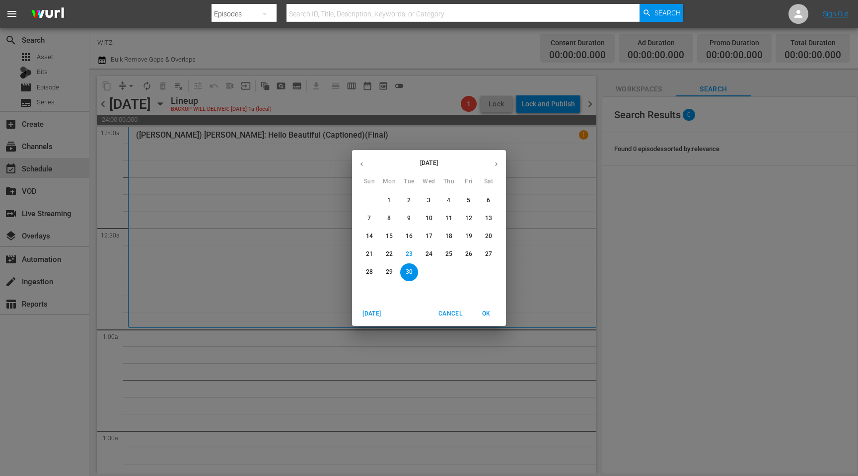
click at [410, 234] on p "16" at bounding box center [409, 236] width 7 height 8
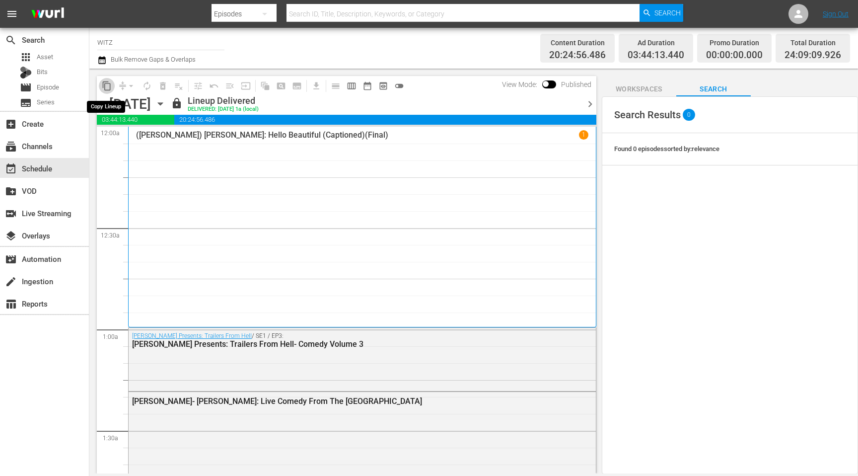
click at [107, 85] on span "content_copy" at bounding box center [107, 86] width 10 height 10
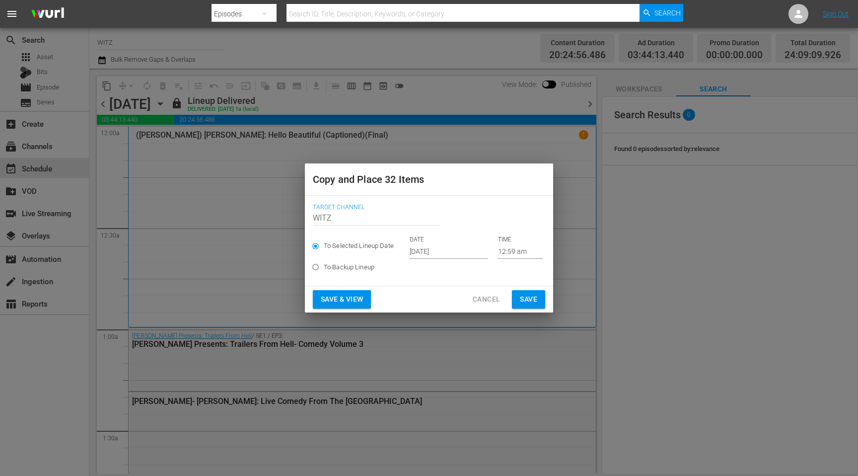
click at [419, 249] on input "[DATE]" at bounding box center [449, 251] width 78 height 15
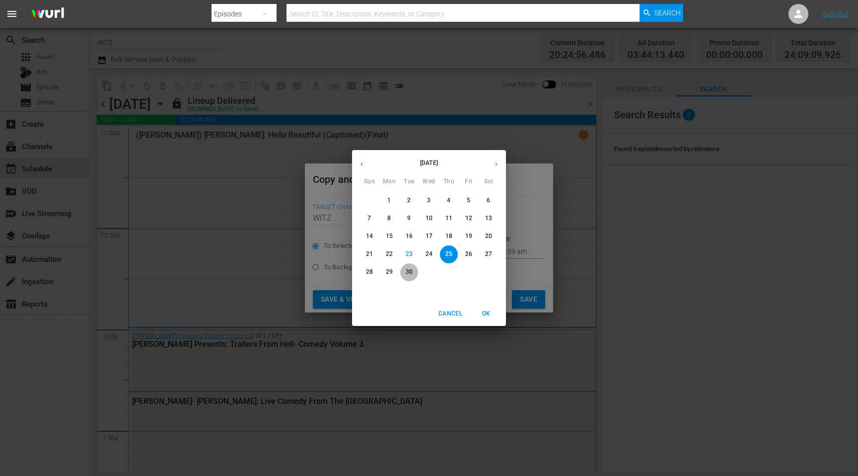
click at [408, 273] on p "30" at bounding box center [409, 272] width 7 height 8
type input "[DATE]"
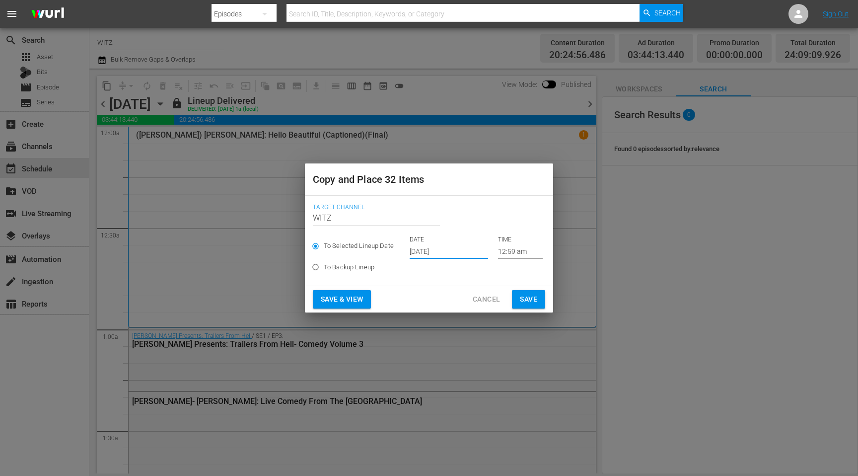
click at [354, 297] on span "Save & View" at bounding box center [342, 299] width 42 height 12
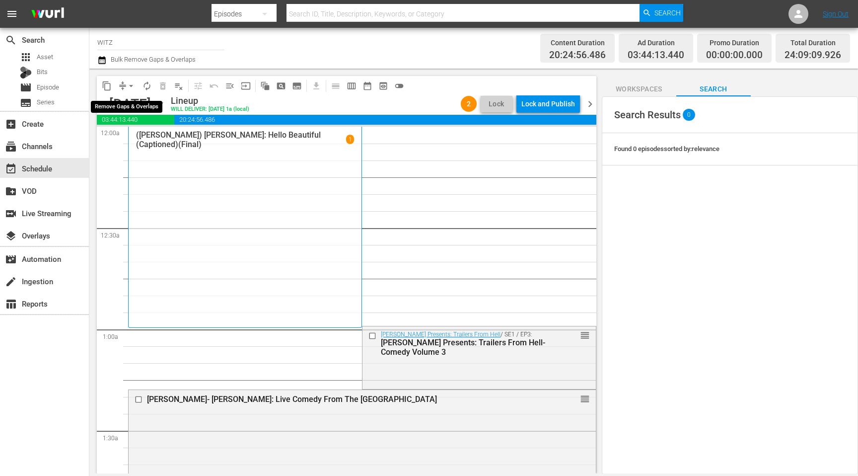
click at [127, 88] on span "arrow_drop_down" at bounding box center [131, 86] width 10 height 10
click at [144, 143] on li "Align to End of Previous Day" at bounding box center [131, 139] width 104 height 16
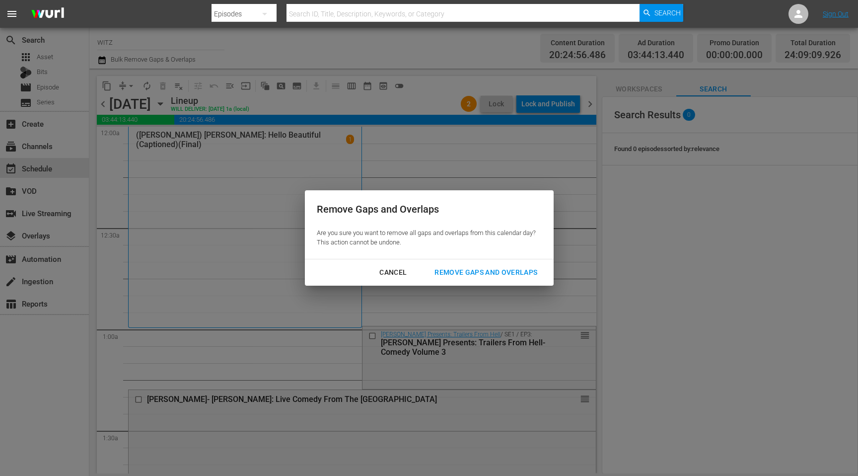
click at [476, 267] on div "Remove Gaps and Overlaps" at bounding box center [485, 272] width 119 height 12
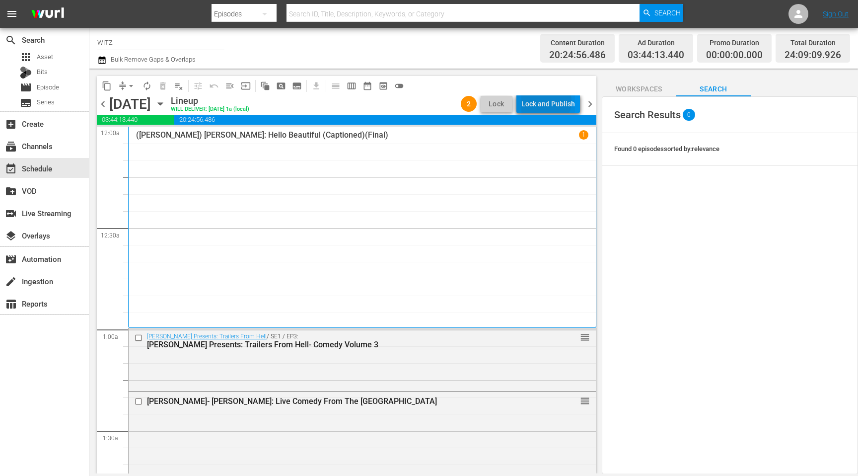
click at [546, 101] on div "Lock and Publish" at bounding box center [548, 104] width 54 height 18
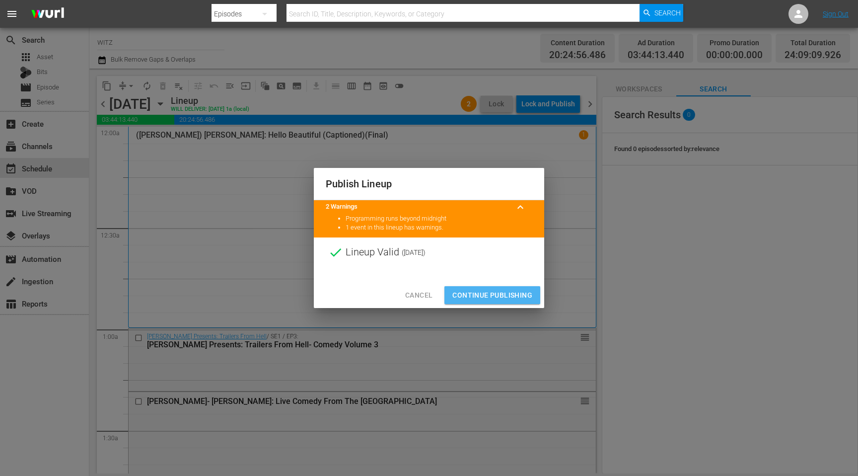
click at [475, 294] on span "Continue Publishing" at bounding box center [492, 295] width 80 height 12
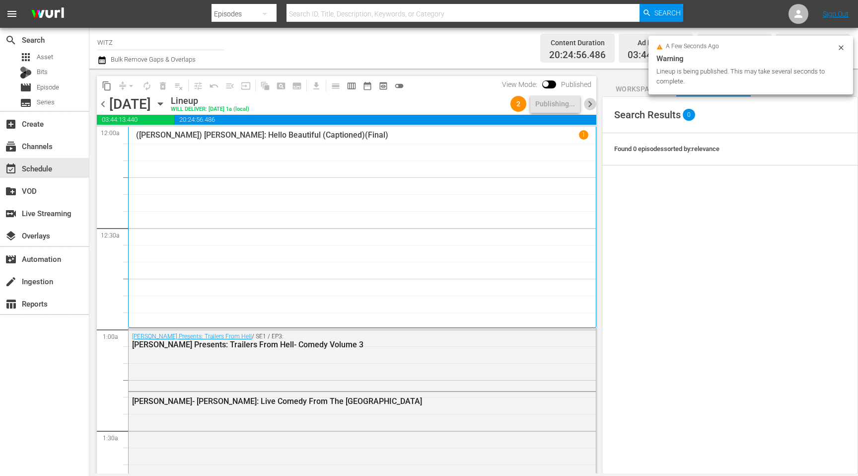
click at [590, 105] on span "chevron_right" at bounding box center [590, 104] width 12 height 12
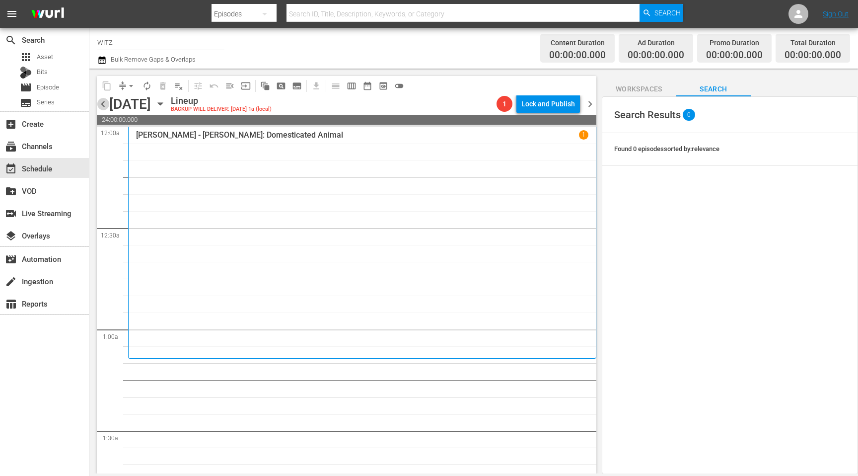
click at [103, 104] on span "chevron_left" at bounding box center [103, 104] width 12 height 12
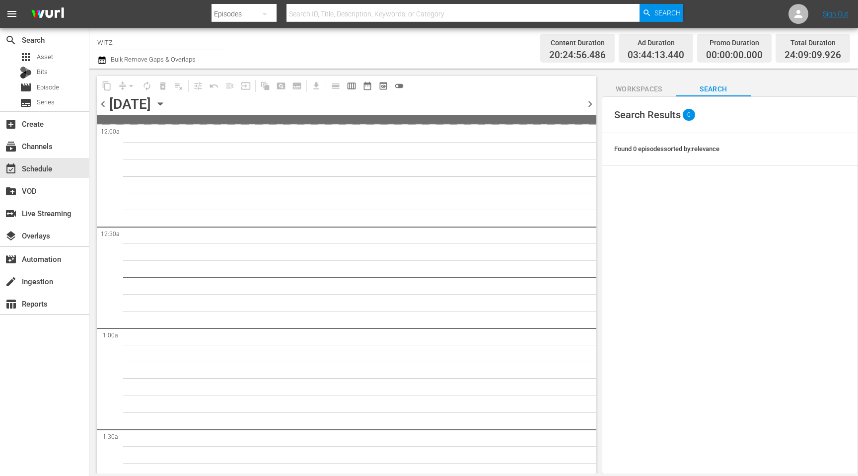
click at [156, 41] on input "WITZ" at bounding box center [160, 42] width 127 height 24
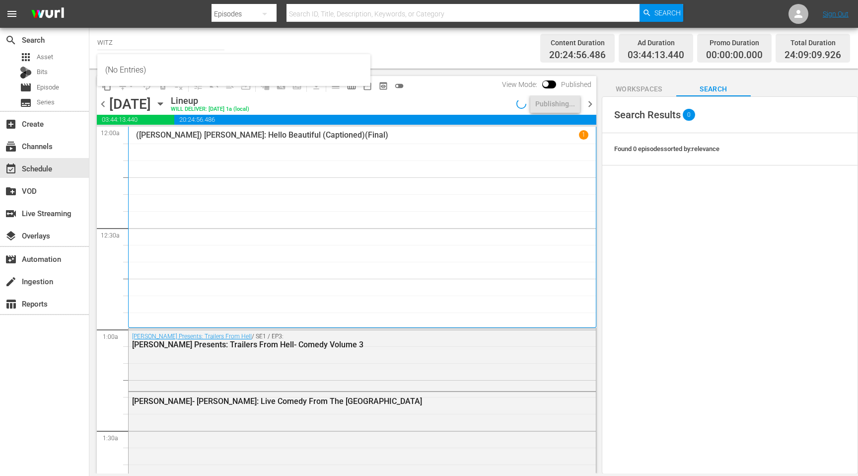
click at [447, 64] on div "Channel Title [PERSON_NAME] Bulk Remove Gaps & Overlaps" at bounding box center [302, 48] width 411 height 36
click at [144, 41] on input "WITZ" at bounding box center [160, 42] width 127 height 24
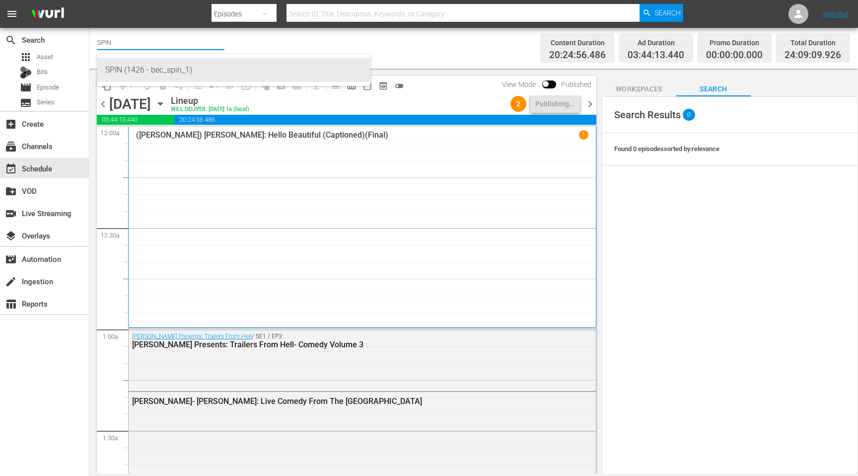
click at [135, 69] on div "SPIN (1426 - bec_spin_1)" at bounding box center [233, 70] width 257 height 24
type input "SPIN (1426 - bec_spin_1)"
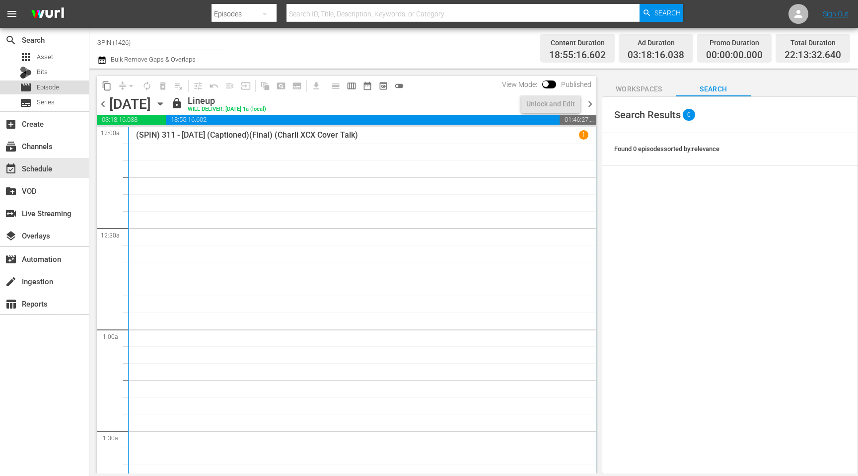
click at [58, 91] on span "Episode" at bounding box center [48, 87] width 22 height 10
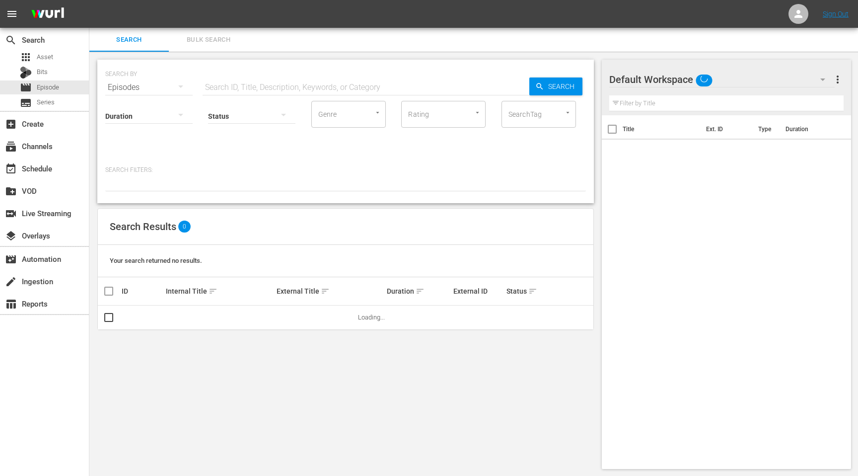
click at [330, 87] on input "text" at bounding box center [366, 87] width 327 height 24
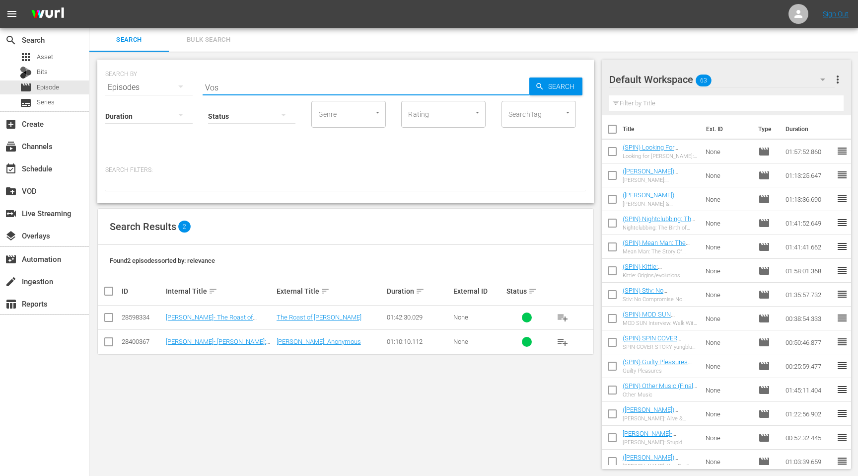
type input "Vos"
click at [237, 321] on td "[PERSON_NAME]- The Roast of [PERSON_NAME]" at bounding box center [219, 317] width 111 height 24
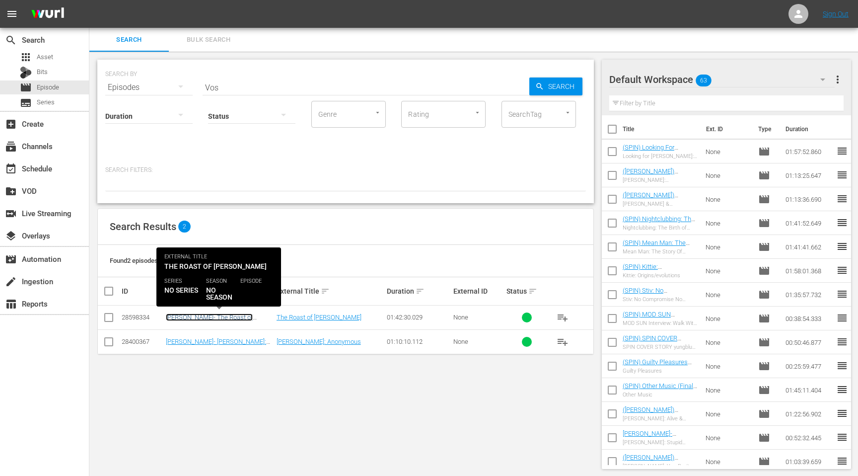
click at [235, 315] on link "[PERSON_NAME]- The Roast of [PERSON_NAME]" at bounding box center [209, 320] width 87 height 15
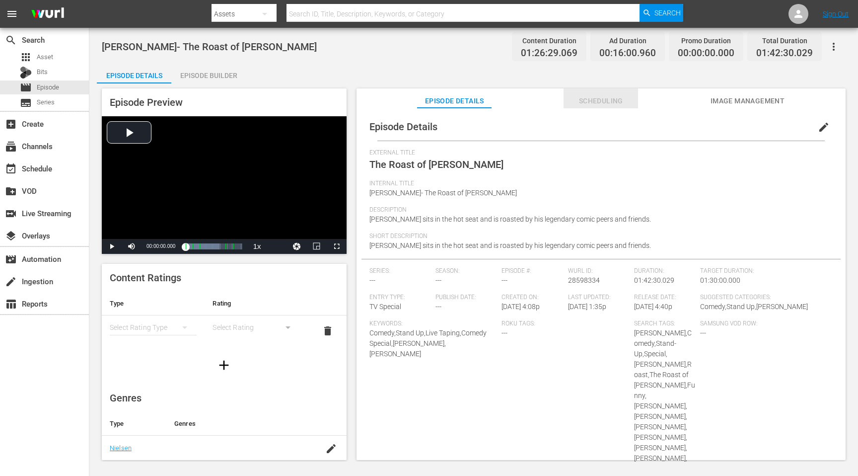
click at [612, 100] on span "Scheduling" at bounding box center [600, 101] width 74 height 12
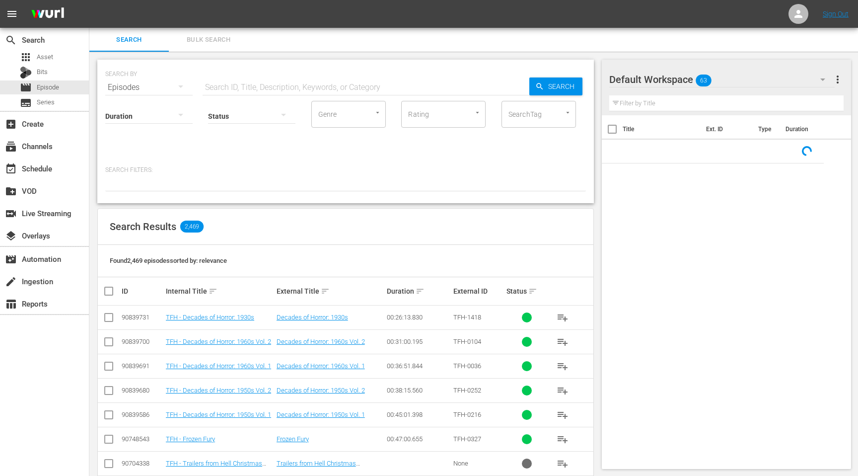
drag, startPoint x: 304, startPoint y: 68, endPoint x: 288, endPoint y: 89, distance: 27.3
click at [303, 69] on div "SEARCH BY Search By Episodes Search ID, Title, Description, Keywords, or Catego…" at bounding box center [345, 82] width 480 height 36
click at [288, 89] on input "text" at bounding box center [366, 87] width 327 height 24
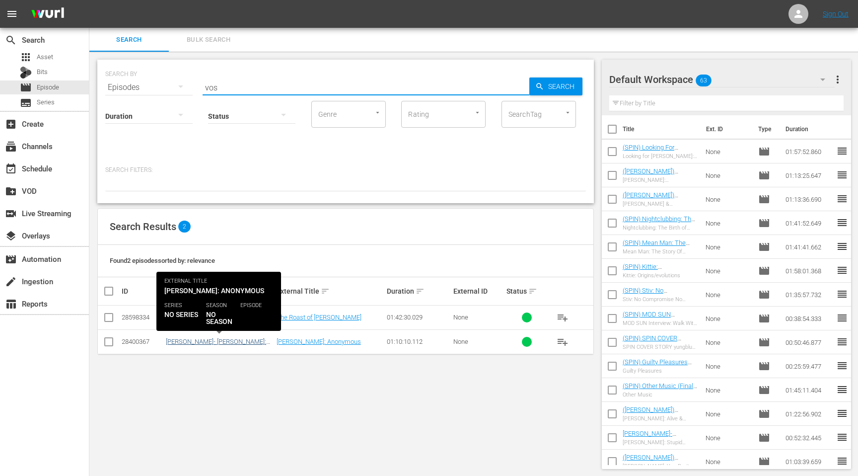
type input "vos"
click at [216, 340] on link "[PERSON_NAME]- [PERSON_NAME]: Anonymous" at bounding box center [216, 345] width 100 height 15
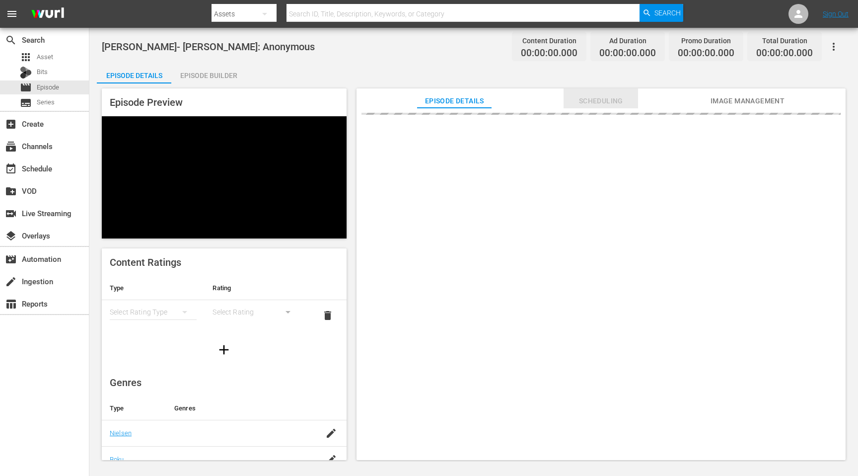
click at [581, 98] on span "Scheduling" at bounding box center [600, 101] width 74 height 12
